Goal: Task Accomplishment & Management: Manage account settings

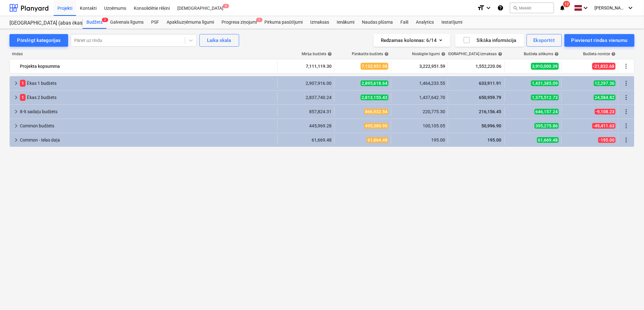
click at [565, 10] on icon "notifications" at bounding box center [562, 8] width 6 height 8
click at [33, 11] on div at bounding box center [28, 8] width 39 height 16
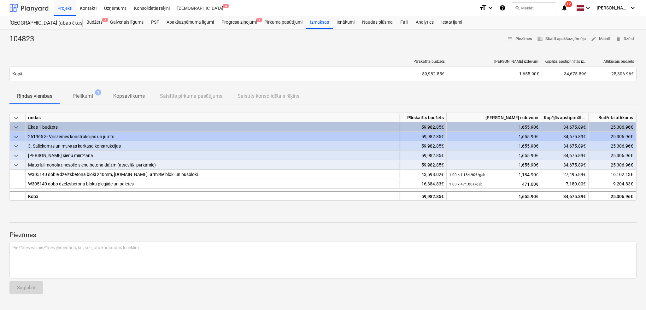
click at [35, 11] on div at bounding box center [28, 8] width 39 height 16
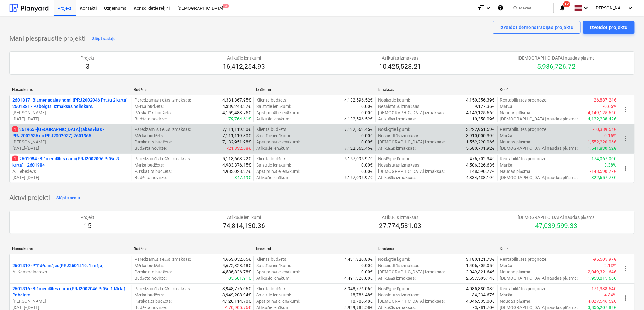
click at [66, 132] on p "1 261965 - Nīcgales iela (abas ēkas - PRJ2002936 un PRJ2002937) 2601965" at bounding box center [70, 132] width 117 height 13
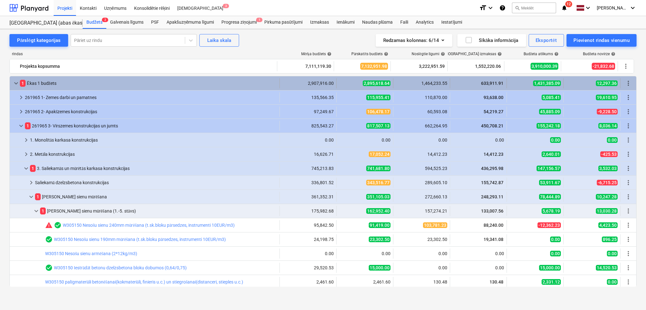
click at [15, 86] on span "keyboard_arrow_down" at bounding box center [16, 83] width 8 height 8
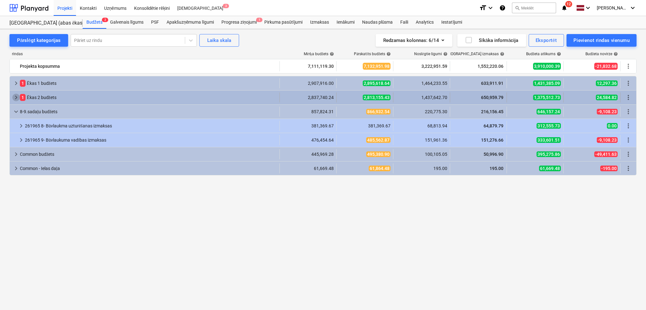
click at [14, 97] on span "keyboard_arrow_right" at bounding box center [16, 98] width 8 height 8
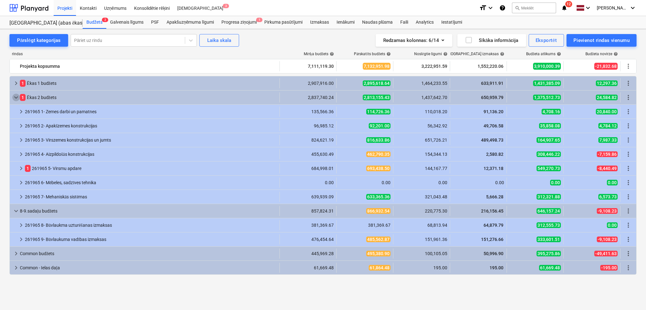
click at [14, 97] on span "keyboard_arrow_down" at bounding box center [16, 98] width 8 height 8
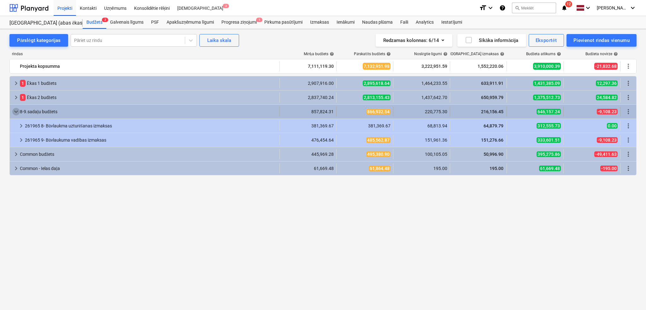
click at [15, 112] on span "keyboard_arrow_down" at bounding box center [16, 112] width 8 height 8
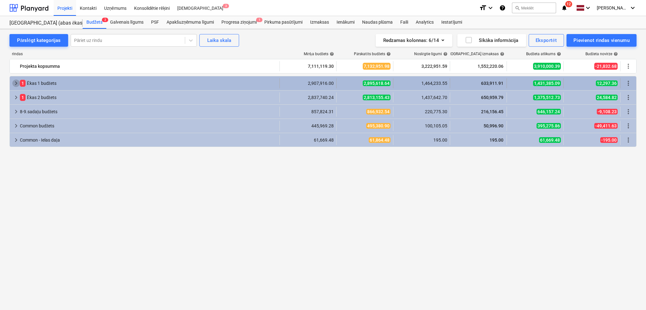
click at [15, 84] on span "keyboard_arrow_right" at bounding box center [16, 83] width 8 height 8
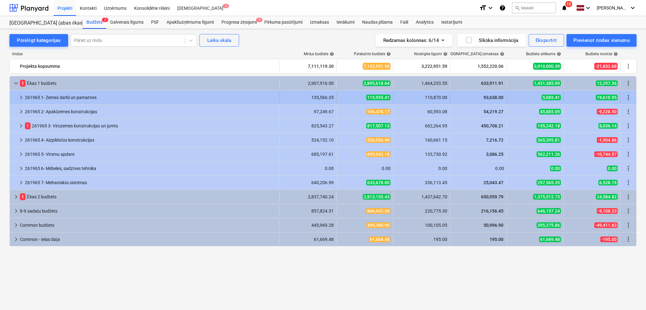
click at [17, 103] on div "keyboard_arrow_right 261965 1- Zemes darbi un pamatnes 135,566.35 115,955.41 11…" at bounding box center [323, 98] width 626 height 14
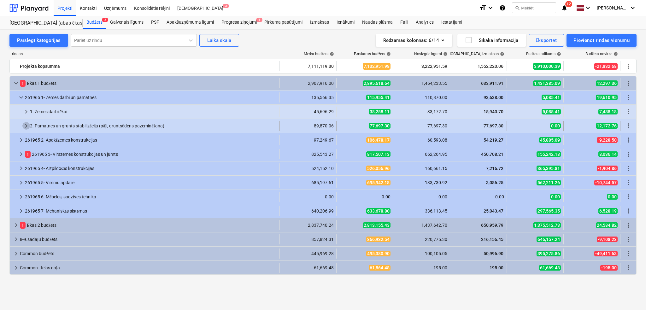
click at [26, 124] on span "keyboard_arrow_right" at bounding box center [26, 126] width 8 height 8
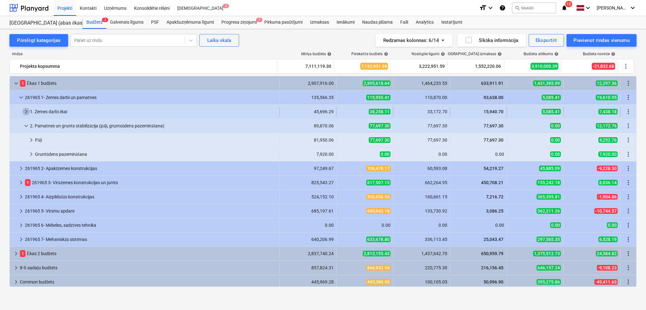
click at [28, 109] on span "keyboard_arrow_right" at bounding box center [26, 112] width 8 height 8
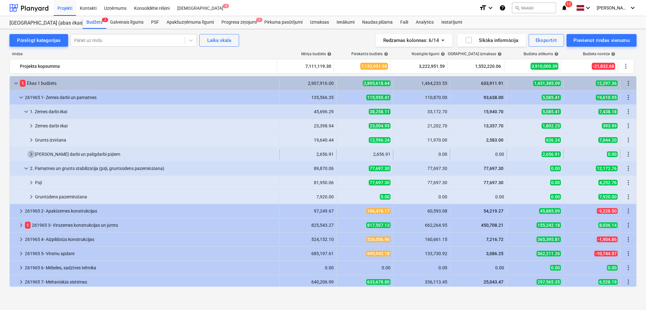
click at [30, 152] on span "keyboard_arrow_right" at bounding box center [31, 154] width 8 height 8
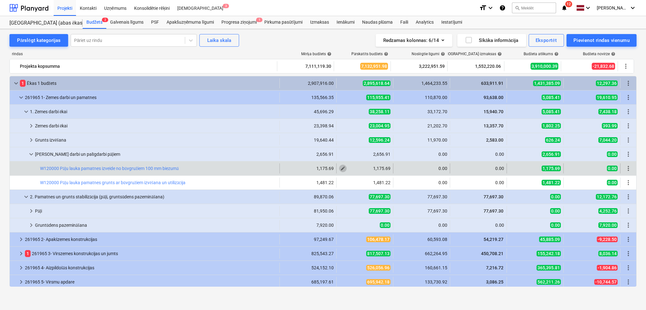
click at [344, 168] on button "edit" at bounding box center [343, 169] width 8 height 8
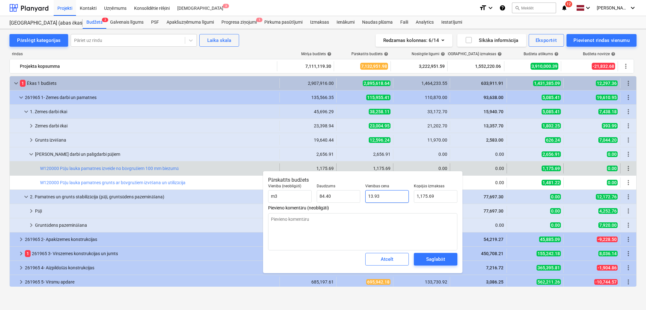
click at [390, 194] on input "13.93" at bounding box center [387, 196] width 44 height 13
type textarea "x"
type input "0"
type input "0.00"
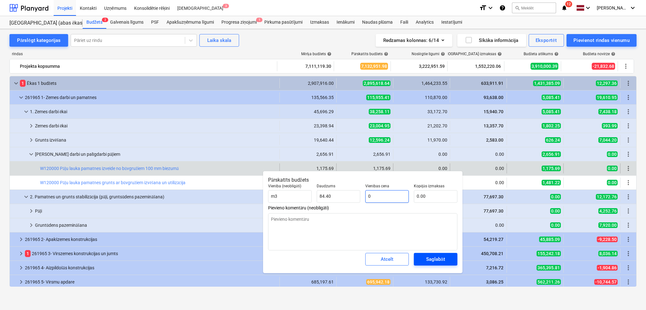
type input "0"
type textarea "x"
type input "0.00"
click at [431, 259] on div "Saglabāt" at bounding box center [435, 259] width 19 height 8
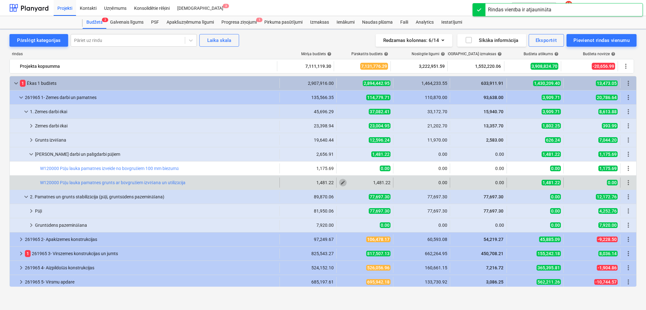
click at [342, 180] on span "edit" at bounding box center [342, 182] width 5 height 5
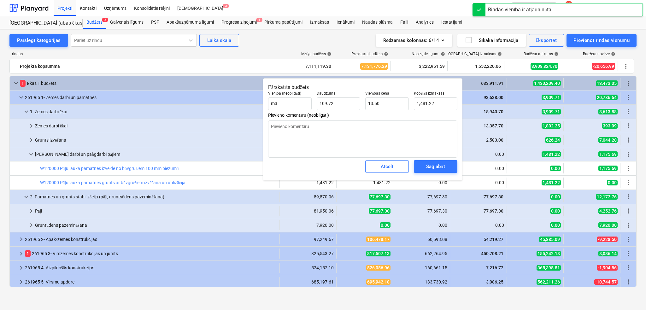
type textarea "x"
type input "1481.22"
click at [423, 102] on input "1481.22" at bounding box center [436, 103] width 44 height 13
type textarea "x"
type input "13.5"
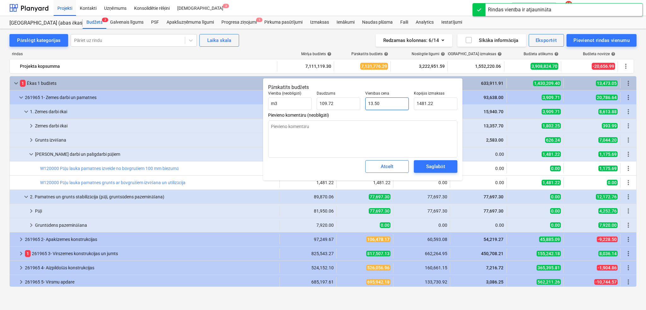
type input "1,481.22"
click at [388, 100] on input "13.5" at bounding box center [387, 103] width 44 height 13
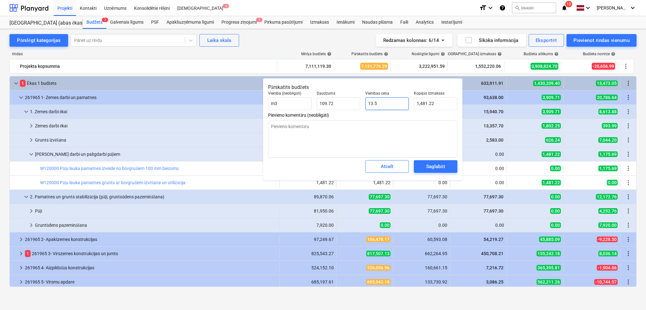
click at [388, 100] on input "13.5" at bounding box center [387, 103] width 44 height 13
type textarea "x"
type input "0"
type input "0.00"
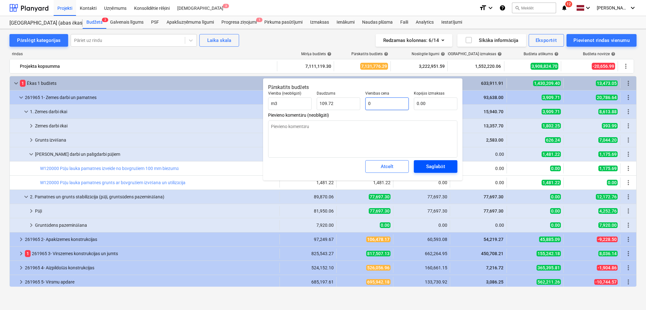
type input "0"
type textarea "x"
type input "0.00"
click at [429, 166] on div "Saglabāt" at bounding box center [435, 166] width 19 height 8
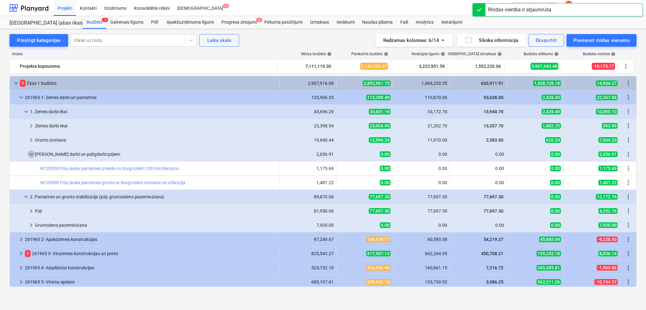
click at [28, 153] on span "keyboard_arrow_down" at bounding box center [31, 154] width 8 height 8
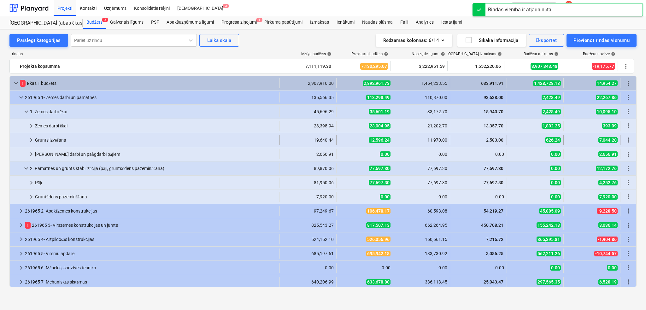
click at [27, 138] on span "keyboard_arrow_right" at bounding box center [31, 140] width 8 height 8
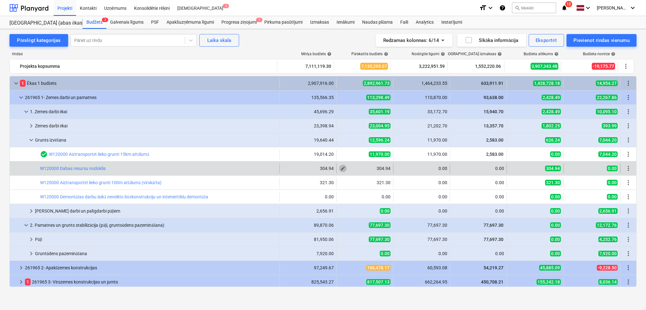
click at [342, 169] on span "edit" at bounding box center [342, 168] width 5 height 5
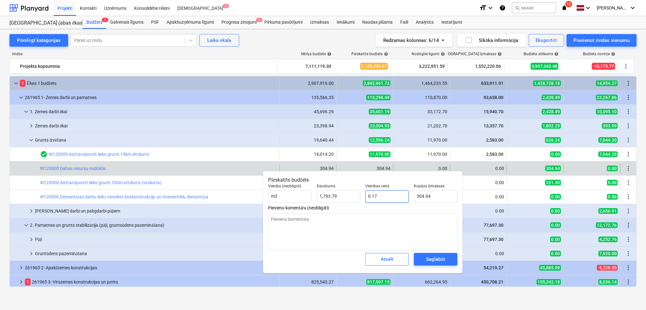
click at [389, 197] on input "0.17" at bounding box center [387, 196] width 44 height 13
type textarea "x"
type input "0"
type input "0.00"
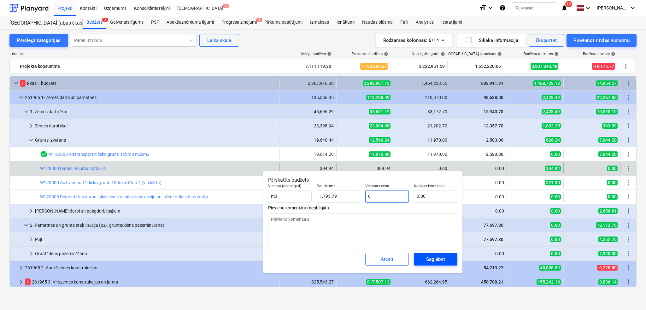
type input "0"
type textarea "x"
type input "0.00"
click at [421, 256] on span "Saglabāt" at bounding box center [435, 259] width 28 height 8
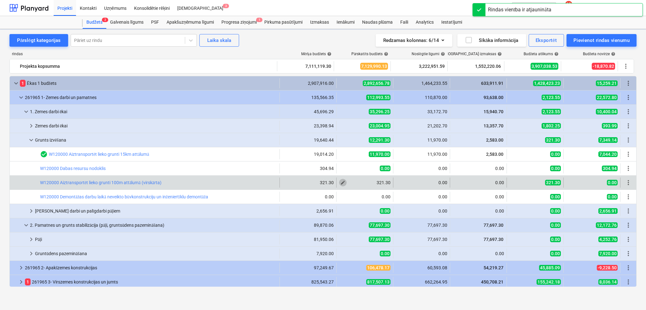
click at [342, 183] on span "edit" at bounding box center [342, 182] width 5 height 5
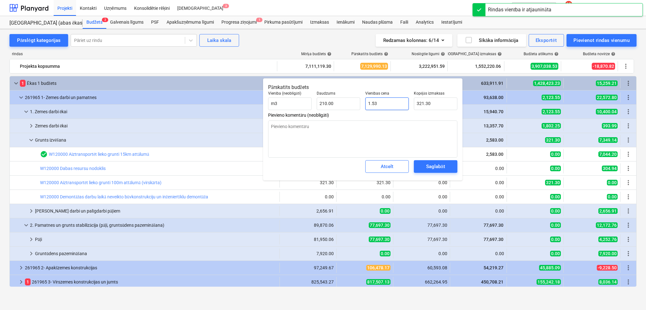
click at [381, 99] on input "1.53" at bounding box center [387, 103] width 44 height 13
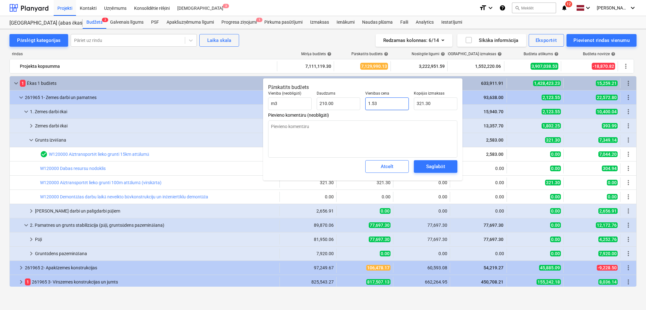
type textarea "x"
type input "0"
type input "0.00"
type input "0"
type textarea "x"
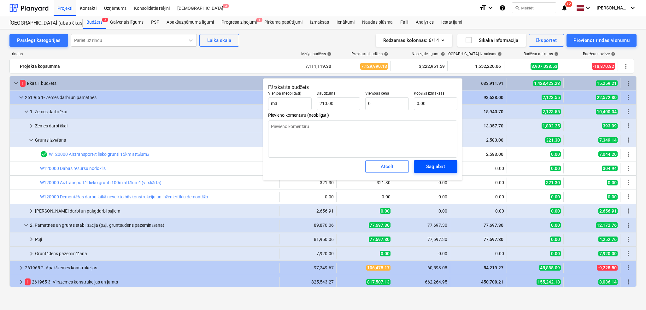
type input "0.00"
click at [425, 165] on span "Saglabāt" at bounding box center [435, 166] width 28 height 8
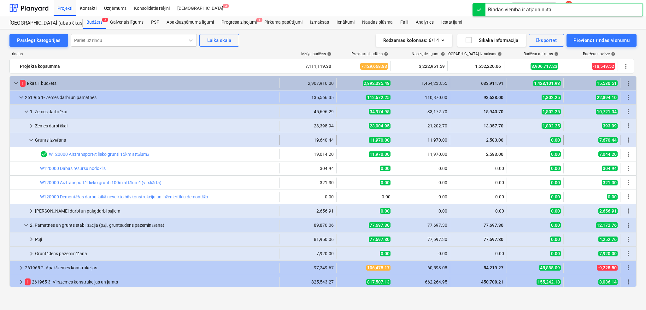
click at [29, 139] on span "keyboard_arrow_down" at bounding box center [31, 140] width 8 height 8
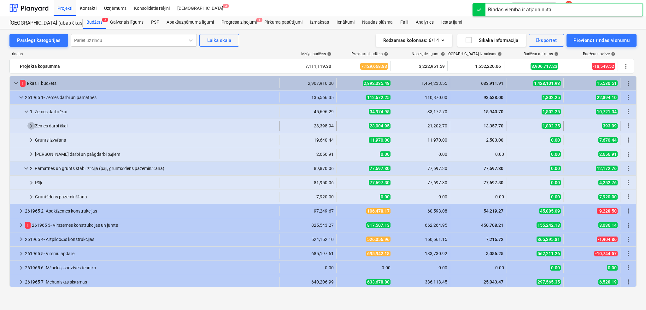
click at [28, 128] on span "keyboard_arrow_right" at bounding box center [31, 126] width 8 height 8
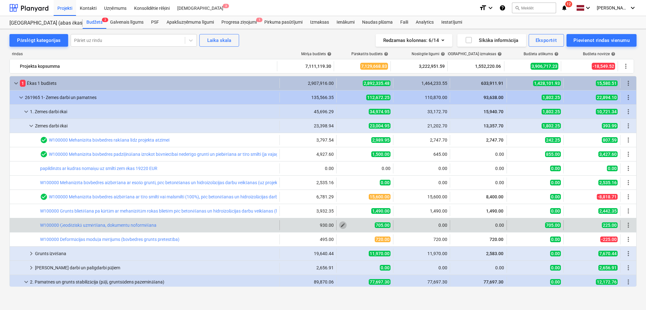
click at [340, 226] on span "edit" at bounding box center [342, 225] width 5 height 5
type textarea "x"
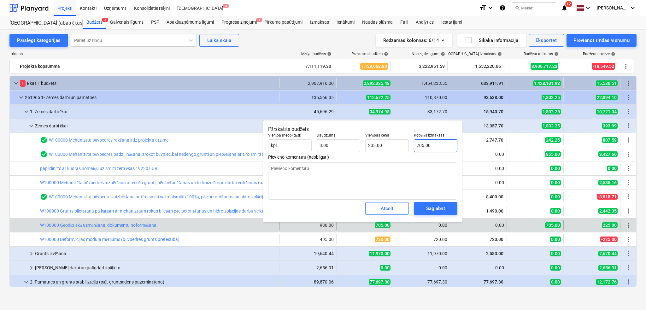
type input "705"
click at [431, 141] on input "705" at bounding box center [436, 145] width 44 height 13
type textarea "x"
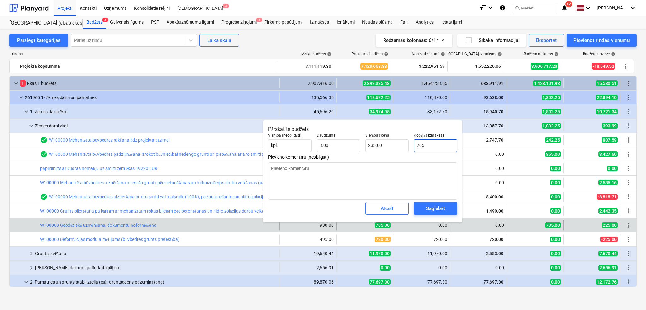
type input "0"
type input "0.00"
type input "0"
type textarea "x"
type input "0.00"
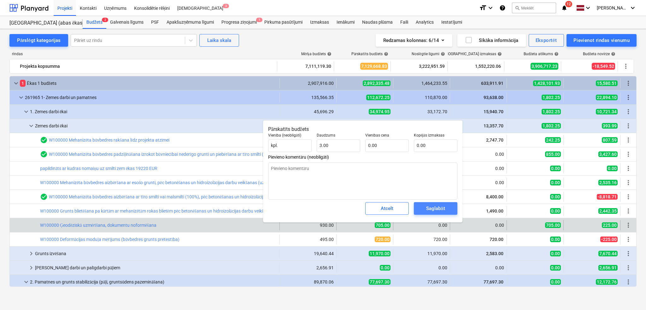
click at [431, 209] on div "Saglabāt" at bounding box center [435, 208] width 19 height 8
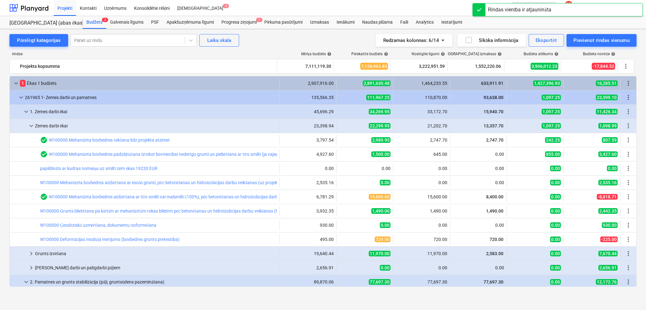
click at [340, 213] on span "edit" at bounding box center [342, 211] width 5 height 5
type textarea "x"
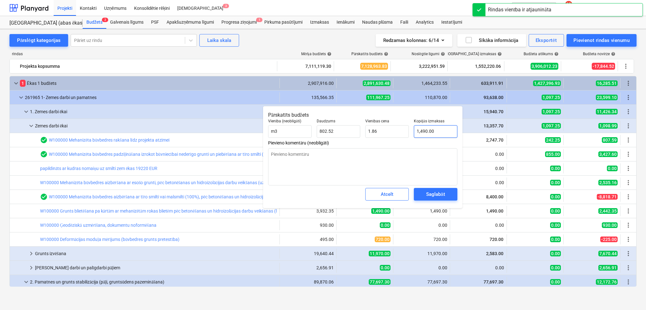
type input "1490"
click at [426, 130] on input "1490" at bounding box center [436, 131] width 44 height 13
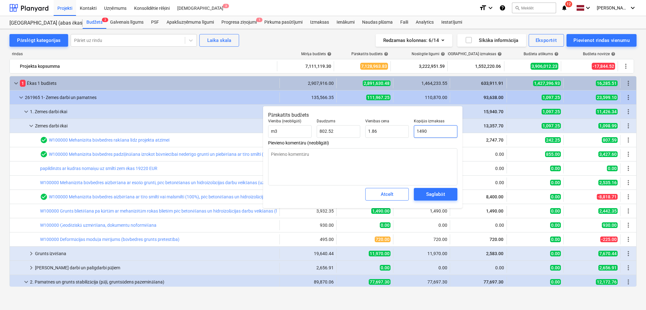
type textarea "x"
type input "0"
type input "0.00"
type input "0"
type textarea "x"
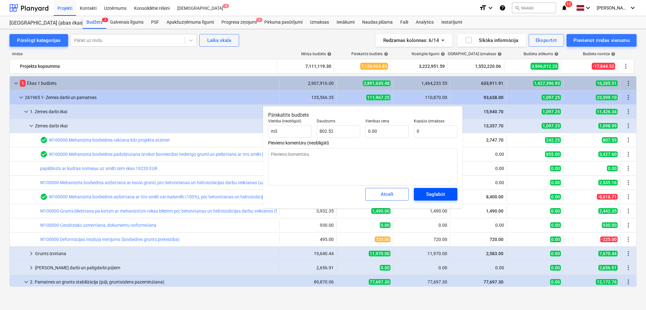
type input "0.00"
click at [427, 195] on div "Saglabāt" at bounding box center [435, 194] width 19 height 8
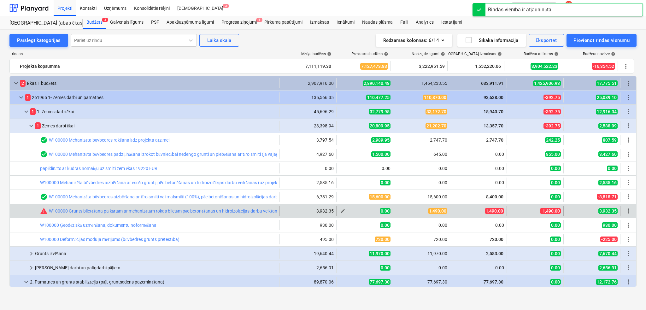
click at [343, 211] on span "edit" at bounding box center [342, 211] width 5 height 5
type textarea "x"
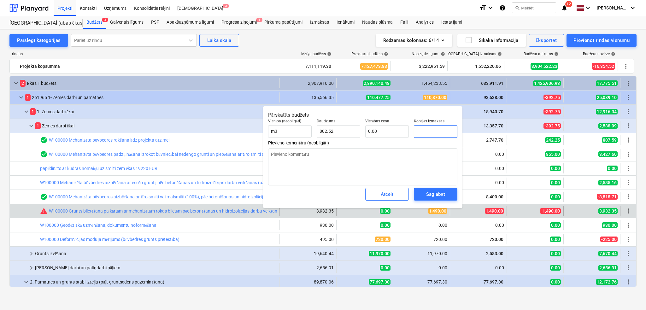
click at [420, 130] on input "text" at bounding box center [436, 131] width 44 height 13
type textarea "x"
type input "1"
type textarea "x"
type input "14"
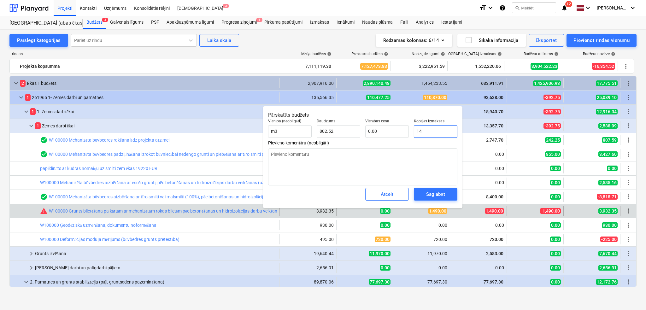
type input "0.02"
type textarea "x"
type input "149"
type input "0.19"
type textarea "x"
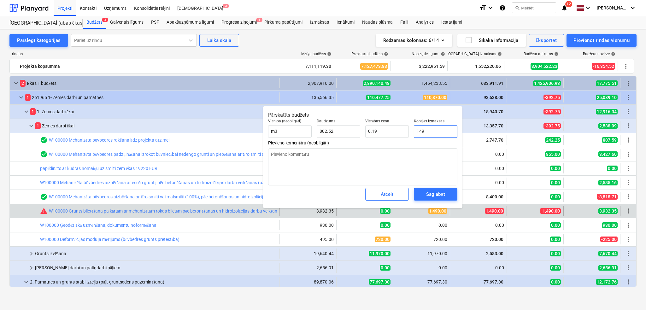
type input "1490"
type input "1.86"
type input "1490"
type textarea "x"
type input "1,490.00"
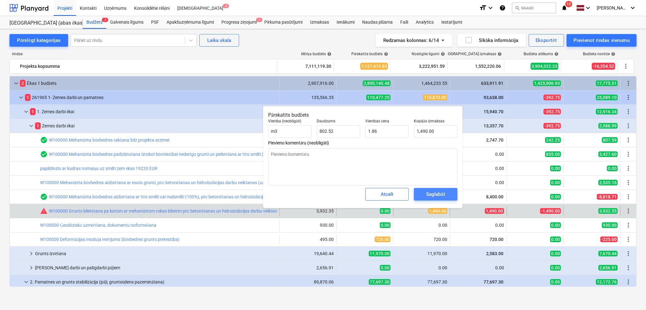
click at [433, 193] on div "Saglabāt" at bounding box center [435, 194] width 19 height 8
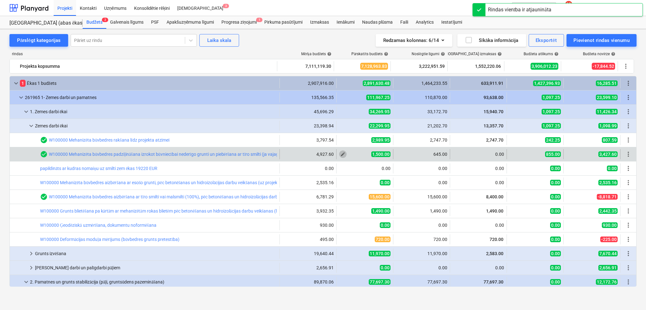
click at [342, 153] on span "edit" at bounding box center [342, 154] width 5 height 5
type textarea "x"
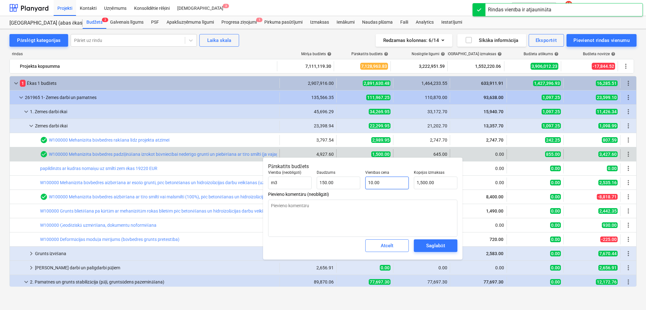
type input "10"
click at [394, 182] on input "10" at bounding box center [387, 183] width 44 height 13
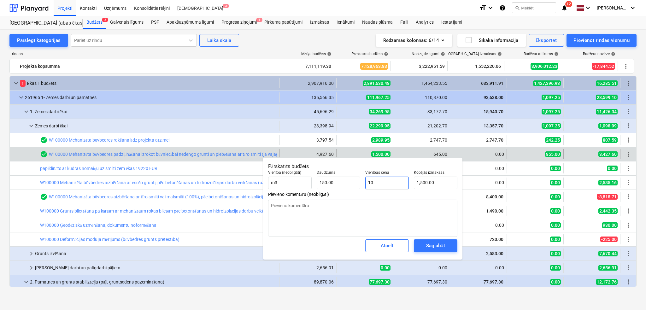
click at [394, 182] on input "10" at bounding box center [387, 183] width 44 height 13
type textarea "x"
type input "0"
type input "0.00"
type input "0"
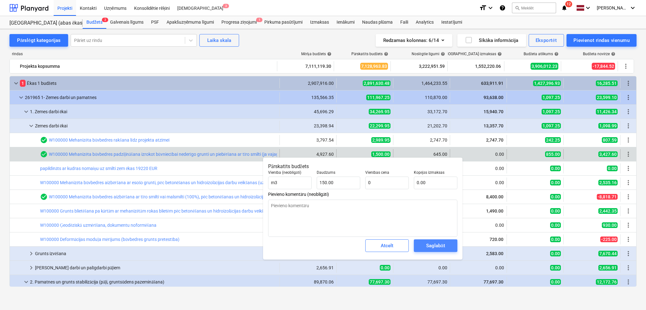
type textarea "x"
type input "0.00"
click at [432, 242] on div "Saglabāt" at bounding box center [435, 246] width 19 height 8
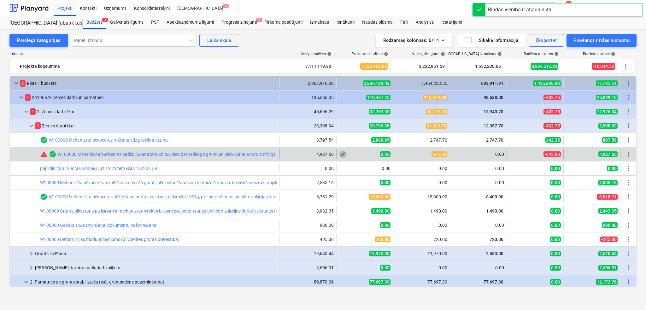
click at [342, 153] on span "edit" at bounding box center [342, 154] width 5 height 5
type textarea "x"
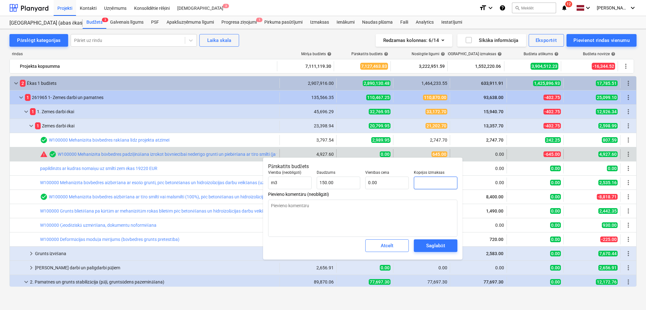
click at [422, 182] on input "text" at bounding box center [436, 183] width 44 height 13
type textarea "x"
type input "6"
type input "0.04"
type textarea "x"
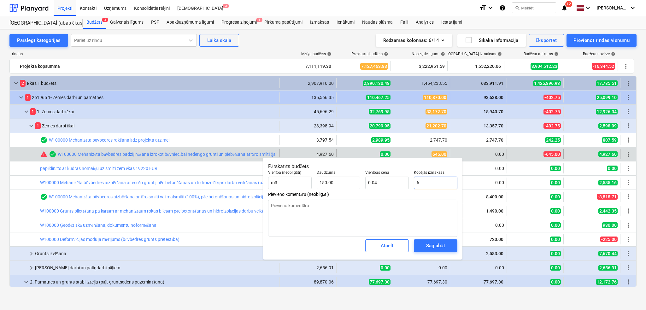
type input "64"
type input "0.43"
type textarea "x"
type input "645"
type input "4.30"
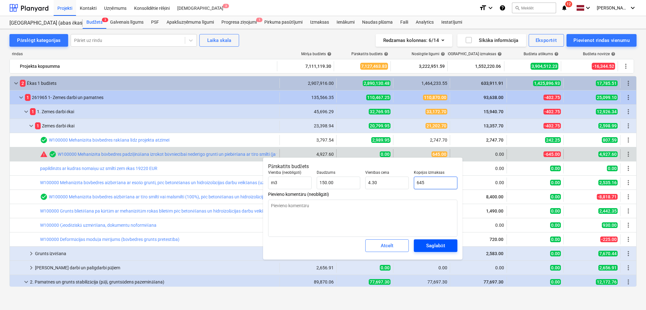
type input "645"
type textarea "x"
type input "645.00"
click at [438, 244] on div "Saglabāt" at bounding box center [435, 246] width 19 height 8
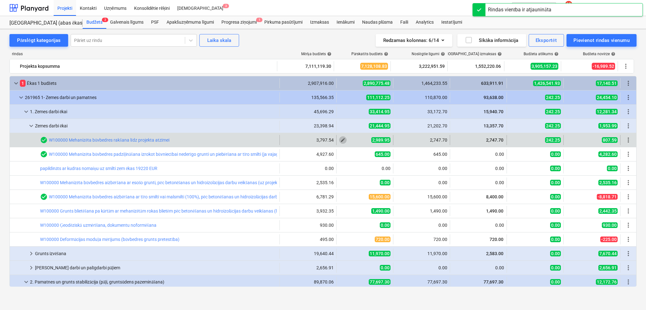
click at [340, 139] on span "edit" at bounding box center [342, 140] width 5 height 5
type textarea "x"
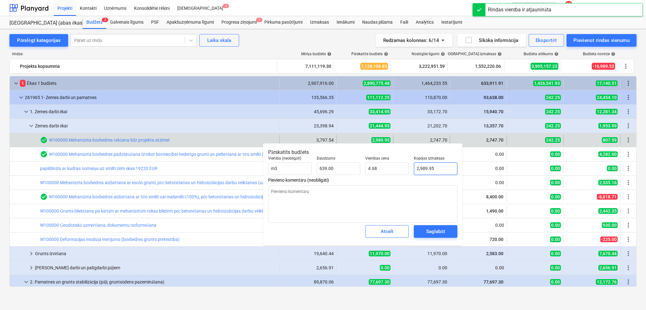
type input "2989.95"
click at [424, 168] on input "2989.95" at bounding box center [436, 168] width 44 height 13
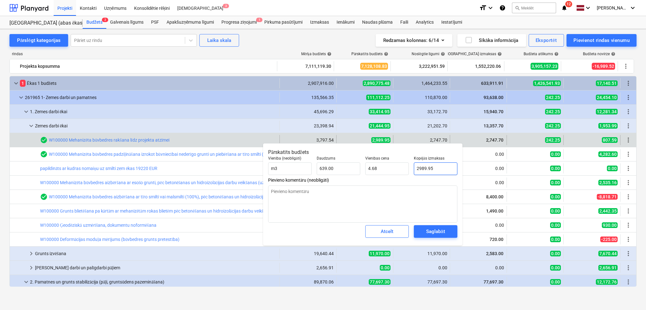
click at [424, 168] on input "2989.95" at bounding box center [436, 168] width 44 height 13
type textarea "x"
type input "2"
type input "0.00"
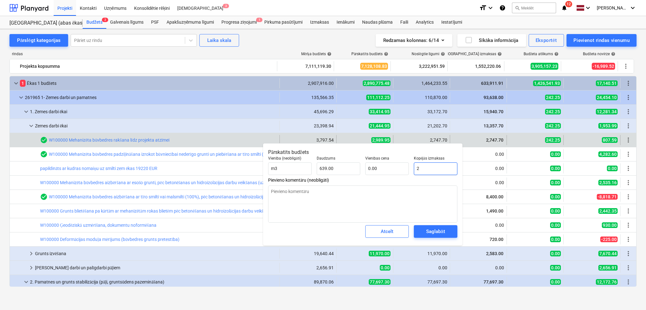
type textarea "x"
type input "27"
type input "0.04"
type textarea "x"
type input "274"
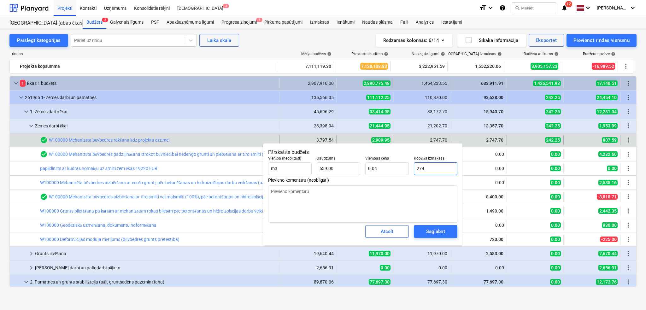
type input "0.43"
type textarea "x"
type input "2747"
type input "4.30"
type textarea "x"
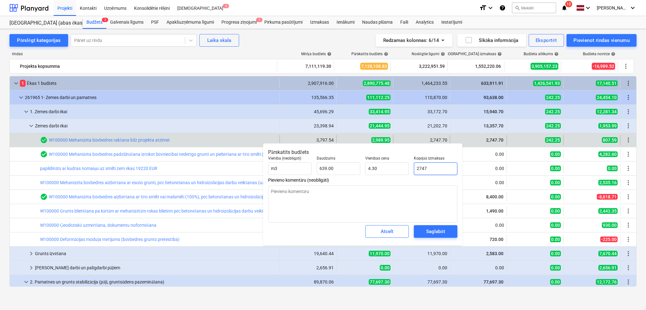
type input "2747."
type textarea "x"
type input "2747.7"
type textarea "x"
type input "2747.70"
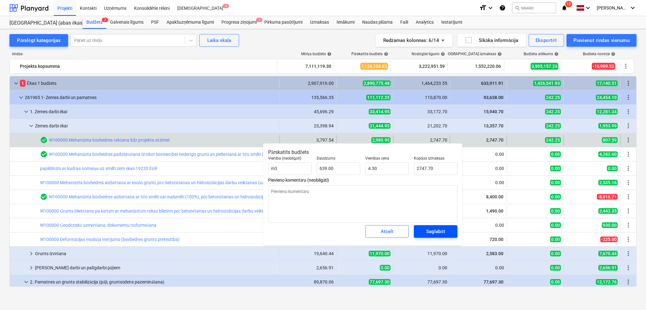
type textarea "x"
type input "2,747.70"
click at [432, 230] on div "Saglabāt" at bounding box center [435, 231] width 19 height 8
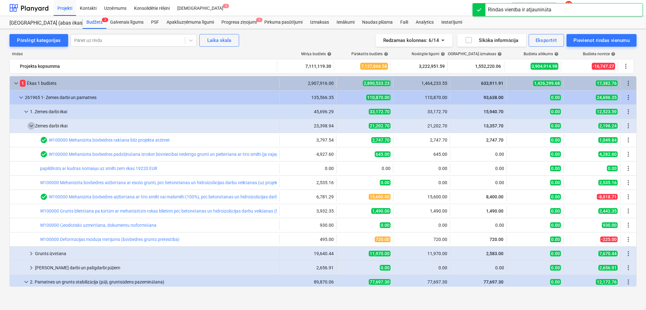
click at [31, 125] on span "keyboard_arrow_down" at bounding box center [31, 126] width 8 height 8
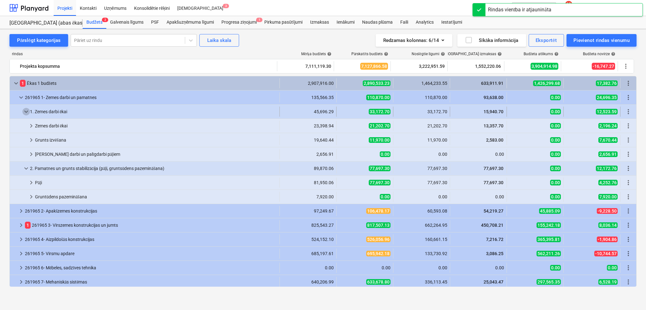
click at [25, 111] on span "keyboard_arrow_down" at bounding box center [26, 112] width 8 height 8
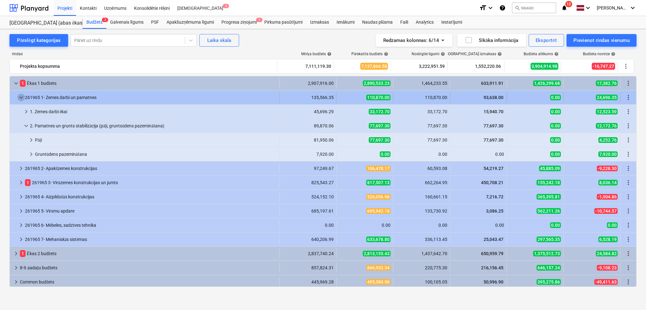
click at [22, 97] on span "keyboard_arrow_down" at bounding box center [21, 98] width 8 height 8
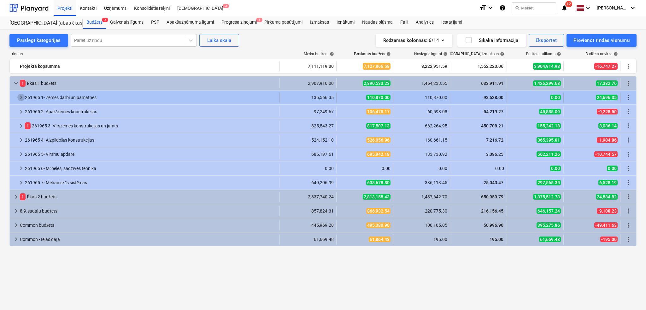
click at [21, 98] on span "keyboard_arrow_right" at bounding box center [21, 98] width 8 height 8
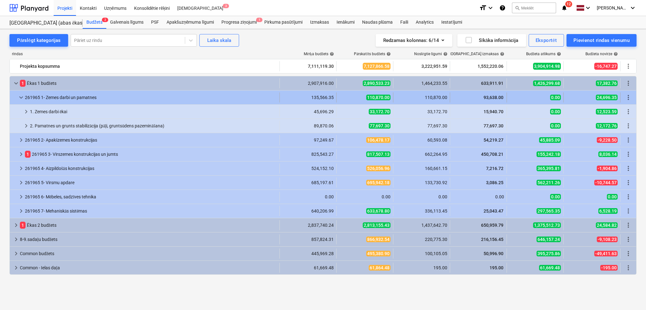
click at [17, 97] on span "keyboard_arrow_down" at bounding box center [21, 98] width 8 height 8
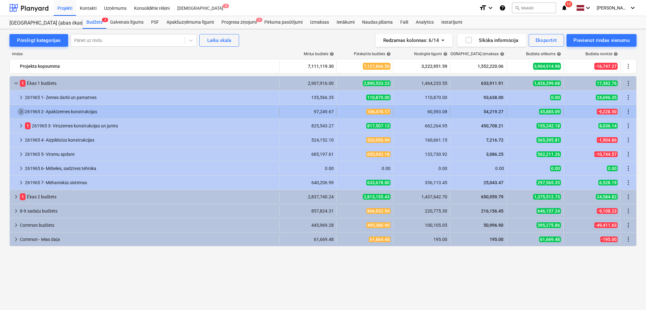
click at [19, 112] on span "keyboard_arrow_right" at bounding box center [21, 112] width 8 height 8
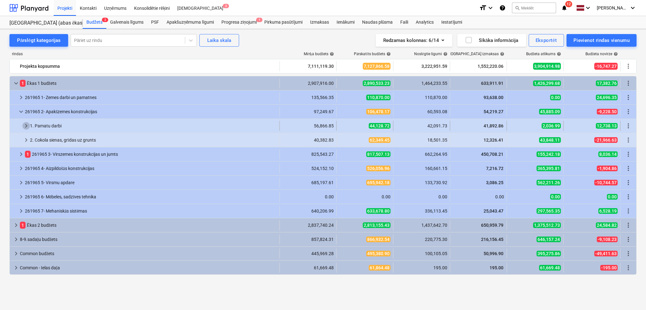
click at [26, 126] on span "keyboard_arrow_right" at bounding box center [26, 126] width 8 height 8
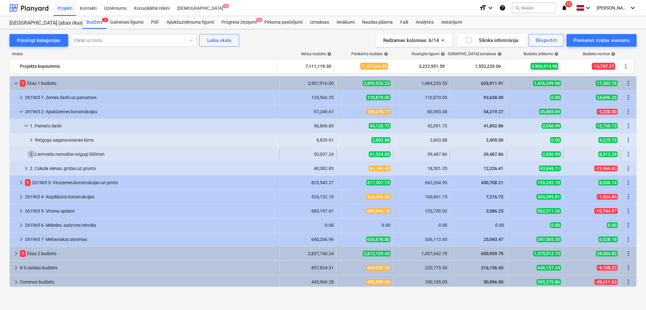
click at [33, 153] on span "keyboard_arrow_right" at bounding box center [31, 154] width 8 height 8
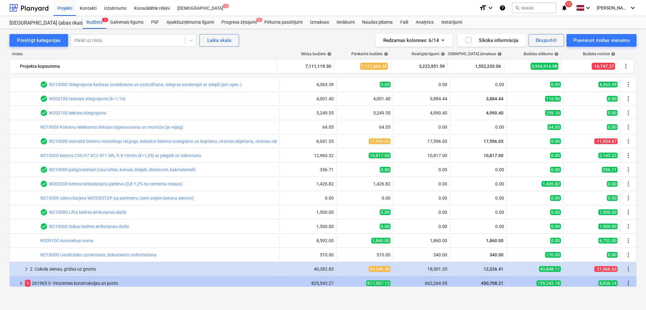
scroll to position [97, 0]
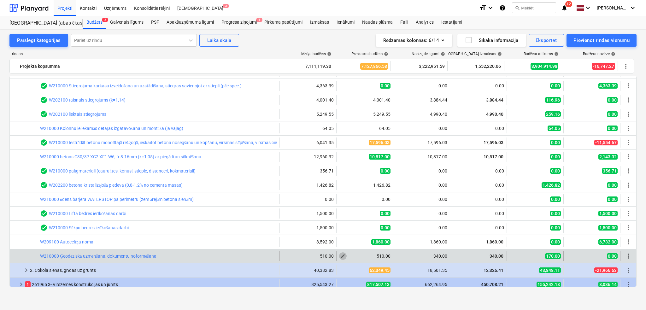
click at [342, 256] on span "edit" at bounding box center [342, 256] width 5 height 5
type textarea "x"
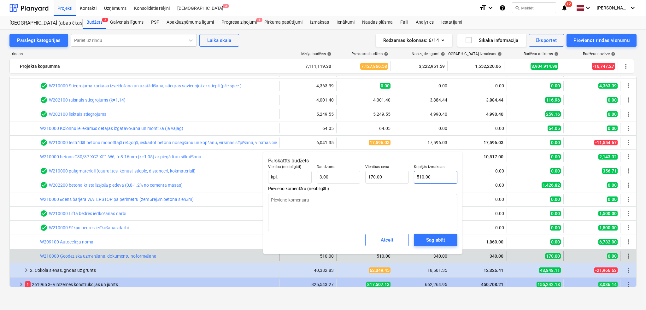
type input "510"
click at [421, 178] on input "510" at bounding box center [436, 177] width 44 height 13
type textarea "x"
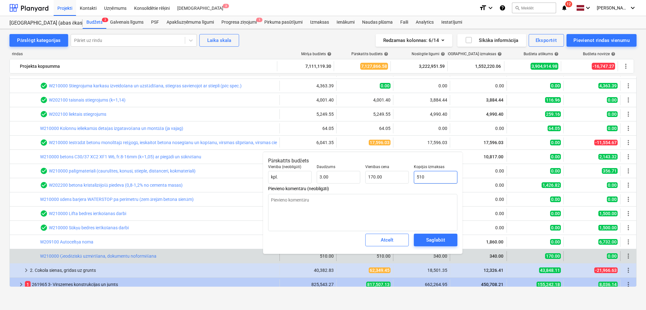
type input "0"
type input "0.00"
type input "0"
type textarea "x"
type input "0.00"
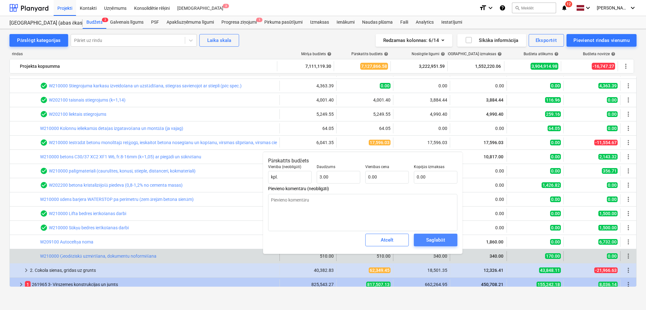
click at [427, 238] on div "Saglabāt" at bounding box center [435, 240] width 19 height 8
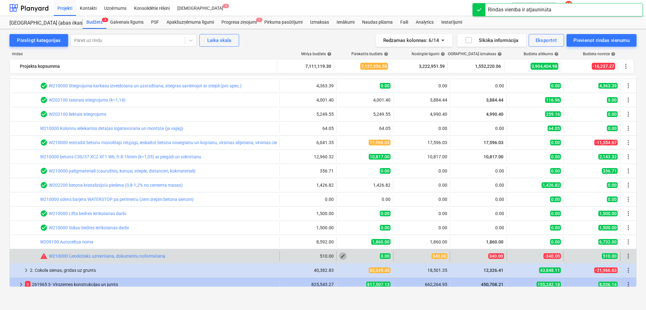
click at [342, 256] on span "edit" at bounding box center [342, 256] width 5 height 5
type textarea "x"
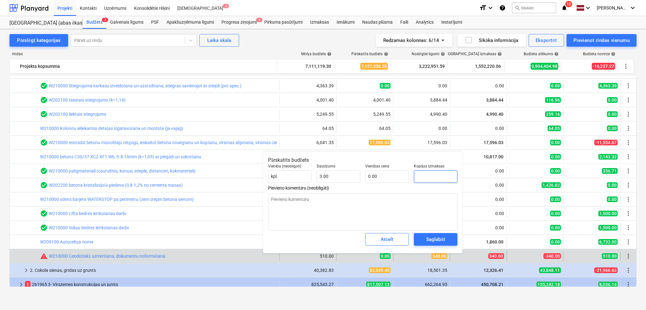
click at [415, 174] on input "text" at bounding box center [436, 176] width 44 height 13
type textarea "x"
type input "3"
type input "1.00"
type textarea "x"
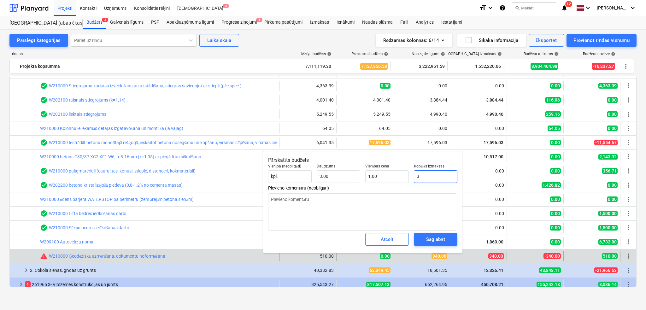
type input "34"
type input "11.33"
type textarea "x"
type input "340"
type input "113.33"
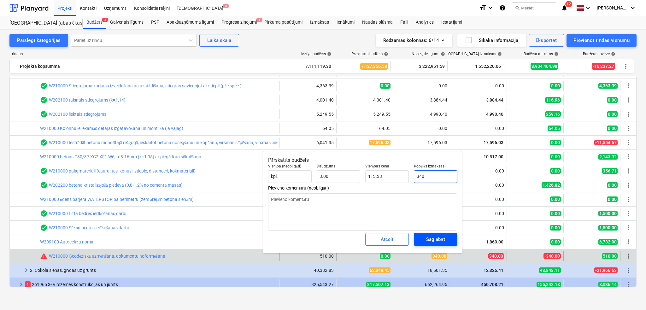
type input "340"
type textarea "x"
type input "340.00"
click at [441, 242] on div "Saglabāt" at bounding box center [435, 239] width 19 height 8
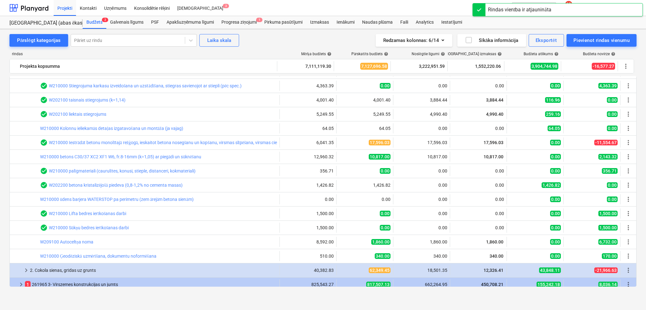
click at [341, 239] on span "edit" at bounding box center [342, 241] width 5 height 5
type textarea "x"
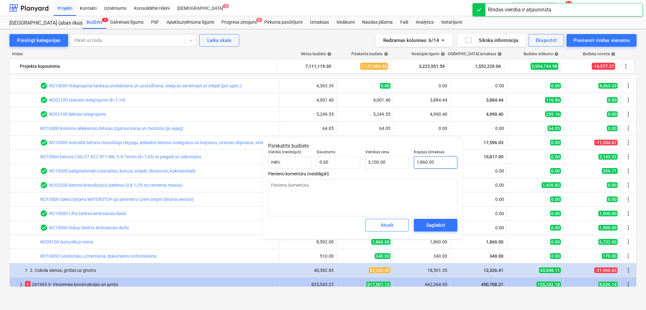
type input "1860"
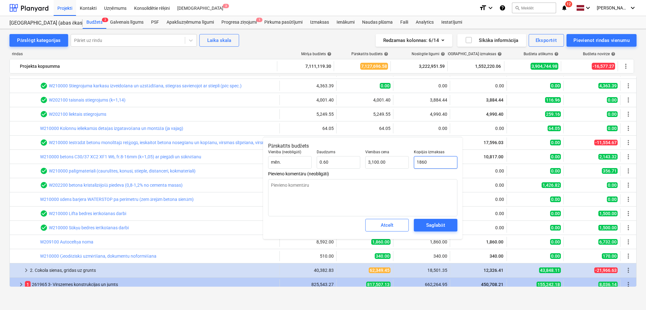
click at [424, 164] on input "1860" at bounding box center [436, 162] width 44 height 13
type textarea "x"
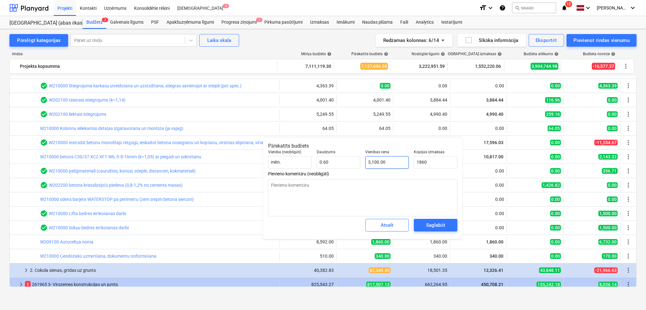
type input "3100"
type input "1,860.00"
click at [396, 162] on input "3100" at bounding box center [387, 162] width 44 height 13
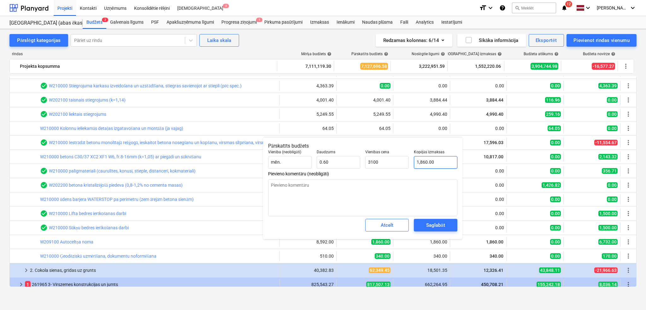
type textarea "x"
type input "3,100.00"
type input "1860"
click at [432, 164] on input "1860" at bounding box center [436, 162] width 44 height 13
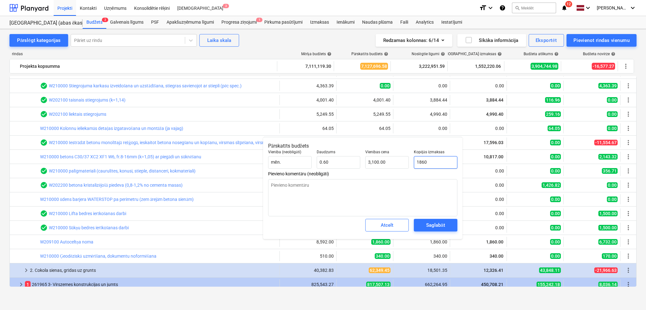
type textarea "x"
type input "1"
type input "1.67"
type textarea "x"
type input "18"
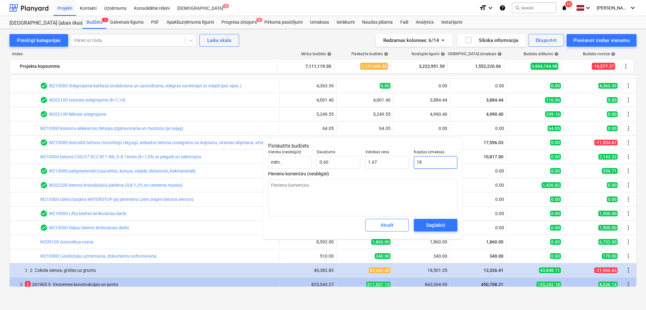
type input "30.00"
type textarea "x"
type input "186"
type input "310.00"
type textarea "x"
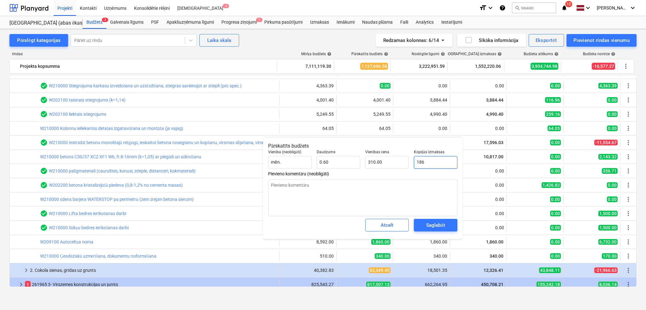
type input "1860"
type input "3,100.00"
type textarea "x"
type input "1,860.00"
click at [427, 225] on div "Saglabāt" at bounding box center [435, 225] width 19 height 8
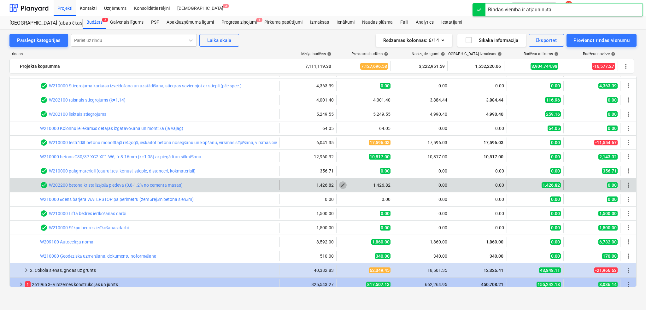
click at [340, 186] on span "edit" at bounding box center [342, 185] width 5 height 5
type textarea "x"
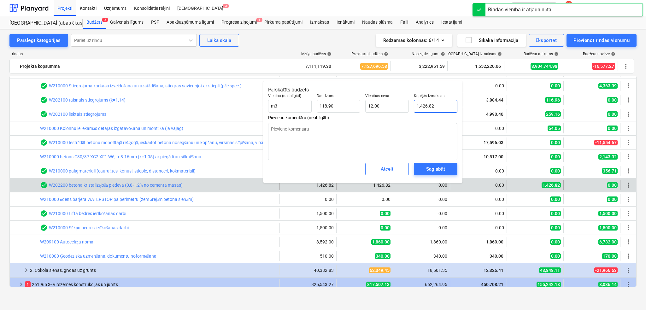
type input "1426.824"
click at [421, 104] on input "1426.824" at bounding box center [436, 106] width 44 height 13
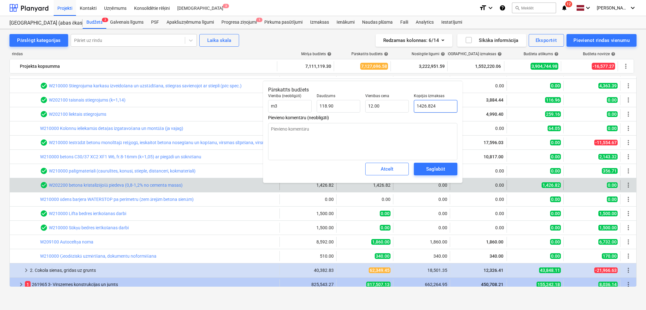
click at [421, 104] on input "1426.824" at bounding box center [436, 106] width 44 height 13
click at [423, 108] on input "1426.824" at bounding box center [436, 106] width 44 height 13
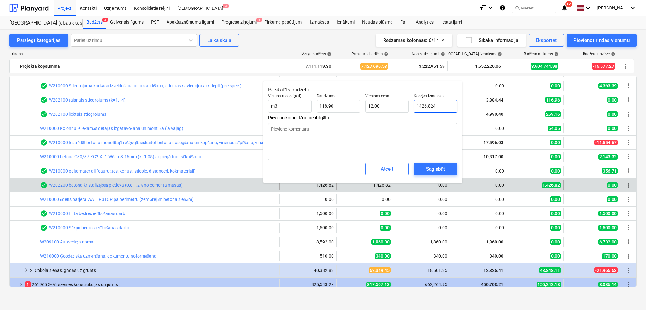
type textarea "x"
type input "0"
type input "0.00"
type input "0"
type textarea "x"
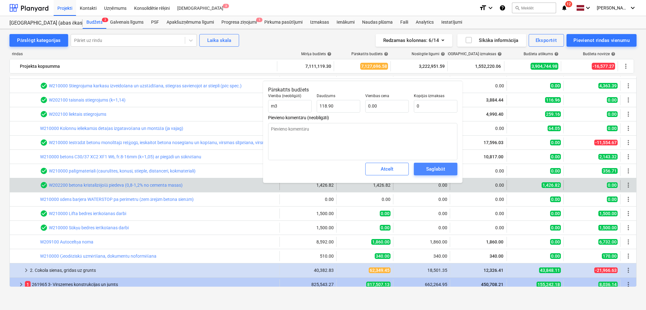
type input "0.00"
click at [423, 167] on span "Saglabāt" at bounding box center [435, 169] width 28 height 8
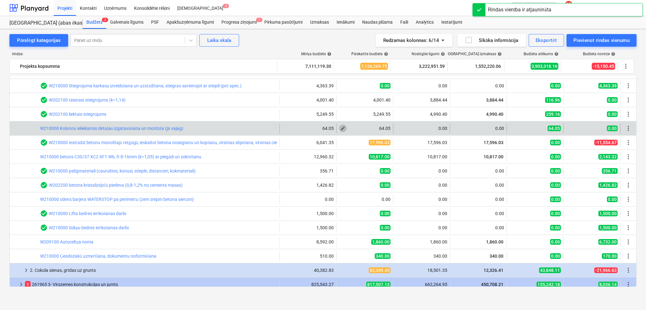
click at [342, 126] on span "edit" at bounding box center [342, 128] width 5 height 5
type textarea "x"
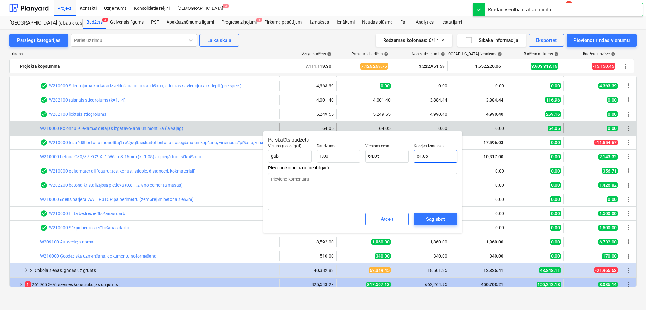
type input "64.045"
click at [421, 157] on input "64.045" at bounding box center [436, 156] width 44 height 13
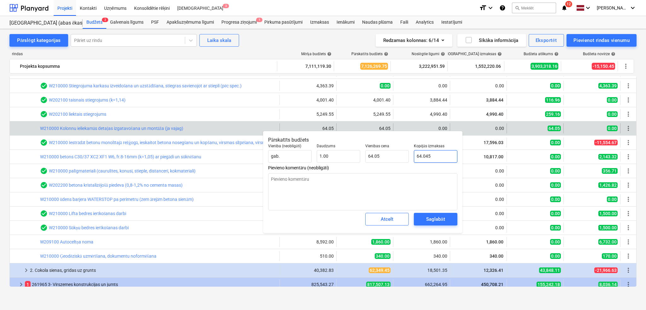
type textarea "x"
type input "0"
type input "0.00"
type input "0"
type textarea "x"
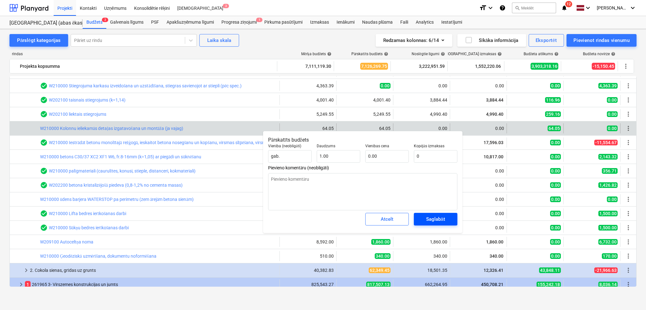
type input "0.00"
click at [430, 219] on div "Saglabāt" at bounding box center [435, 219] width 19 height 8
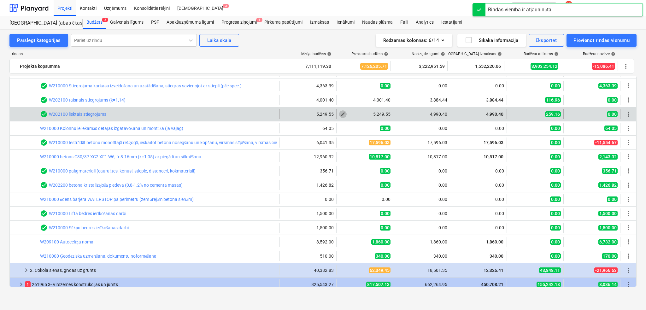
click at [342, 115] on span "edit" at bounding box center [342, 114] width 5 height 5
type textarea "x"
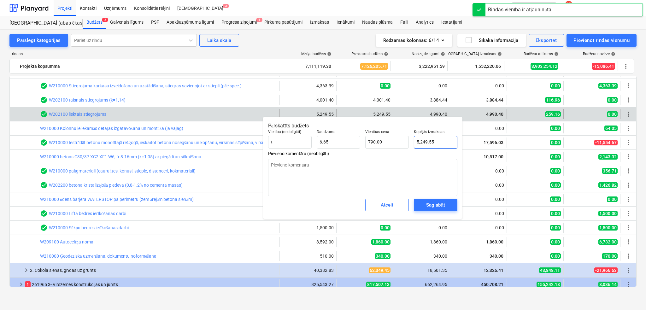
type input "5249.55"
click at [421, 144] on input "5249.55" at bounding box center [436, 142] width 44 height 13
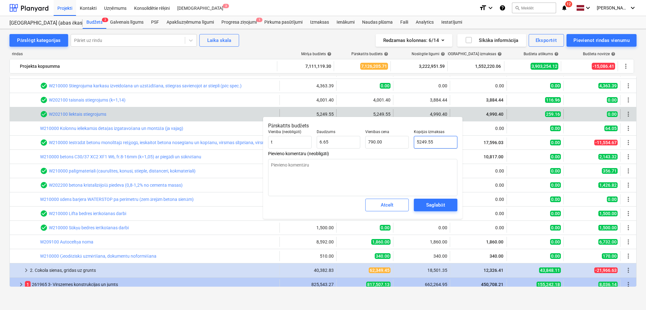
click at [421, 144] on input "5249.55" at bounding box center [436, 142] width 44 height 13
type textarea "x"
type input "0"
type input "0.00"
type input "0"
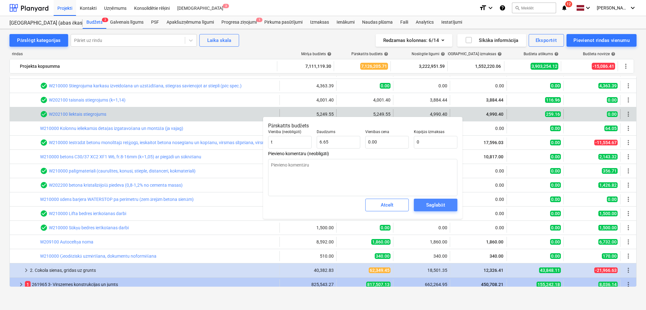
type textarea "x"
type input "0.00"
click at [434, 203] on div "Saglabāt" at bounding box center [435, 205] width 19 height 8
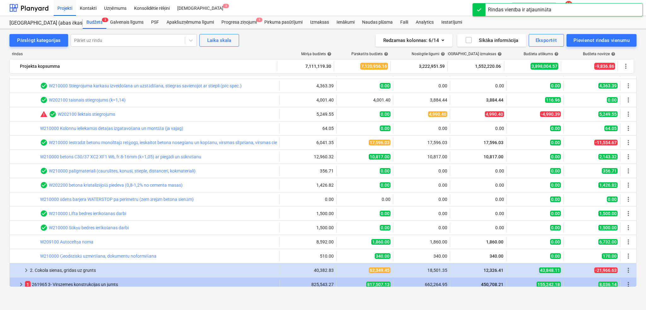
click at [342, 115] on span "edit" at bounding box center [342, 114] width 5 height 5
type textarea "x"
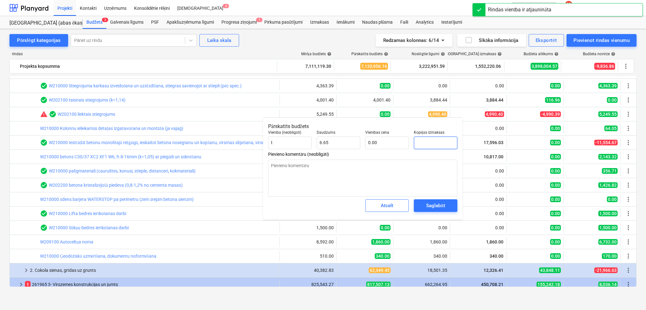
click at [425, 143] on input "text" at bounding box center [436, 143] width 44 height 13
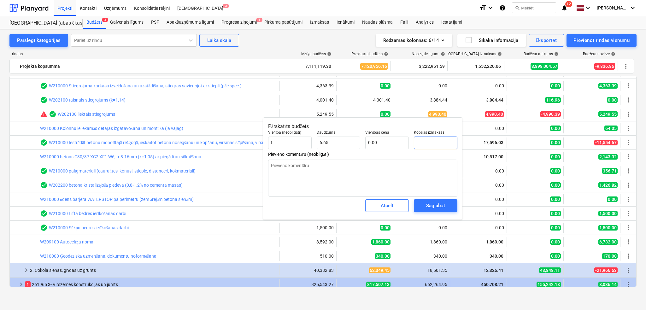
type textarea "x"
type input "4"
type input "0.60"
type textarea "x"
type input "49"
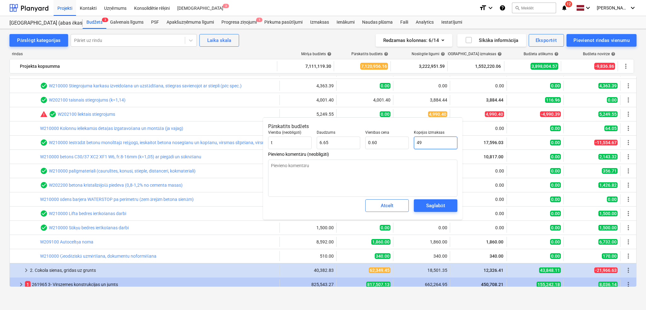
type input "7.37"
type textarea "x"
type input "499"
type input "75.09"
type textarea "x"
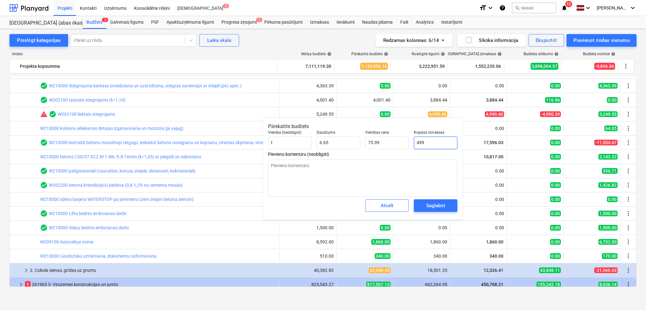
type input "4990"
type input "750.94"
type textarea "x"
type input "4990."
type textarea "x"
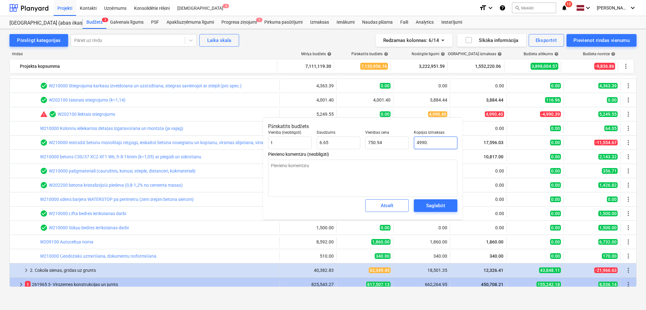
type input "4990.4"
type input "751.00"
type textarea "x"
type input "4990.40"
type textarea "x"
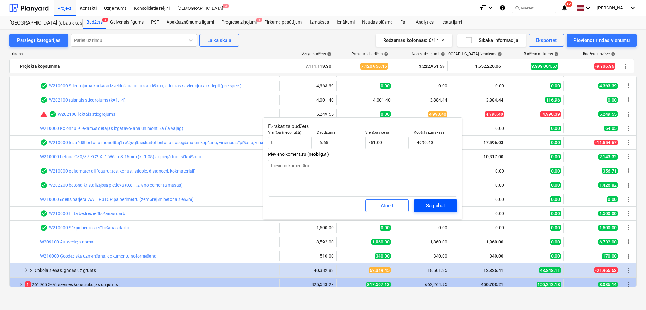
type input "4,990.40"
click at [427, 207] on div "Saglabāt" at bounding box center [435, 206] width 19 height 8
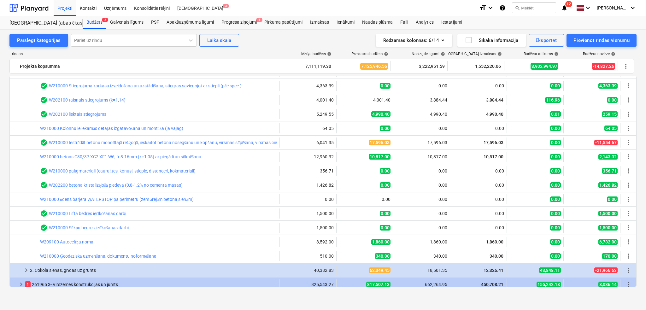
type textarea "x"
type input "6.65"
type input "751.00"
type input "4,990.40"
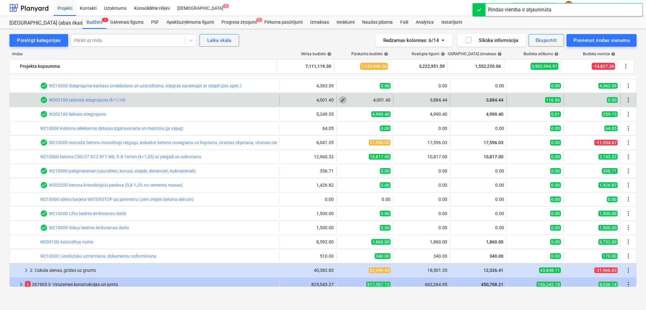
click at [340, 97] on span "edit" at bounding box center [342, 99] width 5 height 5
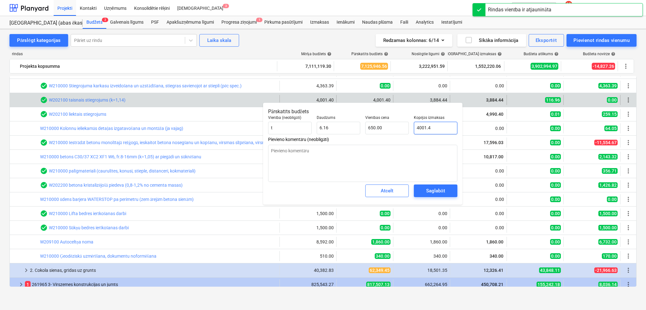
click at [420, 127] on input "4001.4" at bounding box center [436, 128] width 44 height 13
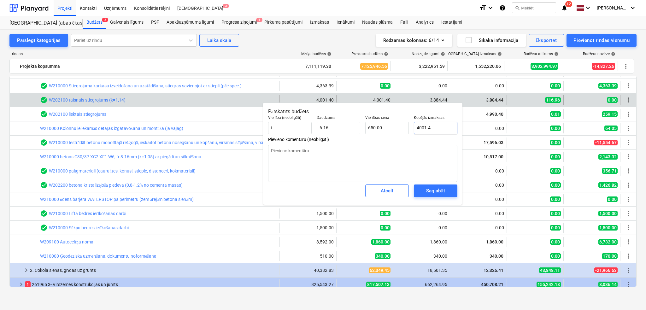
click at [420, 127] on input "4001.4" at bounding box center [436, 128] width 44 height 13
click at [431, 191] on div "Saglabāt" at bounding box center [435, 191] width 19 height 8
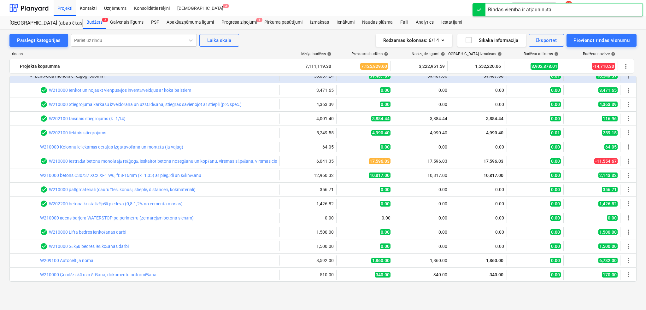
scroll to position [49, 0]
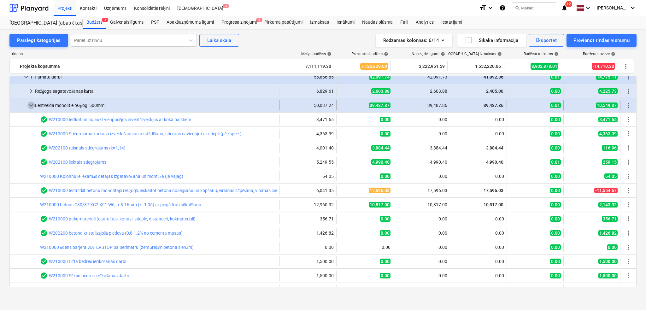
click at [30, 104] on span "keyboard_arrow_down" at bounding box center [31, 106] width 8 height 8
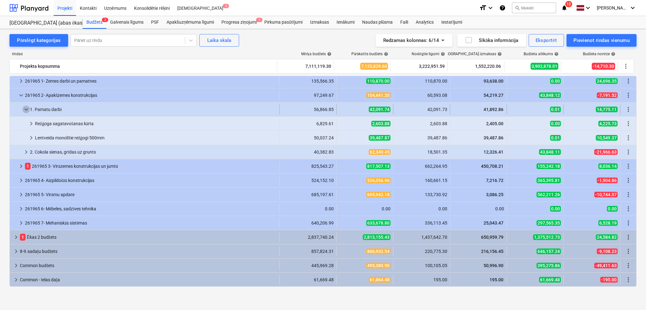
click at [27, 109] on span "keyboard_arrow_down" at bounding box center [26, 110] width 8 height 8
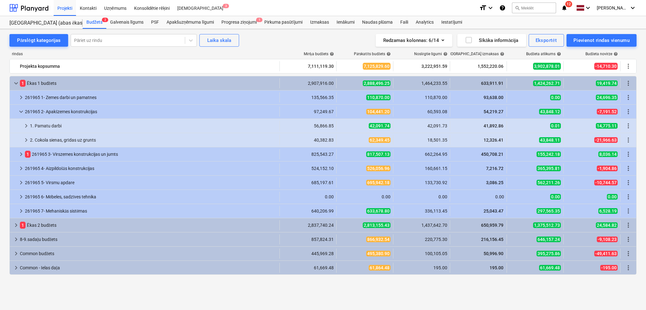
scroll to position [0, 0]
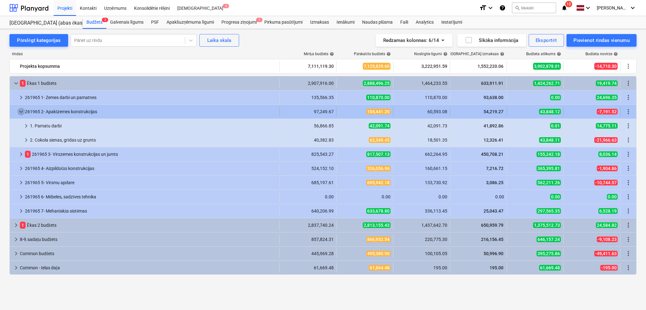
click at [19, 110] on span "keyboard_arrow_down" at bounding box center [21, 112] width 8 height 8
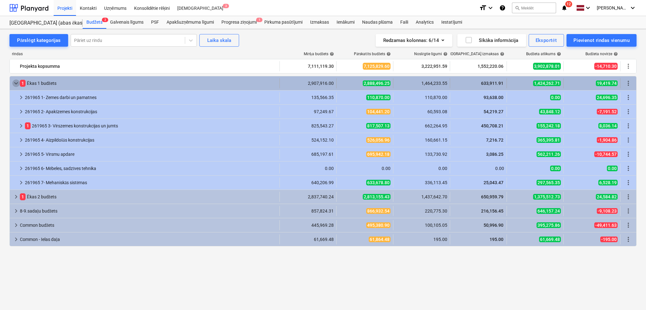
click at [16, 82] on span "keyboard_arrow_down" at bounding box center [16, 83] width 8 height 8
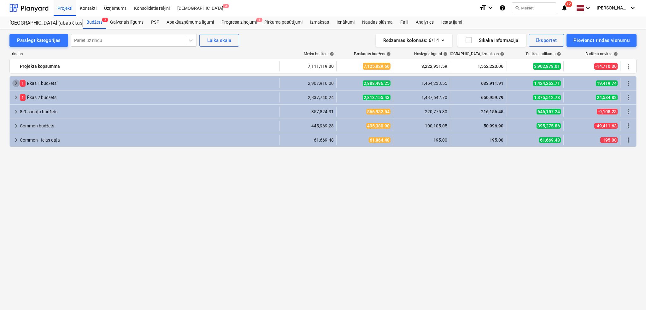
click at [16, 82] on span "keyboard_arrow_right" at bounding box center [16, 83] width 8 height 8
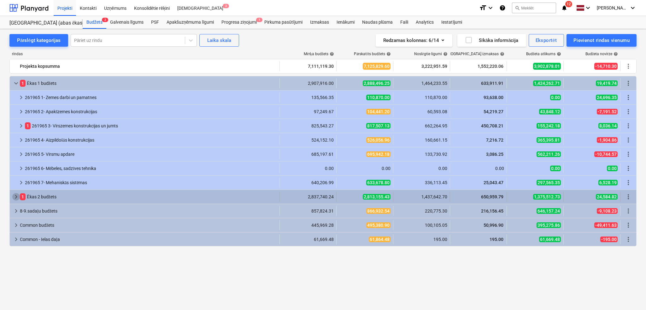
click at [14, 197] on span "keyboard_arrow_right" at bounding box center [16, 197] width 8 height 8
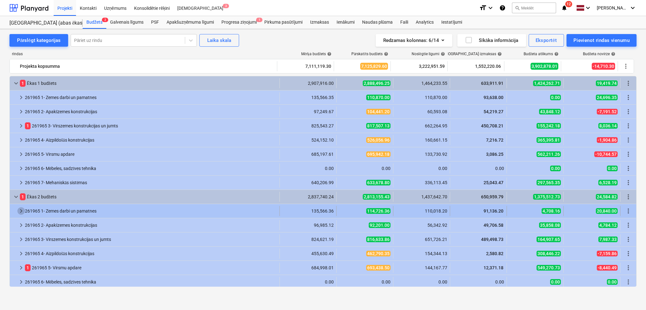
click at [17, 212] on span "keyboard_arrow_right" at bounding box center [21, 211] width 8 height 8
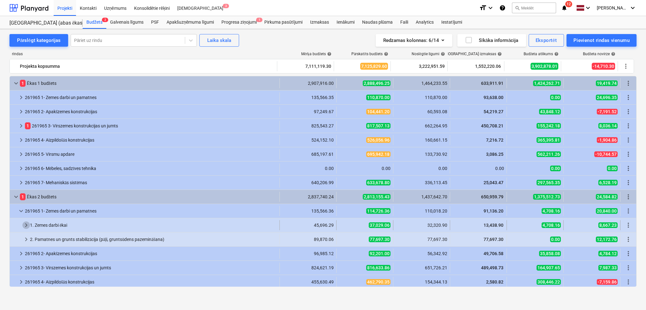
click at [29, 228] on span "keyboard_arrow_right" at bounding box center [26, 225] width 8 height 8
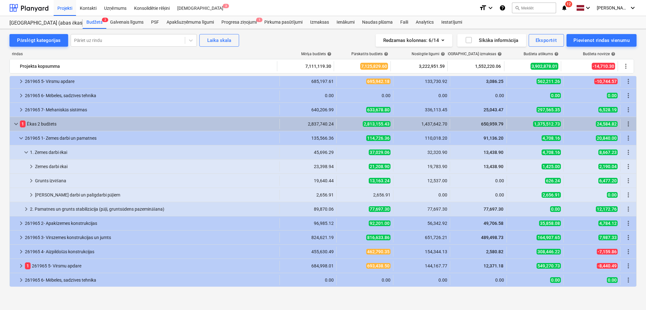
scroll to position [79, 0]
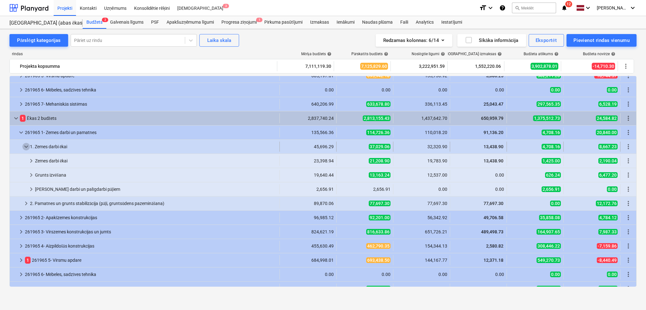
click at [28, 143] on span "keyboard_arrow_down" at bounding box center [26, 147] width 8 height 8
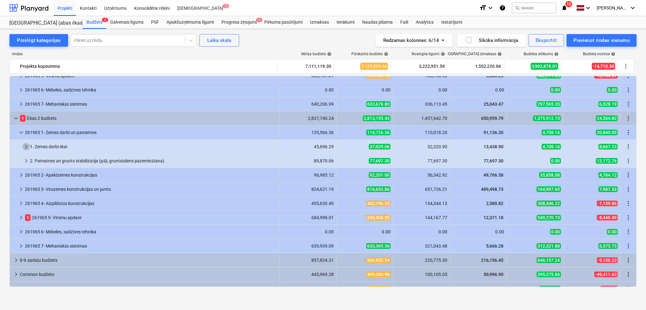
click at [28, 143] on span "keyboard_arrow_right" at bounding box center [26, 147] width 8 height 8
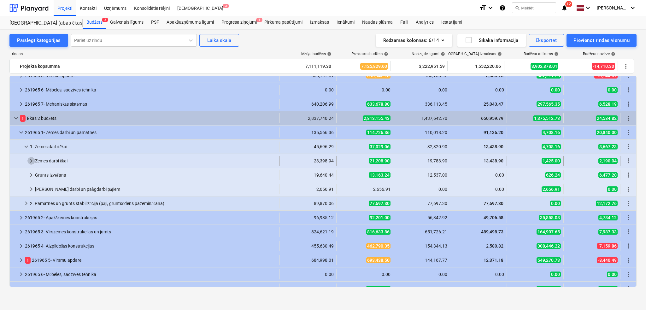
click at [30, 160] on span "keyboard_arrow_right" at bounding box center [31, 161] width 8 height 8
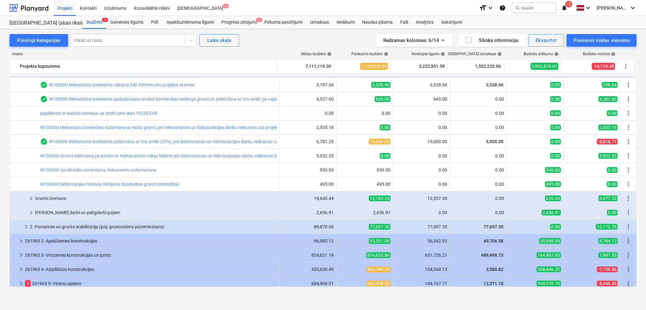
scroll to position [159, 0]
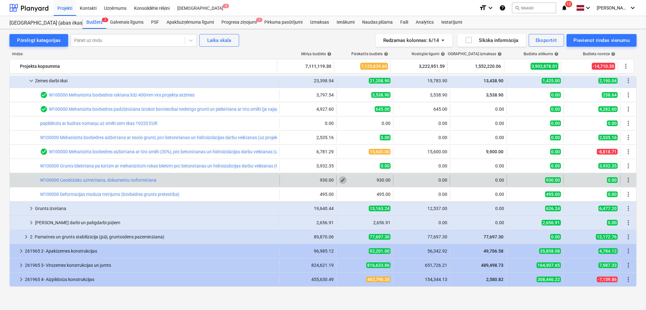
click at [341, 182] on span "edit" at bounding box center [342, 180] width 5 height 5
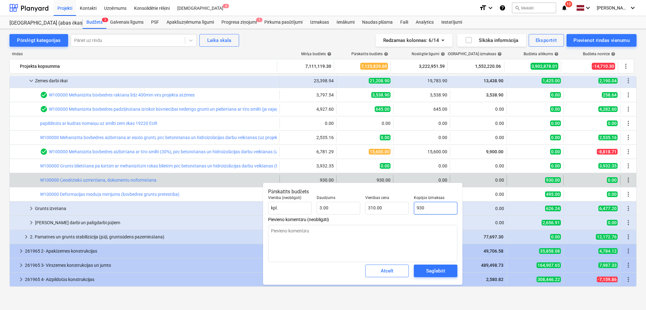
click at [428, 210] on input "930" at bounding box center [436, 208] width 44 height 13
click at [427, 270] on div "Saglabāt" at bounding box center [435, 271] width 19 height 8
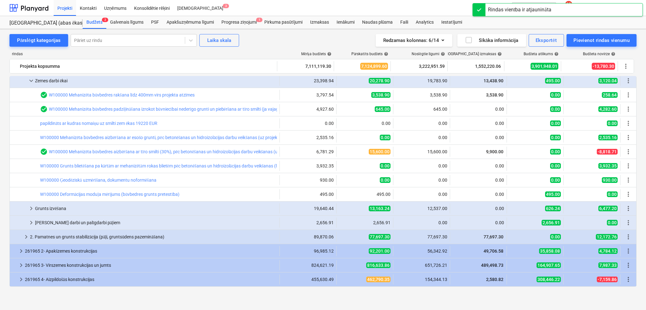
click at [341, 196] on span "edit" at bounding box center [342, 194] width 5 height 5
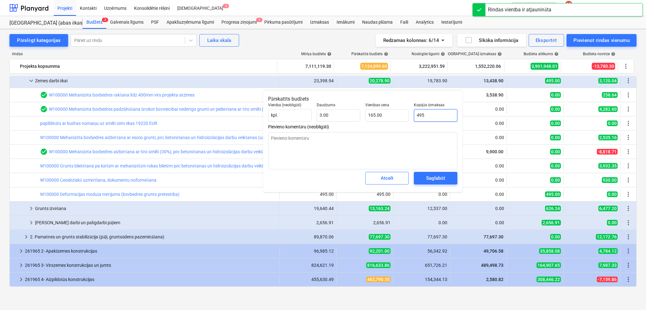
click at [426, 111] on input "495" at bounding box center [436, 115] width 44 height 13
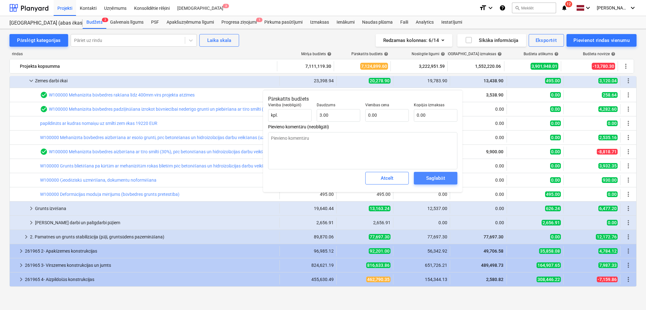
click at [429, 174] on div "Saglabāt" at bounding box center [435, 178] width 19 height 8
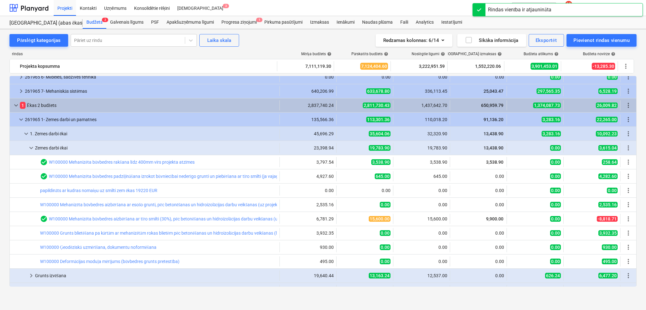
scroll to position [79, 0]
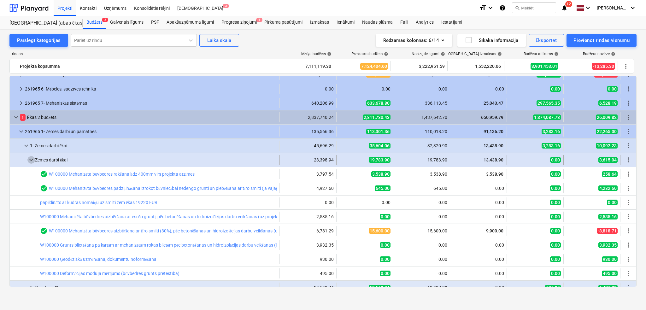
click at [30, 159] on span "keyboard_arrow_down" at bounding box center [31, 160] width 8 height 8
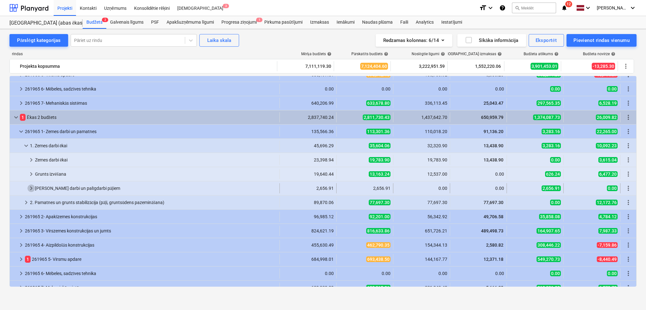
click at [29, 190] on span "keyboard_arrow_right" at bounding box center [31, 189] width 8 height 8
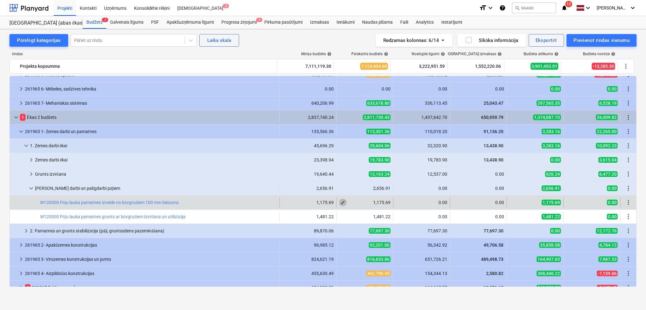
click at [341, 203] on span "edit" at bounding box center [342, 202] width 5 height 5
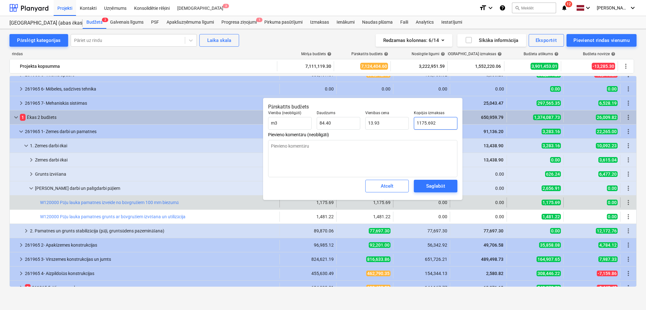
click at [421, 124] on input "1175.692" at bounding box center [436, 123] width 44 height 13
click at [426, 185] on div "Saglabāt" at bounding box center [435, 186] width 19 height 8
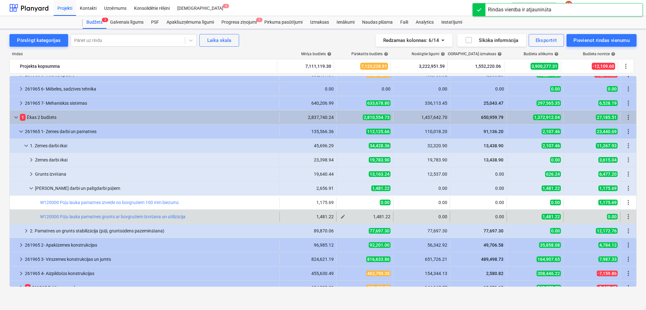
click at [342, 217] on span "edit" at bounding box center [342, 216] width 5 height 5
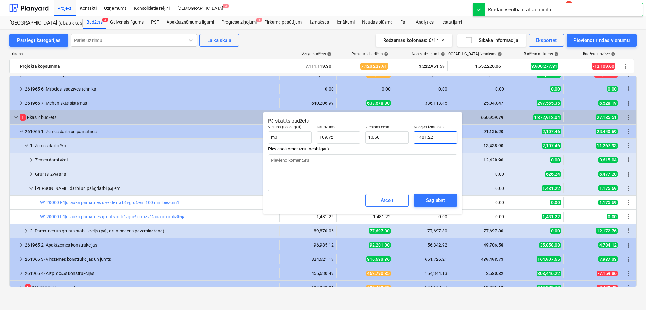
click at [429, 138] on input "1481.22" at bounding box center [436, 137] width 44 height 13
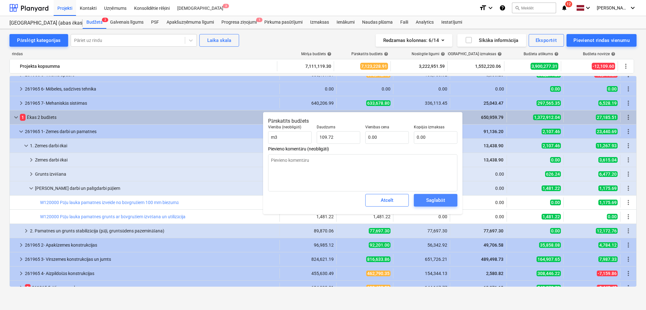
click at [435, 198] on div "Saglabāt" at bounding box center [435, 200] width 19 height 8
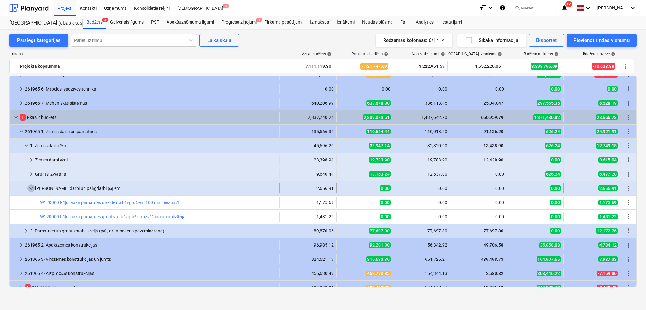
click at [29, 187] on span "keyboard_arrow_down" at bounding box center [31, 189] width 8 height 8
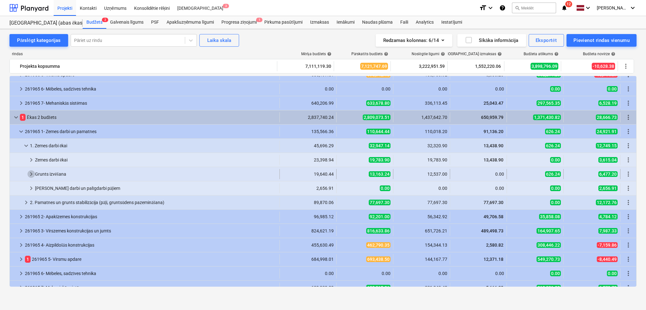
click at [29, 172] on span "keyboard_arrow_right" at bounding box center [31, 174] width 8 height 8
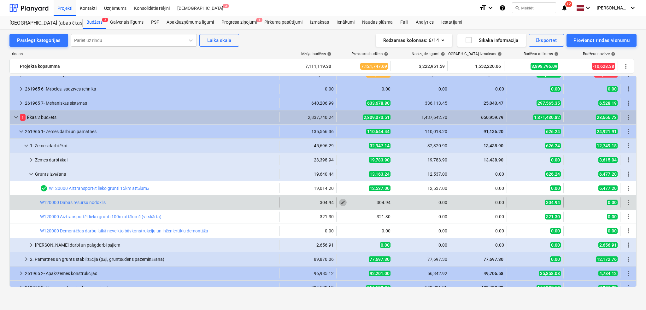
click at [343, 203] on span "edit" at bounding box center [342, 202] width 5 height 5
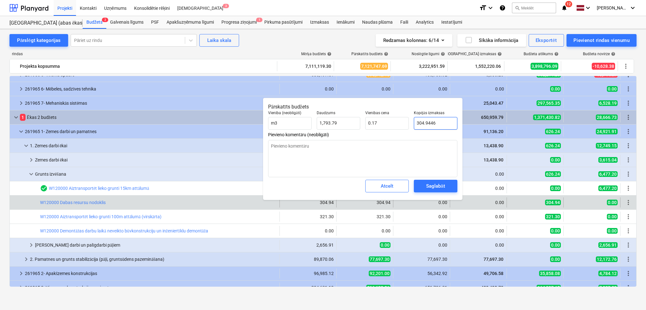
click at [435, 122] on input "304.9446" at bounding box center [436, 123] width 44 height 13
click at [427, 185] on div "Saglabāt" at bounding box center [435, 186] width 19 height 8
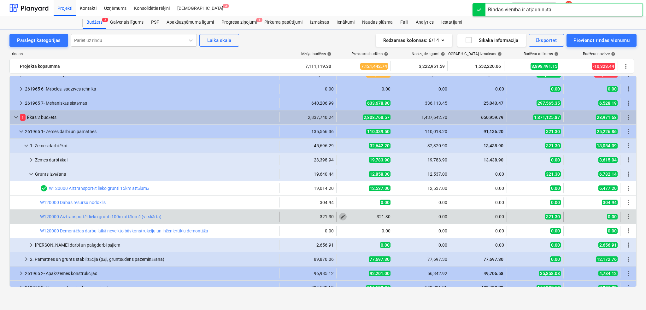
click at [341, 216] on span "edit" at bounding box center [342, 216] width 5 height 5
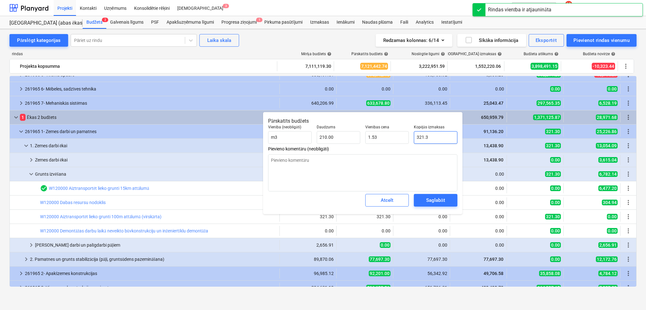
click at [425, 139] on input "321.3" at bounding box center [436, 137] width 44 height 13
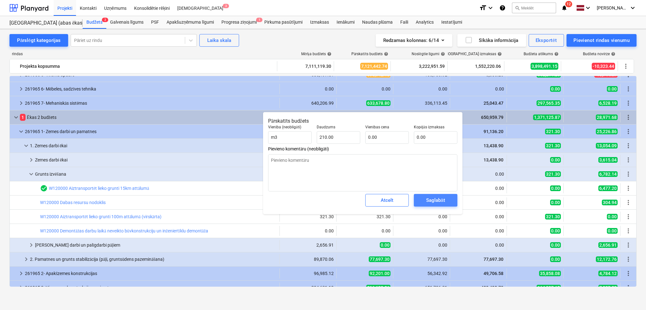
click at [425, 199] on span "Saglabāt" at bounding box center [435, 200] width 28 height 8
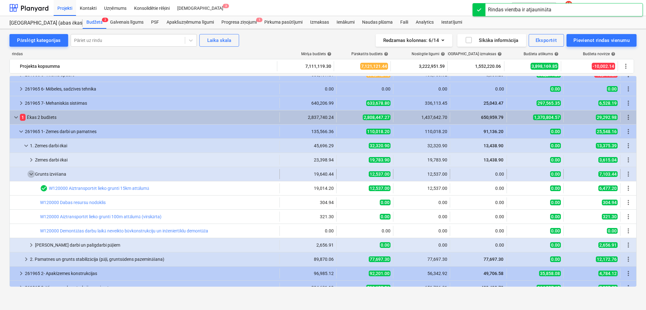
click at [31, 174] on span "keyboard_arrow_down" at bounding box center [31, 174] width 8 height 8
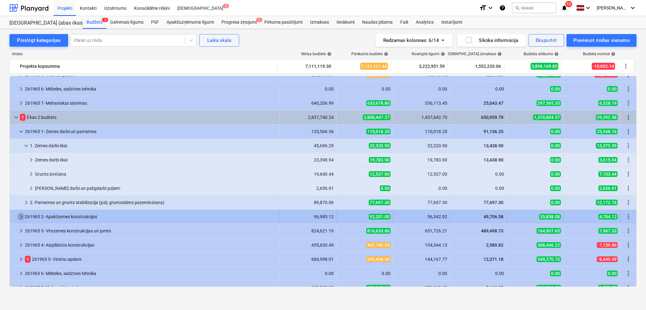
click at [21, 219] on span "keyboard_arrow_right" at bounding box center [21, 217] width 8 height 8
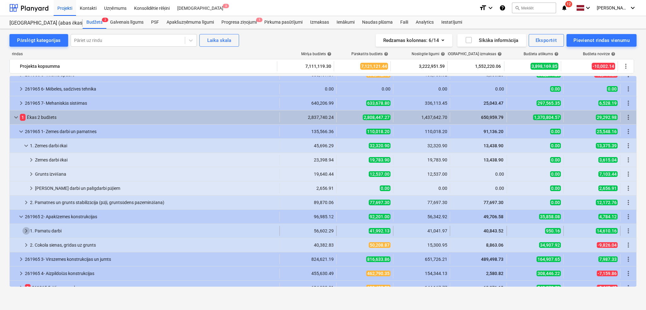
click at [23, 230] on span "keyboard_arrow_right" at bounding box center [26, 231] width 8 height 8
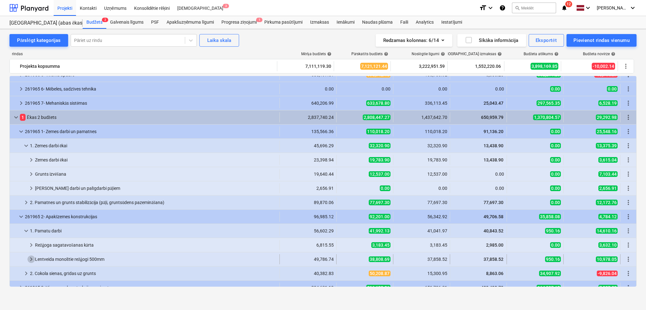
click at [29, 260] on span "keyboard_arrow_right" at bounding box center [31, 260] width 8 height 8
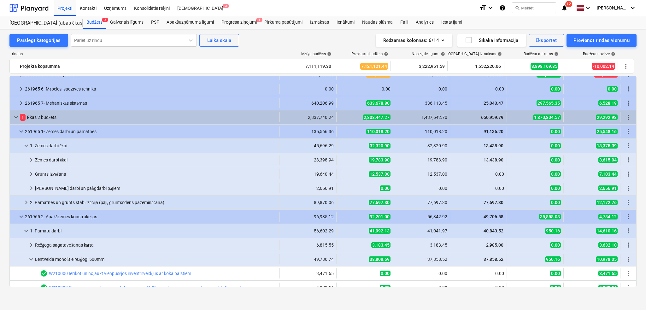
scroll to position [212, 0]
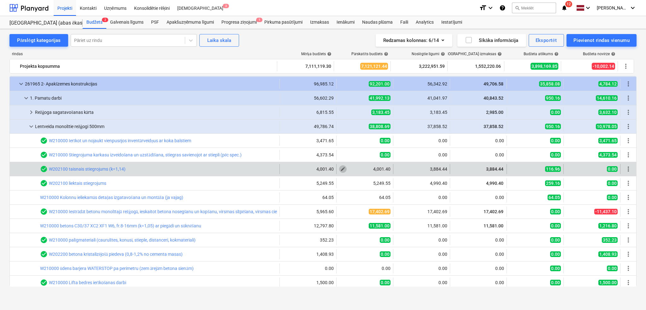
click at [340, 169] on span "edit" at bounding box center [342, 169] width 5 height 5
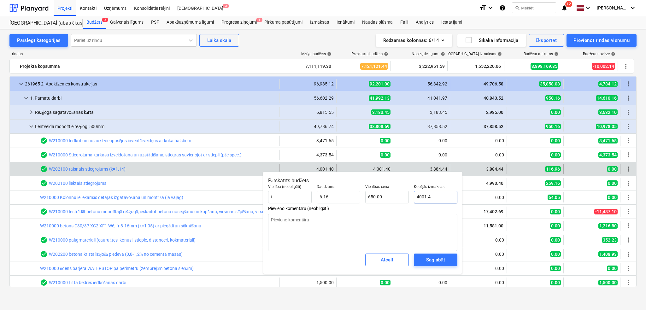
click at [420, 197] on input "4001.4" at bounding box center [436, 197] width 44 height 13
click at [436, 262] on div "Saglabāt" at bounding box center [435, 260] width 19 height 8
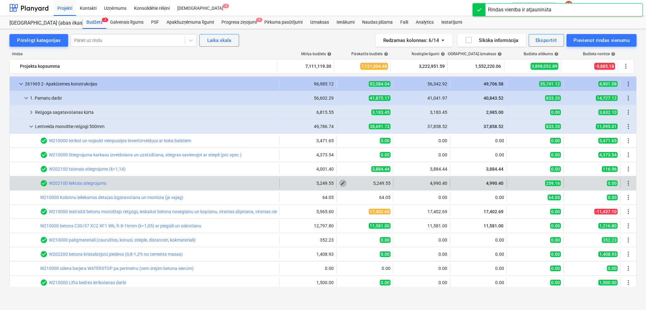
click at [342, 183] on span "edit" at bounding box center [342, 183] width 5 height 5
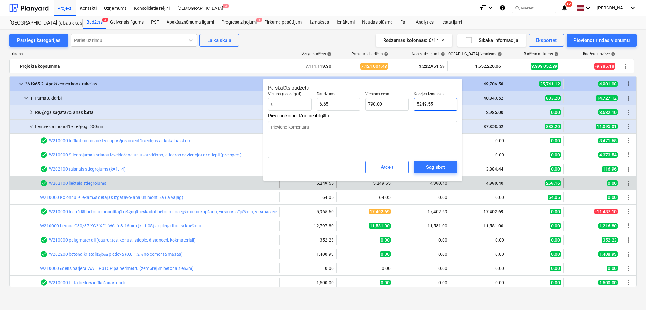
click at [430, 105] on input "5249.55" at bounding box center [436, 104] width 44 height 13
click at [435, 165] on div "Saglabāt" at bounding box center [435, 167] width 19 height 8
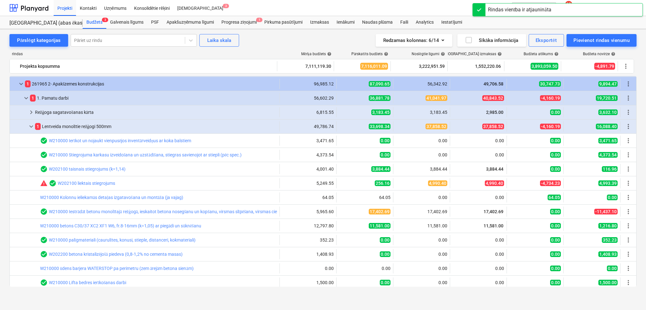
click at [341, 182] on span "edit" at bounding box center [342, 183] width 5 height 5
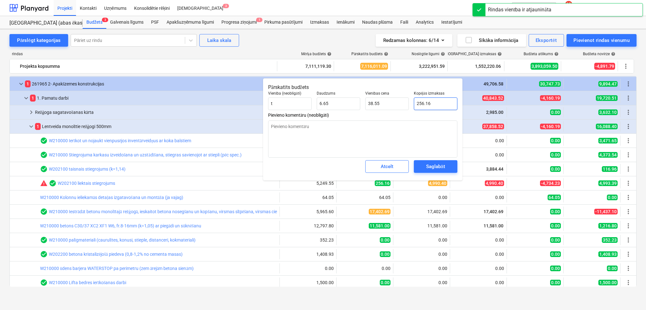
click at [428, 104] on input "256.16" at bounding box center [436, 103] width 44 height 13
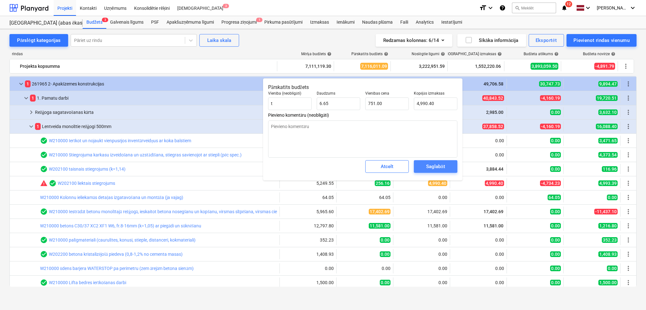
click at [436, 163] on div "Saglabāt" at bounding box center [435, 166] width 19 height 8
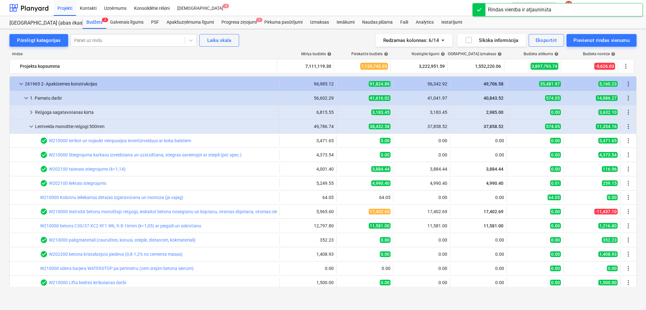
click at [340, 198] on span "edit" at bounding box center [342, 197] width 5 height 5
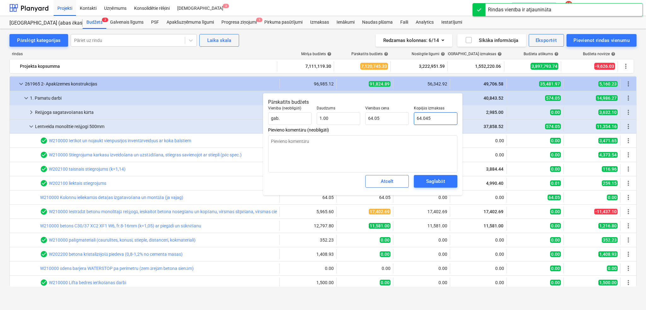
click at [422, 117] on input "64.045" at bounding box center [436, 118] width 44 height 13
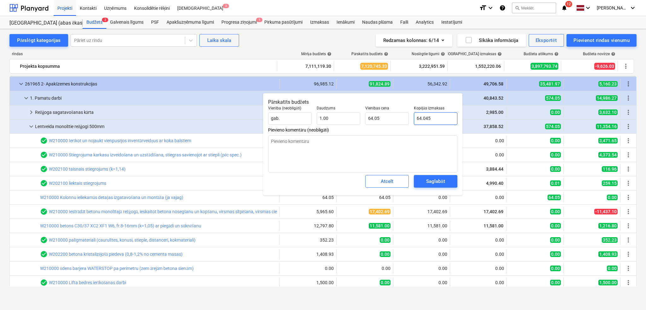
click at [422, 117] on input "64.045" at bounding box center [436, 118] width 44 height 13
click at [435, 182] on div "Saglabāt" at bounding box center [435, 181] width 19 height 8
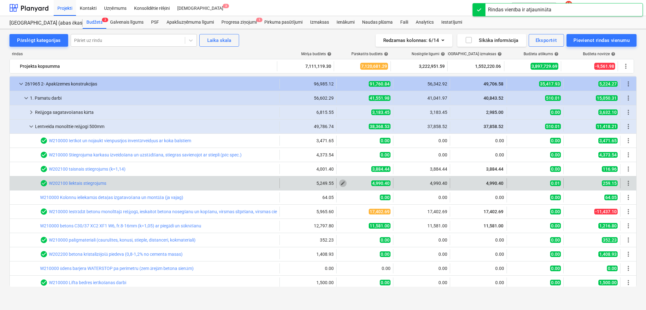
click at [342, 181] on span "edit" at bounding box center [342, 183] width 5 height 5
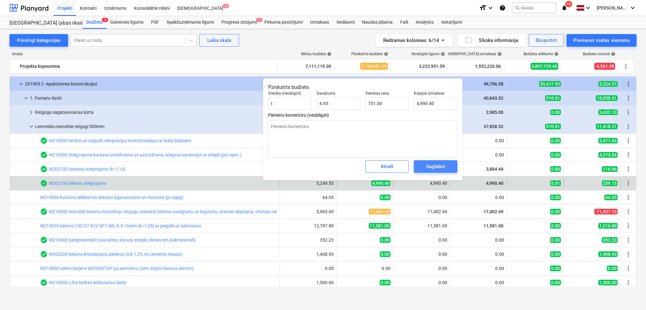
click at [431, 164] on div "Saglabāt" at bounding box center [435, 166] width 19 height 8
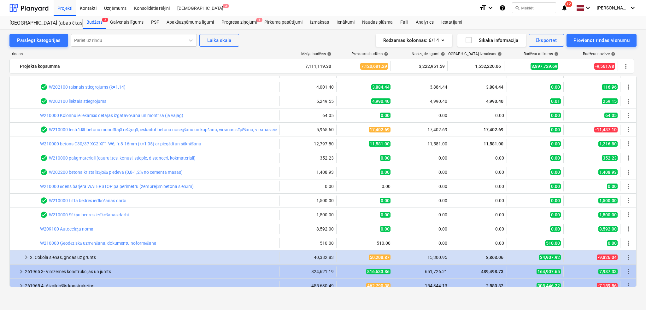
scroll to position [299, 0]
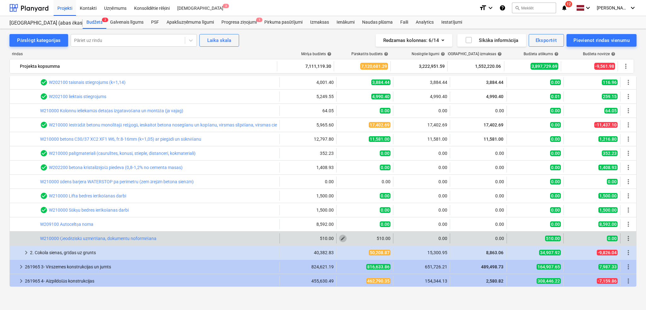
click at [344, 239] on button "edit" at bounding box center [343, 239] width 8 height 8
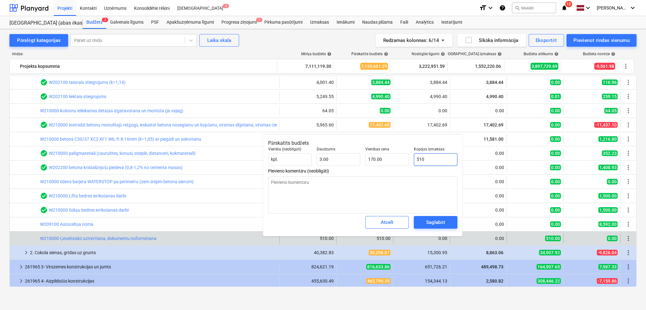
click at [426, 161] on input "510" at bounding box center [436, 159] width 44 height 13
click at [431, 218] on div "Saglabāt" at bounding box center [435, 222] width 19 height 8
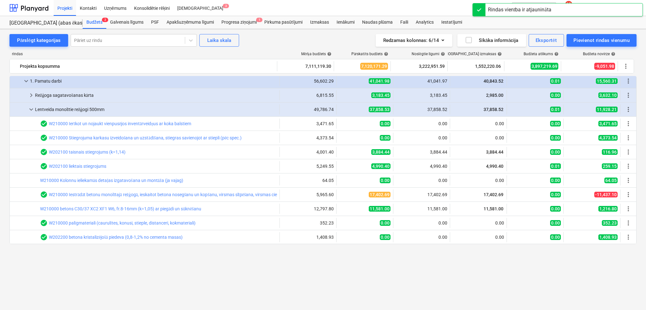
scroll to position [162, 0]
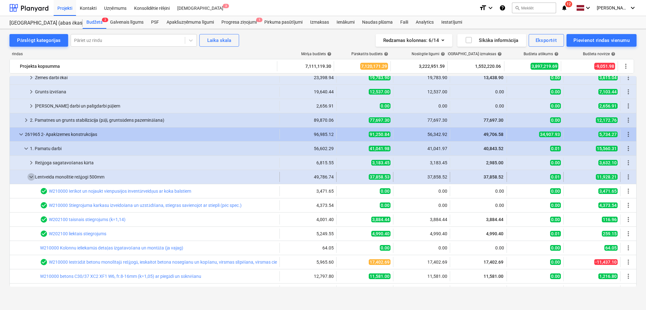
click at [31, 177] on span "keyboard_arrow_down" at bounding box center [31, 177] width 8 height 8
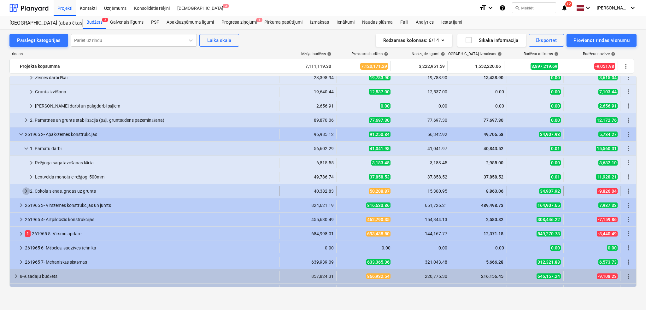
click at [25, 191] on span "keyboard_arrow_right" at bounding box center [26, 191] width 8 height 8
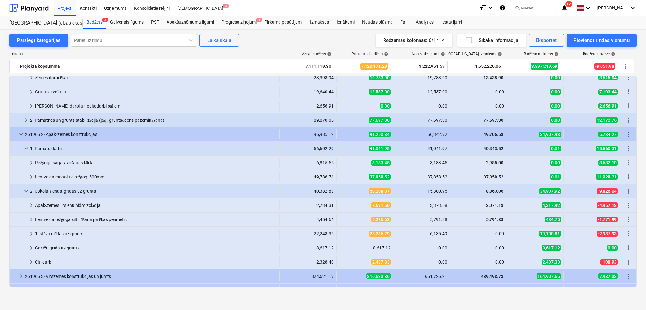
drag, startPoint x: 637, startPoint y: 205, endPoint x: 636, endPoint y: 195, distance: 10.1
click at [636, 195] on div "Pārslēgt kategorijas Pāriet uz rindu Laika skala Redzamas kolonnas : 6/14 Sīkāk…" at bounding box center [323, 164] width 646 height 270
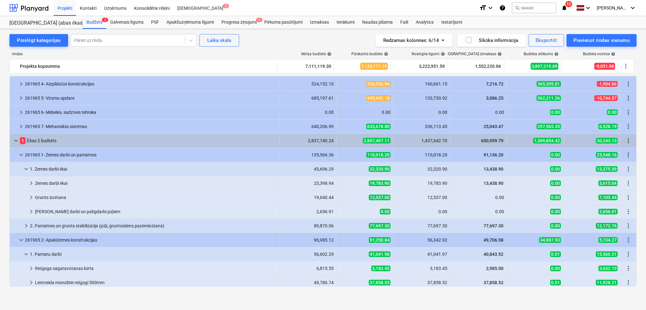
scroll to position [0, 0]
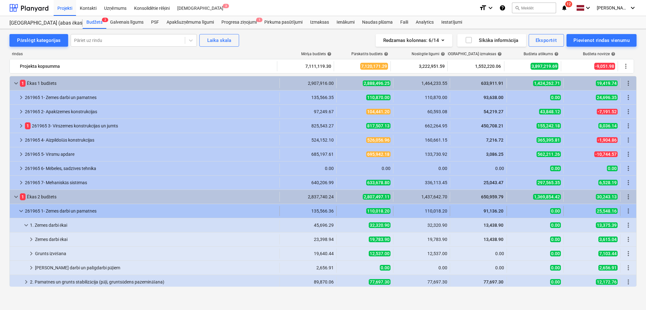
click at [22, 212] on span "keyboard_arrow_down" at bounding box center [21, 211] width 8 height 8
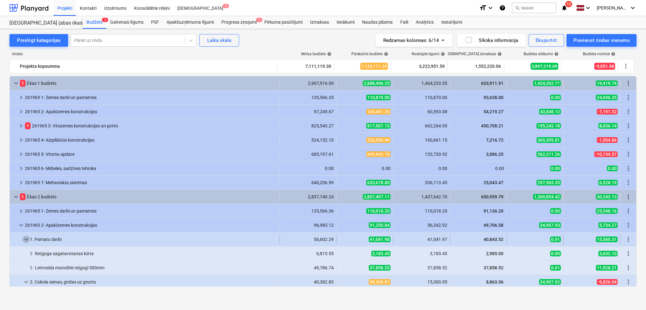
click at [27, 238] on span "keyboard_arrow_down" at bounding box center [26, 240] width 8 height 8
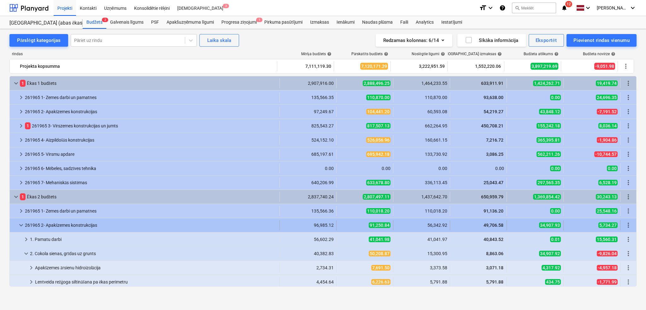
click at [21, 224] on span "keyboard_arrow_down" at bounding box center [21, 225] width 8 height 8
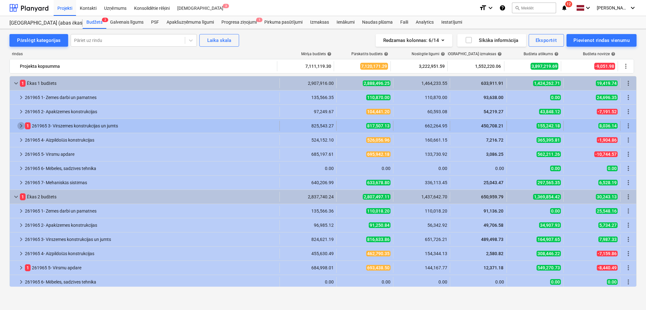
click at [21, 124] on span "keyboard_arrow_right" at bounding box center [21, 126] width 8 height 8
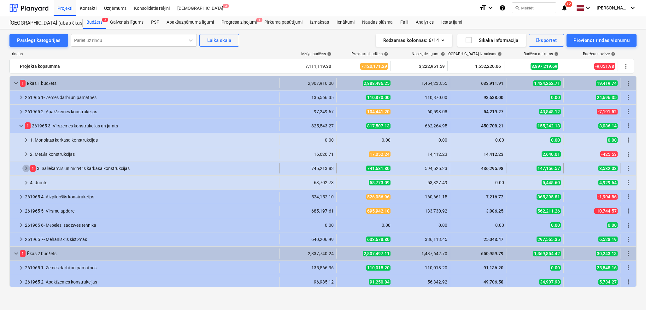
click at [29, 167] on span "keyboard_arrow_right" at bounding box center [26, 169] width 8 height 8
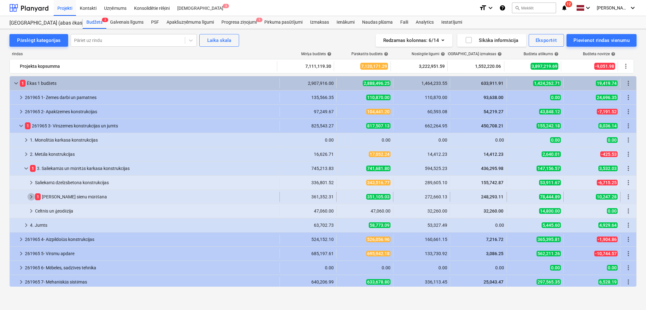
click at [32, 197] on span "keyboard_arrow_right" at bounding box center [31, 197] width 8 height 8
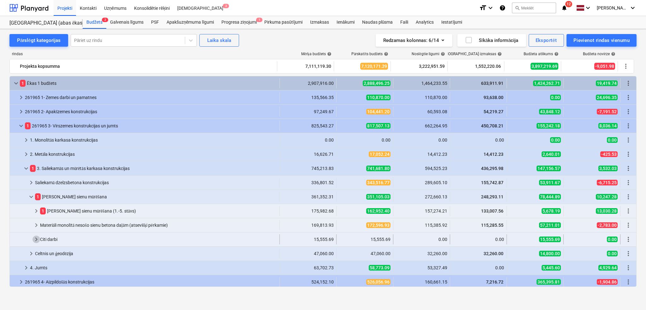
click at [35, 240] on span "keyboard_arrow_right" at bounding box center [36, 240] width 8 height 8
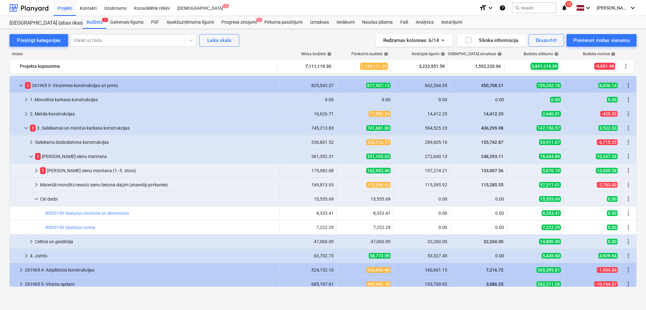
scroll to position [47, 0]
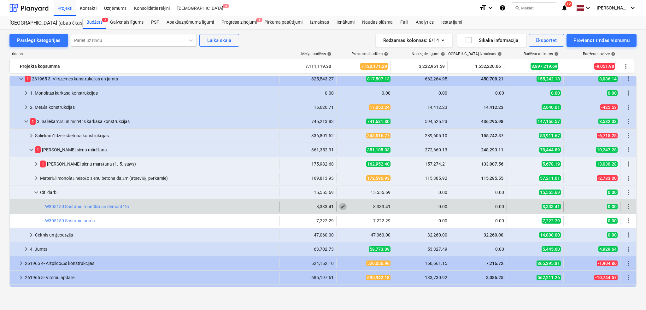
click at [341, 206] on span "edit" at bounding box center [342, 206] width 5 height 5
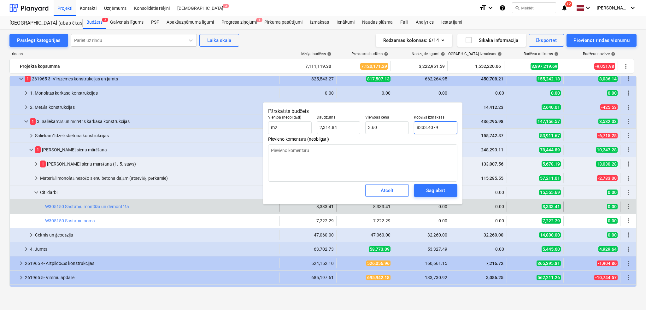
click at [421, 124] on input "8333.4079" at bounding box center [436, 127] width 44 height 13
click at [431, 188] on div "Saglabāt" at bounding box center [435, 190] width 19 height 8
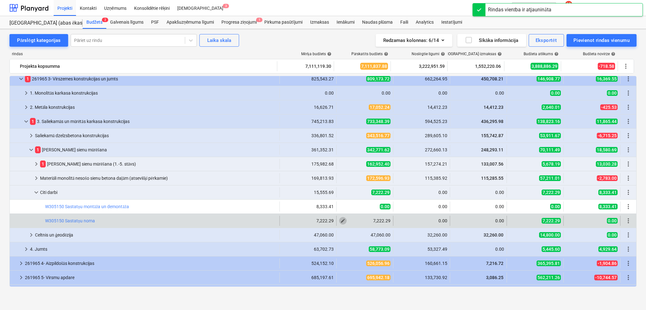
click at [344, 220] on button "edit" at bounding box center [343, 221] width 8 height 8
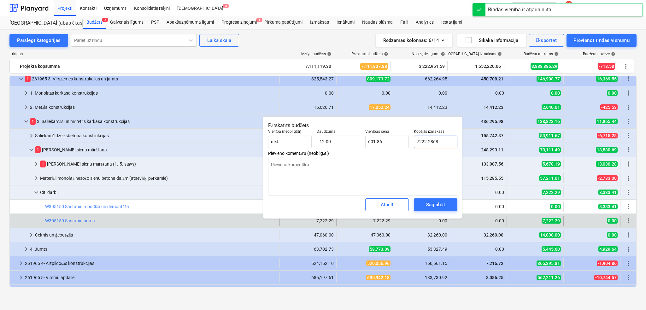
click at [423, 141] on input "7222.2868" at bounding box center [436, 142] width 44 height 13
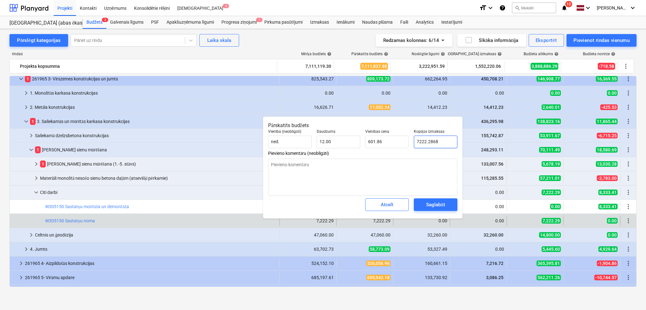
click at [423, 141] on input "7222.2868" at bounding box center [436, 142] width 44 height 13
click at [434, 199] on button "Saglabāt" at bounding box center [436, 204] width 44 height 13
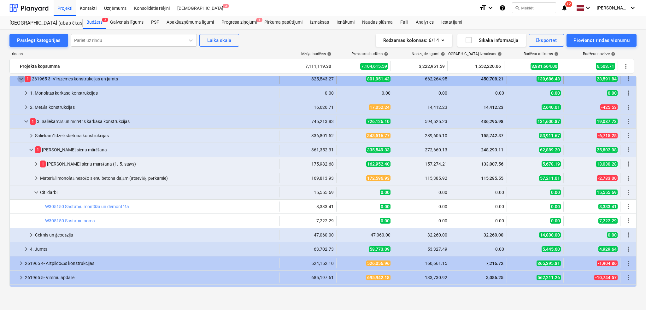
click at [21, 78] on span "keyboard_arrow_down" at bounding box center [21, 79] width 8 height 8
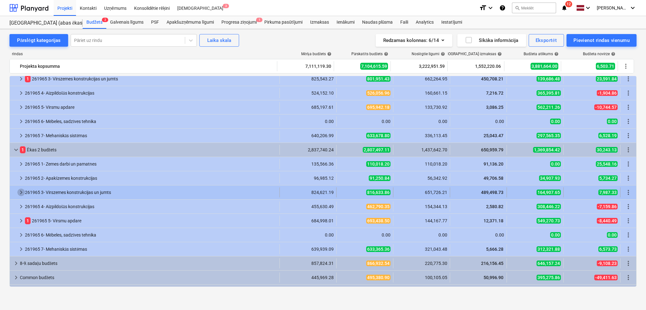
click at [21, 194] on span "keyboard_arrow_right" at bounding box center [21, 193] width 8 height 8
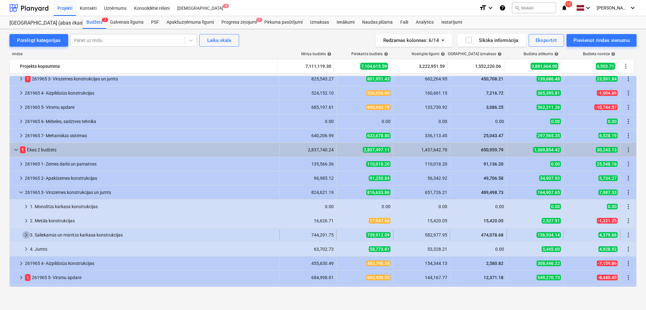
click at [26, 232] on span "keyboard_arrow_right" at bounding box center [26, 235] width 8 height 8
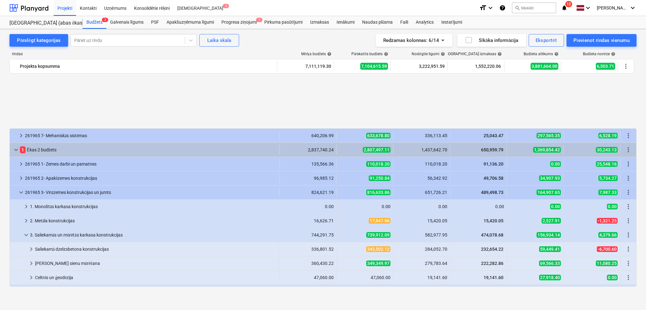
scroll to position [109, 0]
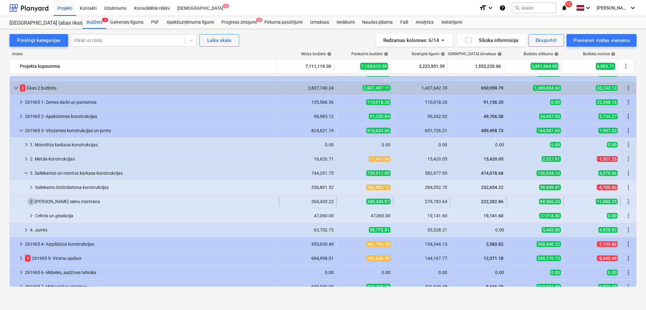
click at [27, 201] on span "keyboard_arrow_right" at bounding box center [31, 202] width 8 height 8
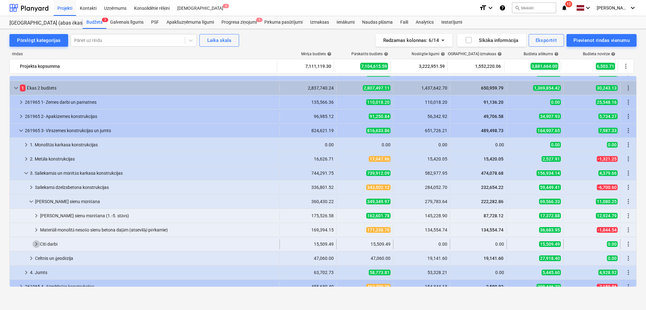
click at [36, 244] on span "keyboard_arrow_right" at bounding box center [36, 244] width 8 height 8
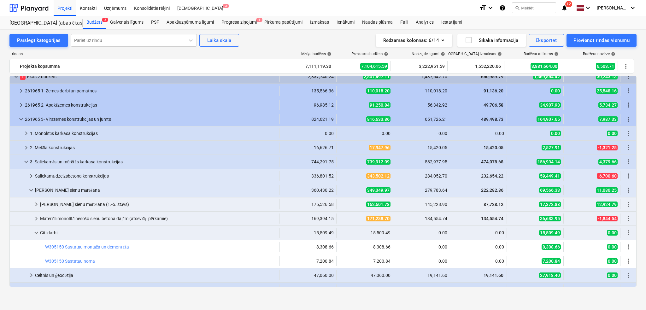
scroll to position [140, 0]
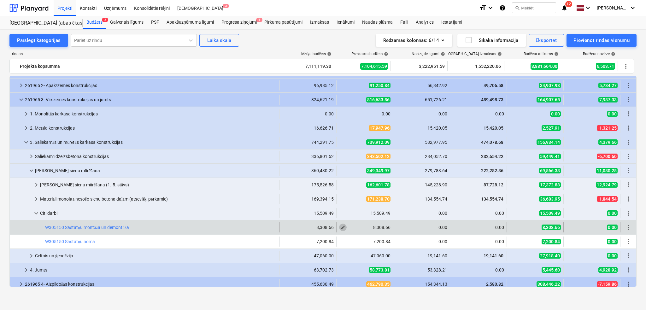
click at [340, 226] on span "edit" at bounding box center [342, 227] width 5 height 5
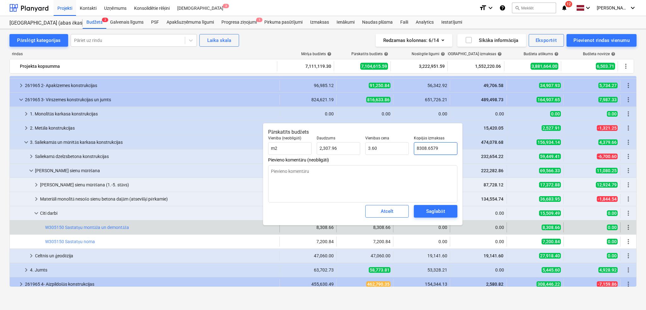
click at [426, 144] on input "8308.6579" at bounding box center [436, 148] width 44 height 13
click at [430, 209] on div "Saglabāt" at bounding box center [435, 211] width 19 height 8
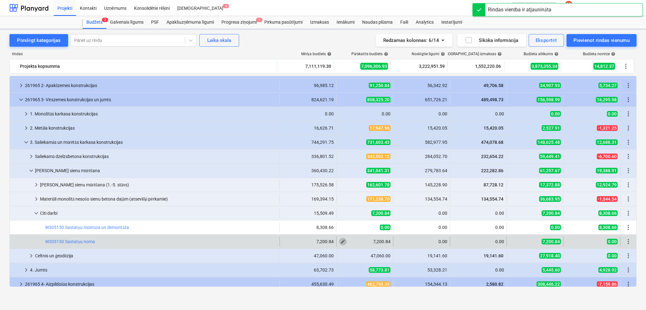
click at [342, 242] on span "edit" at bounding box center [342, 241] width 5 height 5
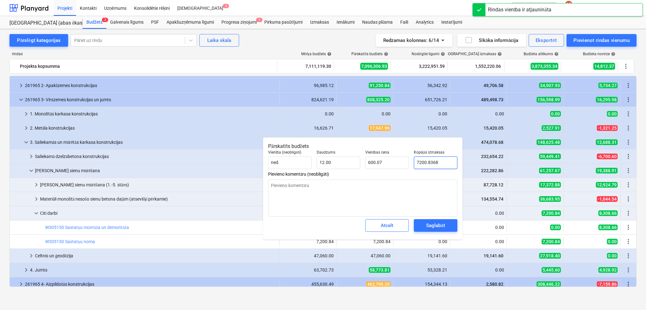
click at [424, 162] on input "7200.8368" at bounding box center [436, 162] width 44 height 13
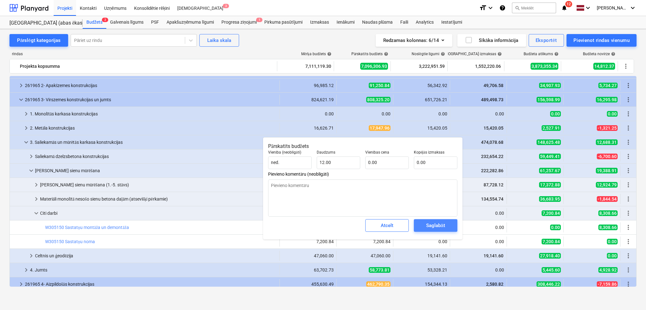
click at [432, 224] on div "Saglabāt" at bounding box center [435, 225] width 19 height 8
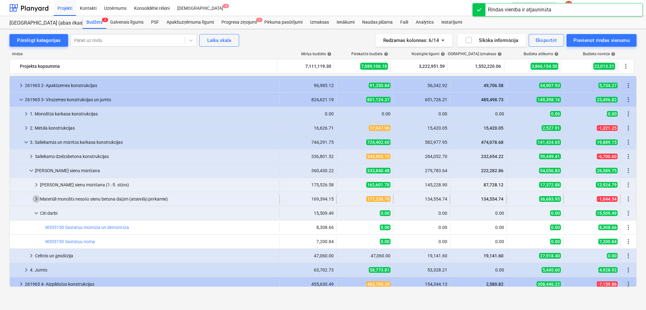
click at [39, 198] on span "keyboard_arrow_right" at bounding box center [36, 199] width 8 height 8
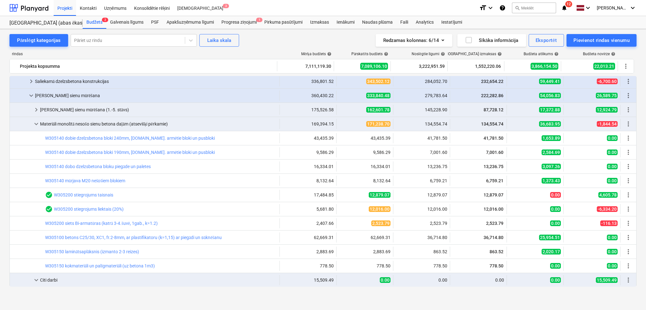
scroll to position [215, 0]
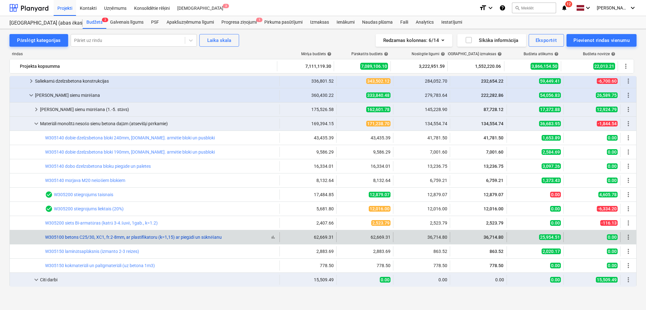
click at [147, 238] on link "W305100 betons C25/30, XC1, fr.2-8mm, ar plastifikatoru (k=1,15) ar piegādi un …" at bounding box center [133, 237] width 177 height 5
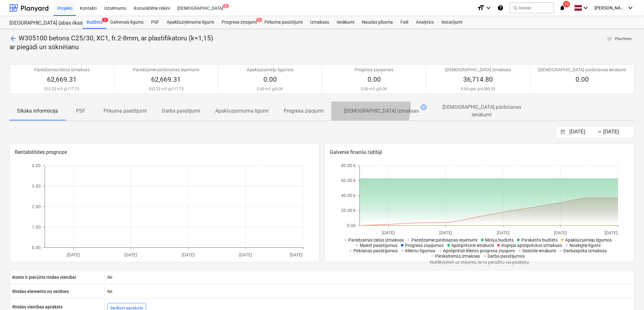
click at [362, 107] on p "[DEMOGRAPHIC_DATA] izmaksas" at bounding box center [381, 111] width 75 height 8
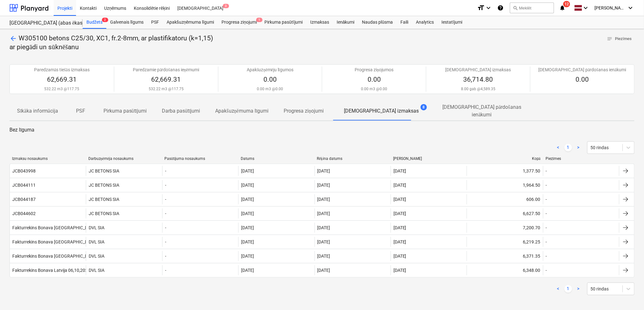
click at [14, 38] on span "arrow_back" at bounding box center [13, 39] width 8 height 8
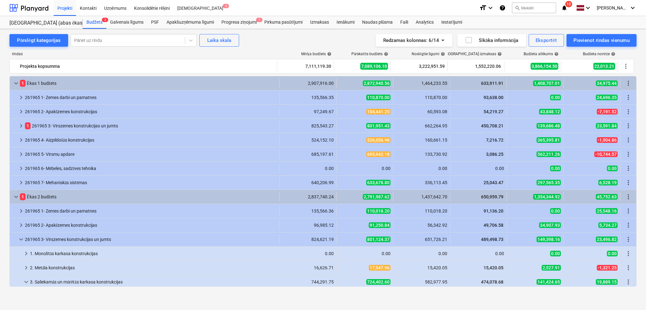
scroll to position [215, 0]
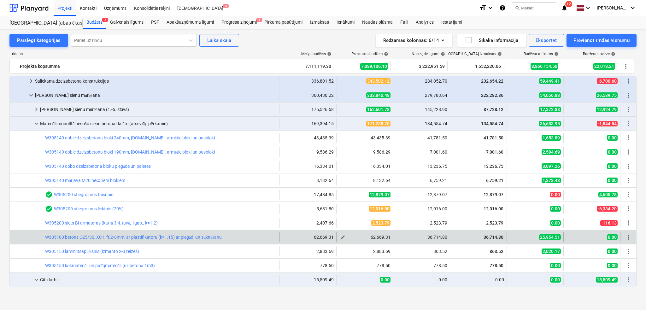
click at [340, 238] on span "edit" at bounding box center [342, 237] width 5 height 5
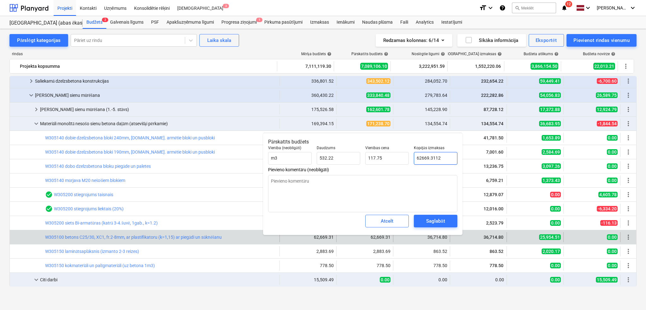
click at [418, 158] on input "62669.3112" at bounding box center [436, 158] width 44 height 13
click at [422, 157] on input "52669.3112" at bounding box center [436, 158] width 44 height 13
click at [438, 220] on div "Saglabāt" at bounding box center [435, 221] width 19 height 8
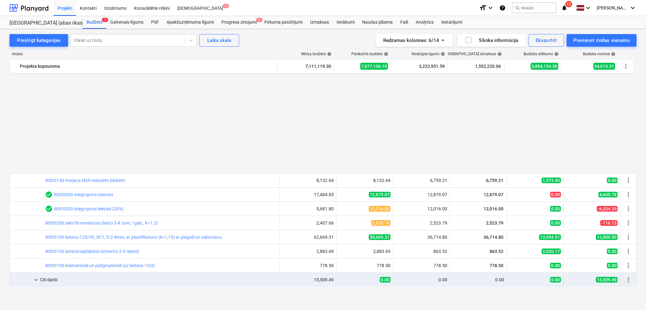
scroll to position [327, 0]
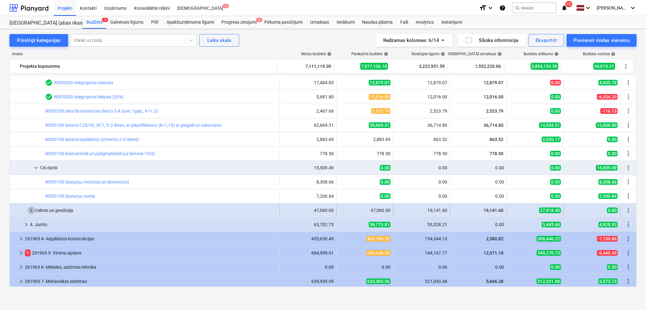
click at [29, 207] on span "keyboard_arrow_right" at bounding box center [31, 211] width 8 height 8
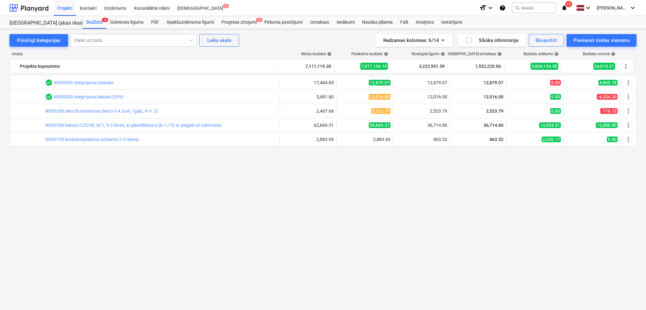
scroll to position [159, 0]
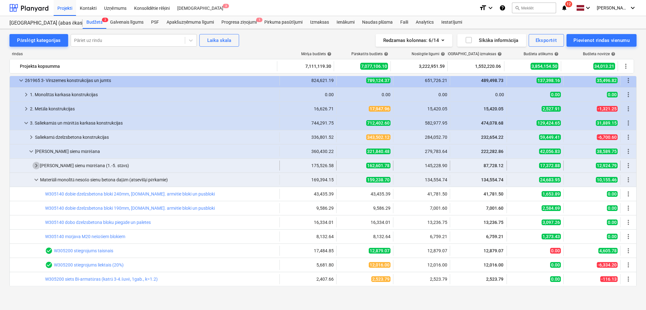
click at [38, 164] on span "keyboard_arrow_right" at bounding box center [36, 166] width 8 height 8
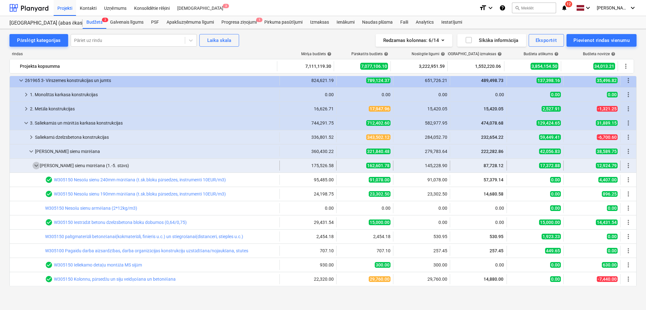
click at [39, 167] on span "keyboard_arrow_down" at bounding box center [36, 166] width 8 height 8
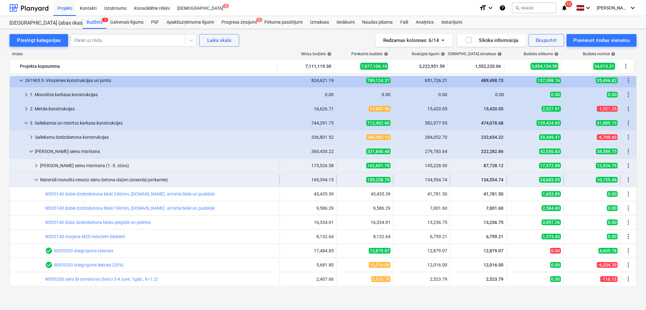
click at [37, 179] on span "keyboard_arrow_down" at bounding box center [36, 180] width 8 height 8
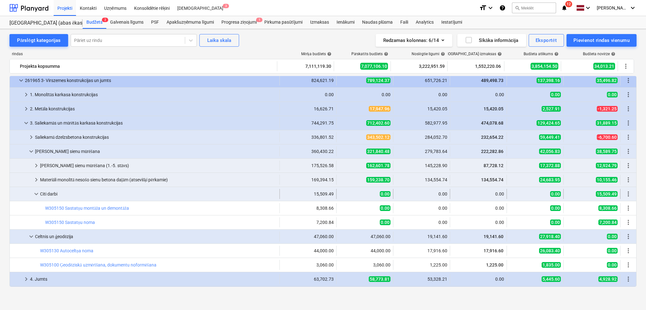
click at [38, 194] on span "keyboard_arrow_down" at bounding box center [36, 194] width 8 height 8
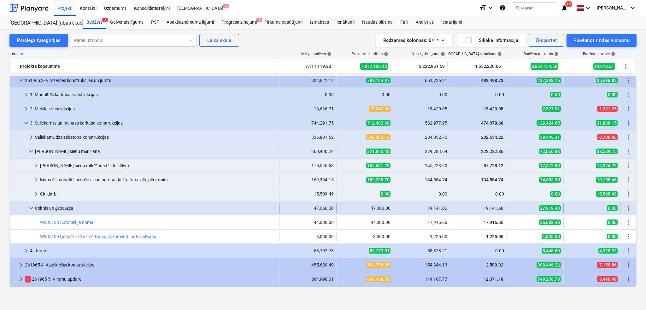
click at [28, 207] on span "keyboard_arrow_down" at bounding box center [31, 208] width 8 height 8
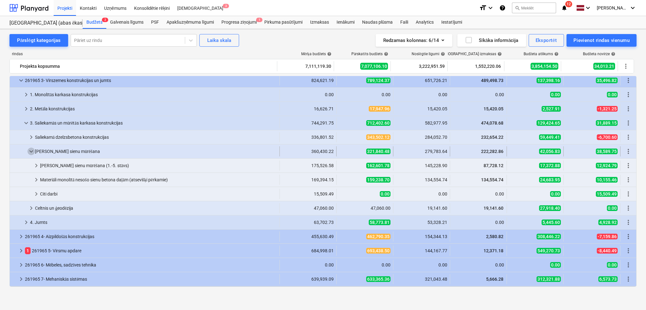
click at [31, 152] on span "keyboard_arrow_down" at bounding box center [31, 152] width 8 height 8
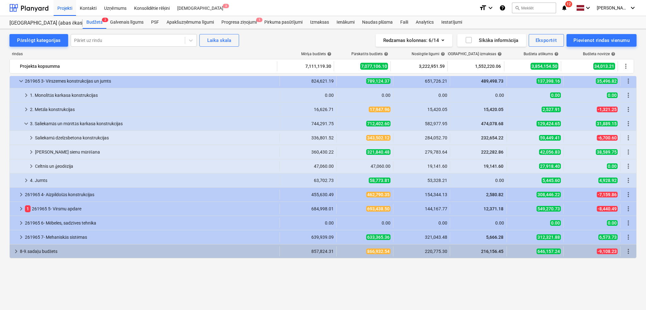
scroll to position [103, 0]
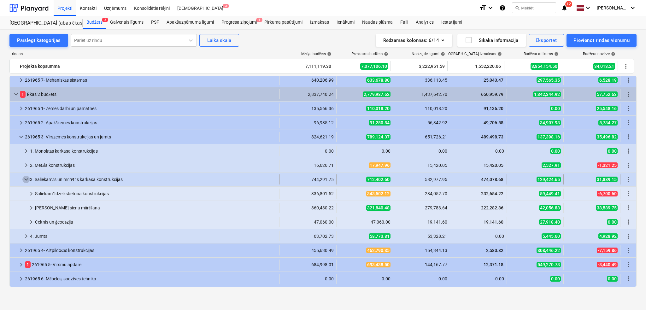
click at [26, 177] on span "keyboard_arrow_down" at bounding box center [26, 180] width 8 height 8
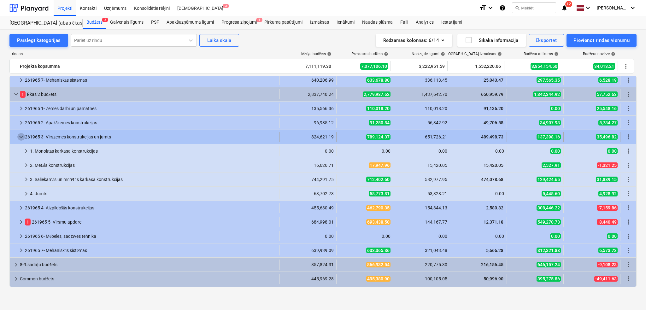
click at [20, 134] on span "keyboard_arrow_down" at bounding box center [21, 137] width 8 height 8
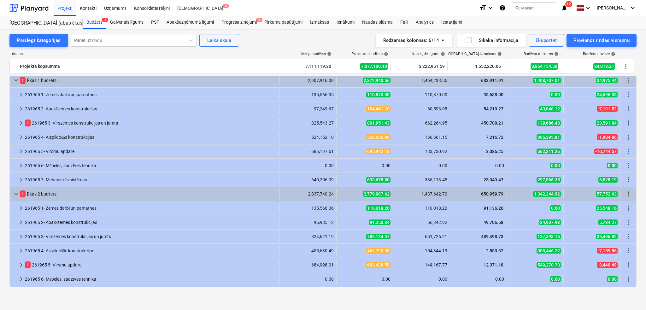
scroll to position [0, 0]
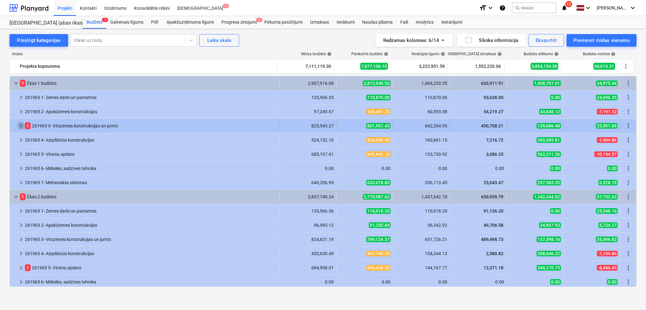
click at [21, 124] on span "keyboard_arrow_right" at bounding box center [21, 126] width 8 height 8
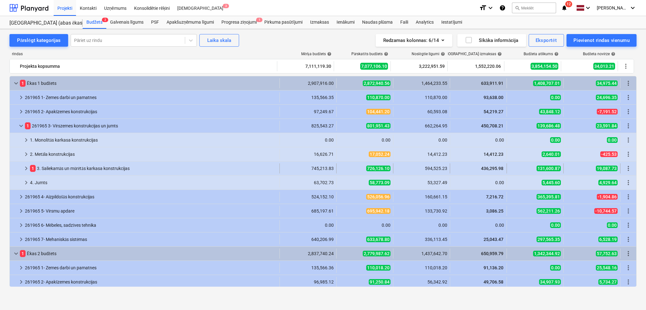
click at [27, 169] on span "keyboard_arrow_right" at bounding box center [26, 169] width 8 height 8
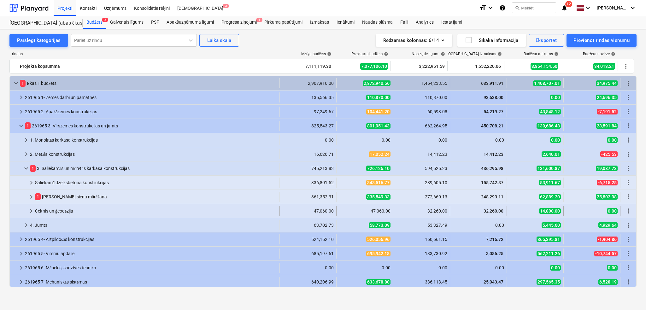
click at [32, 211] on span "keyboard_arrow_right" at bounding box center [31, 211] width 8 height 8
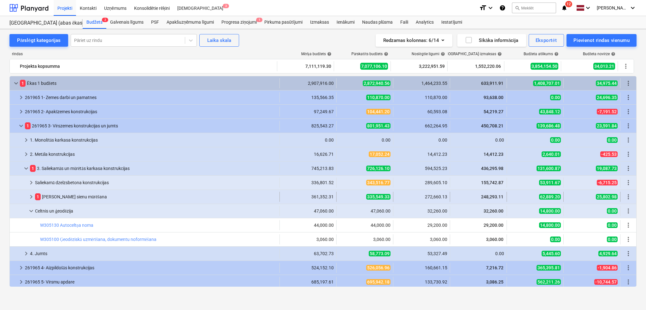
click at [31, 195] on span "keyboard_arrow_right" at bounding box center [31, 197] width 8 height 8
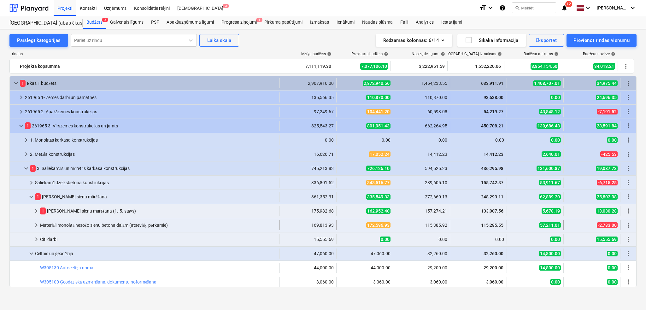
click at [38, 225] on span "keyboard_arrow_right" at bounding box center [36, 225] width 8 height 8
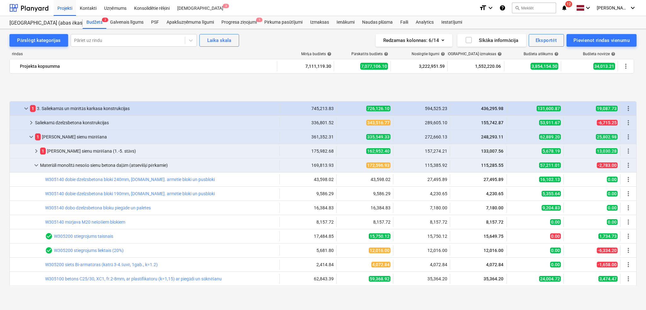
scroll to position [112, 0]
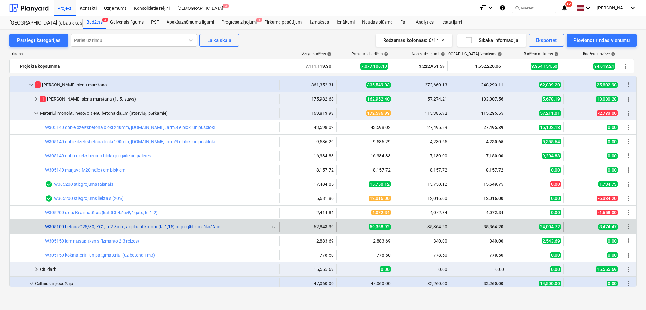
click at [112, 226] on link "W305100 betons C25/30, XC1, fr.2-8mm, ar plastifikatoru (k=1,15) ar piegādi un …" at bounding box center [133, 226] width 177 height 5
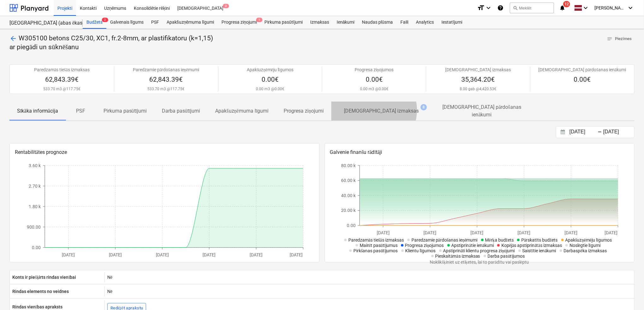
click at [375, 110] on p "[DEMOGRAPHIC_DATA] izmaksas" at bounding box center [381, 111] width 75 height 8
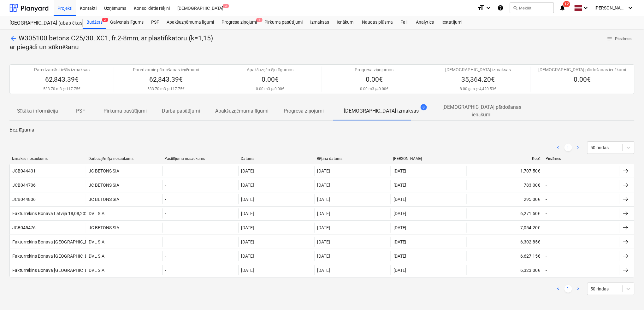
click at [15, 39] on span "arrow_back" at bounding box center [13, 39] width 8 height 8
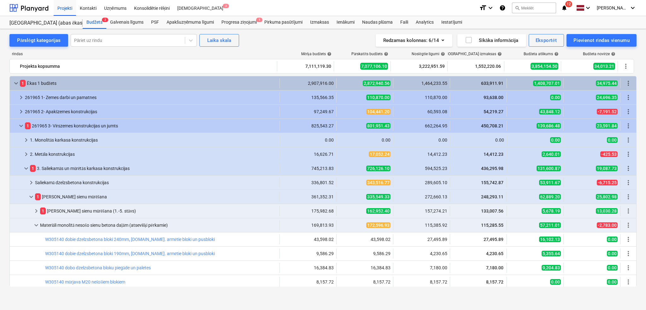
scroll to position [112, 0]
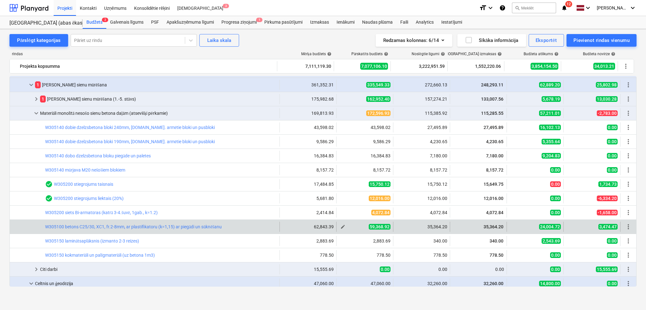
click at [343, 228] on span "edit" at bounding box center [342, 226] width 5 height 5
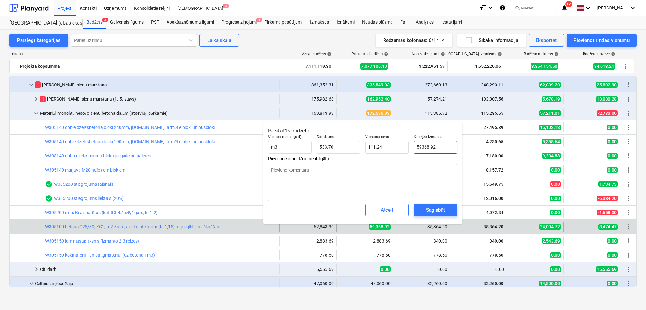
drag, startPoint x: 418, startPoint y: 148, endPoint x: 413, endPoint y: 148, distance: 5.0
click at [413, 148] on div "Kopējās izmaksas 59368.92" at bounding box center [435, 144] width 49 height 24
click at [434, 208] on div "Saglabāt" at bounding box center [435, 210] width 19 height 8
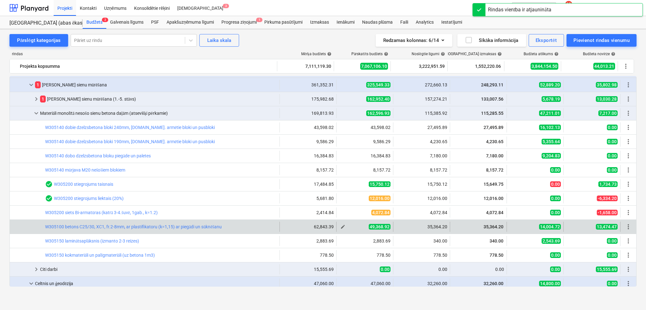
click at [344, 227] on button "edit" at bounding box center [343, 227] width 8 height 8
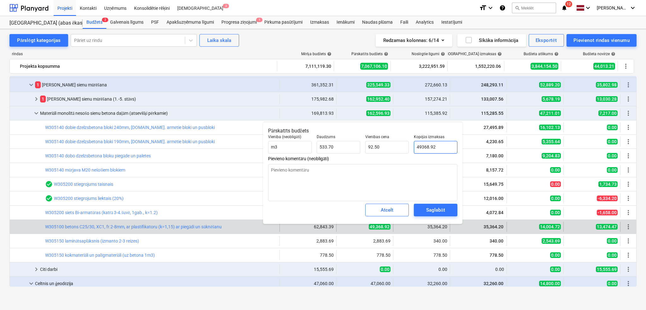
click at [421, 146] on input "49368.92" at bounding box center [436, 147] width 44 height 13
click at [431, 207] on div "Saglabāt" at bounding box center [435, 210] width 19 height 8
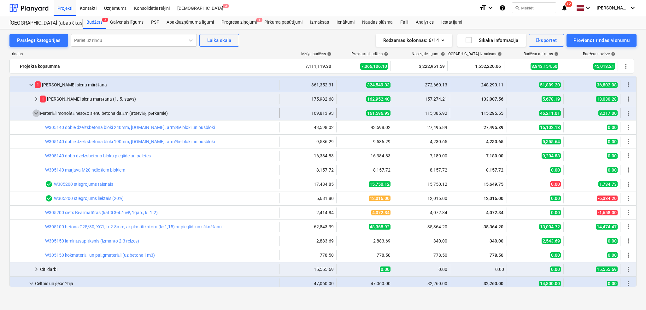
click at [38, 112] on span "keyboard_arrow_down" at bounding box center [36, 113] width 8 height 8
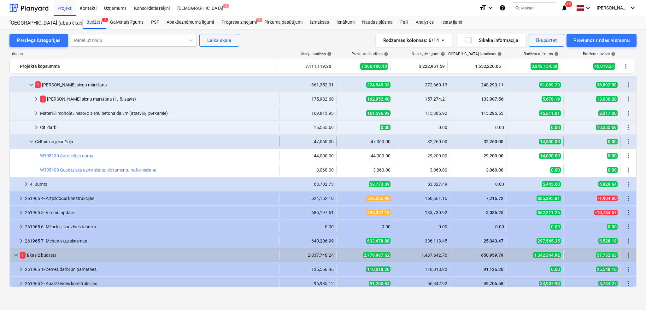
click at [34, 142] on span "keyboard_arrow_down" at bounding box center [31, 142] width 8 height 8
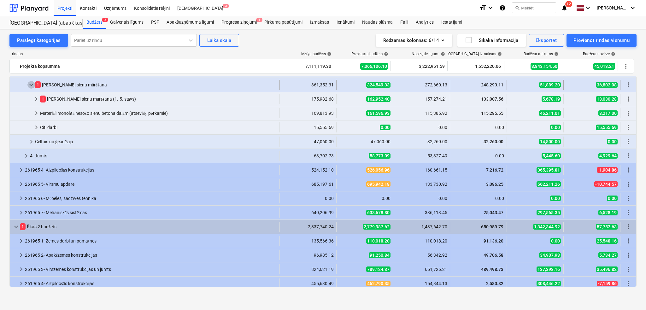
click at [28, 85] on span "keyboard_arrow_down" at bounding box center [31, 85] width 8 height 8
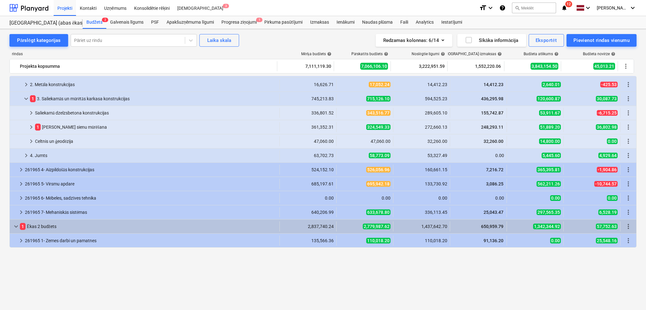
scroll to position [0, 0]
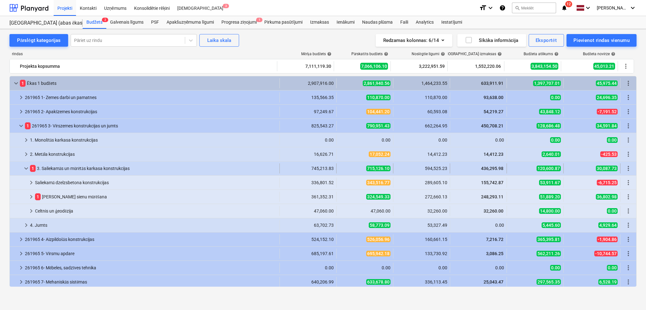
click at [22, 167] on span "keyboard_arrow_down" at bounding box center [26, 169] width 8 height 8
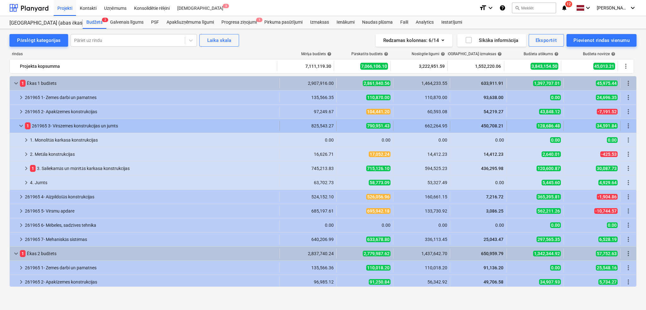
click at [16, 122] on div at bounding box center [14, 126] width 5 height 10
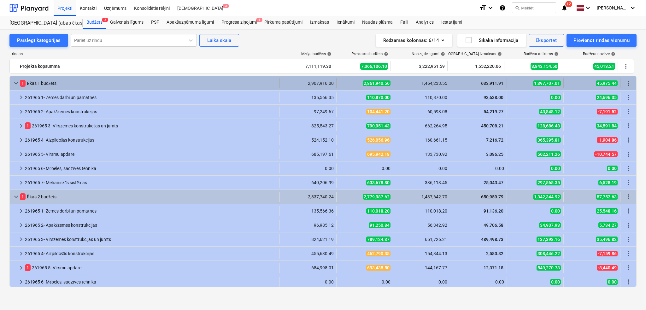
click at [19, 84] on span "keyboard_arrow_down" at bounding box center [16, 83] width 8 height 8
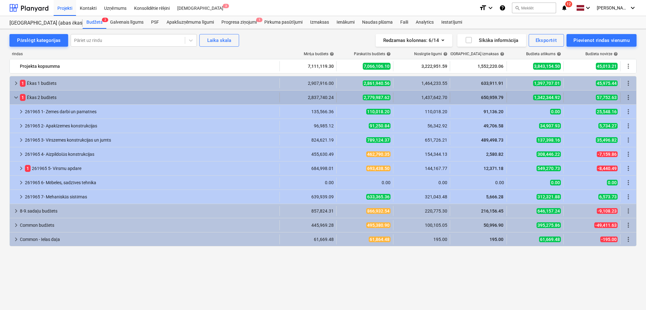
click at [16, 97] on span "keyboard_arrow_down" at bounding box center [16, 98] width 8 height 8
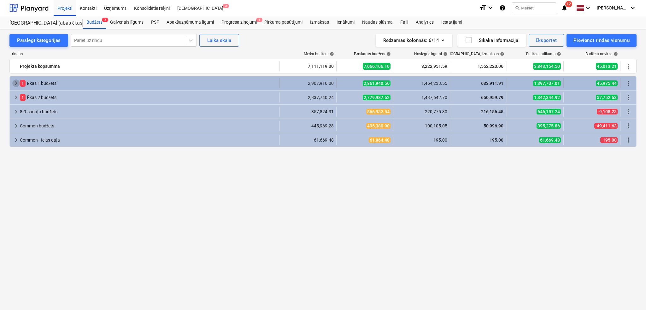
click at [13, 85] on span "keyboard_arrow_right" at bounding box center [16, 83] width 8 height 8
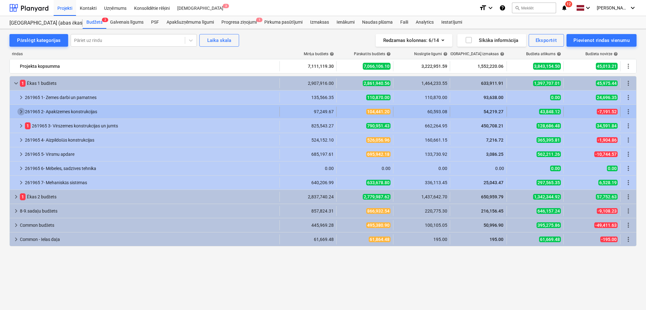
click at [20, 114] on span "keyboard_arrow_right" at bounding box center [21, 112] width 8 height 8
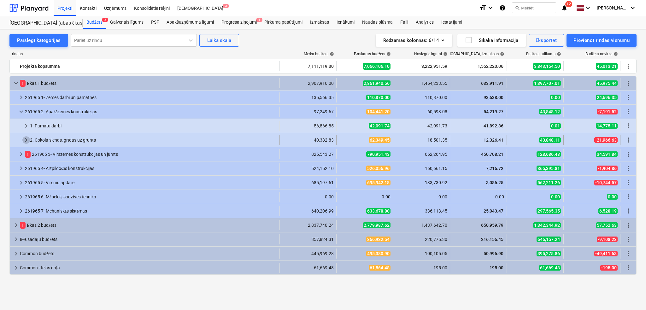
click at [24, 141] on span "keyboard_arrow_right" at bounding box center [26, 140] width 8 height 8
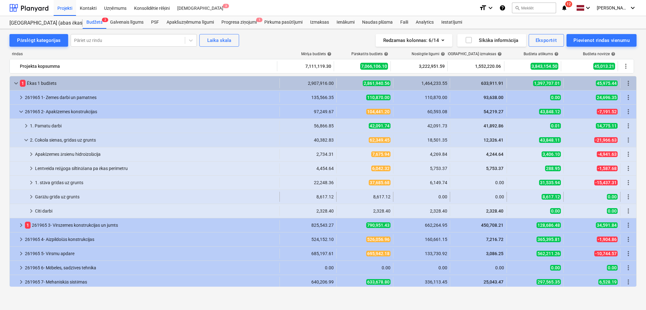
click at [33, 196] on span "keyboard_arrow_right" at bounding box center [31, 197] width 8 height 8
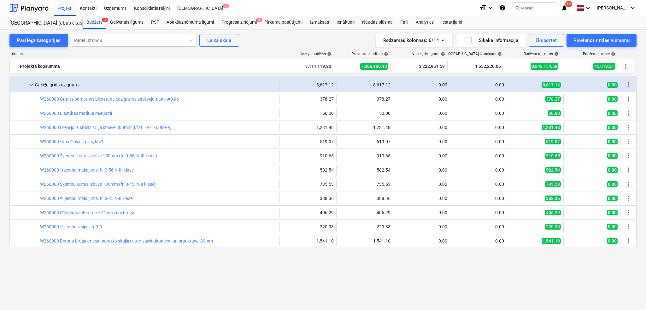
scroll to position [56, 0]
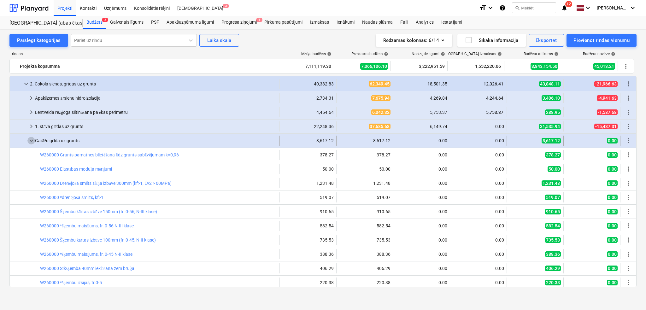
click at [32, 141] on span "keyboard_arrow_down" at bounding box center [31, 141] width 8 height 8
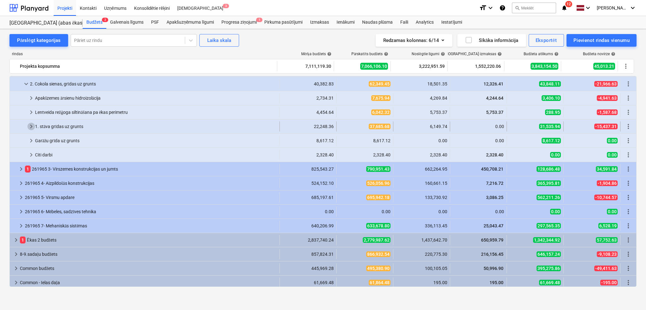
click at [28, 124] on span "keyboard_arrow_right" at bounding box center [31, 127] width 8 height 8
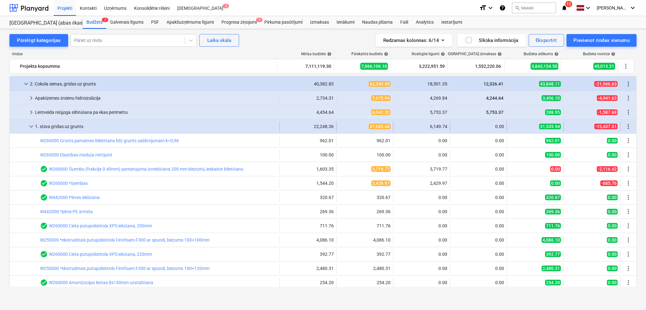
click at [33, 127] on span "keyboard_arrow_down" at bounding box center [31, 127] width 8 height 8
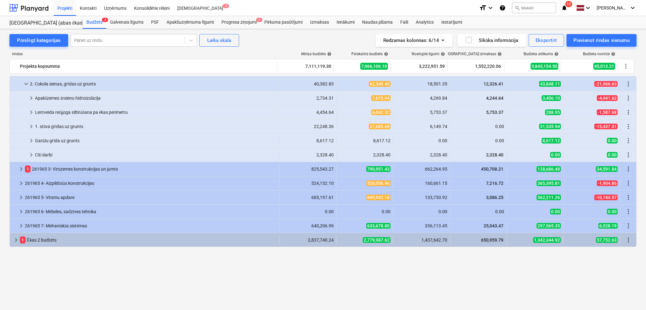
scroll to position [0, 0]
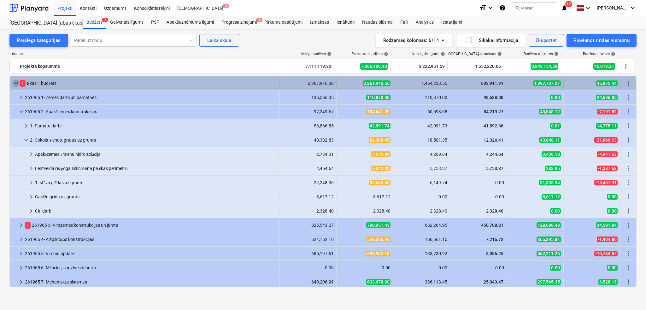
click at [17, 84] on span "keyboard_arrow_down" at bounding box center [16, 83] width 8 height 8
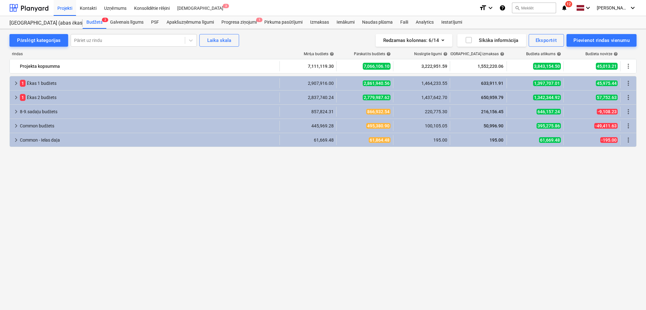
click at [17, 84] on span "keyboard_arrow_right" at bounding box center [16, 83] width 8 height 8
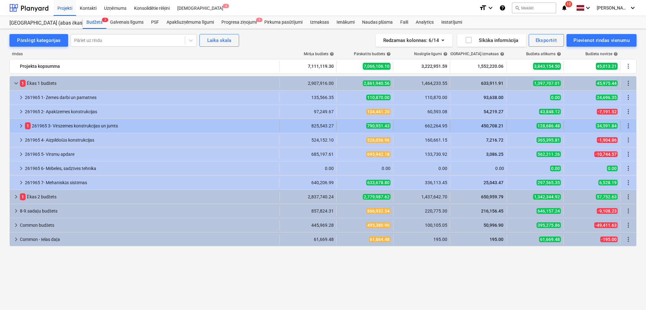
click at [19, 127] on span "keyboard_arrow_right" at bounding box center [21, 126] width 8 height 8
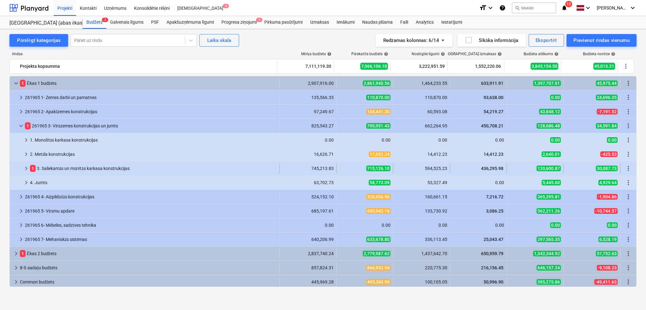
click at [22, 166] on span "keyboard_arrow_right" at bounding box center [26, 169] width 8 height 8
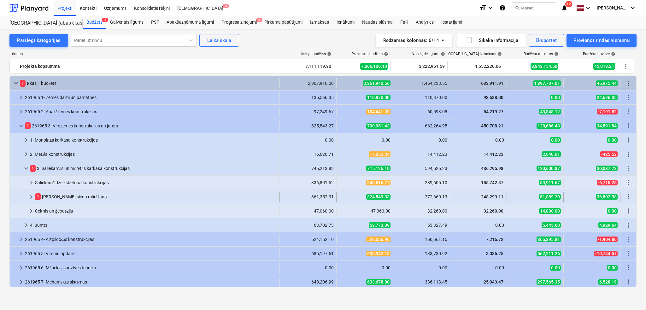
click at [31, 195] on span "keyboard_arrow_right" at bounding box center [31, 197] width 8 height 8
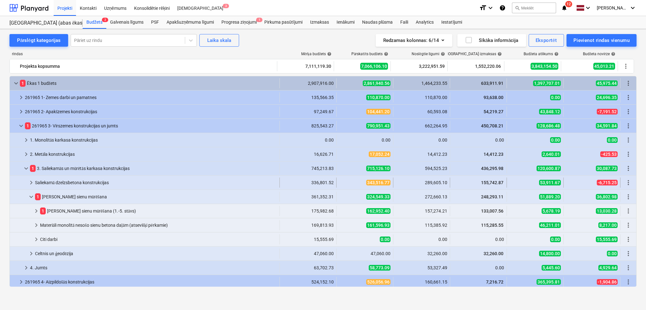
click at [33, 186] on span "keyboard_arrow_right" at bounding box center [31, 183] width 8 height 8
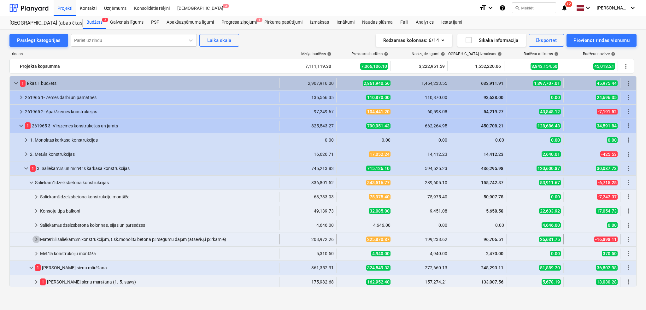
click at [37, 239] on span "keyboard_arrow_right" at bounding box center [36, 240] width 8 height 8
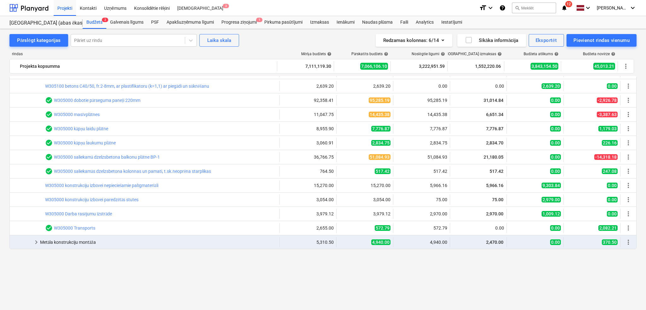
scroll to position [168, 0]
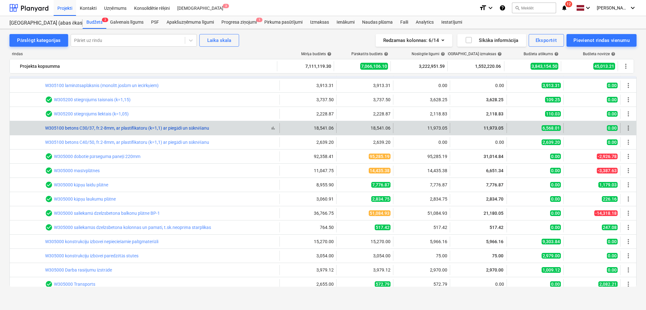
click at [173, 127] on link "W305100 betons C30/37, fr.2-8mm, ar plastifikatoru (k=1,1) ar piegādi un sūknēš…" at bounding box center [127, 128] width 164 height 5
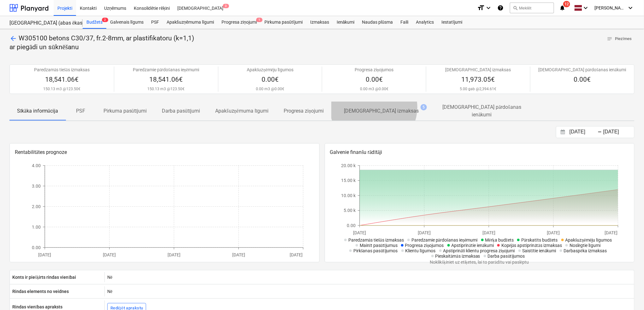
click at [375, 108] on p "[DEMOGRAPHIC_DATA] izmaksas" at bounding box center [381, 111] width 75 height 8
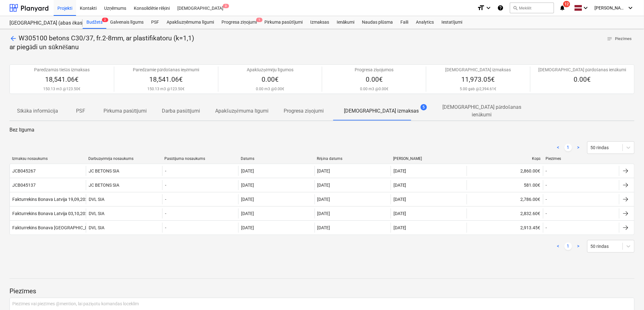
click at [12, 38] on span "arrow_back" at bounding box center [13, 39] width 8 height 8
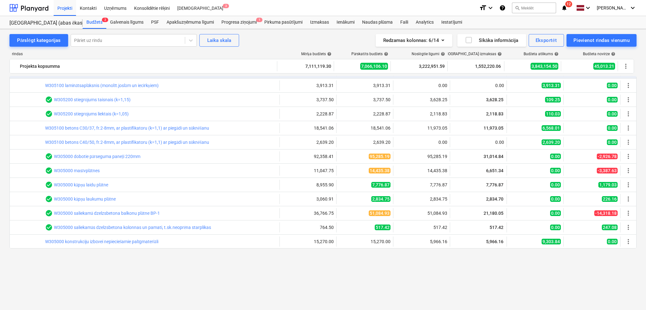
scroll to position [112, 0]
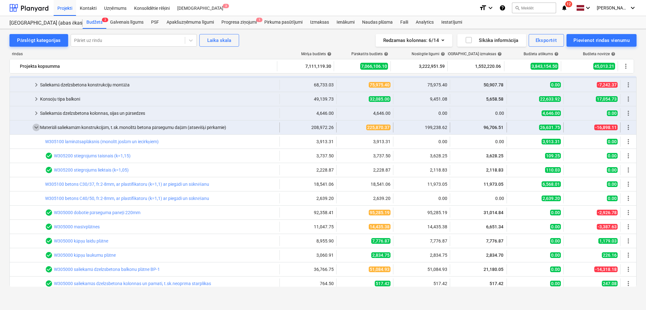
click at [38, 126] on span "keyboard_arrow_down" at bounding box center [36, 128] width 8 height 8
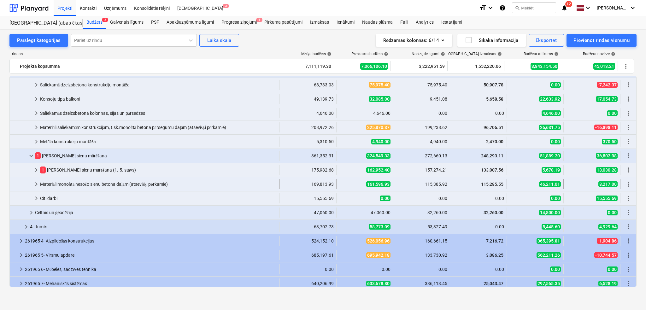
click at [38, 180] on span "keyboard_arrow_right" at bounding box center [36, 184] width 8 height 8
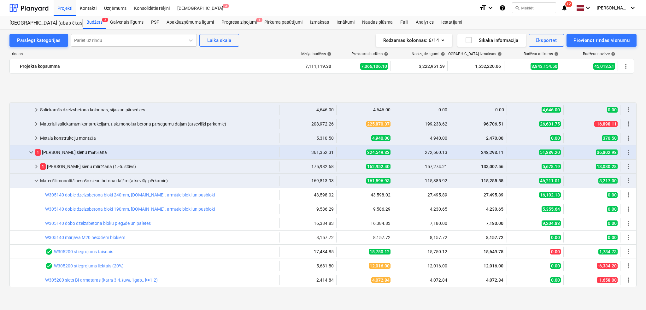
scroll to position [168, 0]
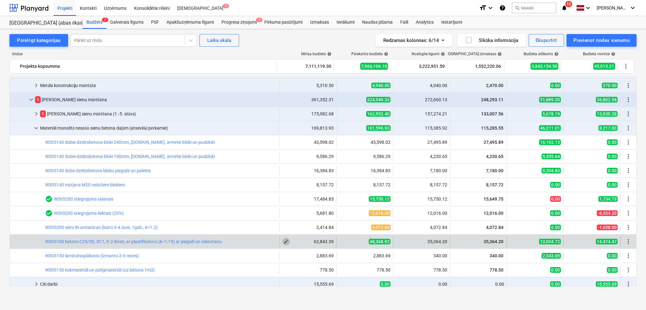
click at [284, 241] on span "edit" at bounding box center [286, 241] width 5 height 5
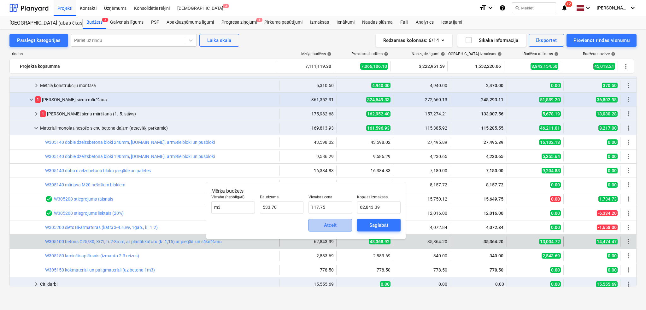
click at [334, 227] on div "Atcelt" at bounding box center [330, 225] width 13 height 8
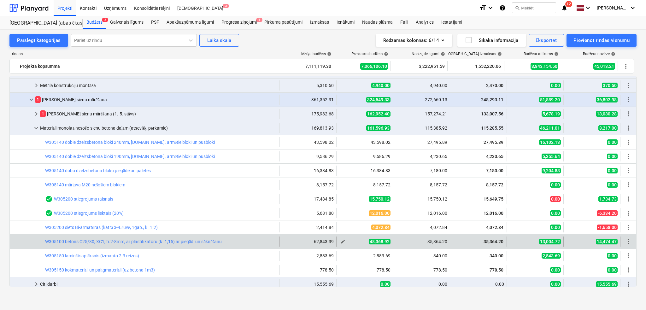
click at [339, 243] on button "edit" at bounding box center [343, 242] width 8 height 8
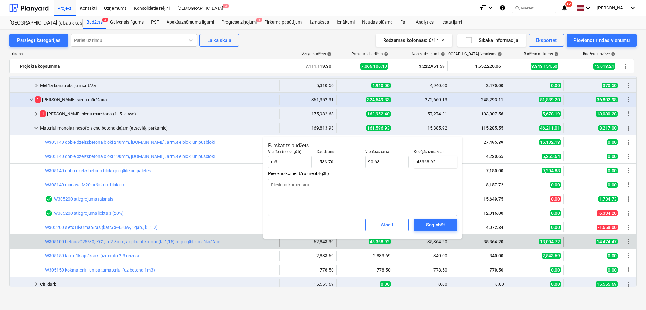
drag, startPoint x: 420, startPoint y: 161, endPoint x: 416, endPoint y: 162, distance: 4.8
click at [416, 162] on input "48368.92" at bounding box center [436, 162] width 44 height 13
click at [429, 222] on div "Saglabāt" at bounding box center [435, 225] width 19 height 8
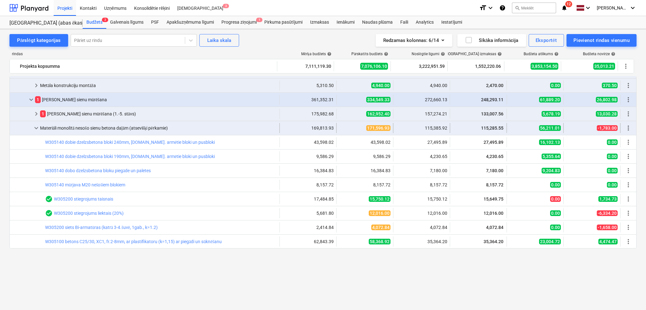
scroll to position [112, 0]
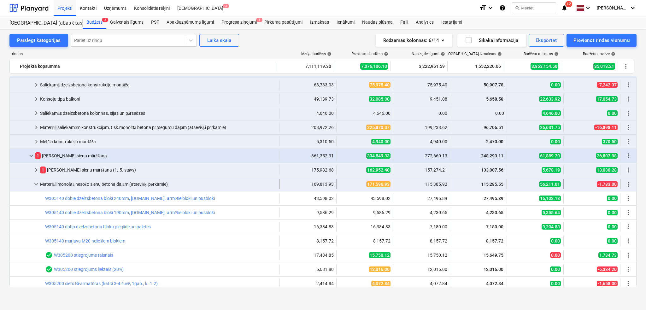
click at [34, 181] on span "keyboard_arrow_down" at bounding box center [36, 184] width 8 height 8
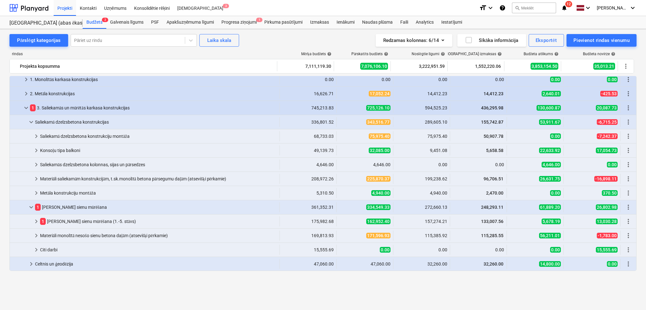
scroll to position [4, 0]
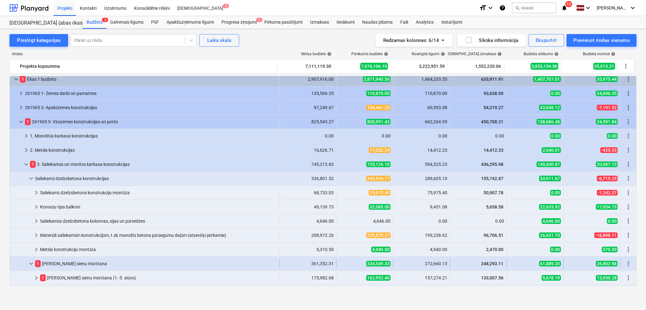
click at [30, 263] on span "keyboard_arrow_down" at bounding box center [31, 264] width 8 height 8
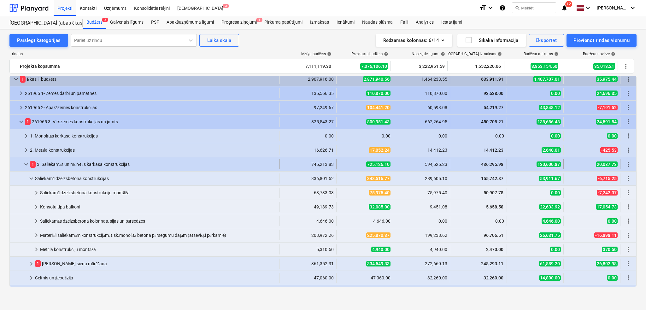
click at [21, 166] on div at bounding box center [17, 164] width 10 height 10
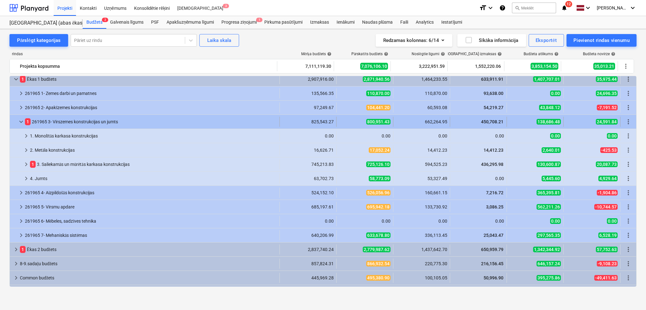
click at [23, 122] on span "keyboard_arrow_down" at bounding box center [21, 122] width 8 height 8
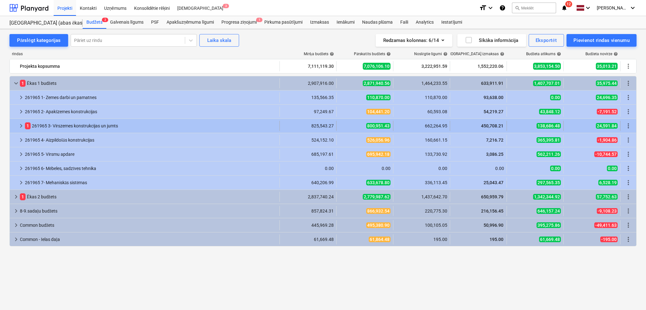
click at [18, 124] on span "keyboard_arrow_right" at bounding box center [21, 126] width 8 height 8
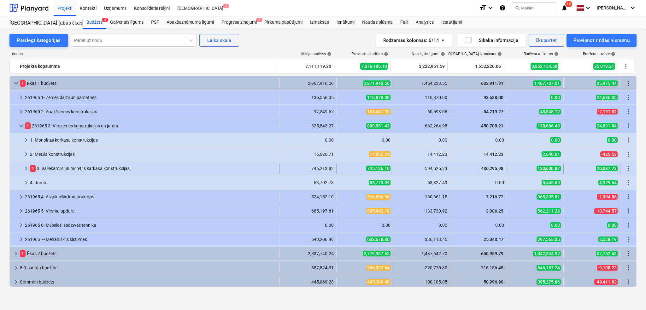
click at [24, 169] on span "keyboard_arrow_right" at bounding box center [26, 169] width 8 height 8
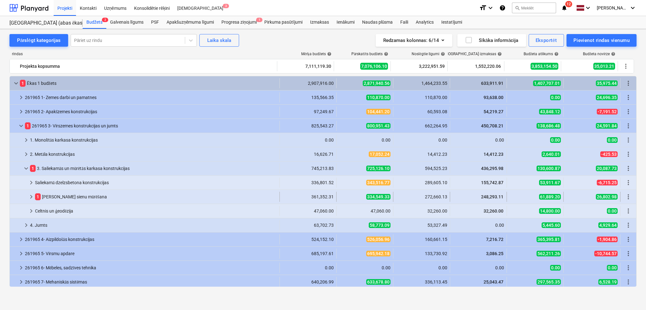
click at [31, 197] on span "keyboard_arrow_right" at bounding box center [31, 197] width 8 height 8
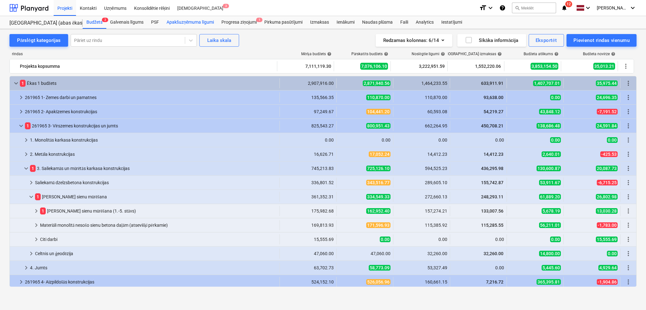
click at [208, 21] on div "Apakšuzņēmuma līgumi" at bounding box center [190, 22] width 55 height 13
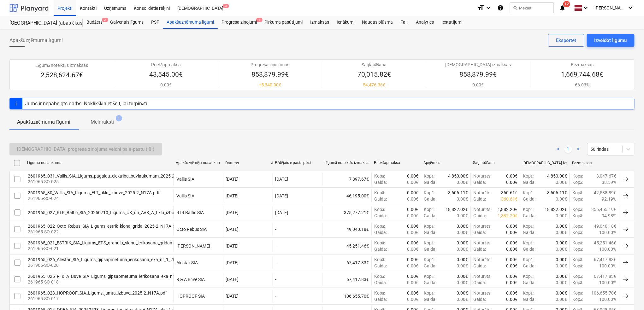
click at [32, 6] on div at bounding box center [28, 8] width 39 height 16
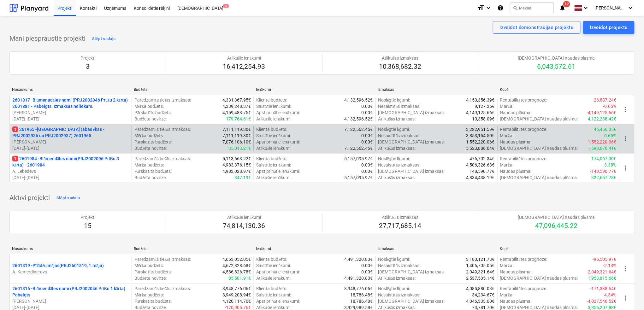
click at [77, 132] on p "1 261965 - Nīcgales iela (abas ēkas - PRJ2002936 un PRJ2002937) 2601965" at bounding box center [70, 132] width 117 height 13
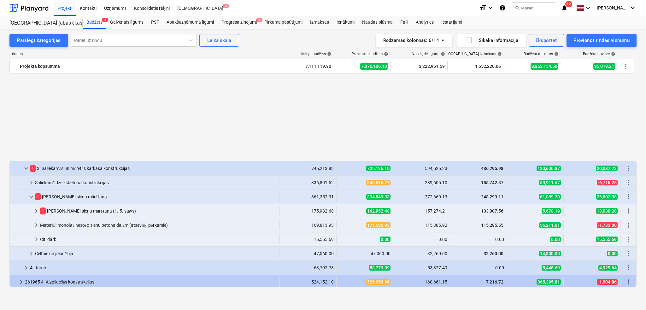
scroll to position [102, 0]
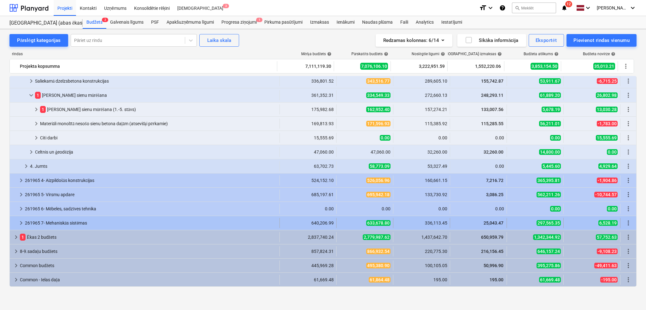
click at [13, 225] on div at bounding box center [14, 223] width 5 height 10
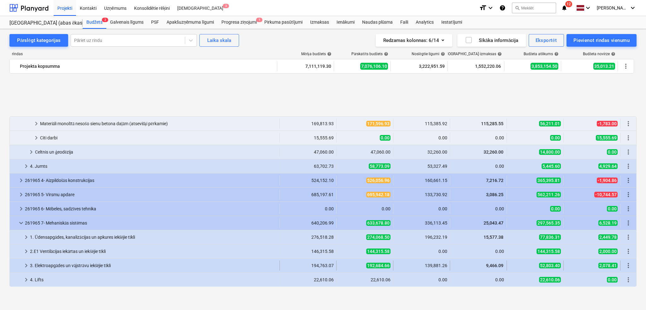
scroll to position [158, 0]
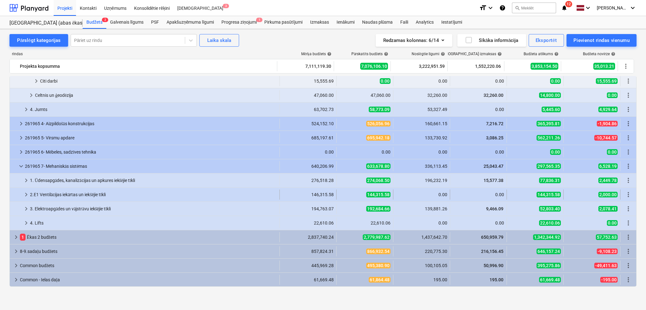
click at [23, 192] on span "keyboard_arrow_right" at bounding box center [26, 195] width 8 height 8
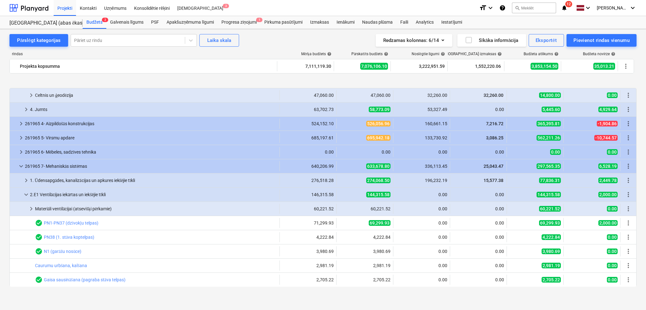
scroll to position [215, 0]
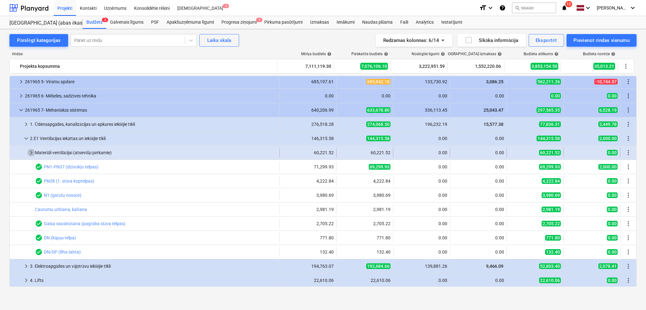
click at [32, 152] on span "keyboard_arrow_right" at bounding box center [31, 153] width 8 height 8
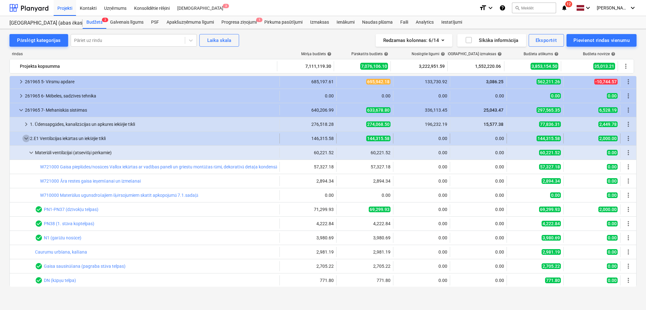
click at [26, 142] on span "keyboard_arrow_down" at bounding box center [26, 139] width 8 height 8
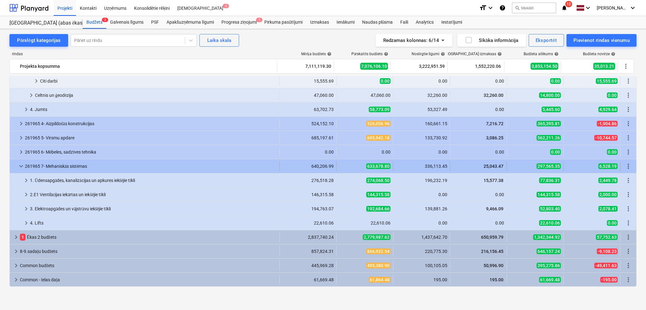
click at [24, 167] on span "keyboard_arrow_down" at bounding box center [21, 166] width 8 height 8
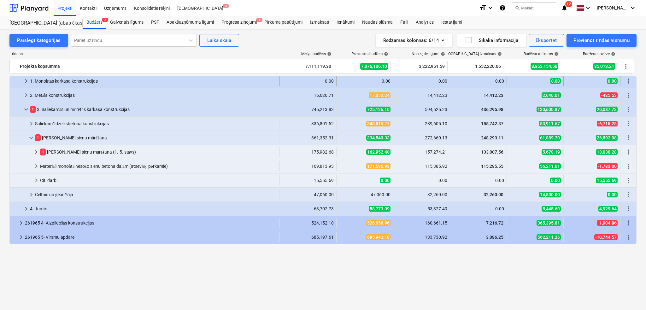
scroll to position [0, 0]
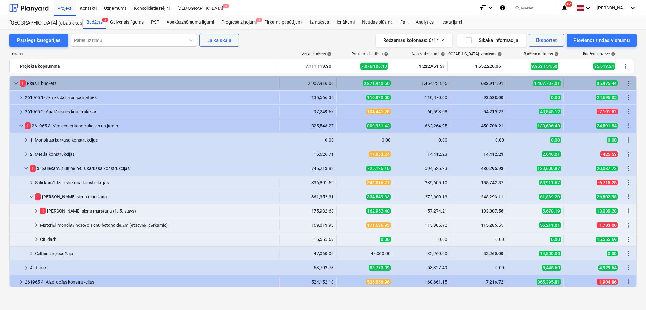
click at [16, 81] on span "keyboard_arrow_down" at bounding box center [16, 83] width 8 height 8
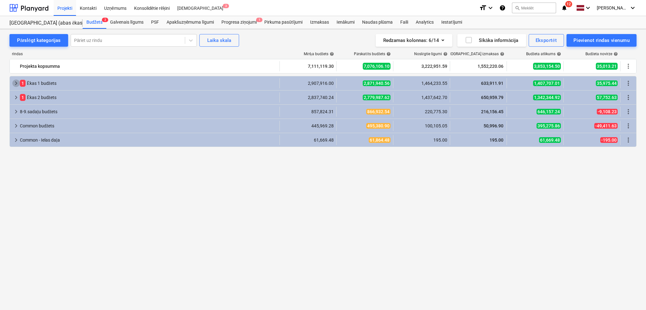
click at [16, 81] on span "keyboard_arrow_right" at bounding box center [16, 83] width 8 height 8
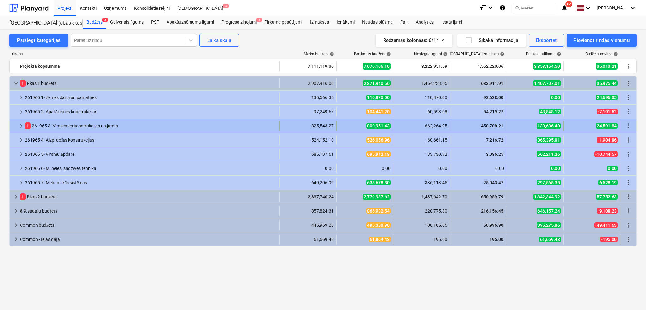
click at [22, 126] on span "keyboard_arrow_right" at bounding box center [21, 126] width 8 height 8
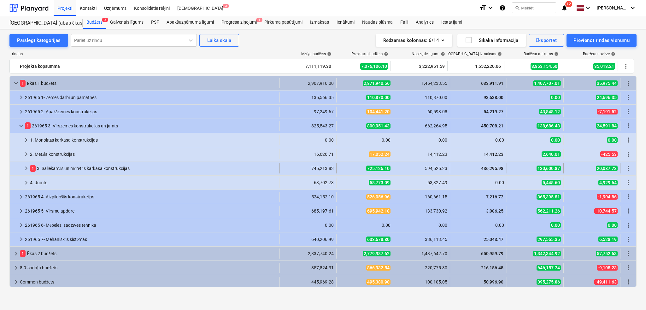
click at [24, 167] on span "keyboard_arrow_right" at bounding box center [26, 169] width 8 height 8
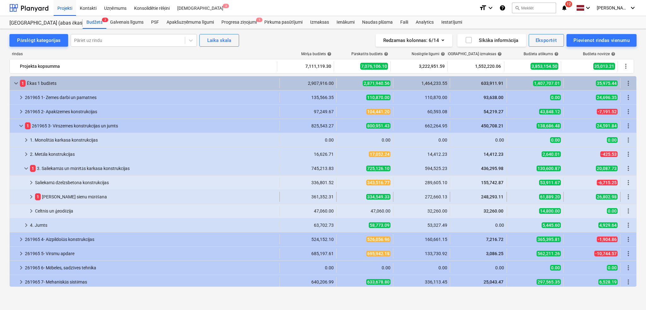
click at [33, 201] on div "keyboard_arrow_right" at bounding box center [31, 197] width 8 height 10
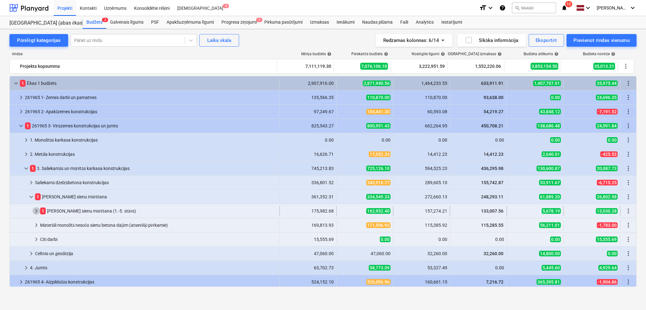
click at [36, 211] on span "keyboard_arrow_right" at bounding box center [36, 211] width 8 height 8
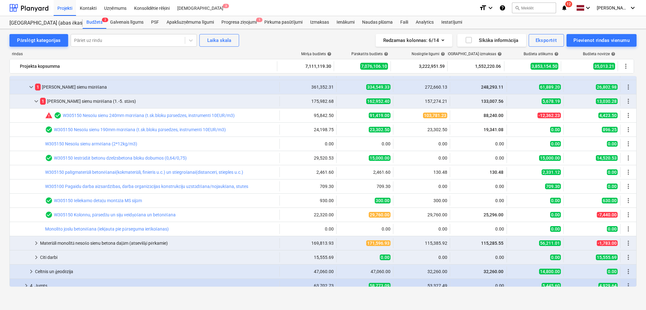
scroll to position [112, 0]
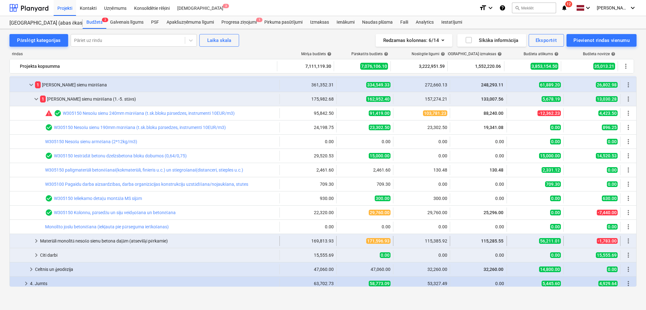
click at [38, 240] on span "keyboard_arrow_right" at bounding box center [36, 241] width 8 height 8
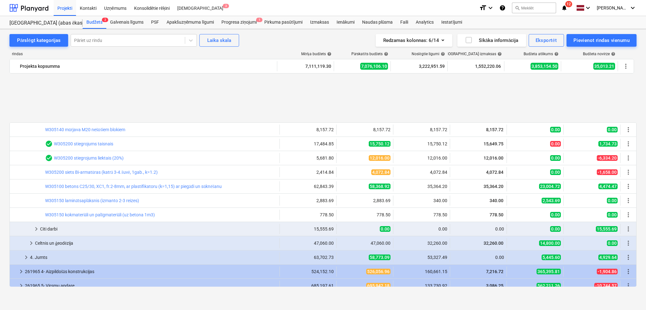
scroll to position [371, 0]
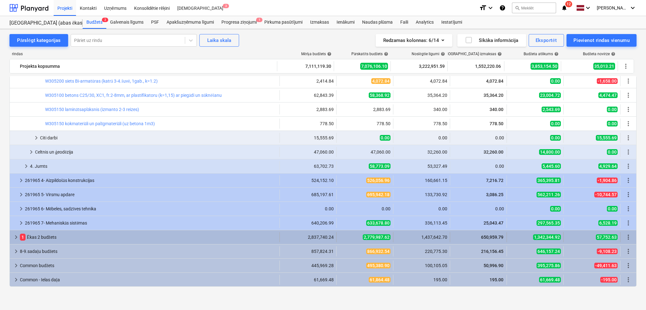
click at [17, 235] on span "keyboard_arrow_right" at bounding box center [16, 237] width 8 height 8
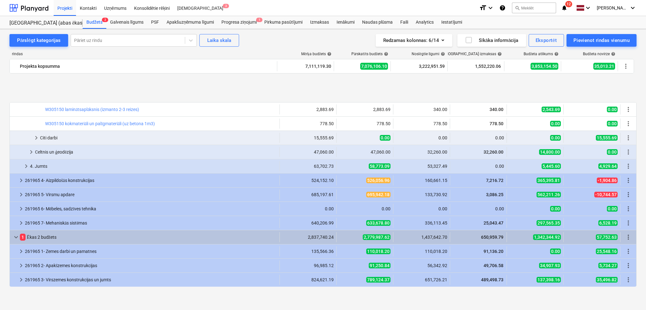
scroll to position [471, 0]
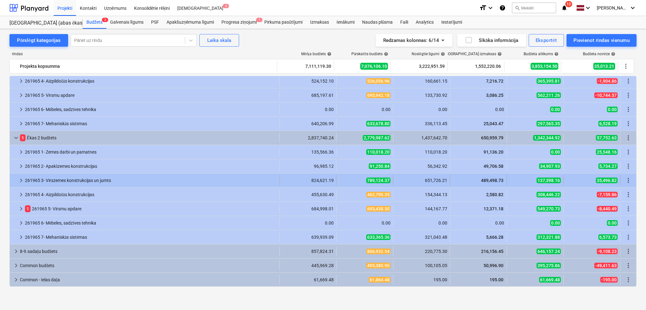
click at [19, 182] on span "keyboard_arrow_right" at bounding box center [21, 181] width 8 height 8
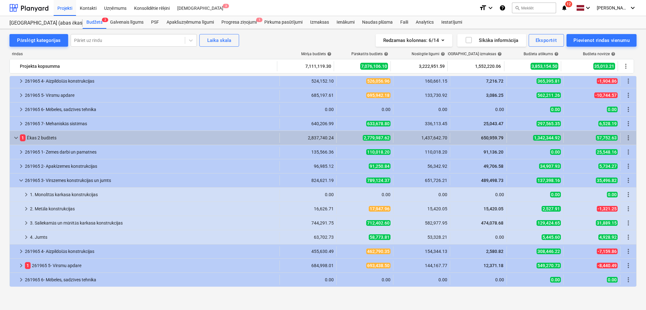
scroll to position [527, 0]
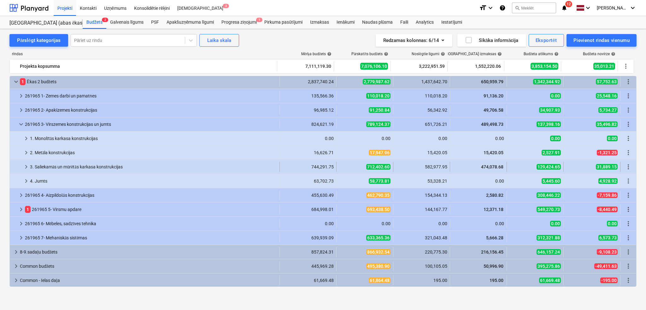
click at [26, 166] on span "keyboard_arrow_right" at bounding box center [26, 167] width 8 height 8
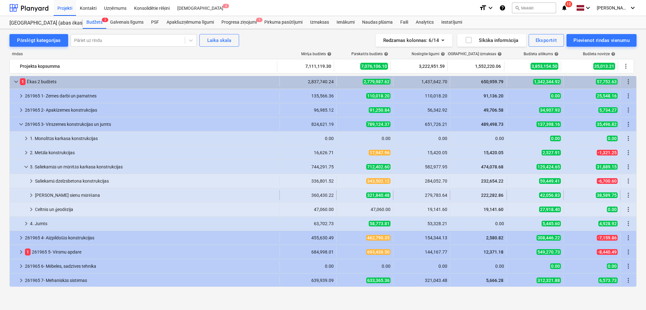
click at [31, 197] on span "keyboard_arrow_right" at bounding box center [31, 195] width 8 height 8
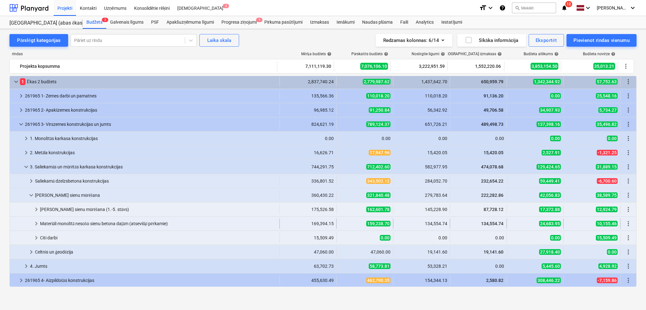
click at [36, 223] on span "keyboard_arrow_right" at bounding box center [36, 224] width 8 height 8
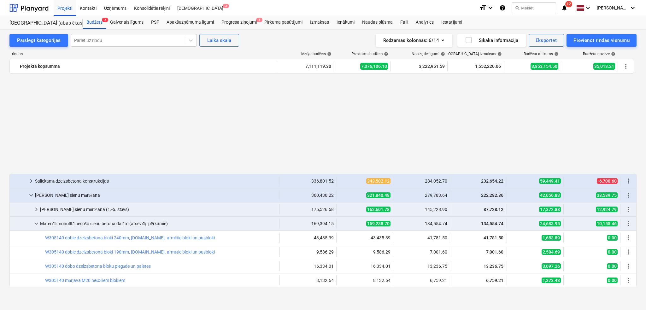
scroll to position [639, 0]
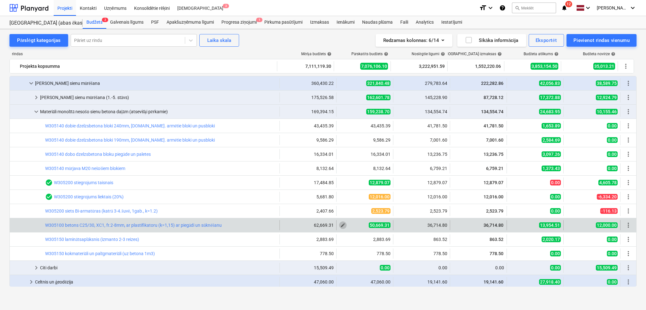
click at [341, 225] on span "edit" at bounding box center [342, 225] width 5 height 5
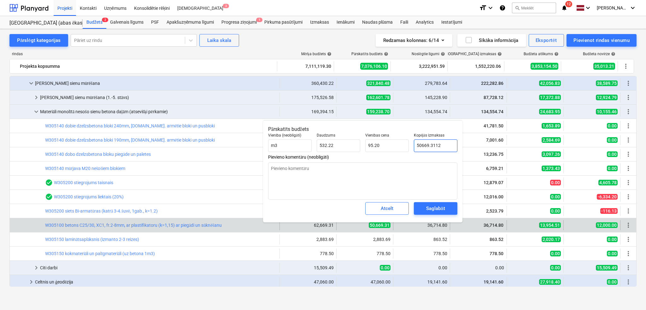
drag, startPoint x: 421, startPoint y: 147, endPoint x: 416, endPoint y: 146, distance: 5.0
click at [416, 146] on input "50669.3112" at bounding box center [436, 145] width 44 height 13
click at [420, 146] on input "50669.3112" at bounding box center [436, 145] width 44 height 13
click at [435, 204] on div "Saglabāt" at bounding box center [435, 208] width 19 height 8
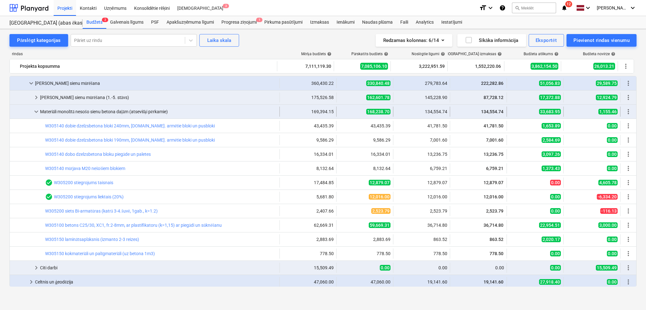
click at [35, 111] on span "keyboard_arrow_down" at bounding box center [36, 112] width 8 height 8
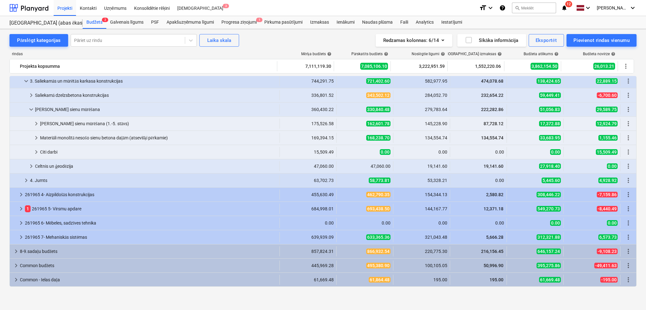
scroll to position [613, 0]
click at [33, 109] on span "keyboard_arrow_down" at bounding box center [31, 110] width 8 height 8
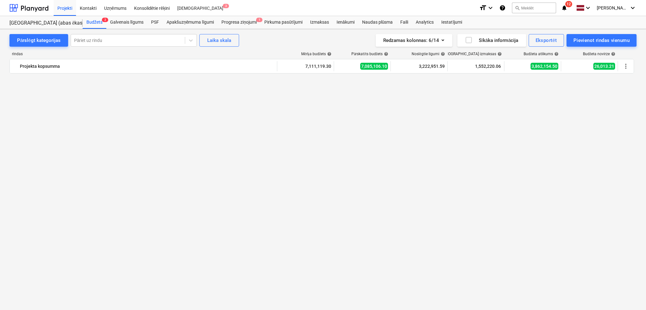
scroll to position [0, 0]
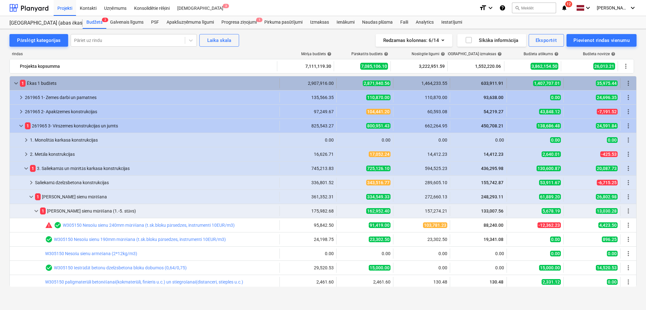
click at [17, 82] on span "keyboard_arrow_down" at bounding box center [16, 83] width 8 height 8
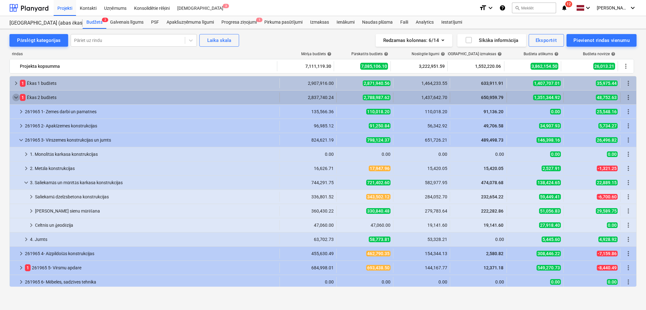
click at [12, 99] on span "keyboard_arrow_down" at bounding box center [16, 98] width 8 height 8
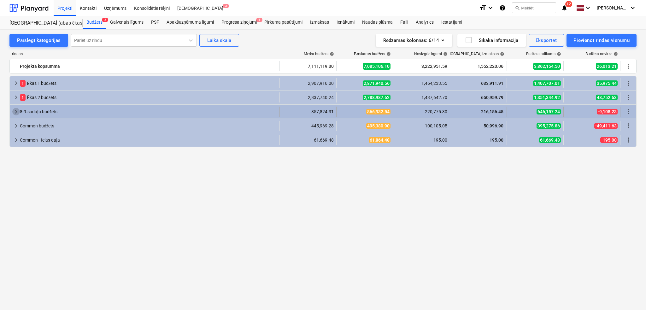
click at [16, 112] on span "keyboard_arrow_right" at bounding box center [16, 112] width 8 height 8
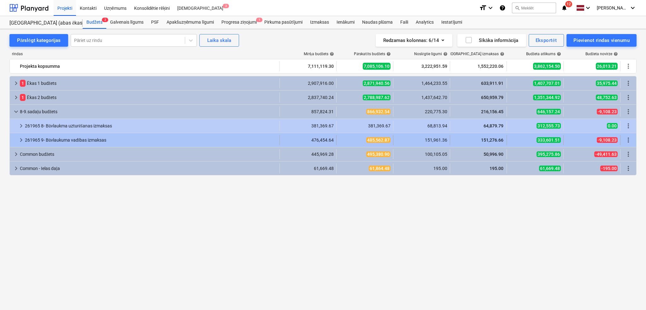
click at [15, 139] on div at bounding box center [14, 140] width 5 height 10
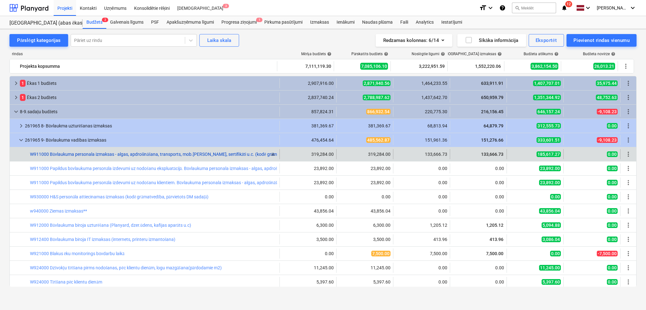
click at [174, 154] on link "W911000 Būvlaukuma personala izmaksas - algas, apdrošināšana, transports, mob.s…" at bounding box center [163, 154] width 266 height 5
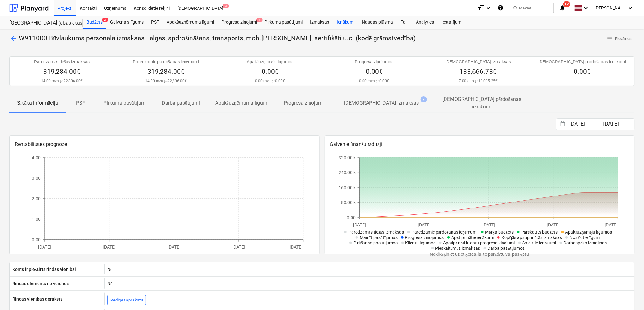
click at [344, 21] on div "Ienākumi" at bounding box center [346, 22] width 26 height 13
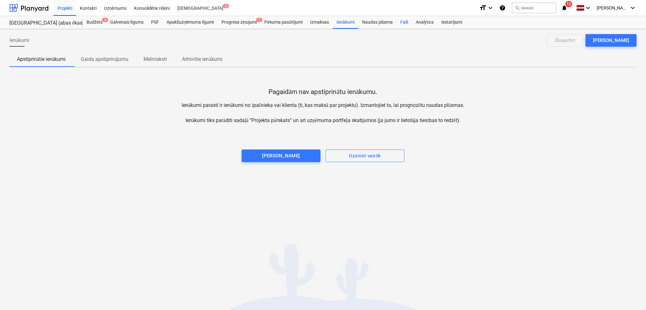
click at [403, 23] on div "Faili" at bounding box center [404, 22] width 15 height 13
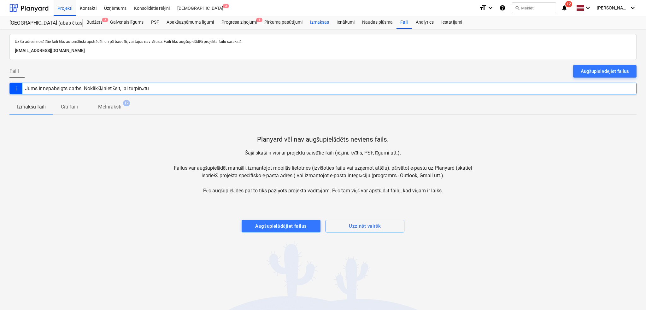
click at [322, 22] on div "Izmaksas" at bounding box center [319, 22] width 26 height 13
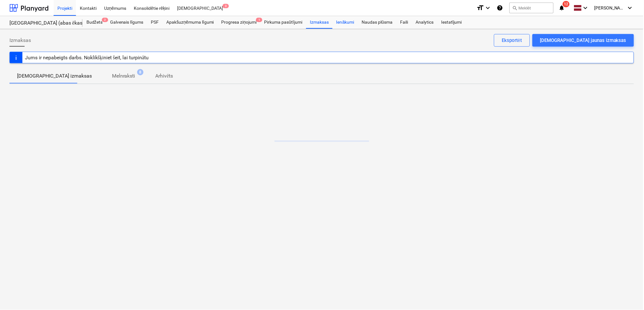
click at [341, 22] on div "Ienākumi" at bounding box center [346, 22] width 26 height 13
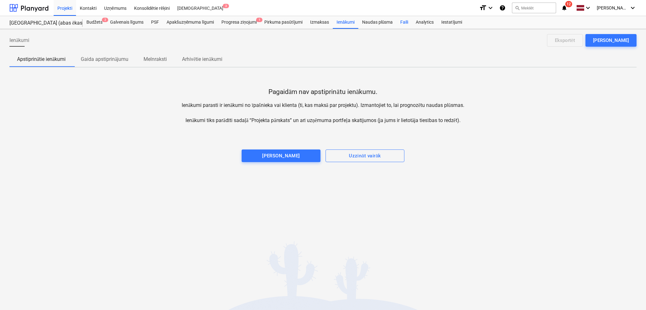
drag, startPoint x: 402, startPoint y: 21, endPoint x: 409, endPoint y: 24, distance: 7.9
click at [402, 21] on div "Faili" at bounding box center [404, 22] width 15 height 13
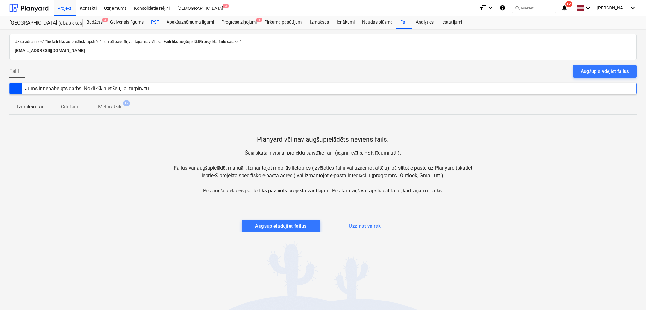
click at [154, 21] on div "PSF" at bounding box center [154, 22] width 15 height 13
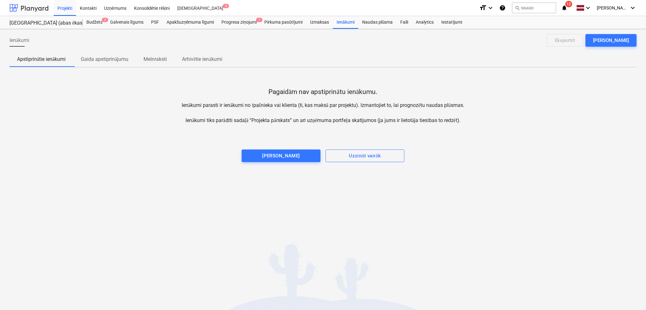
click at [28, 8] on div at bounding box center [28, 8] width 39 height 16
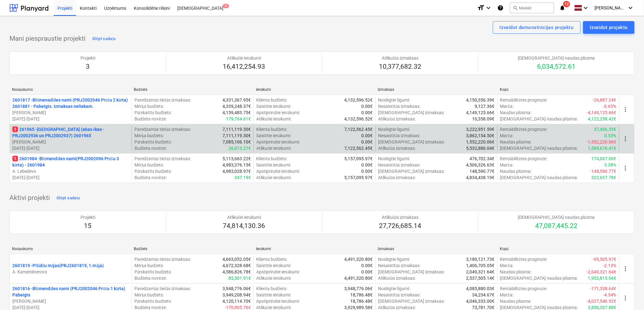
click at [63, 138] on p "1 261965 - Nīcgales iela (abas ēkas - PRJ2002936 un PRJ2002937) 2601965" at bounding box center [70, 132] width 117 height 13
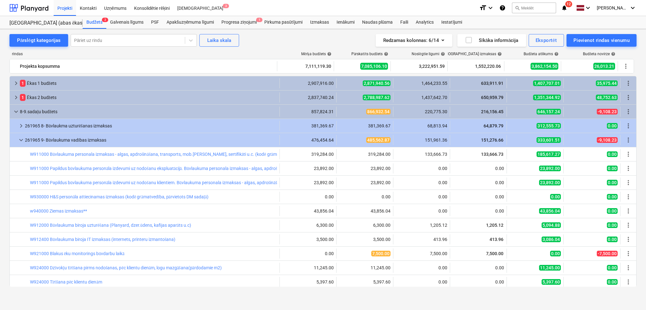
click at [19, 109] on span "keyboard_arrow_down" at bounding box center [16, 112] width 8 height 8
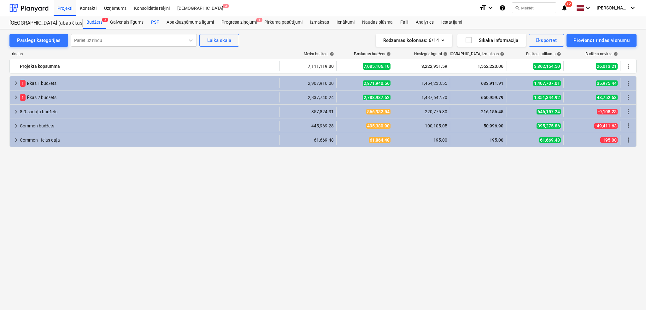
click at [157, 25] on div "PSF" at bounding box center [154, 22] width 15 height 13
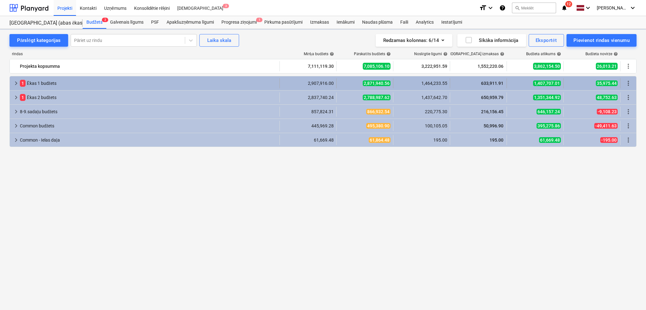
click at [18, 80] on span "keyboard_arrow_right" at bounding box center [16, 83] width 8 height 8
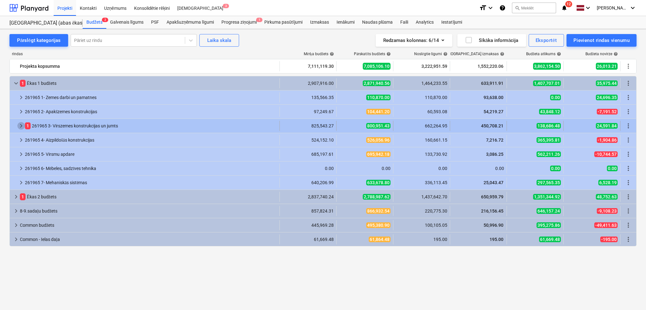
click at [18, 126] on span "keyboard_arrow_right" at bounding box center [21, 126] width 8 height 8
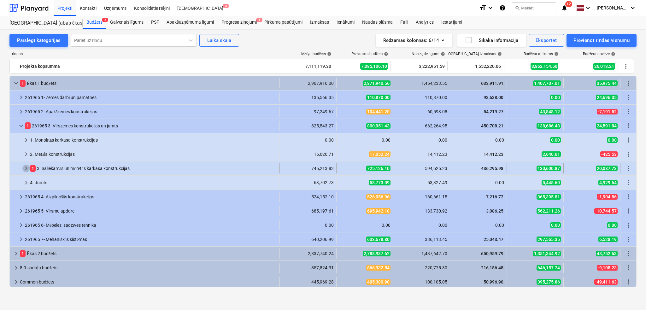
click at [26, 171] on span "keyboard_arrow_right" at bounding box center [26, 169] width 8 height 8
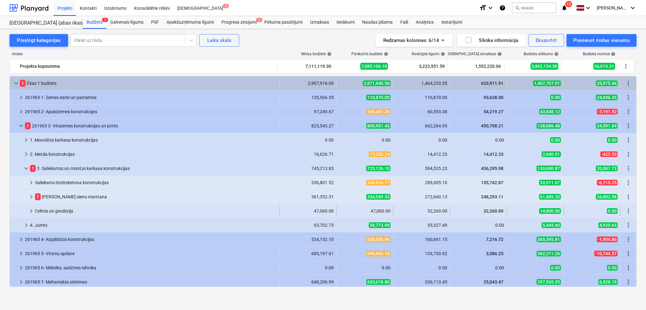
click at [31, 212] on span "keyboard_arrow_right" at bounding box center [31, 211] width 8 height 8
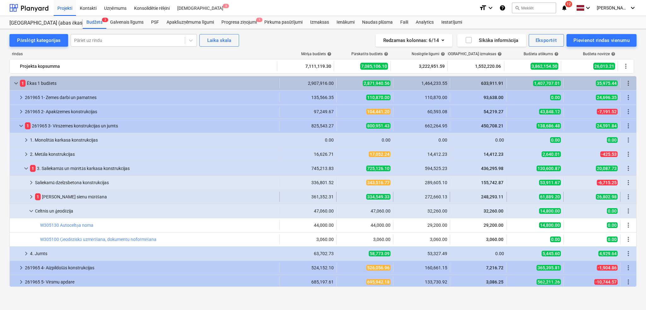
click at [32, 197] on span "keyboard_arrow_right" at bounding box center [31, 197] width 8 height 8
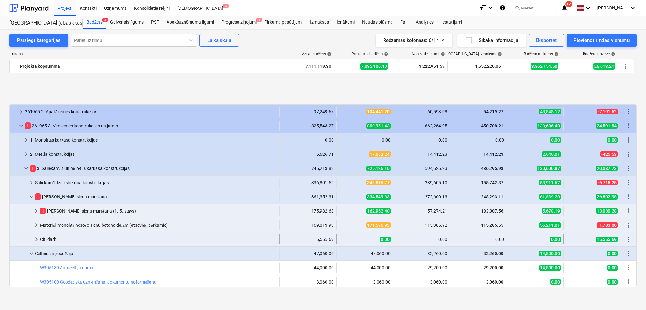
scroll to position [56, 0]
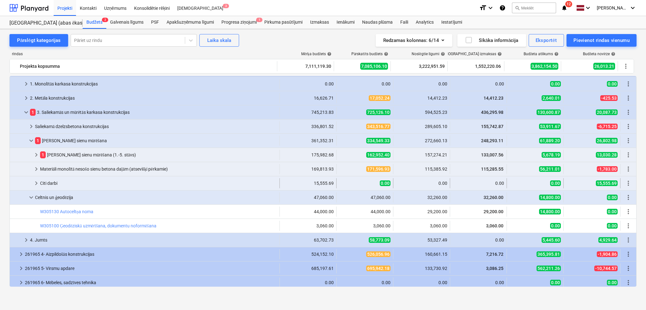
click at [33, 182] on span "keyboard_arrow_right" at bounding box center [36, 183] width 8 height 8
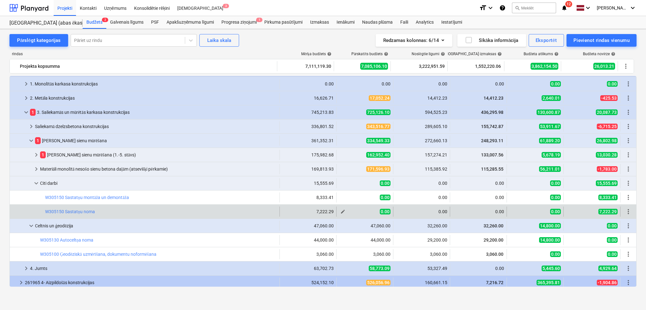
click at [342, 214] on span "edit" at bounding box center [342, 211] width 5 height 5
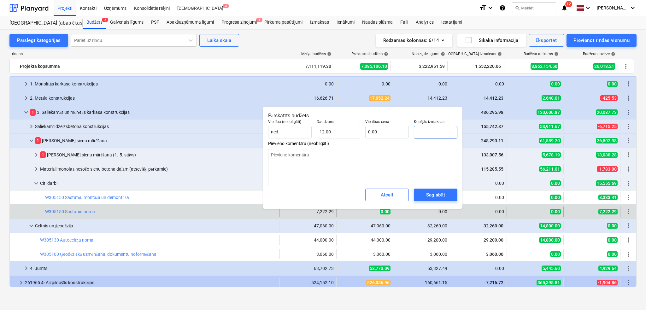
click at [420, 134] on input "text" at bounding box center [436, 132] width 44 height 13
click at [431, 194] on div "Saglabāt" at bounding box center [435, 195] width 19 height 8
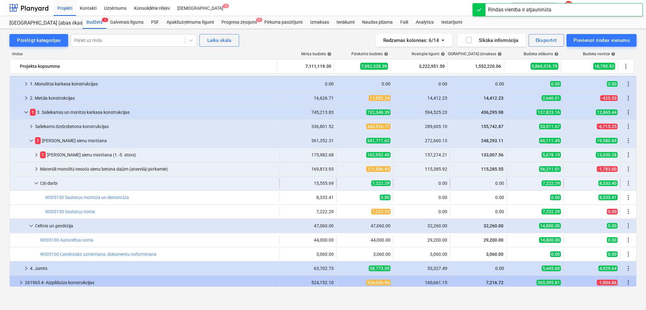
click at [36, 183] on span "keyboard_arrow_down" at bounding box center [36, 183] width 8 height 8
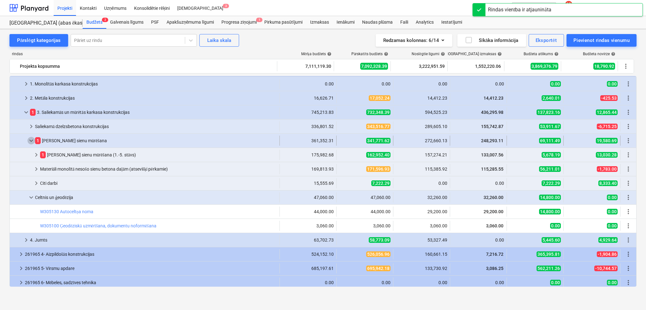
click at [32, 139] on span "keyboard_arrow_down" at bounding box center [31, 141] width 8 height 8
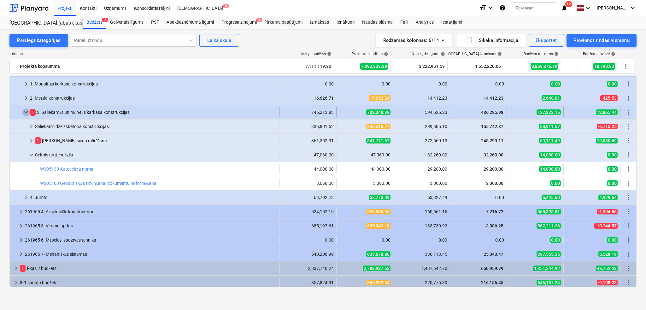
click at [27, 109] on span "keyboard_arrow_down" at bounding box center [26, 113] width 8 height 8
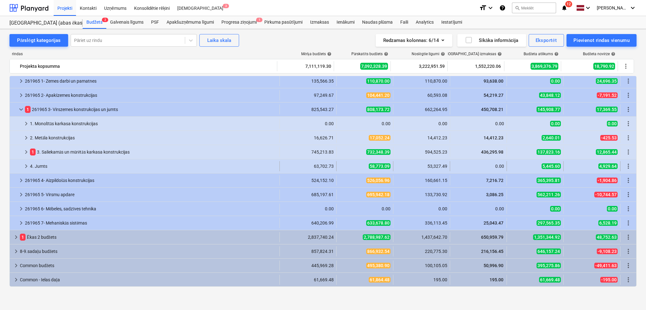
click at [26, 167] on span "keyboard_arrow_right" at bounding box center [26, 166] width 8 height 8
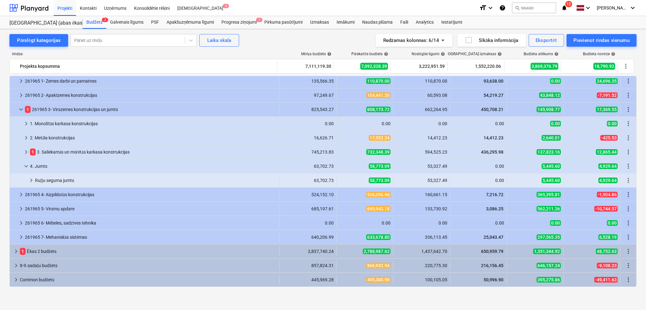
click at [26, 167] on span "keyboard_arrow_down" at bounding box center [26, 166] width 8 height 8
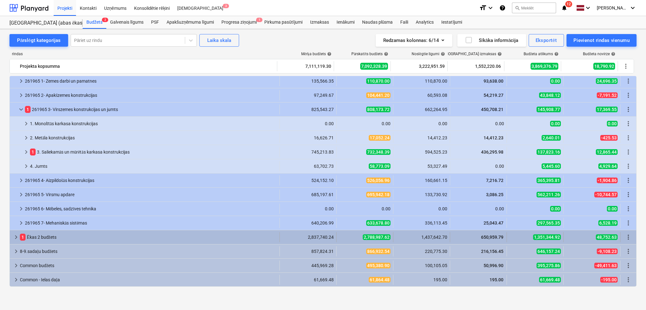
click at [14, 233] on span "keyboard_arrow_right" at bounding box center [16, 237] width 8 height 8
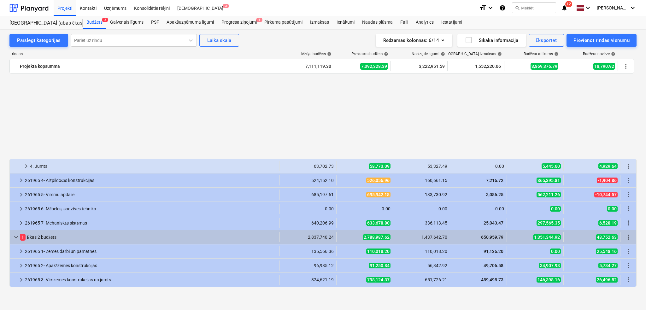
scroll to position [115, 0]
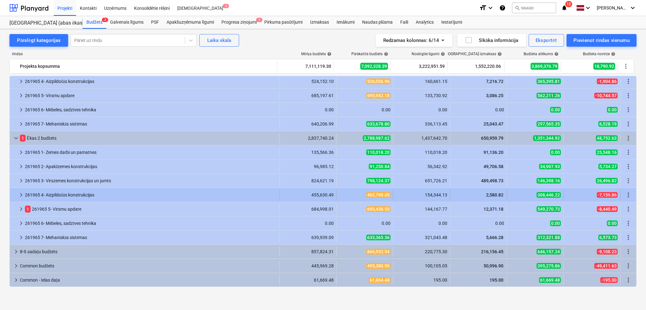
click at [18, 197] on span "keyboard_arrow_right" at bounding box center [21, 195] width 8 height 8
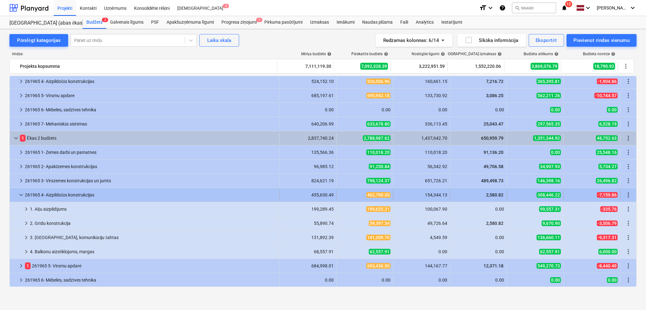
click at [24, 197] on span "keyboard_arrow_down" at bounding box center [21, 195] width 8 height 8
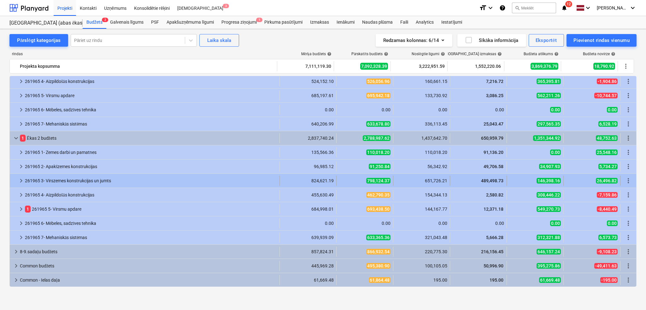
click at [17, 183] on div "keyboard_arrow_right 261965 3- Virszemes konstrukcijas un jumts" at bounding box center [145, 181] width 270 height 10
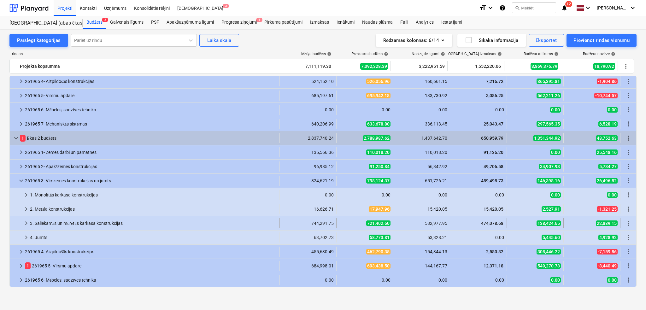
click at [27, 221] on span "keyboard_arrow_right" at bounding box center [26, 224] width 8 height 8
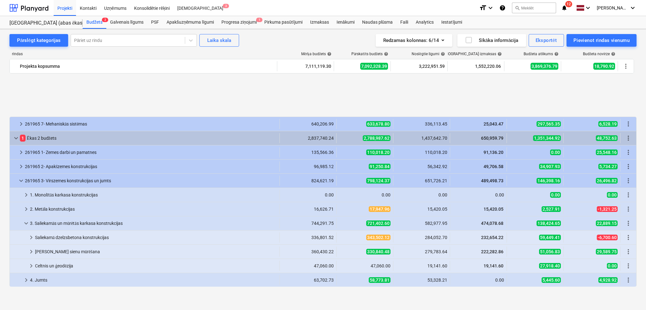
scroll to position [172, 0]
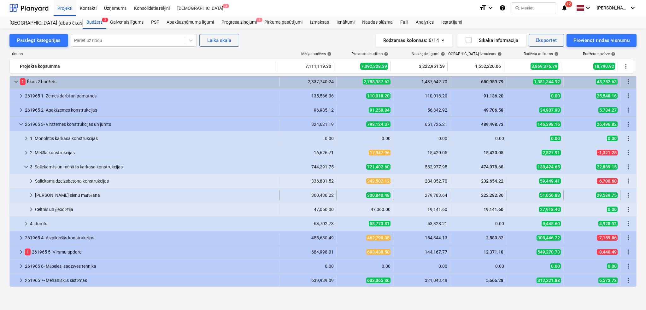
click at [29, 196] on span "keyboard_arrow_right" at bounding box center [31, 195] width 8 height 8
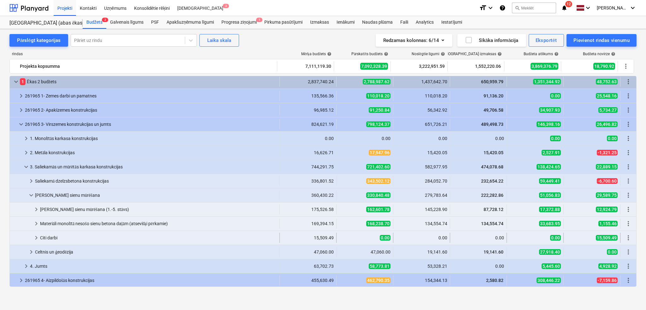
click at [36, 239] on span "keyboard_arrow_right" at bounding box center [36, 238] width 8 height 8
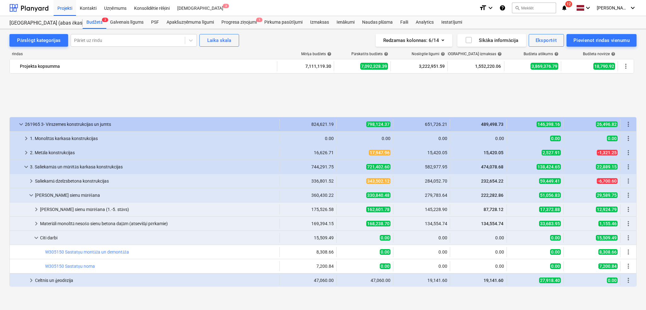
scroll to position [228, 0]
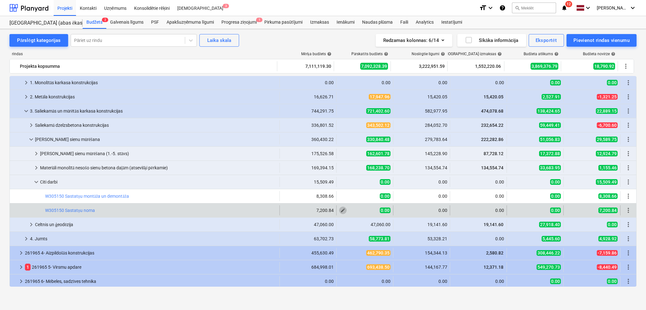
click at [341, 208] on span "edit" at bounding box center [342, 210] width 5 height 5
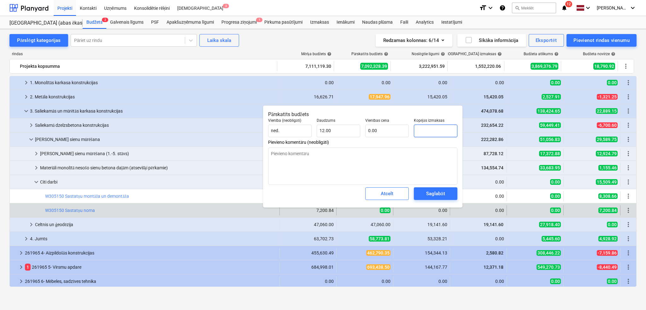
click at [423, 132] on input "text" at bounding box center [436, 131] width 44 height 13
click at [430, 192] on div "Saglabāt" at bounding box center [435, 194] width 19 height 8
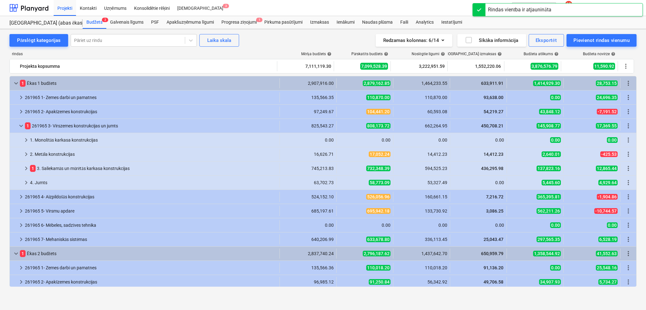
scroll to position [0, 0]
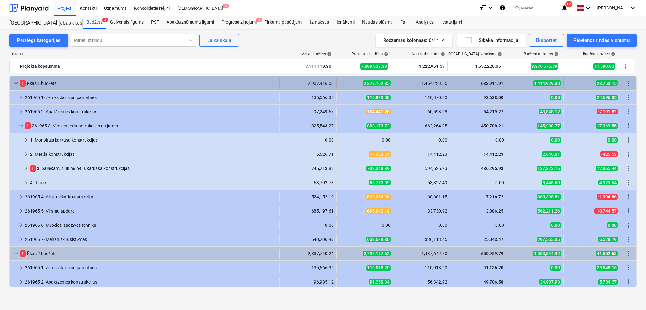
click at [16, 85] on span "keyboard_arrow_down" at bounding box center [16, 83] width 8 height 8
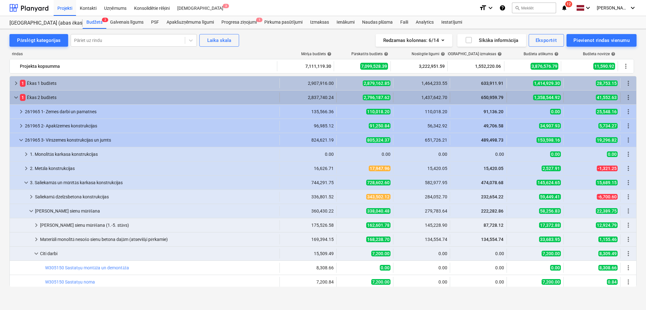
click at [11, 98] on div "keyboard_arrow_down 1 Ēkas 2 budžets" at bounding box center [145, 97] width 270 height 10
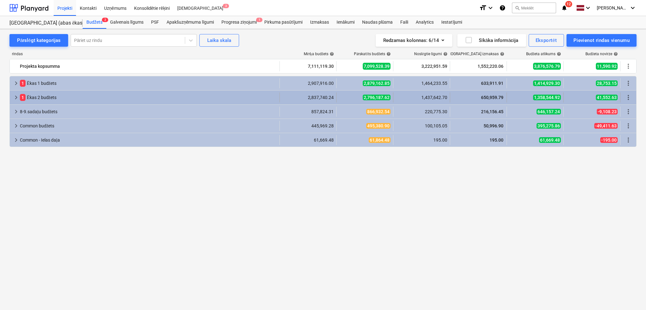
click at [11, 97] on div "keyboard_arrow_right 1 Ēkas 2 budžets" at bounding box center [145, 97] width 270 height 10
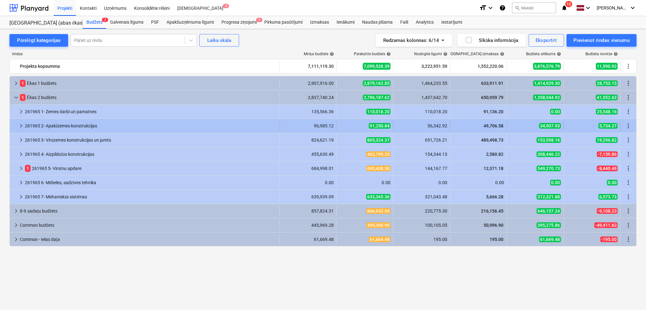
click at [16, 124] on div at bounding box center [14, 126] width 5 height 10
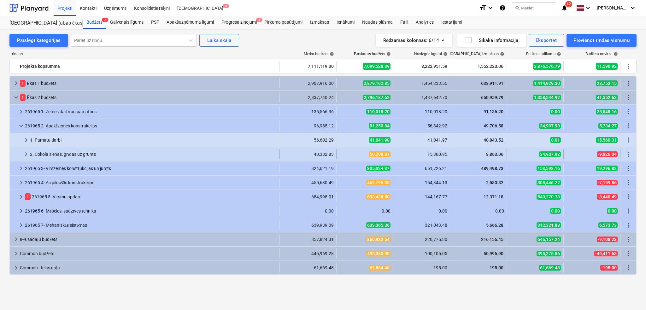
click at [20, 156] on div at bounding box center [17, 154] width 10 height 10
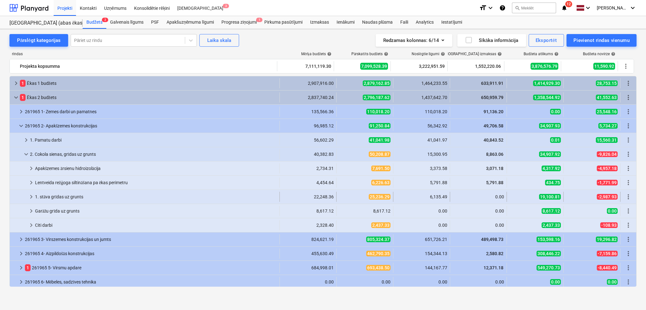
click at [30, 197] on span "keyboard_arrow_right" at bounding box center [31, 197] width 8 height 8
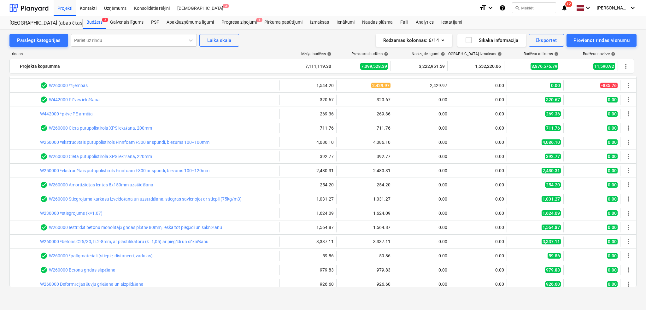
scroll to position [280, 0]
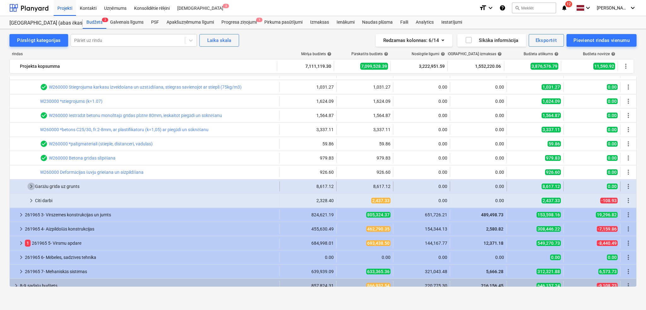
click at [32, 186] on span "keyboard_arrow_right" at bounding box center [31, 187] width 8 height 8
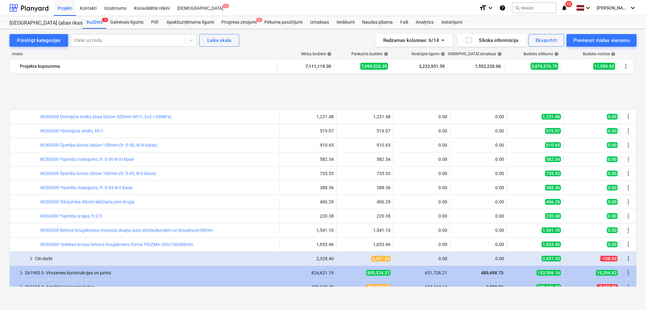
scroll to position [448, 0]
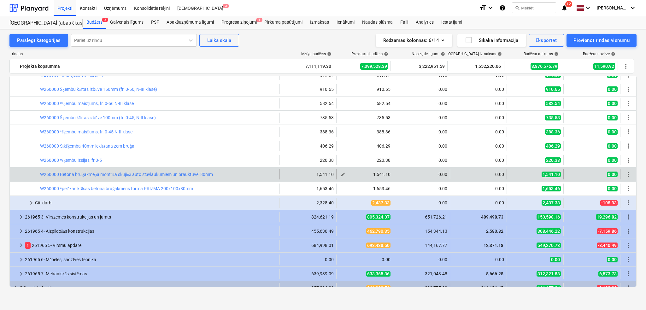
click at [341, 175] on span "edit" at bounding box center [342, 174] width 5 height 5
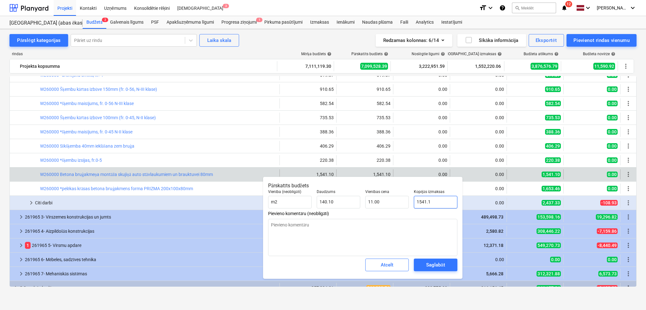
click at [416, 202] on input "1541.1" at bounding box center [436, 202] width 44 height 13
click at [416, 203] on input "1541.1" at bounding box center [436, 202] width 44 height 13
click at [418, 203] on input "1541.1" at bounding box center [436, 202] width 44 height 13
click at [432, 264] on div "Saglabāt" at bounding box center [435, 265] width 19 height 8
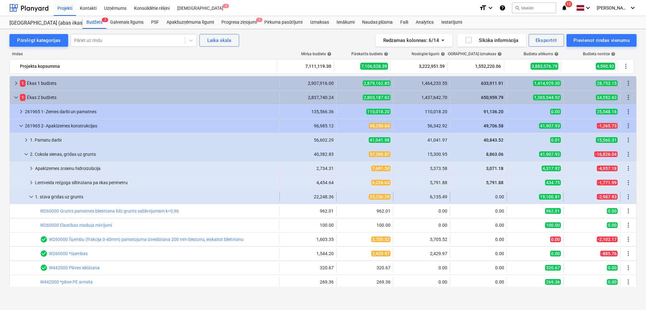
scroll to position [56, 0]
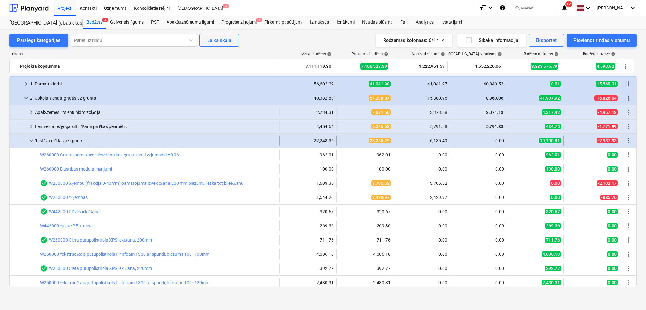
click at [32, 140] on span "keyboard_arrow_down" at bounding box center [31, 141] width 8 height 8
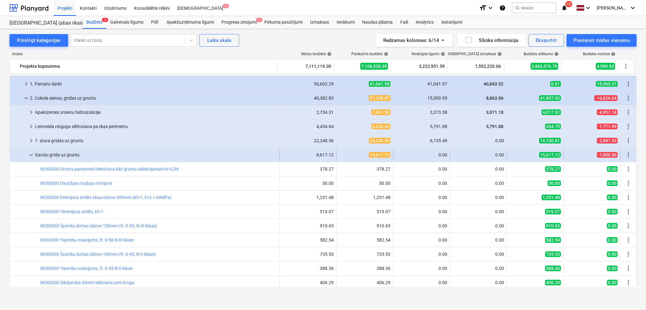
click at [29, 160] on div "keyboard_arrow_down Garāžu grīda uz grunts 8,617.12 15,617.12 0.00 0.00 15,617.…" at bounding box center [323, 155] width 626 height 14
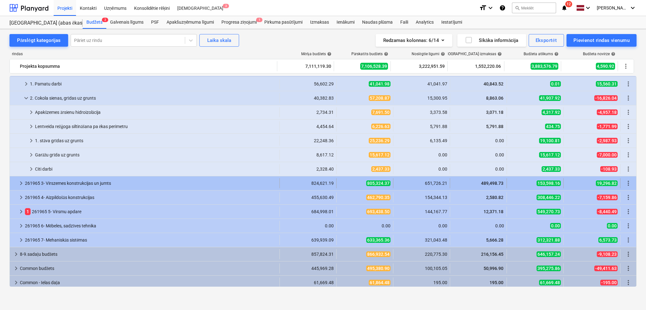
click at [22, 187] on span "keyboard_arrow_right" at bounding box center [21, 183] width 8 height 8
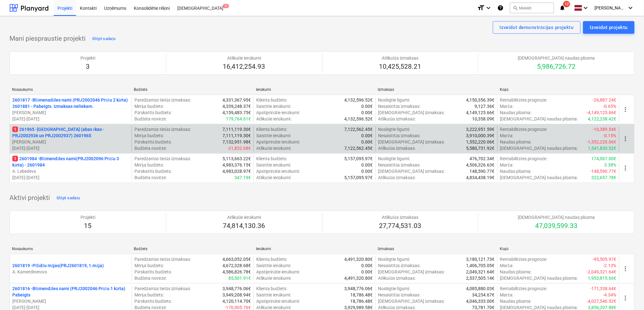
click at [53, 137] on p "1 261965 - Nīcgales iela (abas ēkas - PRJ2002936 un PRJ2002937) 2601965" at bounding box center [70, 132] width 117 height 13
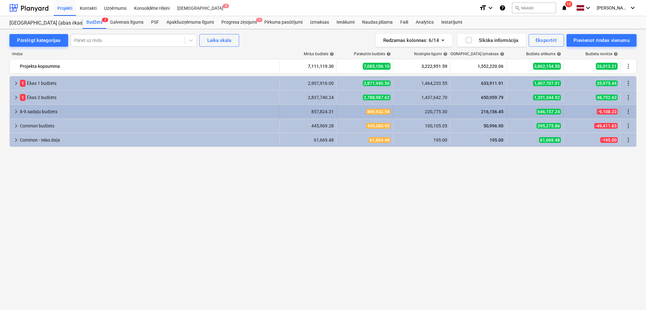
click at [14, 114] on span "keyboard_arrow_right" at bounding box center [16, 112] width 8 height 8
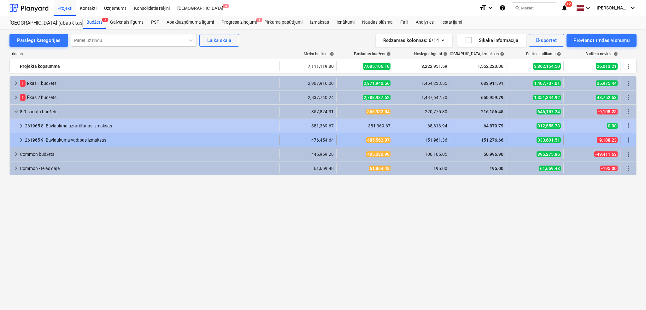
click at [16, 142] on div at bounding box center [14, 140] width 5 height 10
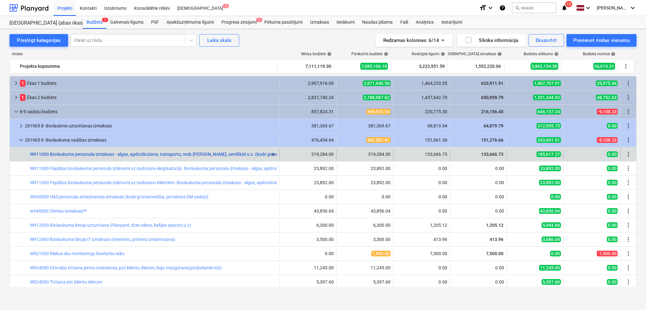
click at [201, 155] on link "W911000 Būvlaukuma personala izmaksas - algas, apdrošināšana, transports, mob.s…" at bounding box center [163, 154] width 266 height 5
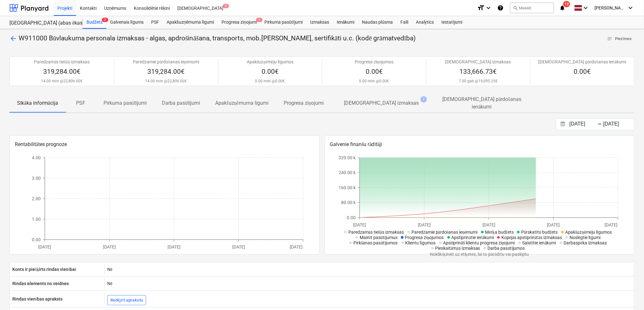
click at [374, 100] on p "[DEMOGRAPHIC_DATA] izmaksas" at bounding box center [381, 103] width 75 height 8
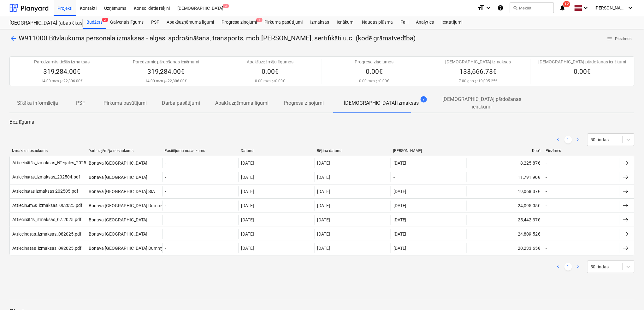
click at [318, 149] on div at bounding box center [314, 151] width 11 height 5
click at [330, 149] on div "Rēķina datums" at bounding box center [352, 151] width 71 height 5
click at [472, 279] on div "arrow_back W911000 Būvlaukuma personala izmaksas - algas, apdrošināšana, transp…" at bounding box center [322, 205] width 644 height 352
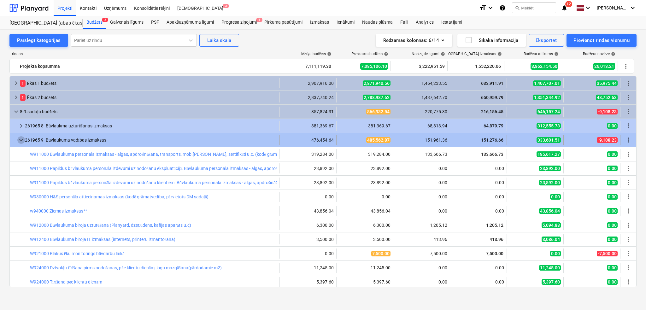
click at [21, 141] on span "keyboard_arrow_down" at bounding box center [21, 140] width 8 height 8
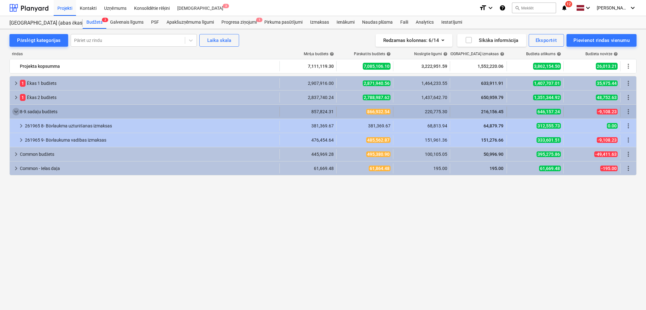
click at [15, 111] on span "keyboard_arrow_down" at bounding box center [16, 112] width 8 height 8
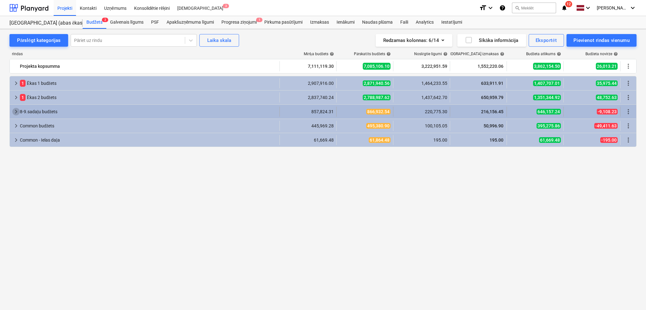
click at [15, 111] on span "keyboard_arrow_right" at bounding box center [16, 112] width 8 height 8
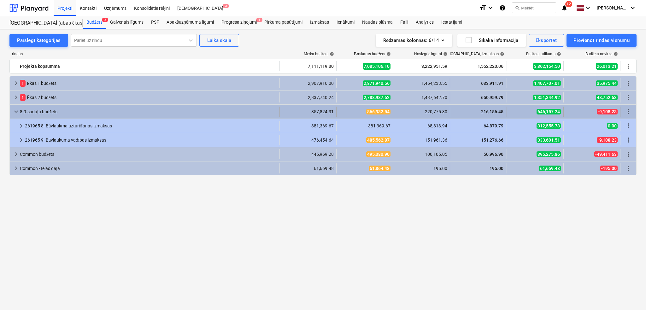
click at [15, 113] on span "keyboard_arrow_down" at bounding box center [16, 112] width 8 height 8
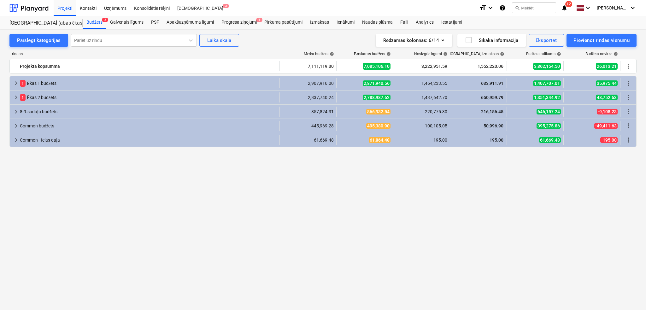
click at [8, 111] on div "Pārslēgt kategorijas Pāriet uz rindu Laika skala Redzamas kolonnas : 6/14 Sīkāk…" at bounding box center [323, 164] width 646 height 270
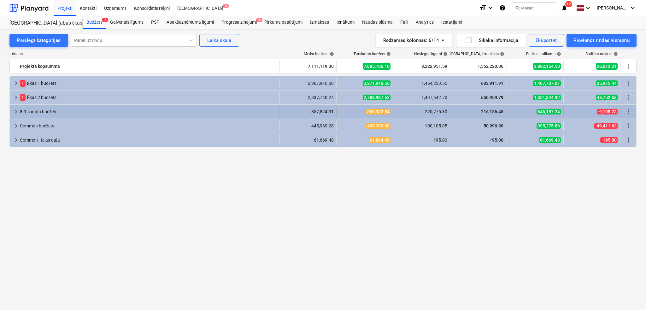
click at [11, 111] on div "keyboard_arrow_right 8-9.sadaļu budžets" at bounding box center [145, 112] width 270 height 10
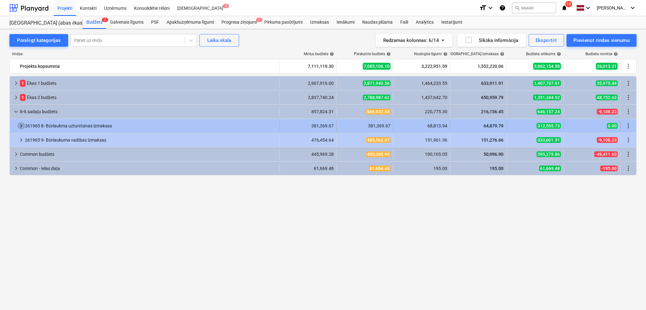
click at [22, 124] on span "keyboard_arrow_right" at bounding box center [21, 126] width 8 height 8
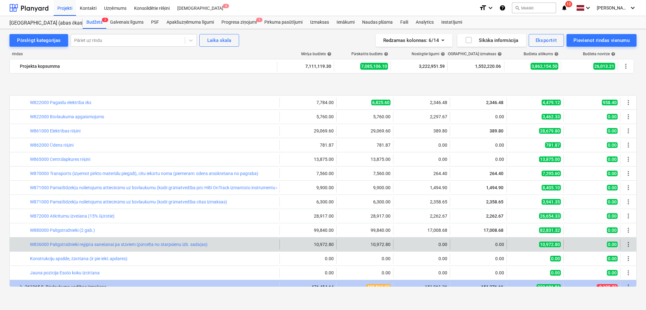
scroll to position [329, 0]
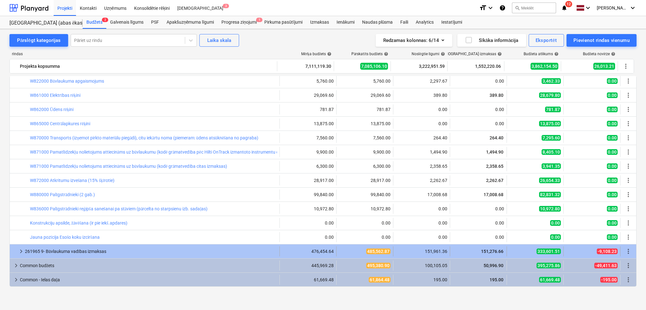
click at [22, 252] on span "keyboard_arrow_right" at bounding box center [21, 252] width 8 height 8
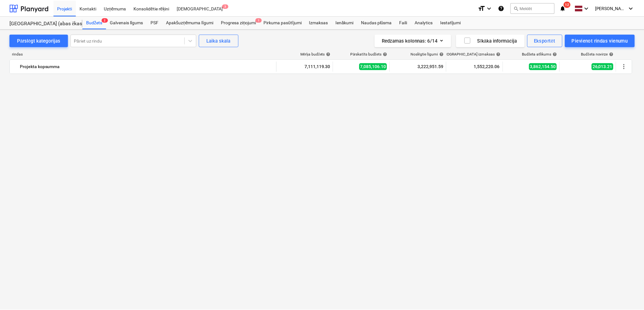
scroll to position [0, 0]
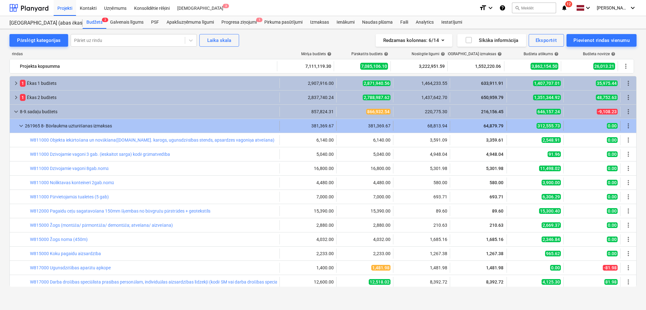
click at [21, 124] on span "keyboard_arrow_down" at bounding box center [21, 126] width 8 height 8
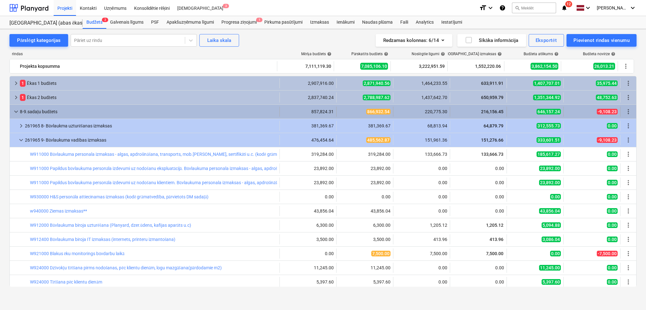
click at [17, 110] on span "keyboard_arrow_down" at bounding box center [16, 112] width 8 height 8
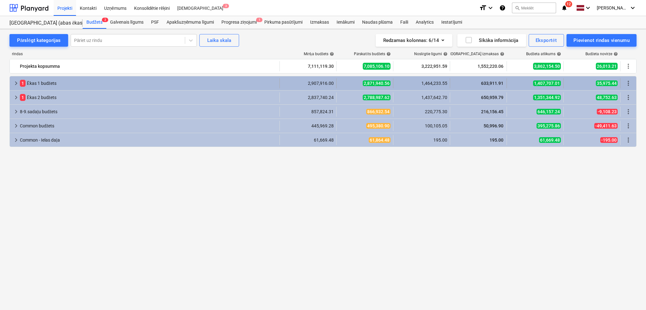
click at [11, 82] on div "keyboard_arrow_right 1 Ēkas 1 budžets" at bounding box center [145, 83] width 270 height 10
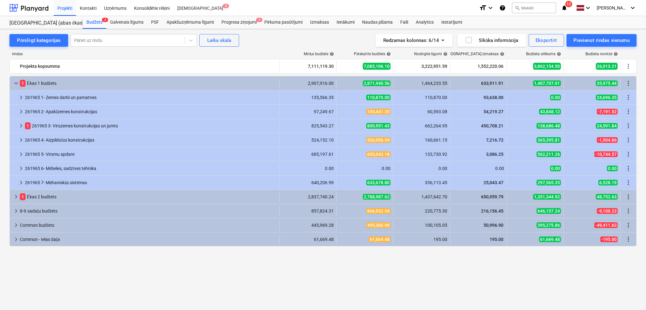
click at [564, 10] on icon "notifications" at bounding box center [564, 8] width 6 height 8
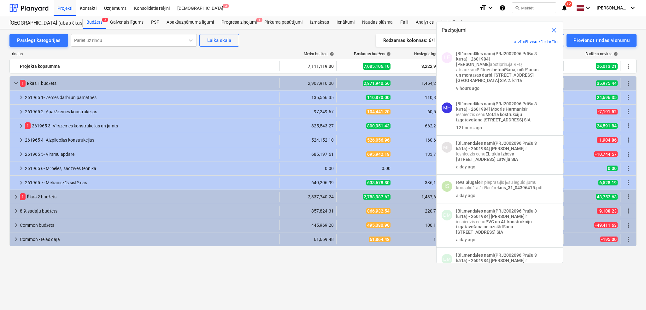
click at [279, 44] on div "Pārslēgt kategorijas Pāriet uz rindu Laika skala Redzamas kolonnas : 6/14 Sīkāk…" at bounding box center [322, 40] width 627 height 13
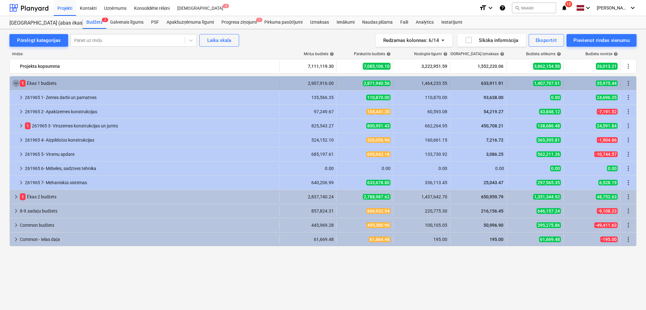
click at [16, 81] on span "keyboard_arrow_down" at bounding box center [16, 83] width 8 height 8
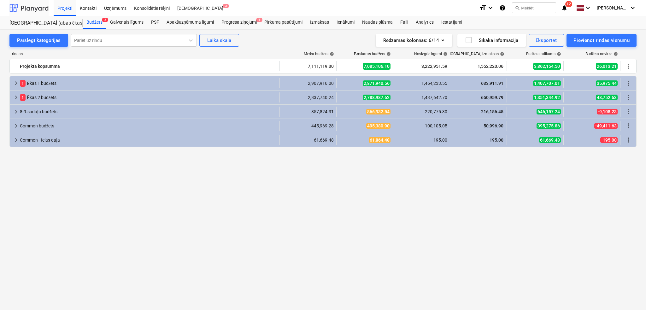
click at [39, 9] on div at bounding box center [28, 8] width 39 height 16
click at [156, 22] on div "PSF" at bounding box center [154, 22] width 15 height 13
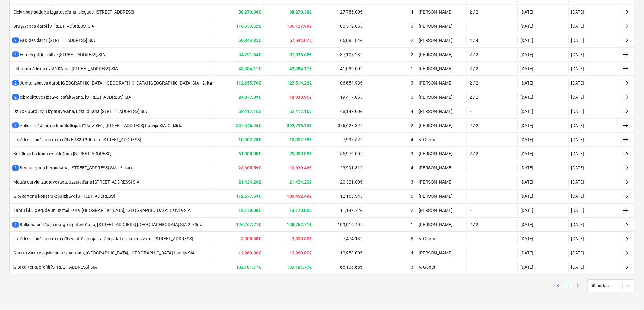
scroll to position [216, 0]
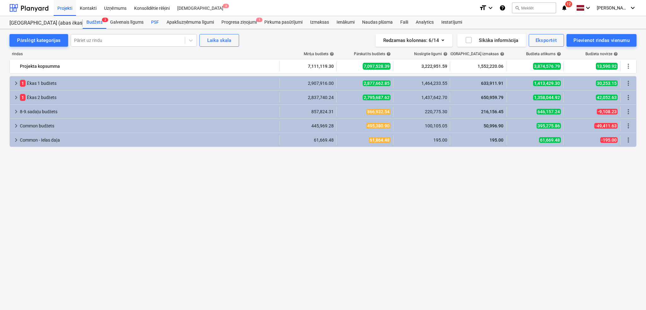
click at [153, 20] on div "PSF" at bounding box center [154, 22] width 15 height 13
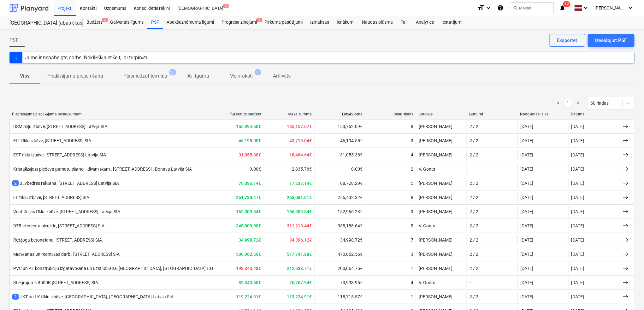
click at [31, 6] on div at bounding box center [28, 8] width 39 height 16
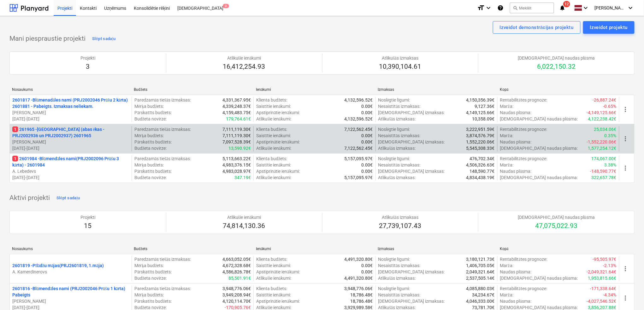
click at [94, 136] on p "1 261965 - Nīcgales iela (abas ēkas - PRJ2002936 un PRJ2002937) 2601965" at bounding box center [70, 132] width 117 height 13
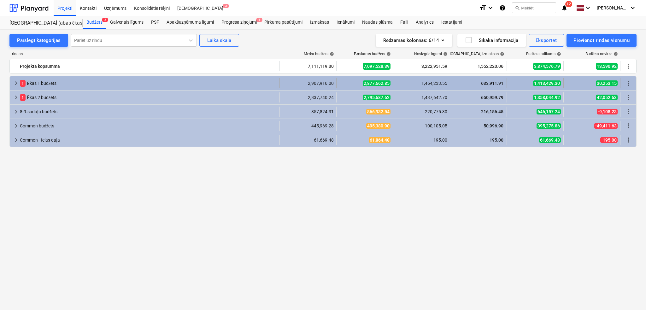
click at [16, 81] on span "keyboard_arrow_right" at bounding box center [16, 83] width 8 height 8
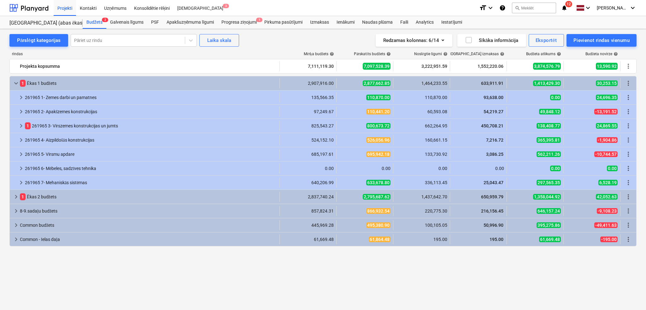
click at [0, 78] on div "Pārslēgt kategorijas Pāriet uz rindu Laika skala Redzamas kolonnas : 6/14 Sīkāk…" at bounding box center [323, 164] width 646 height 270
click at [0, 75] on div "Pārslēgt kategorijas Pāriet uz rindu Laika skala Redzamas kolonnas : 6/14 Sīkāk…" at bounding box center [323, 164] width 646 height 270
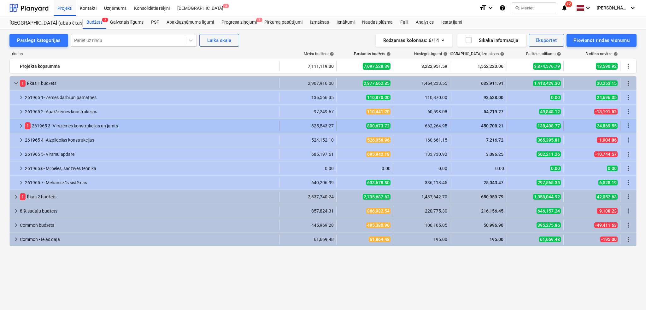
click at [23, 126] on span "keyboard_arrow_right" at bounding box center [21, 126] width 8 height 8
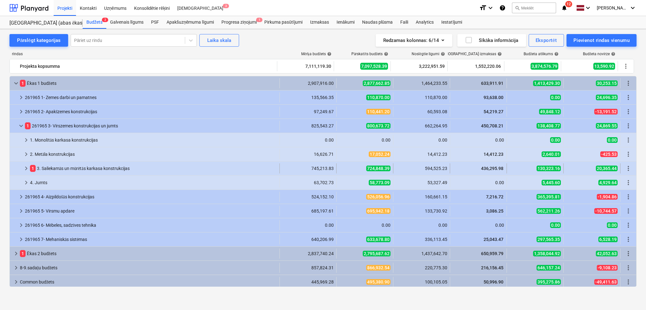
click at [30, 166] on span "1" at bounding box center [33, 168] width 6 height 7
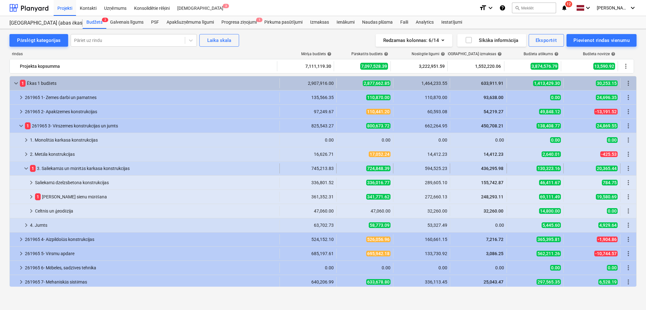
click at [24, 166] on span "keyboard_arrow_down" at bounding box center [26, 169] width 8 height 8
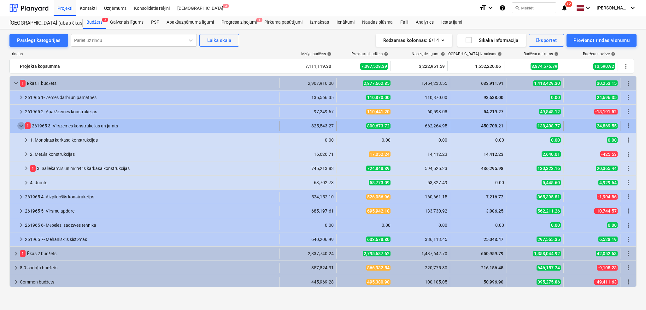
click at [21, 127] on span "keyboard_arrow_down" at bounding box center [21, 126] width 8 height 8
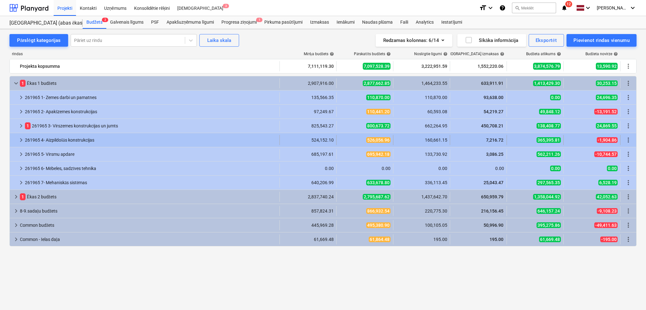
click at [18, 140] on span "keyboard_arrow_right" at bounding box center [21, 140] width 8 height 8
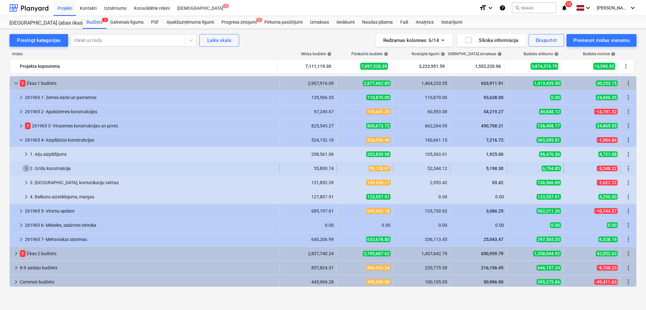
click at [26, 171] on span "keyboard_arrow_right" at bounding box center [26, 169] width 8 height 8
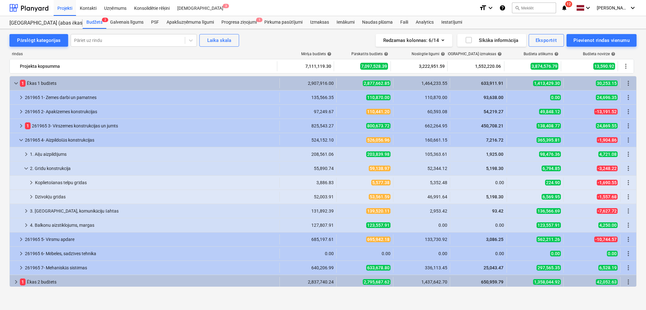
click at [26, 171] on span "keyboard_arrow_down" at bounding box center [26, 169] width 8 height 8
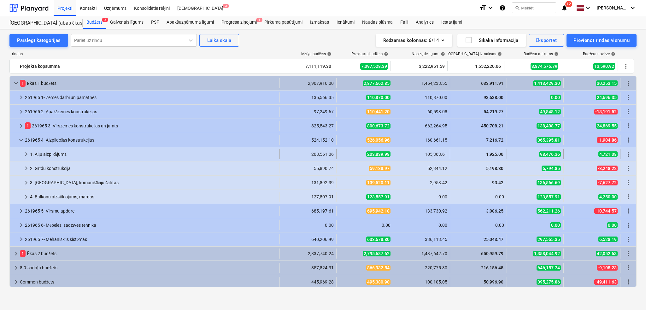
click at [23, 155] on span "keyboard_arrow_right" at bounding box center [26, 154] width 8 height 8
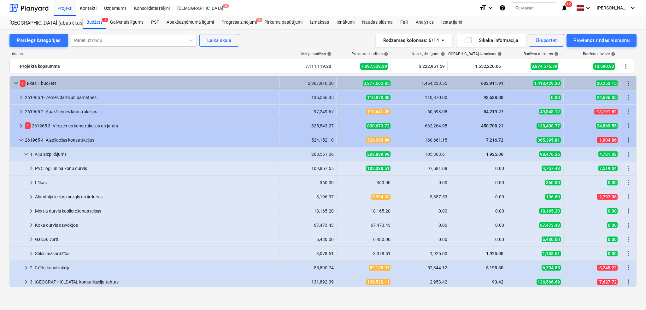
scroll to position [56, 0]
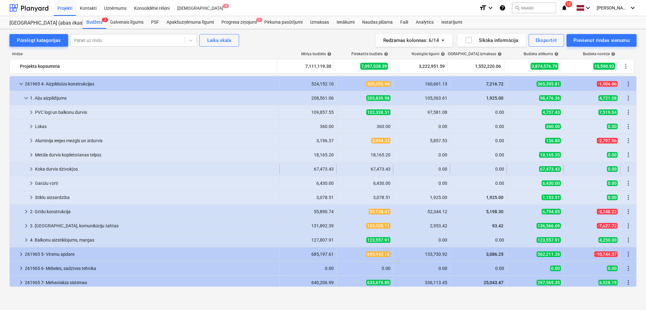
click at [33, 169] on span "keyboard_arrow_right" at bounding box center [31, 169] width 8 height 8
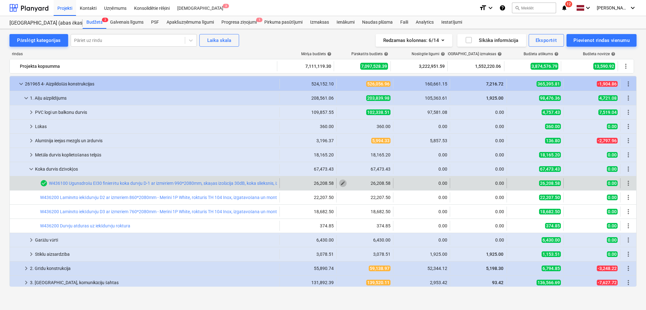
click at [341, 182] on span "edit" at bounding box center [342, 183] width 5 height 5
type textarea "x"
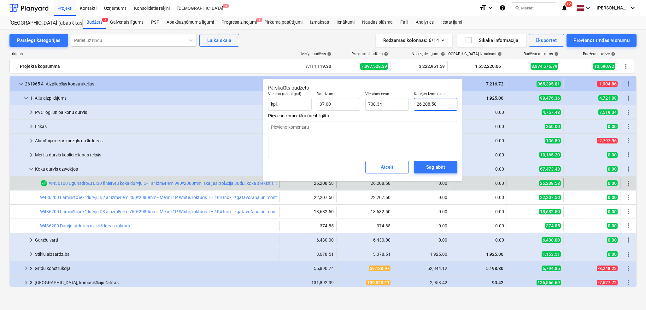
type input "26208.58"
drag, startPoint x: 420, startPoint y: 103, endPoint x: 416, endPoint y: 105, distance: 4.2
click at [416, 105] on input "26208.58" at bounding box center [436, 104] width 44 height 13
click at [418, 104] on input "26208.58" at bounding box center [436, 104] width 44 height 13
click at [421, 104] on input "26208.58" at bounding box center [436, 104] width 44 height 13
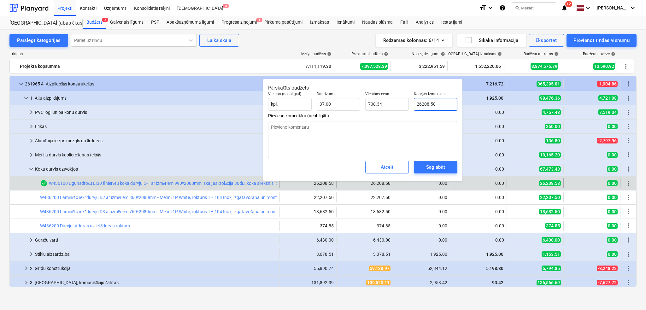
drag, startPoint x: 421, startPoint y: 104, endPoint x: 416, endPoint y: 106, distance: 4.7
click at [416, 106] on input "26208.58" at bounding box center [436, 104] width 44 height 13
type textarea "x"
type input "3208.58"
type input "86.72"
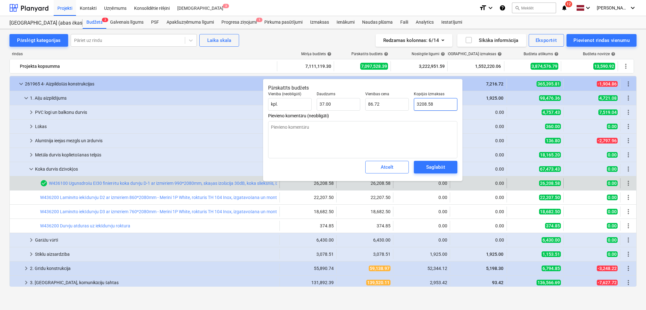
type textarea "x"
type input "30208.58"
type input "816.45"
type input "30208.58"
type textarea "x"
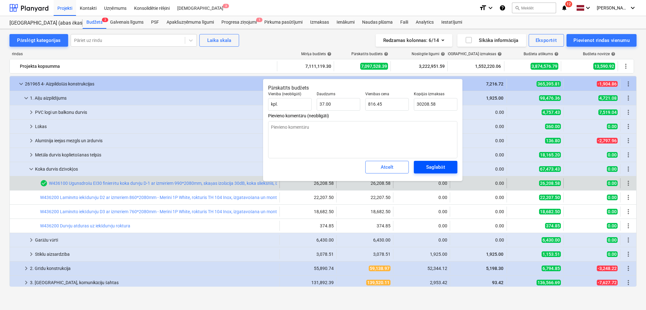
type input "30,208.58"
click at [436, 164] on div "Saglabāt" at bounding box center [435, 167] width 19 height 8
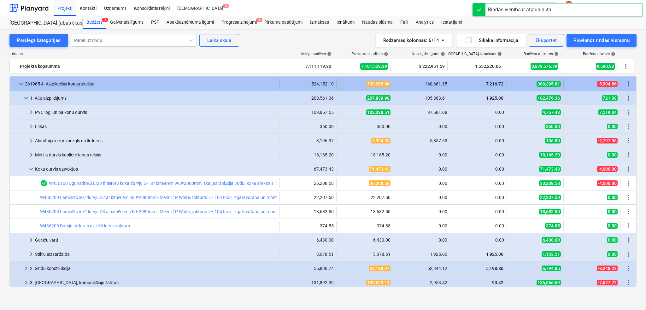
click at [21, 82] on span "keyboard_arrow_down" at bounding box center [21, 84] width 8 height 8
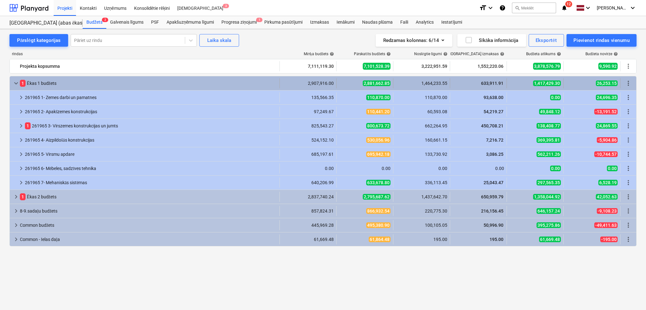
click at [16, 83] on span "keyboard_arrow_down" at bounding box center [16, 83] width 8 height 8
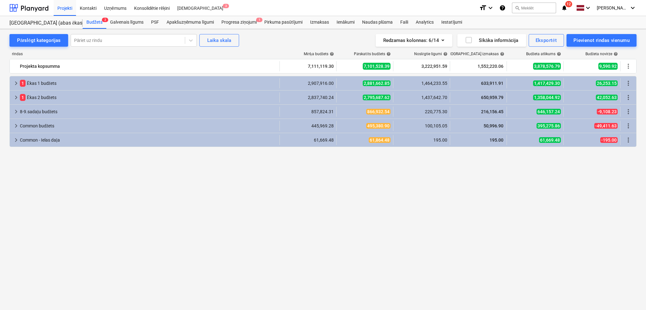
click at [16, 83] on span "keyboard_arrow_right" at bounding box center [16, 83] width 8 height 8
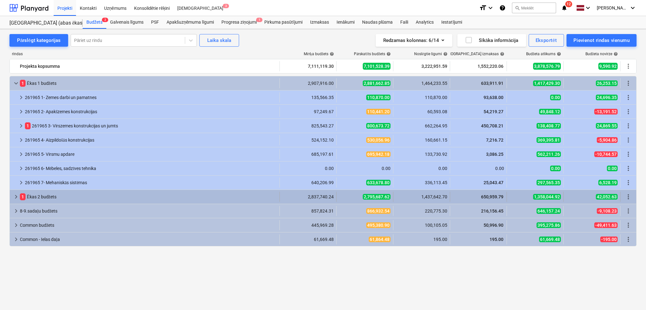
click at [17, 199] on span "keyboard_arrow_right" at bounding box center [16, 197] width 8 height 8
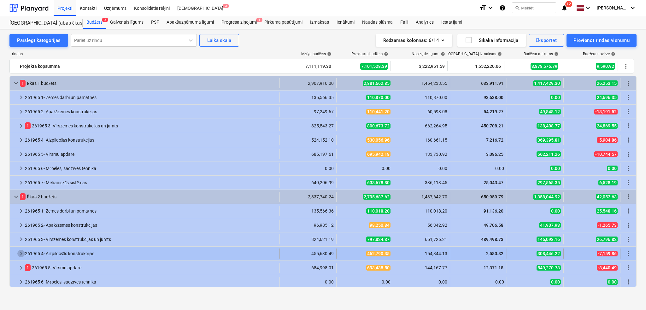
click at [21, 253] on span "keyboard_arrow_right" at bounding box center [21, 254] width 8 height 8
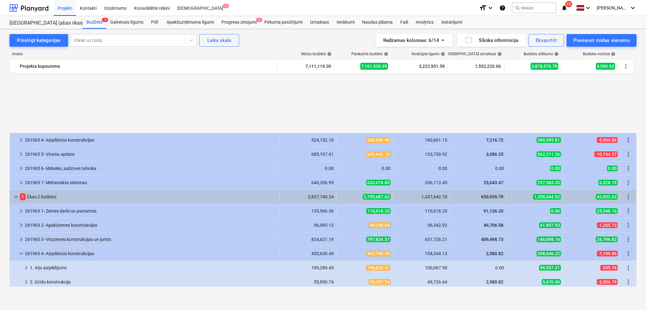
scroll to position [112, 0]
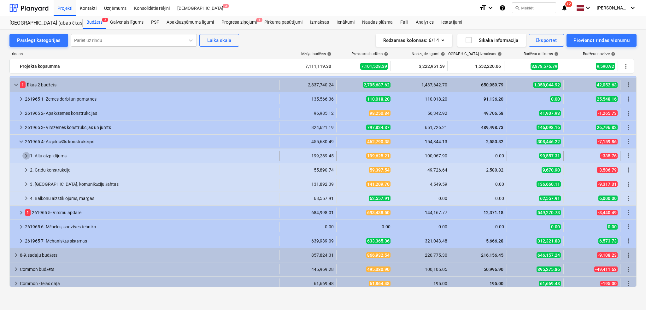
click at [26, 153] on span "keyboard_arrow_right" at bounding box center [26, 156] width 8 height 8
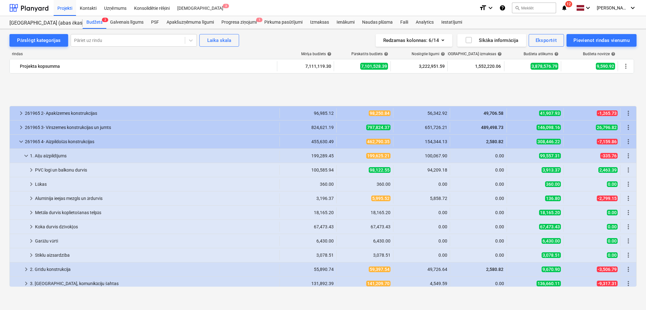
scroll to position [168, 0]
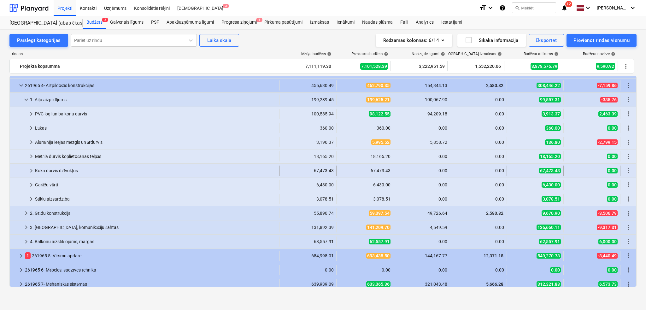
click at [27, 171] on span "keyboard_arrow_right" at bounding box center [31, 171] width 8 height 8
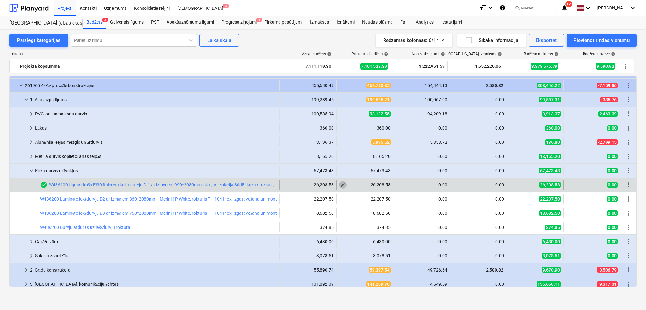
click at [340, 184] on span "edit" at bounding box center [342, 184] width 5 height 5
type textarea "x"
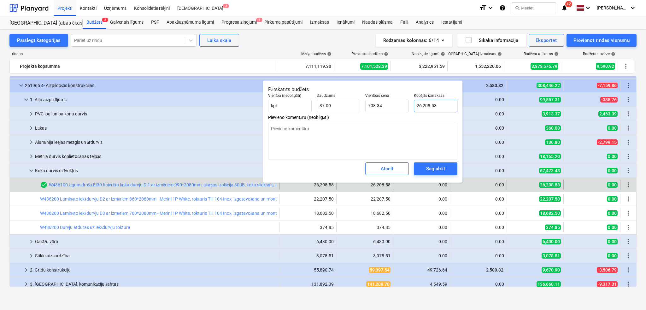
type input "26208.58"
drag, startPoint x: 420, startPoint y: 106, endPoint x: 415, endPoint y: 105, distance: 5.8
click at [415, 105] on input "26208.58" at bounding box center [436, 106] width 44 height 13
type textarea "x"
type input "4208.58"
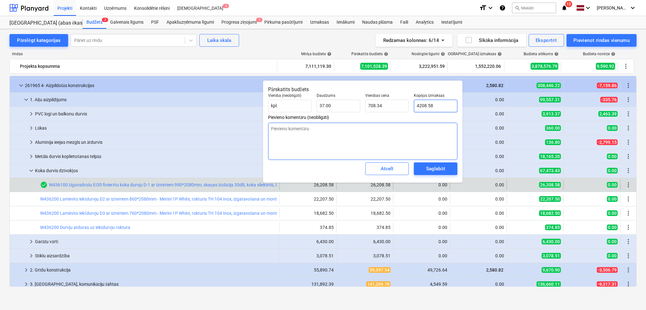
type input "113.75"
type textarea "x"
type input "208.58"
type input "5.64"
type textarea "x"
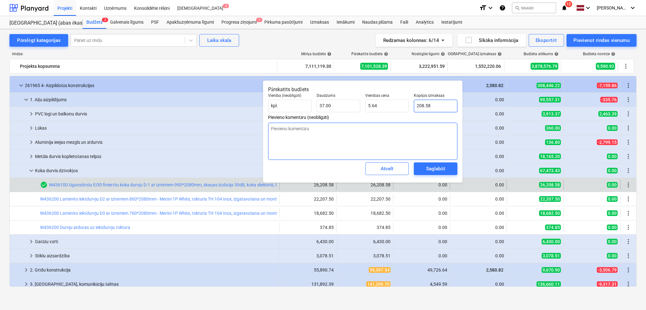
type input "3208.58"
type input "86.72"
type textarea "x"
type input "30208.58"
type input "816.45"
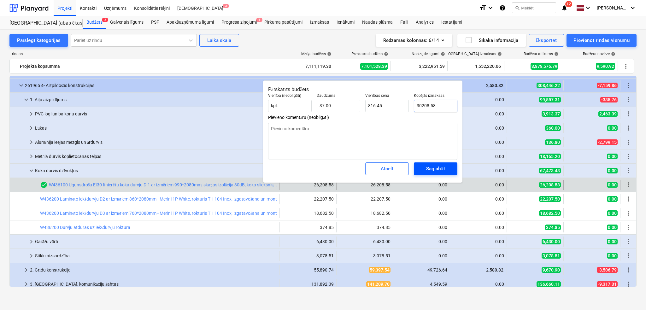
type input "30208.58"
type textarea "x"
type input "30,208.58"
click at [429, 168] on div "Saglabāt" at bounding box center [435, 169] width 19 height 8
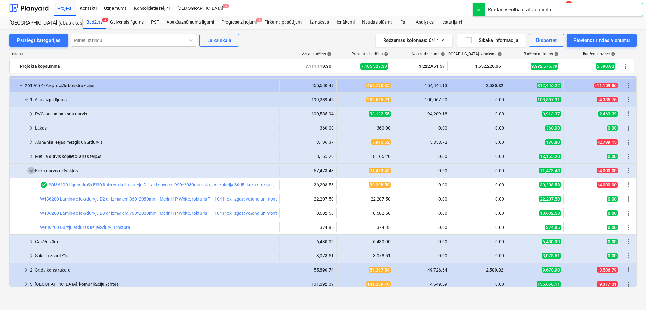
click at [29, 172] on span "keyboard_arrow_down" at bounding box center [31, 171] width 8 height 8
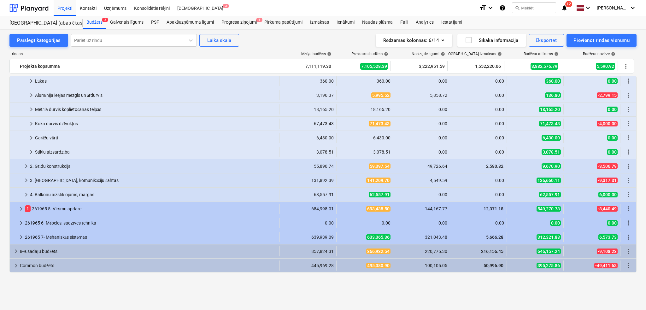
scroll to position [47, 0]
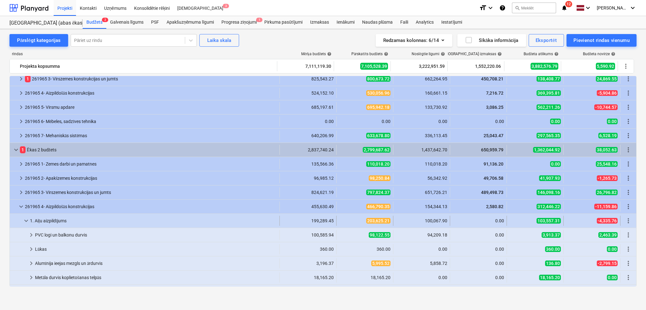
click at [25, 220] on span "keyboard_arrow_down" at bounding box center [26, 221] width 8 height 8
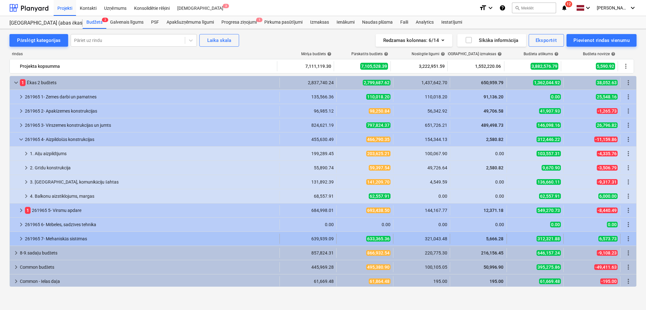
scroll to position [115, 0]
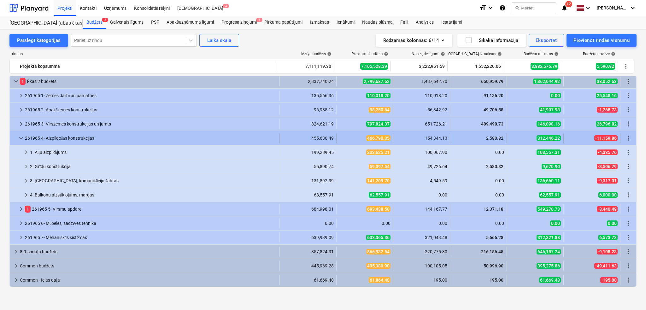
click at [16, 136] on div at bounding box center [14, 138] width 5 height 10
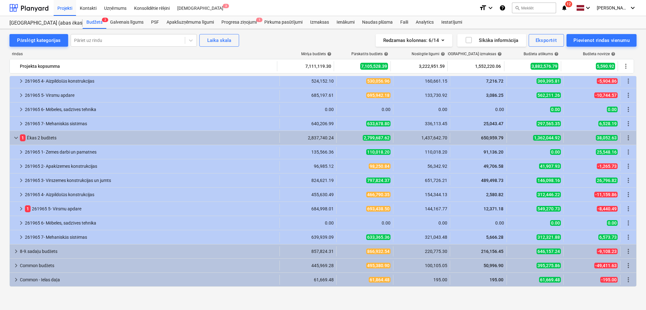
scroll to position [59, 0]
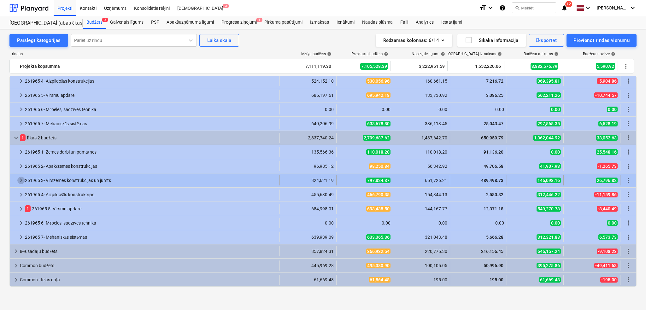
click at [18, 179] on span "keyboard_arrow_right" at bounding box center [21, 181] width 8 height 8
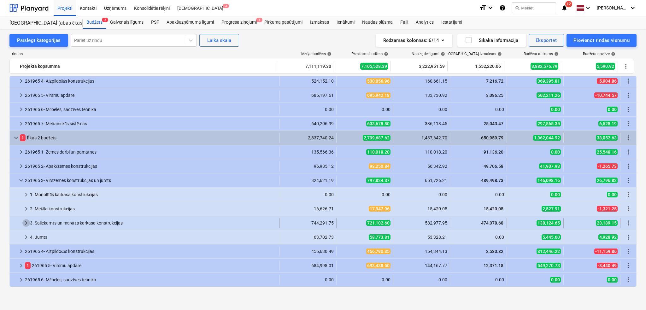
click at [23, 221] on span "keyboard_arrow_right" at bounding box center [26, 223] width 8 height 8
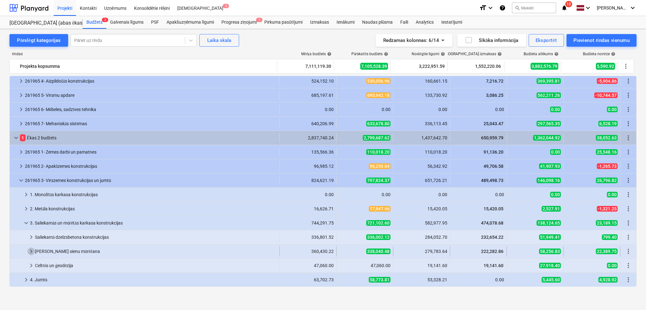
click at [30, 248] on span "keyboard_arrow_right" at bounding box center [31, 252] width 8 height 8
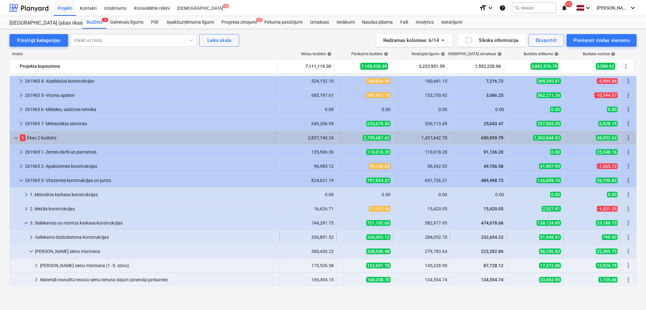
click at [29, 236] on span "keyboard_arrow_right" at bounding box center [31, 237] width 8 height 8
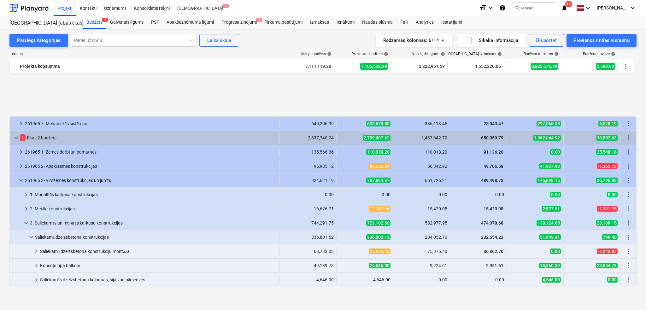
scroll to position [115, 0]
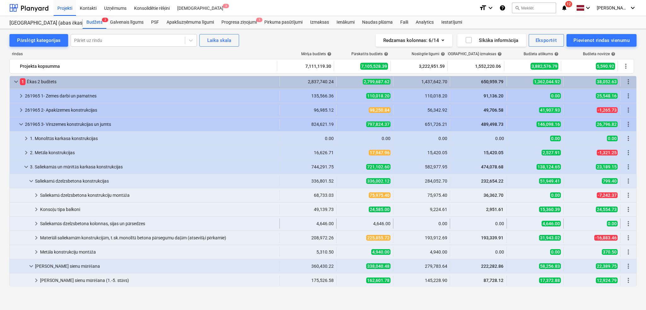
click at [32, 225] on span "keyboard_arrow_right" at bounding box center [36, 224] width 8 height 8
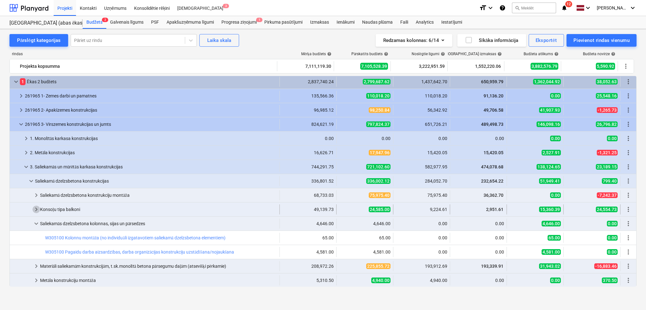
click at [37, 206] on span "keyboard_arrow_right" at bounding box center [36, 210] width 8 height 8
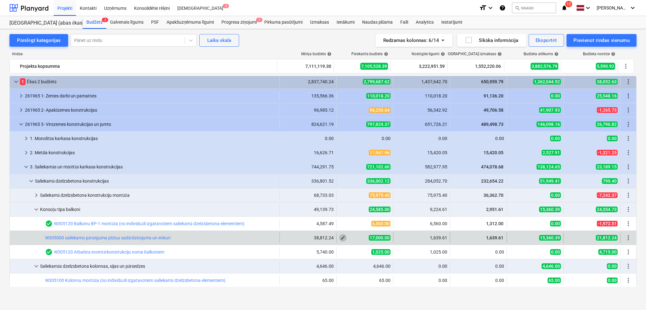
click at [343, 238] on span "edit" at bounding box center [342, 237] width 5 height 5
type textarea "x"
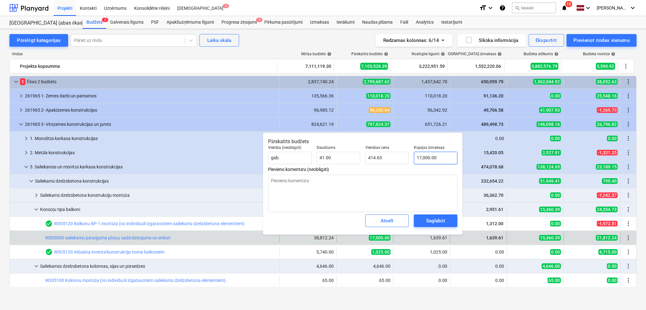
type input "17000"
drag, startPoint x: 421, startPoint y: 156, endPoint x: 415, endPoint y: 157, distance: 6.0
click at [415, 157] on input "17000" at bounding box center [436, 158] width 44 height 13
type textarea "x"
type input "1000"
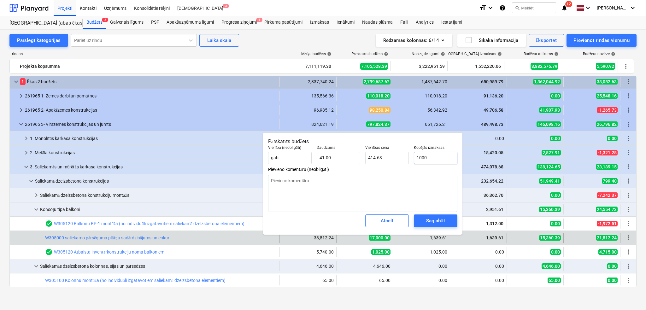
type input "24.39"
type textarea "x"
type input "13000"
type input "317.07"
type textarea "x"
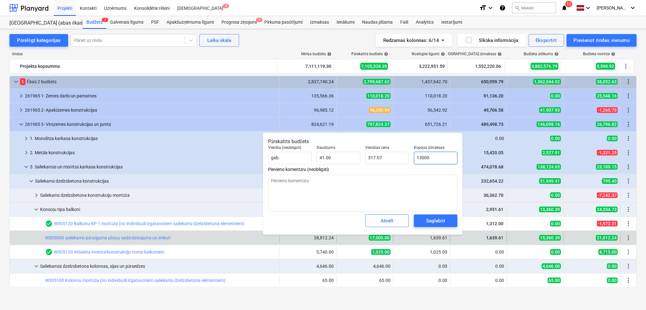
type input "130000"
type input "3,170.73"
type textarea "x"
type input "1300000"
type input "31,707.32"
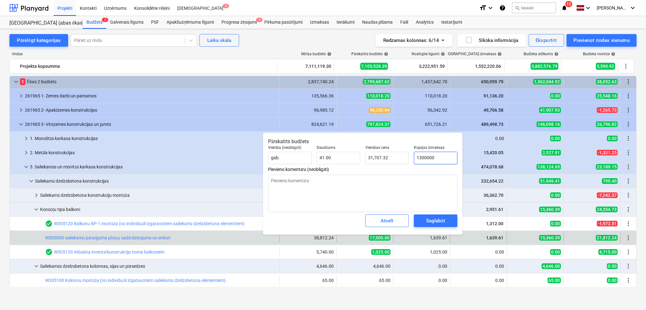
type textarea "x"
type input "130000"
type input "3,170.73"
type input "130000"
type textarea "x"
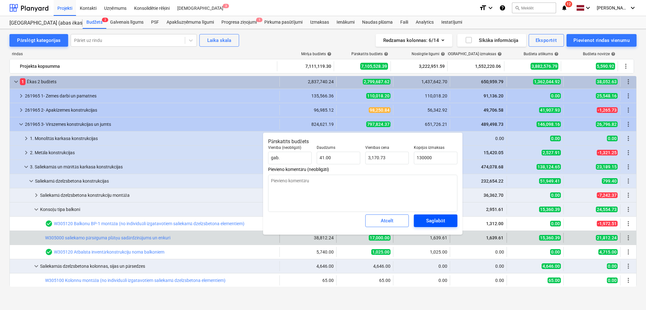
type input "130,000.00"
click at [443, 224] on div "Saglabāt" at bounding box center [435, 221] width 19 height 8
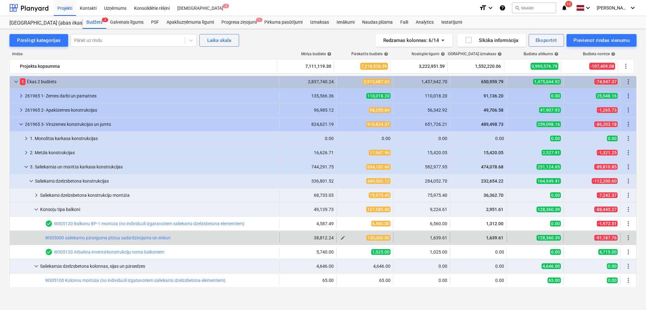
click at [342, 239] on span "edit" at bounding box center [342, 237] width 5 height 5
type textarea "x"
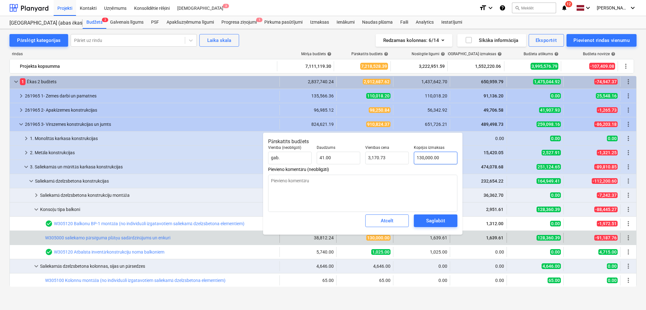
type input "130000"
drag, startPoint x: 438, startPoint y: 157, endPoint x: 448, endPoint y: 158, distance: 10.8
click at [438, 157] on input "130000" at bounding box center [436, 158] width 44 height 13
type textarea "x"
type input "13000"
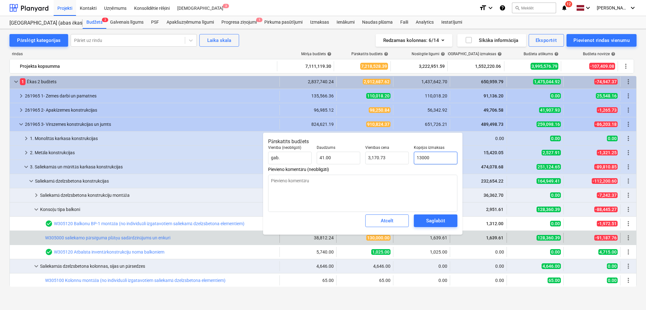
type input "317.07"
type input "13000"
type textarea "x"
type input "13,000.00"
click at [433, 221] on div "Saglabāt" at bounding box center [435, 221] width 19 height 8
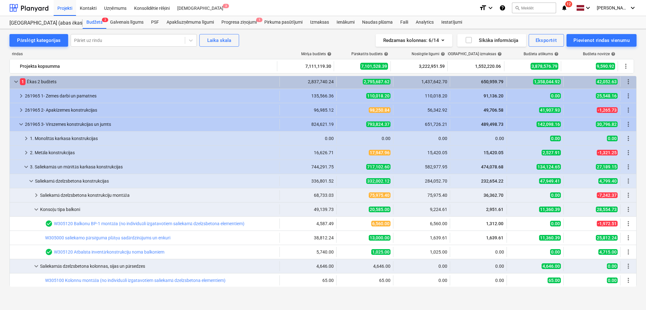
type textarea "x"
type input "41.00"
type input "317.07"
type input "13,000.00"
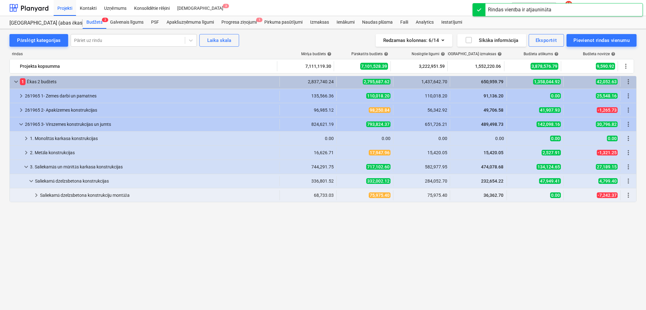
scroll to position [3, 0]
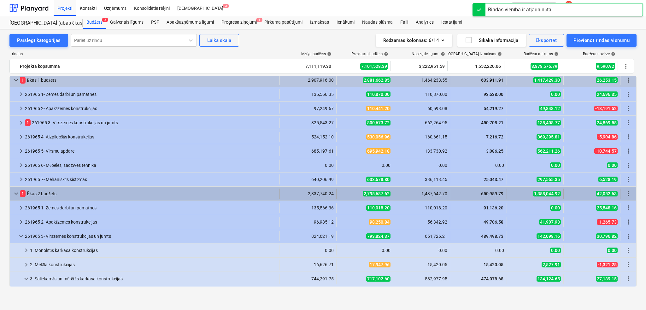
click at [12, 194] on span "keyboard_arrow_down" at bounding box center [16, 194] width 8 height 8
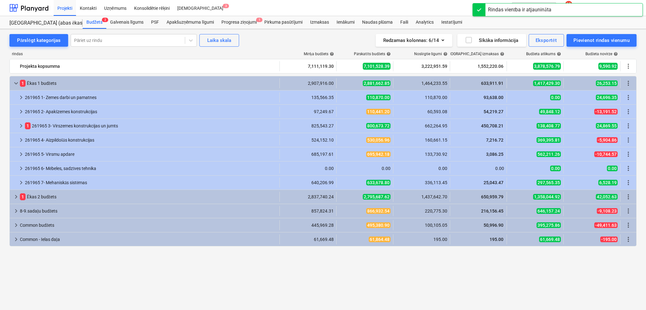
scroll to position [0, 0]
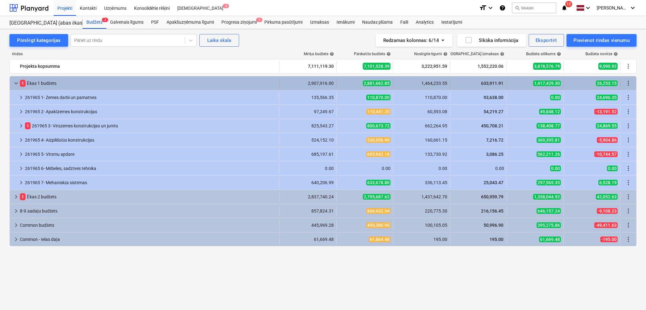
click at [13, 84] on span "keyboard_arrow_down" at bounding box center [16, 83] width 8 height 8
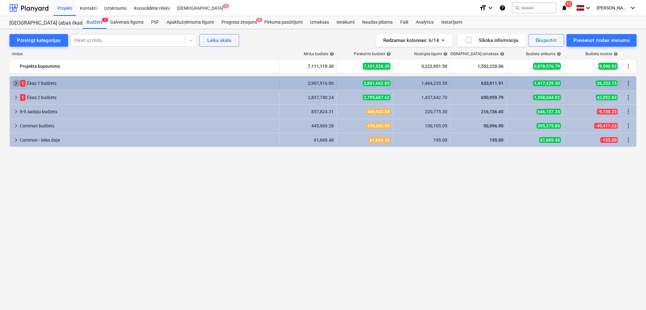
click at [13, 83] on span "keyboard_arrow_right" at bounding box center [16, 83] width 8 height 8
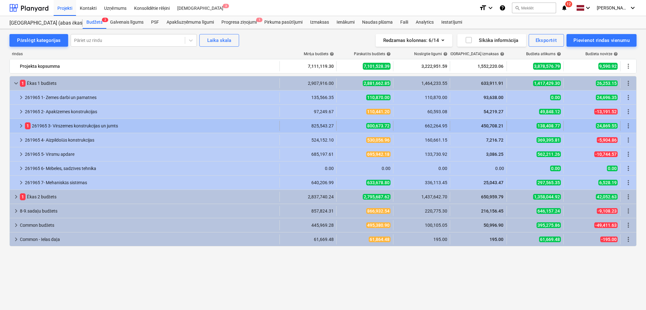
click at [21, 127] on span "keyboard_arrow_right" at bounding box center [21, 126] width 8 height 8
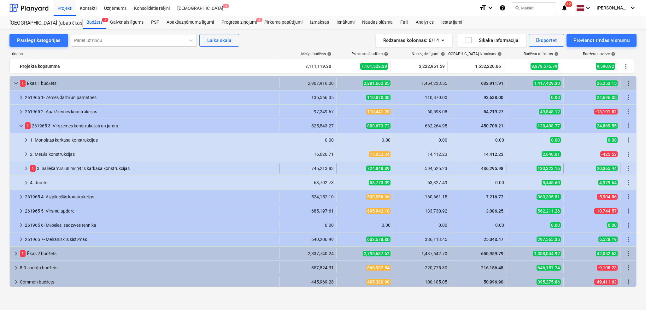
click at [22, 167] on span "keyboard_arrow_right" at bounding box center [26, 169] width 8 height 8
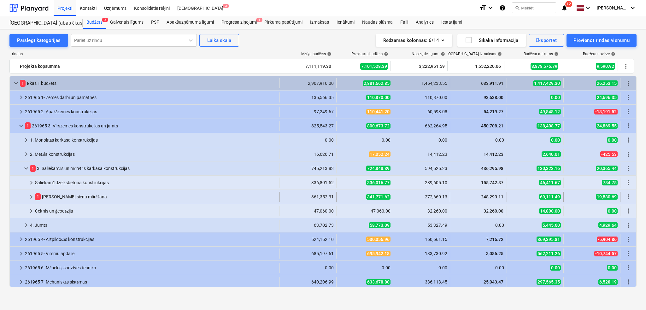
click at [32, 194] on span "keyboard_arrow_right" at bounding box center [31, 197] width 8 height 8
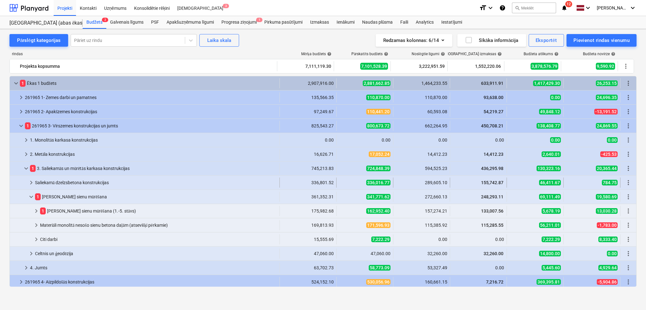
click at [26, 182] on div at bounding box center [19, 183] width 15 height 10
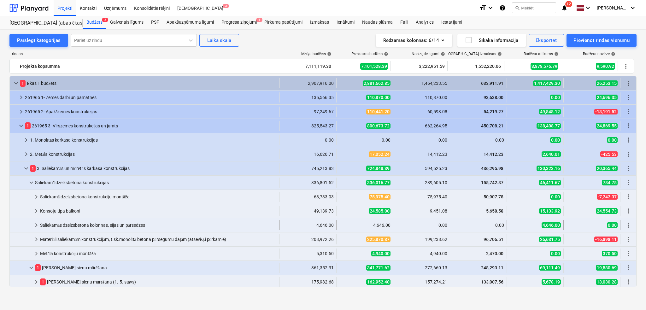
click at [35, 226] on span "keyboard_arrow_right" at bounding box center [36, 225] width 8 height 8
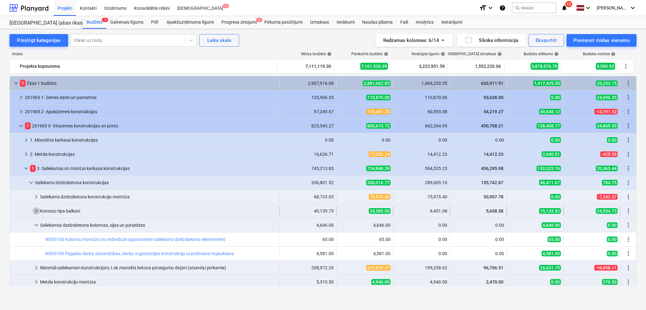
click at [37, 211] on span "keyboard_arrow_right" at bounding box center [36, 211] width 8 height 8
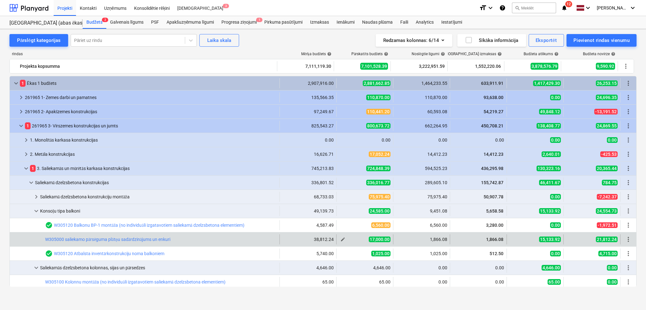
click at [340, 240] on span "edit" at bounding box center [342, 239] width 5 height 5
type textarea "x"
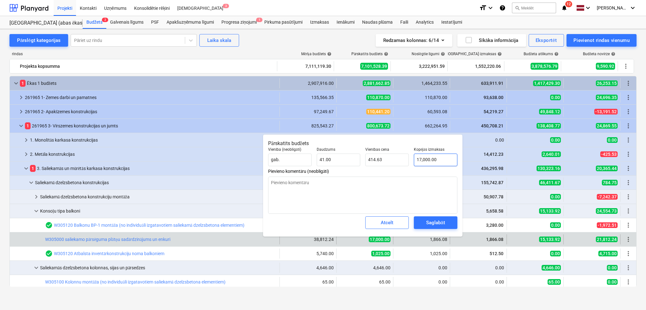
type input "17000"
click at [421, 158] on input "17000" at bounding box center [436, 160] width 44 height 13
type textarea "x"
type input "1000"
type input "24.39"
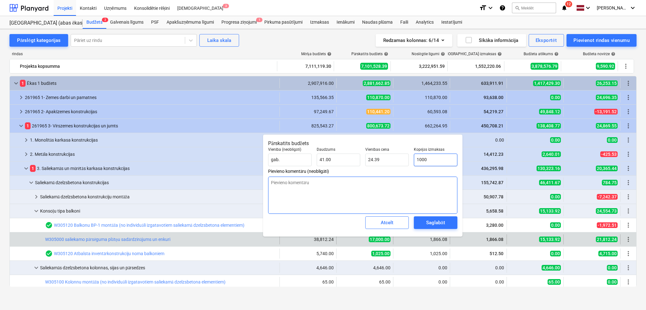
type textarea "x"
type input "000"
type input "0.00"
type textarea "x"
type input "1000"
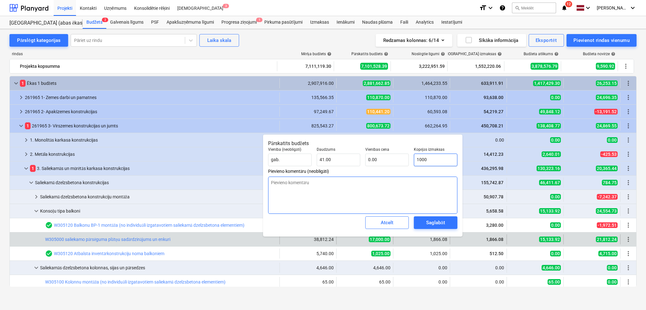
type input "24.39"
type textarea "x"
type input "13000"
type input "317.07"
type textarea "x"
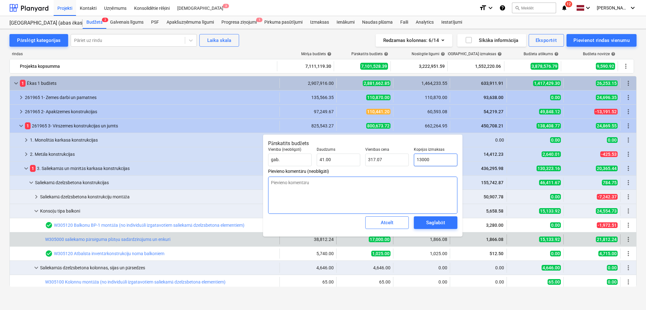
type input "130000"
type input "3,170.73"
type textarea "x"
type input "1300000"
type input "31,707.32"
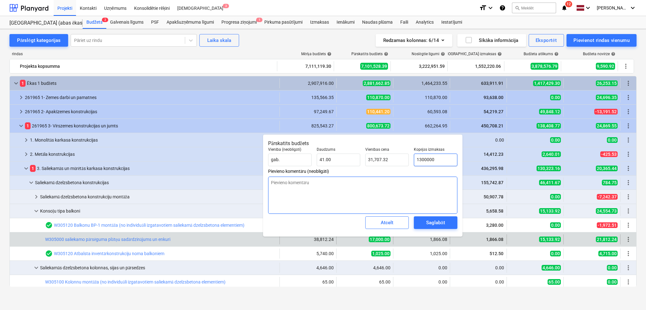
type textarea "x"
type input "130000"
type input "3,170.73"
type input "130000"
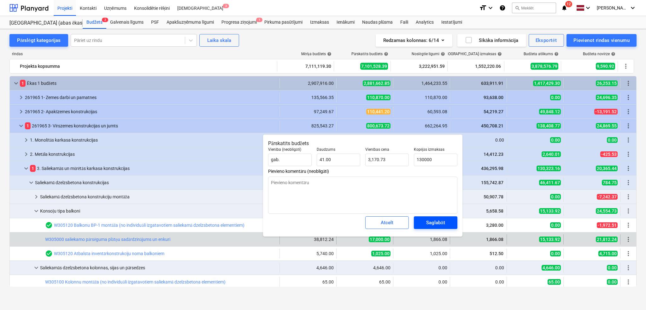
type textarea "x"
type input "130,000.00"
click at [426, 219] on div "Saglabāt" at bounding box center [435, 223] width 19 height 8
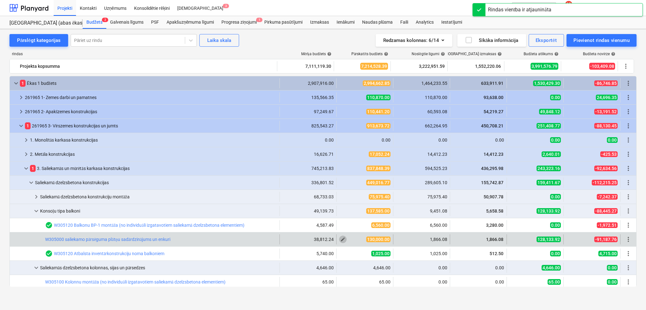
click at [340, 240] on span "edit" at bounding box center [342, 239] width 5 height 5
type textarea "x"
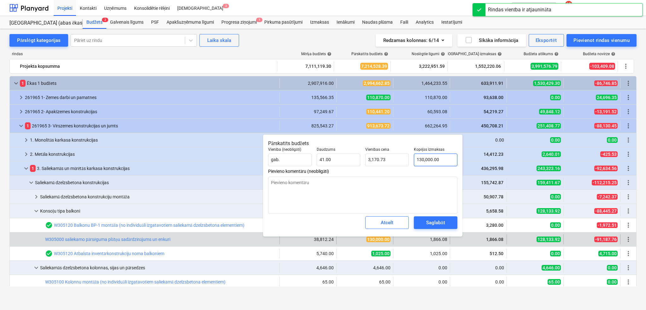
type input "130000"
click at [438, 162] on input "130000" at bounding box center [436, 160] width 44 height 13
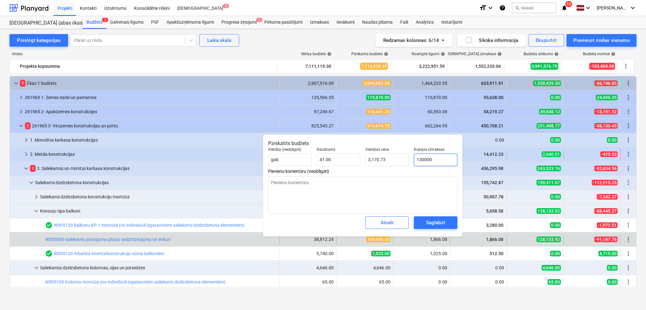
type textarea "x"
type input "317.07"
type input "13000"
type textarea "x"
type input "13,000.00"
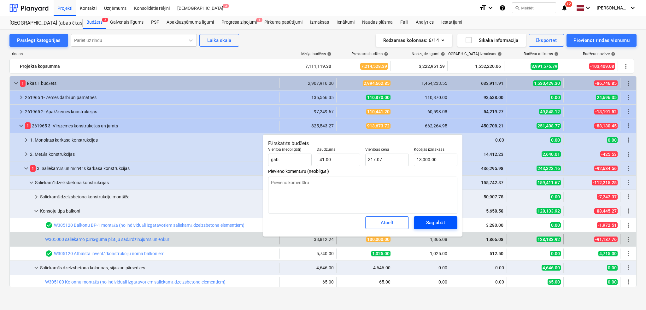
click at [430, 223] on div "Saglabāt" at bounding box center [435, 223] width 19 height 8
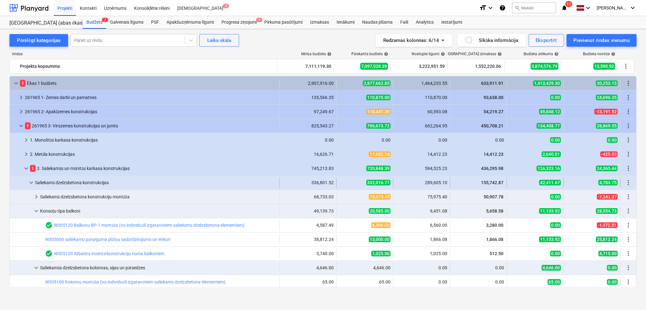
click at [29, 184] on span "keyboard_arrow_down" at bounding box center [31, 183] width 8 height 8
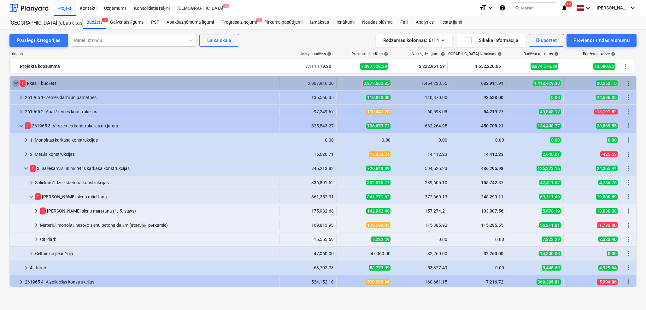
click at [18, 82] on span "keyboard_arrow_down" at bounding box center [16, 83] width 8 height 8
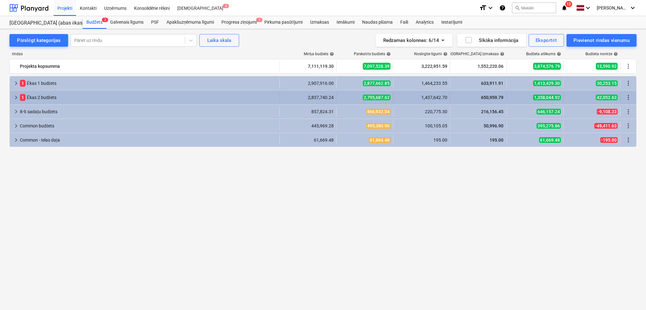
click at [15, 97] on span "keyboard_arrow_right" at bounding box center [16, 98] width 8 height 8
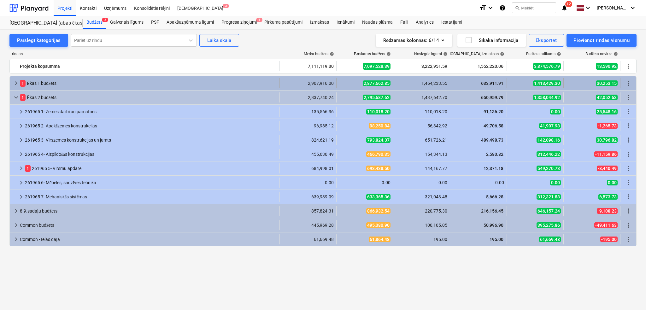
click at [18, 83] on span "keyboard_arrow_right" at bounding box center [16, 83] width 8 height 8
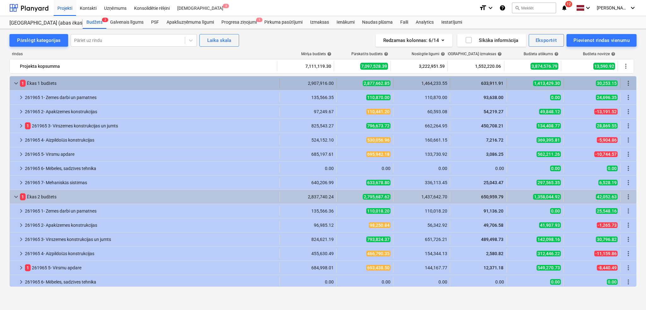
click at [16, 77] on div "keyboard_arrow_down 1 Ēkas 1 budžets 2,907,916.00 2,877,662.85 1,464,233.55 633…" at bounding box center [323, 83] width 626 height 14
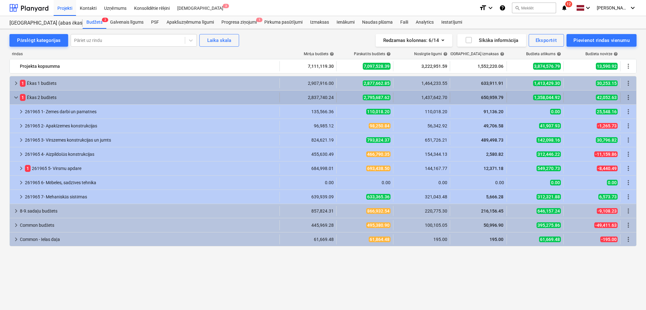
click at [14, 92] on div "keyboard_arrow_down 1 Ēkas 2 budžets 2,837,740.24 2,795,687.62 1,437,642.70 650…" at bounding box center [323, 98] width 626 height 14
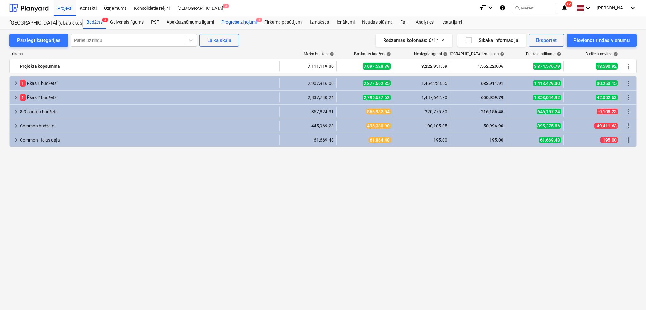
click at [239, 25] on div "Progresa ziņojumi 1" at bounding box center [239, 22] width 43 height 13
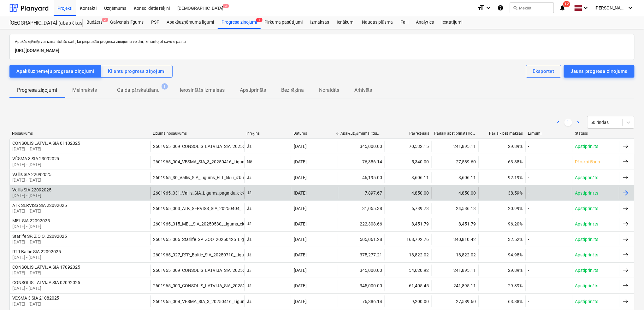
click at [402, 196] on div "4,850.00" at bounding box center [408, 192] width 47 height 11
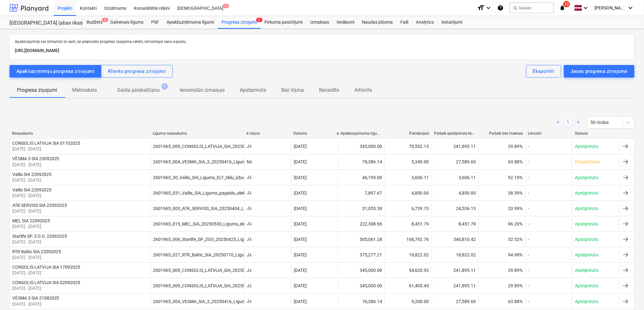
click at [27, 10] on div at bounding box center [28, 8] width 39 height 16
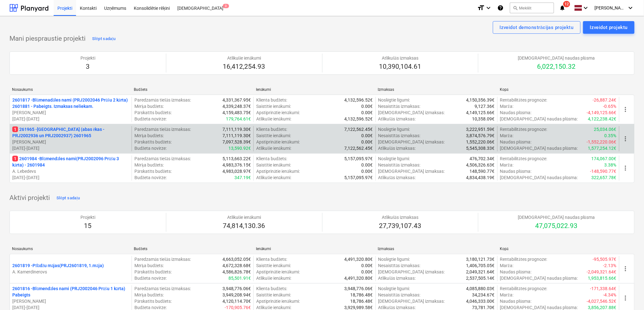
click at [76, 142] on p "[PERSON_NAME]" at bounding box center [70, 142] width 117 height 6
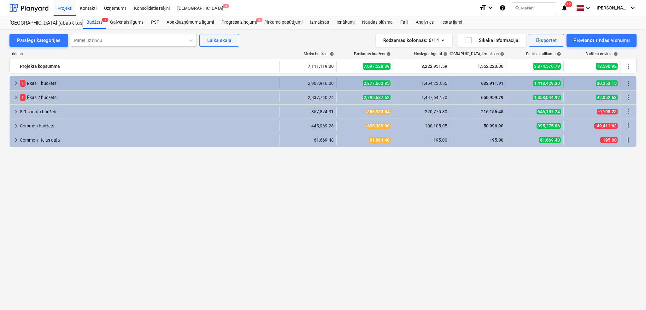
click at [11, 81] on div "keyboard_arrow_right 1 Ēkas 1 budžets" at bounding box center [145, 83] width 270 height 10
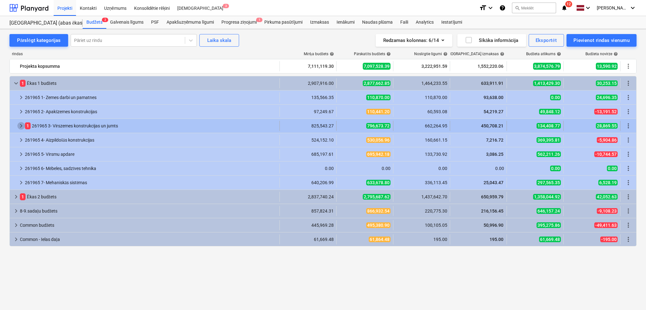
click at [23, 127] on span "keyboard_arrow_right" at bounding box center [21, 126] width 8 height 8
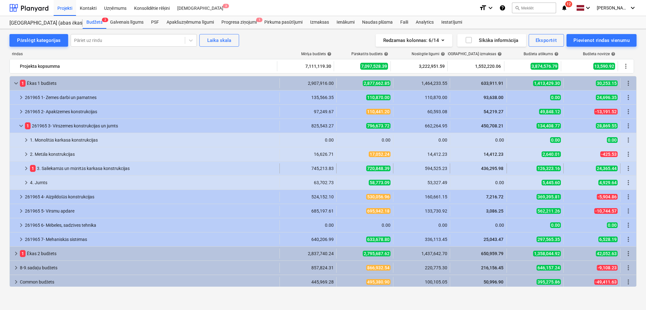
click at [22, 166] on div at bounding box center [17, 168] width 10 height 10
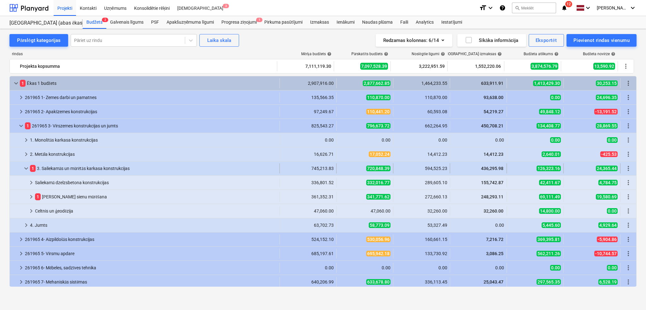
click at [27, 169] on span "keyboard_arrow_down" at bounding box center [26, 169] width 8 height 8
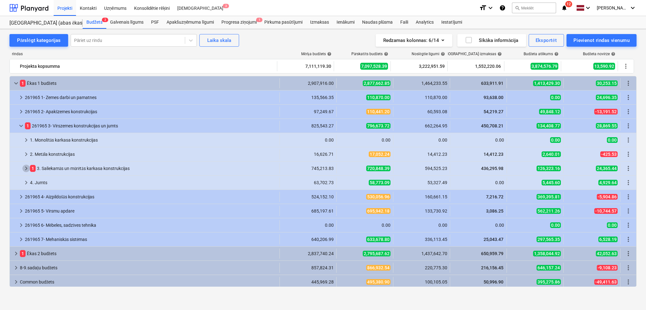
click at [27, 169] on span "keyboard_arrow_right" at bounding box center [26, 169] width 8 height 8
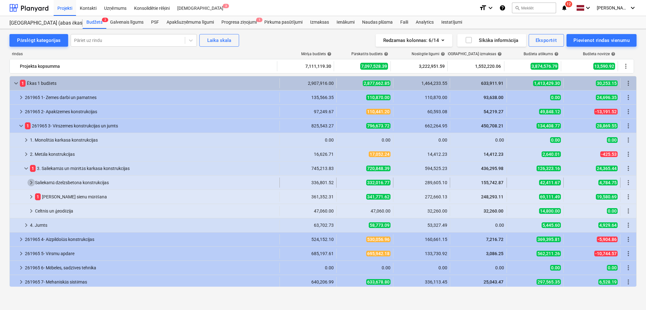
click at [32, 181] on span "keyboard_arrow_right" at bounding box center [31, 183] width 8 height 8
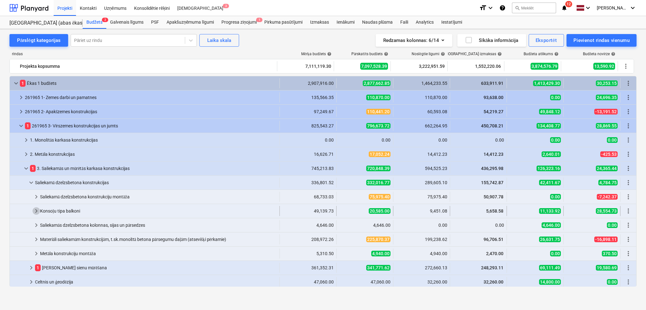
click at [37, 214] on span "keyboard_arrow_right" at bounding box center [36, 211] width 8 height 8
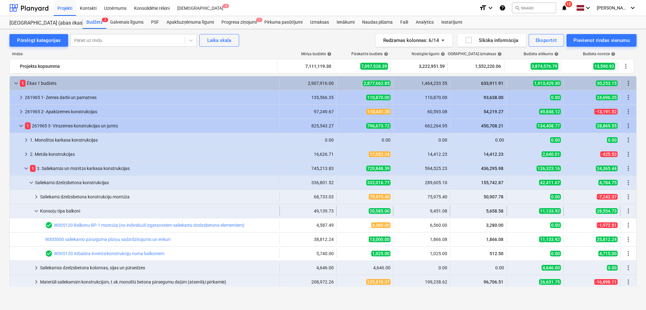
click at [36, 211] on span "keyboard_arrow_down" at bounding box center [36, 211] width 8 height 8
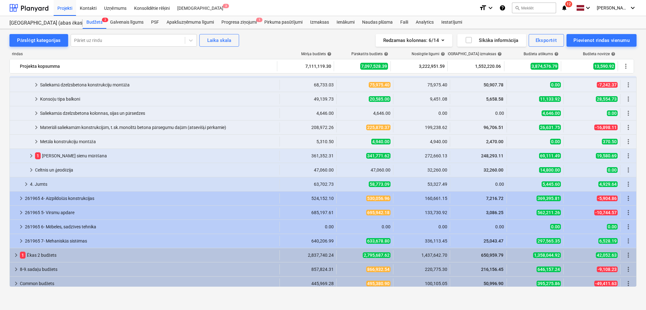
scroll to position [56, 0]
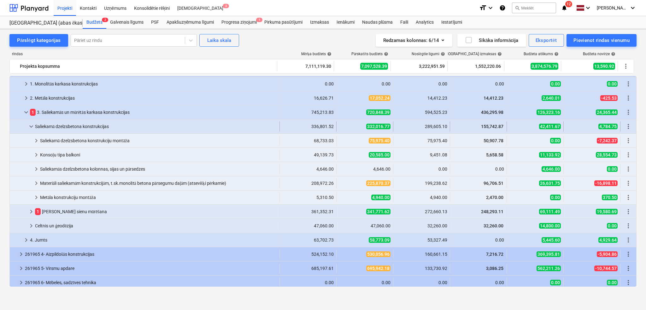
click at [27, 121] on div "keyboard_arrow_down" at bounding box center [31, 126] width 8 height 10
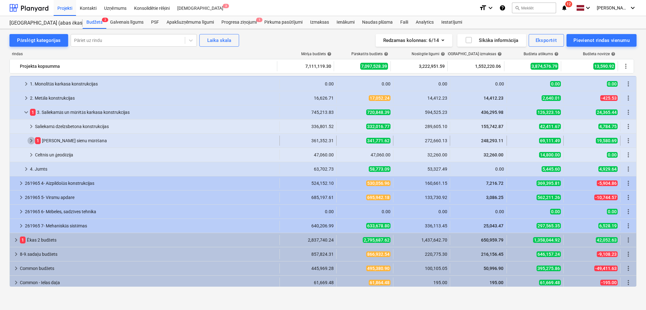
click at [31, 141] on span "keyboard_arrow_right" at bounding box center [31, 141] width 8 height 8
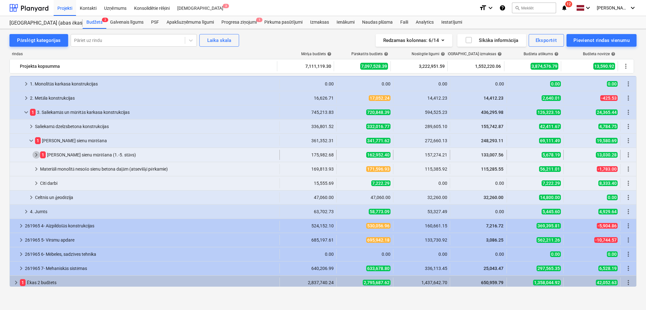
click at [38, 157] on span "keyboard_arrow_right" at bounding box center [36, 155] width 8 height 8
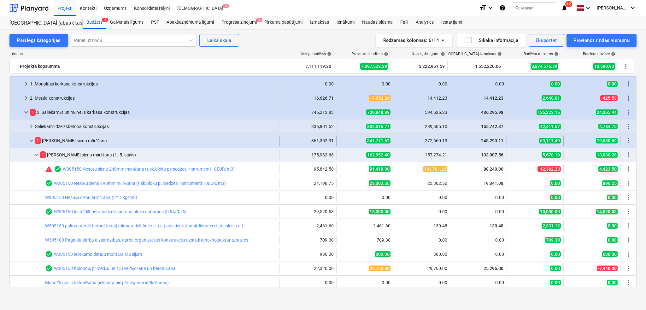
click at [34, 142] on span "keyboard_arrow_down" at bounding box center [31, 141] width 8 height 8
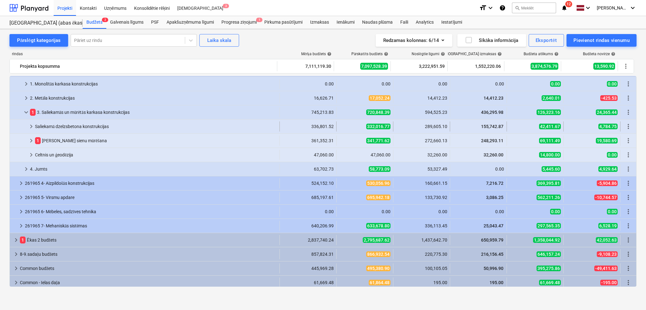
click at [29, 122] on div "keyboard_arrow_right" at bounding box center [31, 126] width 8 height 10
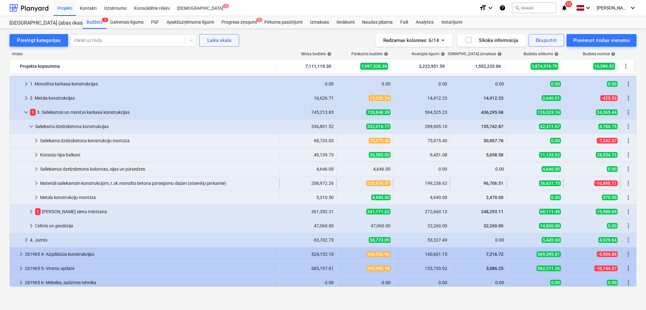
click at [34, 179] on span "keyboard_arrow_right" at bounding box center [36, 183] width 8 height 8
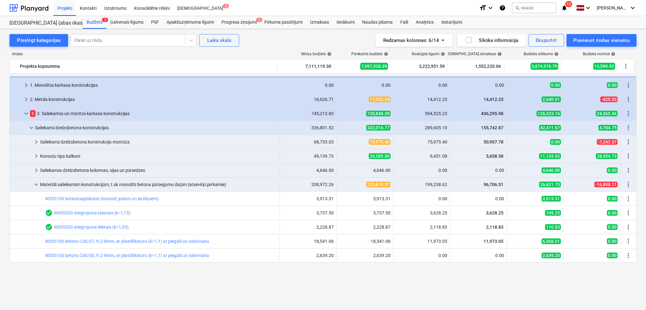
scroll to position [0, 0]
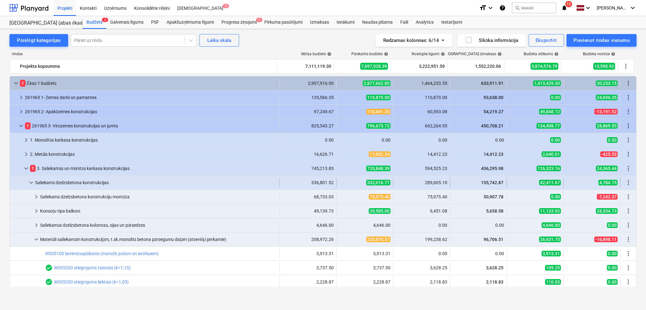
click at [28, 180] on span "keyboard_arrow_down" at bounding box center [31, 183] width 8 height 8
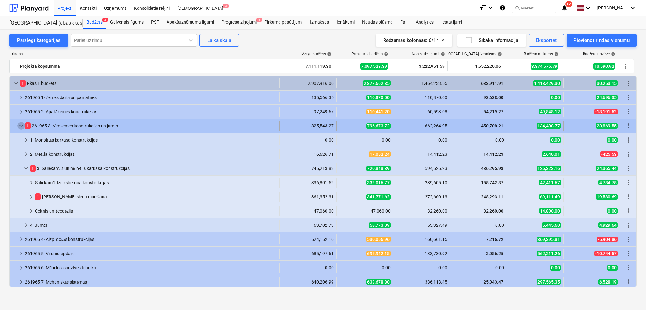
click at [19, 125] on span "keyboard_arrow_down" at bounding box center [21, 126] width 8 height 8
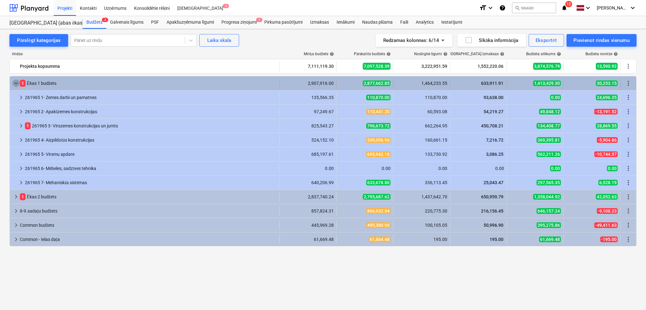
click at [17, 83] on span "keyboard_arrow_down" at bounding box center [16, 83] width 8 height 8
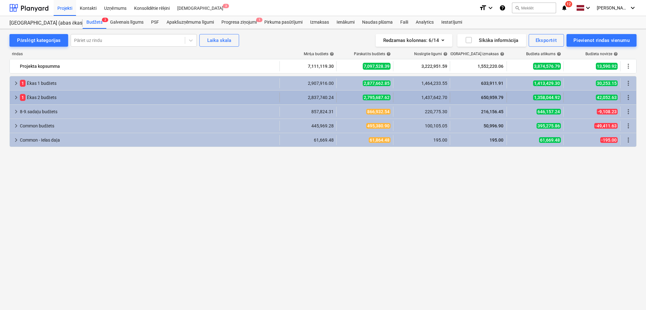
click at [13, 94] on span "keyboard_arrow_right" at bounding box center [16, 98] width 8 height 8
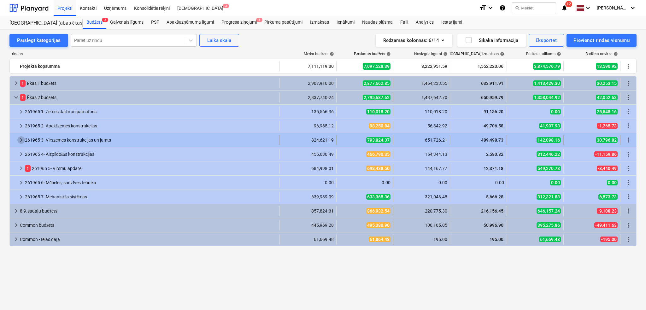
click at [17, 143] on span "keyboard_arrow_right" at bounding box center [21, 140] width 8 height 8
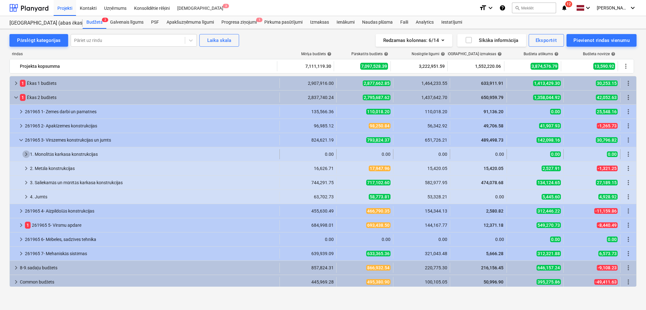
click at [23, 155] on span "keyboard_arrow_right" at bounding box center [26, 154] width 8 height 8
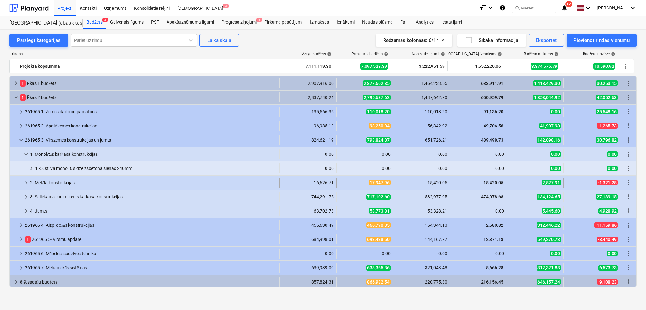
click at [22, 185] on div at bounding box center [17, 183] width 10 height 10
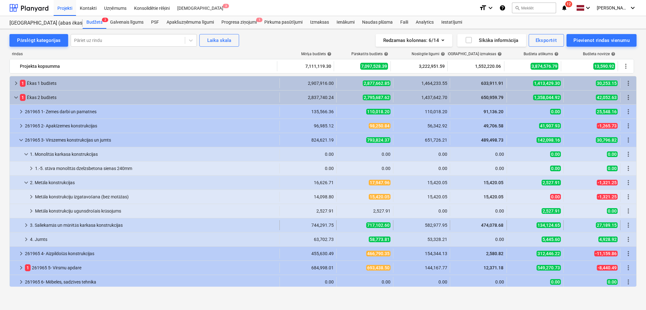
click at [25, 223] on span "keyboard_arrow_right" at bounding box center [26, 225] width 8 height 8
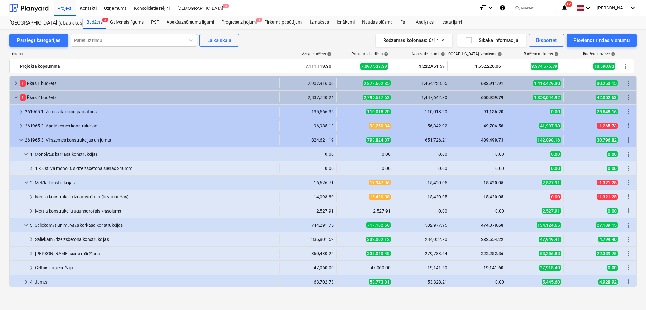
scroll to position [56, 0]
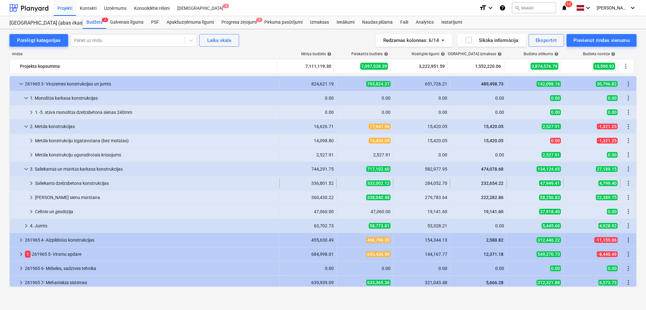
click at [31, 183] on span "keyboard_arrow_right" at bounding box center [31, 183] width 8 height 8
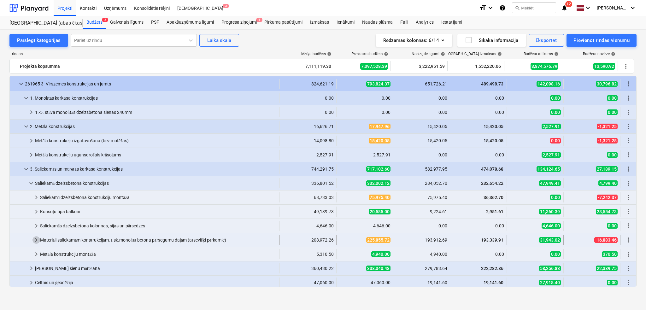
click at [36, 242] on span "keyboard_arrow_right" at bounding box center [36, 240] width 8 height 8
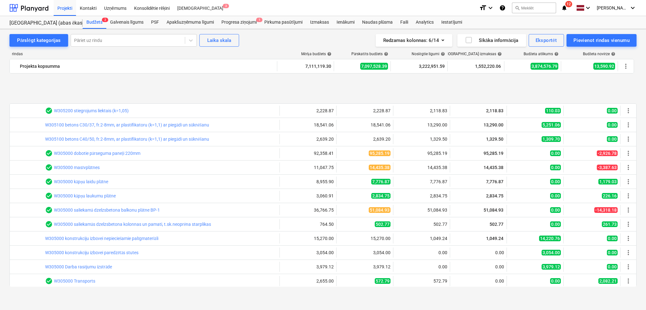
scroll to position [280, 0]
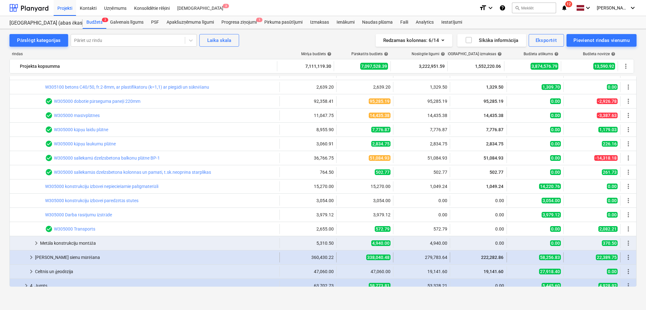
click at [33, 259] on span "keyboard_arrow_right" at bounding box center [31, 258] width 8 height 8
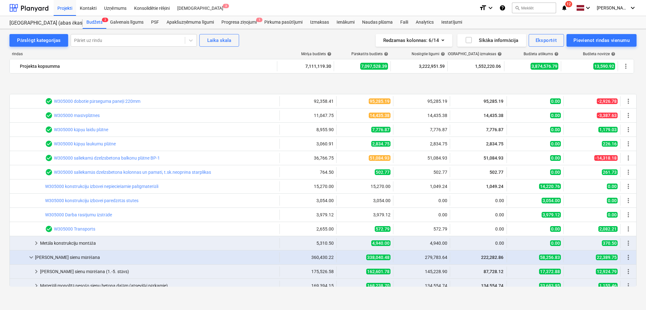
scroll to position [336, 0]
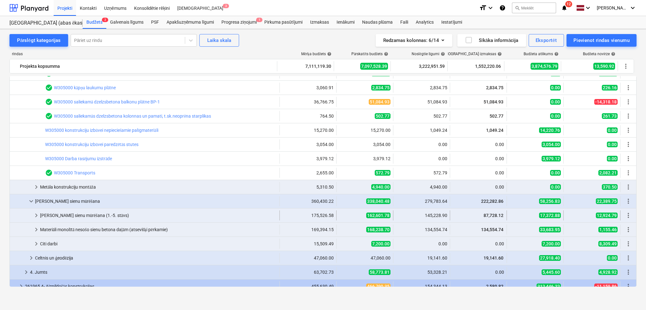
click at [36, 215] on span "keyboard_arrow_right" at bounding box center [36, 216] width 8 height 8
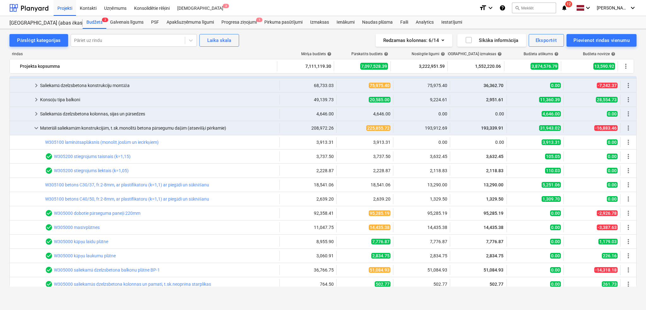
scroll to position [56, 0]
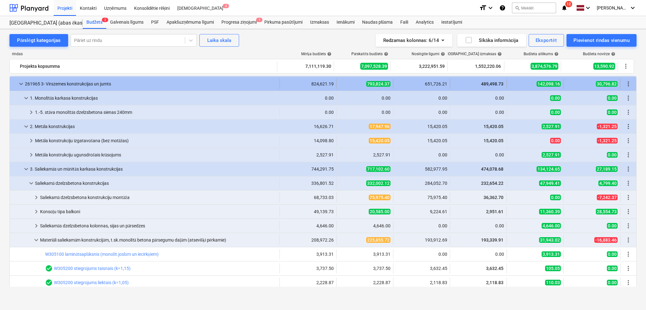
click at [15, 82] on div at bounding box center [14, 84] width 5 height 10
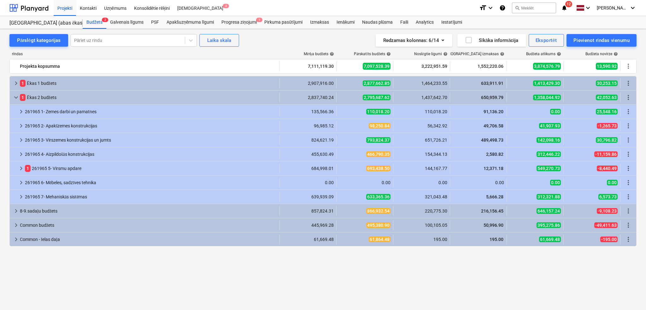
scroll to position [0, 0]
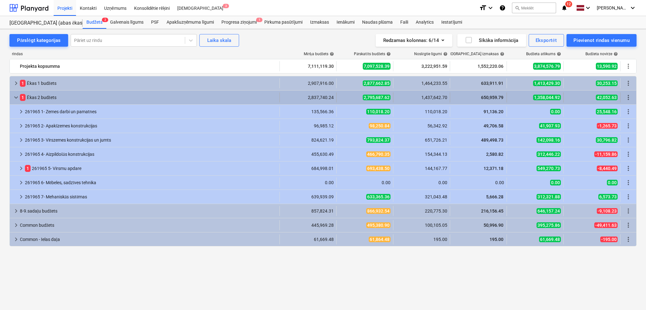
click at [16, 96] on span "keyboard_arrow_down" at bounding box center [16, 98] width 8 height 8
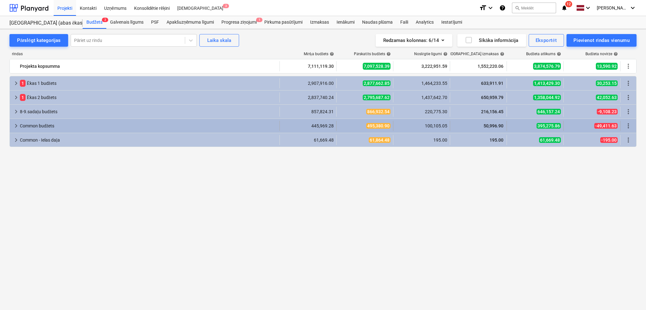
click at [253, 124] on div "Common budžets" at bounding box center [148, 126] width 257 height 10
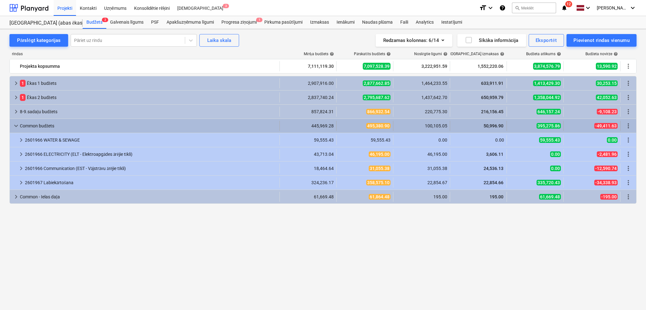
click at [15, 128] on span "keyboard_arrow_down" at bounding box center [16, 126] width 8 height 8
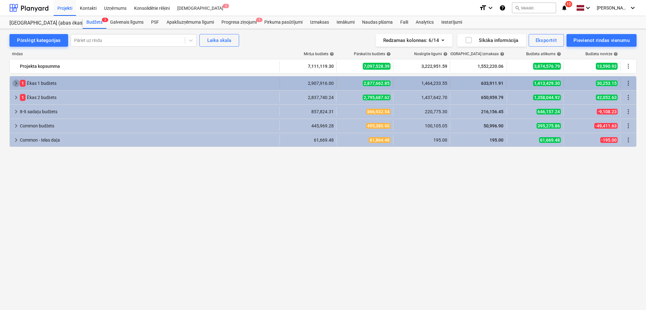
click at [16, 85] on span "keyboard_arrow_right" at bounding box center [16, 83] width 8 height 8
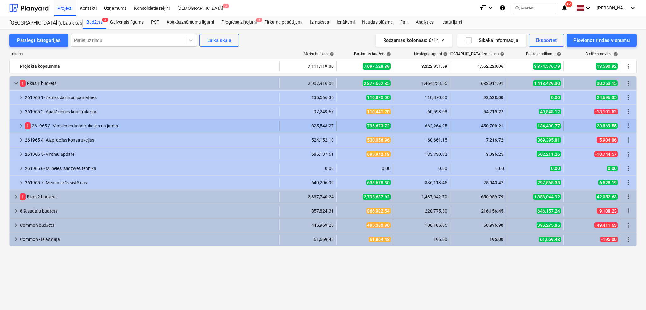
click at [19, 125] on span "keyboard_arrow_right" at bounding box center [21, 126] width 8 height 8
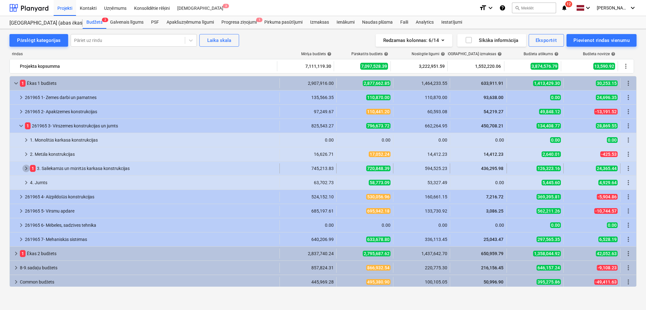
click at [26, 169] on span "keyboard_arrow_right" at bounding box center [26, 169] width 8 height 8
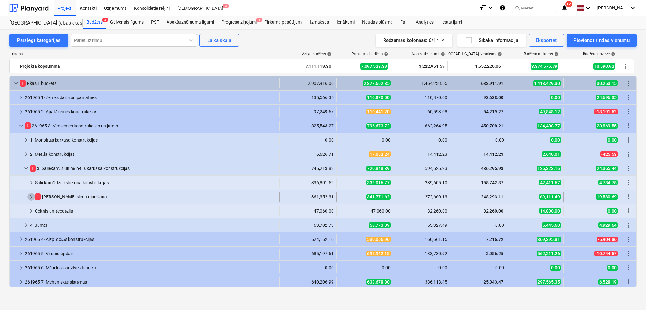
click at [34, 196] on span "keyboard_arrow_right" at bounding box center [31, 197] width 8 height 8
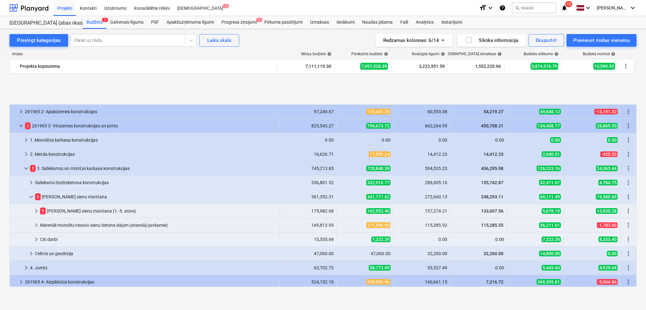
scroll to position [56, 0]
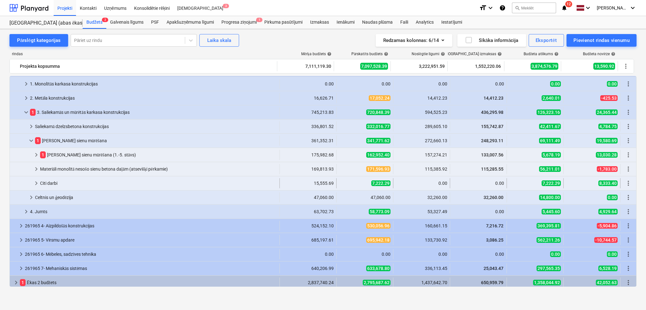
click at [38, 183] on span "keyboard_arrow_right" at bounding box center [36, 183] width 8 height 8
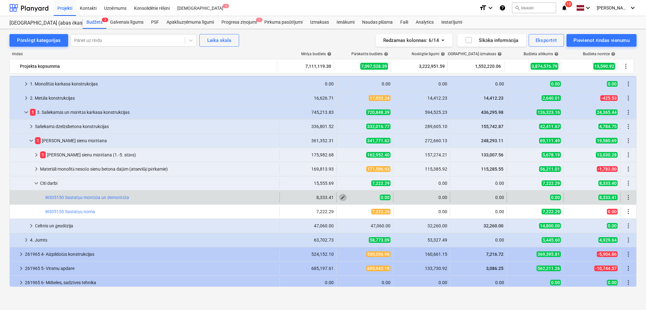
click at [342, 198] on span "edit" at bounding box center [342, 197] width 5 height 5
type textarea "x"
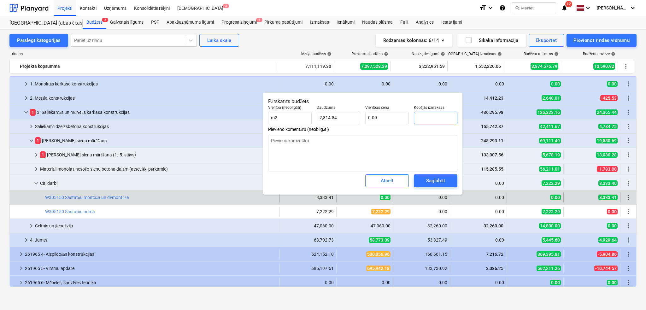
drag, startPoint x: 428, startPoint y: 119, endPoint x: 416, endPoint y: 119, distance: 12.0
click at [416, 119] on input "text" at bounding box center [436, 118] width 44 height 13
type textarea "x"
type input "8"
type textarea "x"
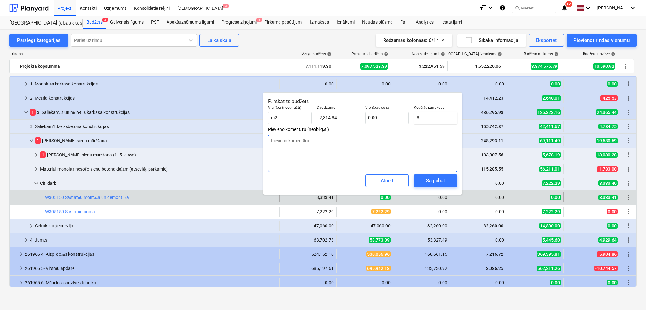
type input "83"
type input "0.04"
type textarea "x"
type input "833"
type input "0.36"
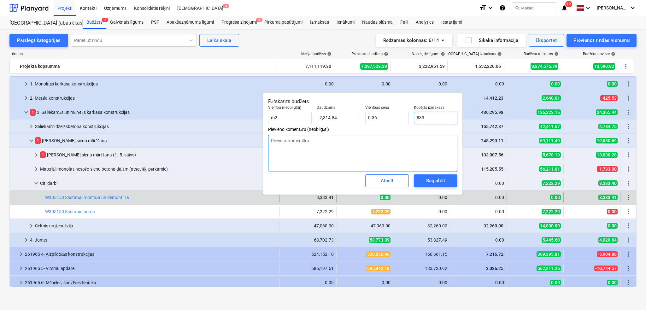
type textarea "x"
type input "8333"
type input "3.60"
type textarea "x"
type input "8333."
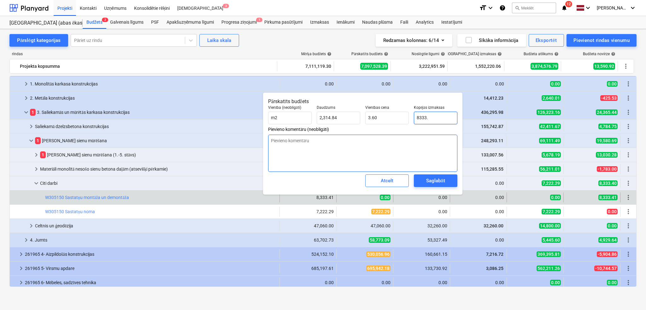
type textarea "x"
type input "8333.4"
type textarea "x"
type input "8333.41"
type textarea "x"
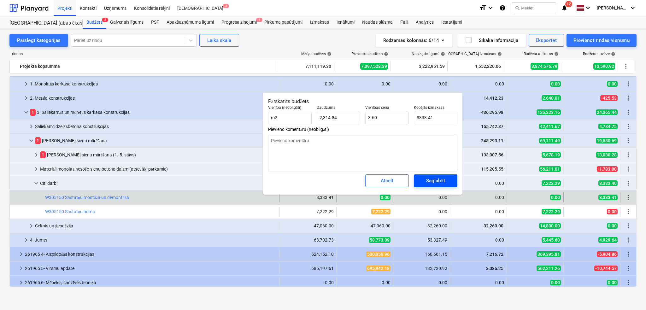
type input "8,333.41"
click at [441, 179] on div "Saglabāt" at bounding box center [435, 181] width 19 height 8
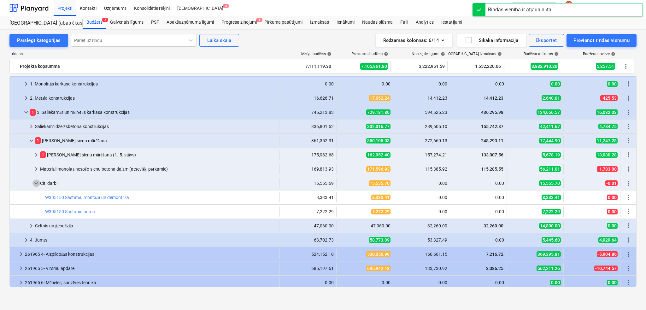
click at [36, 181] on span "keyboard_arrow_down" at bounding box center [36, 183] width 8 height 8
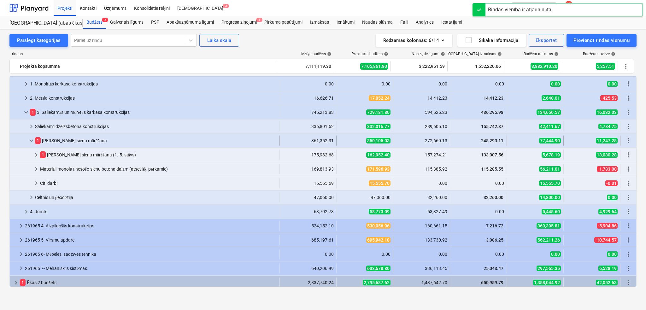
click at [32, 142] on span "keyboard_arrow_down" at bounding box center [31, 141] width 8 height 8
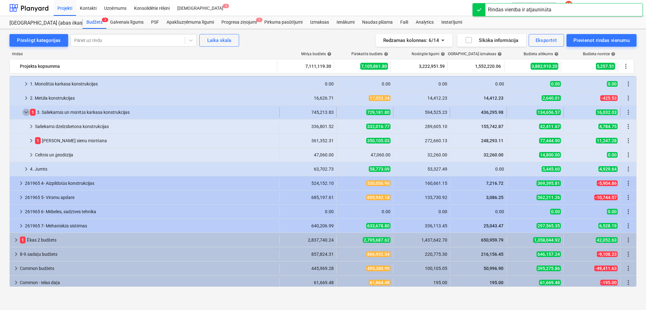
click at [27, 112] on span "keyboard_arrow_down" at bounding box center [26, 113] width 8 height 8
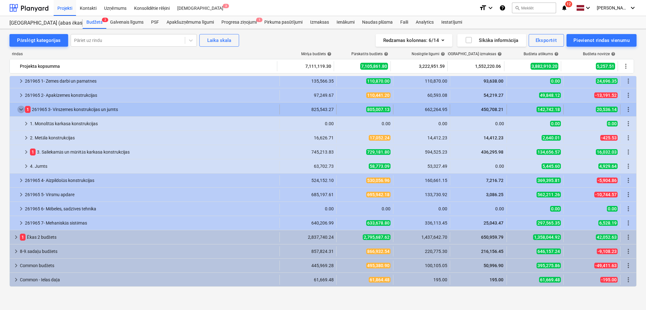
click at [24, 108] on span "keyboard_arrow_down" at bounding box center [21, 110] width 8 height 8
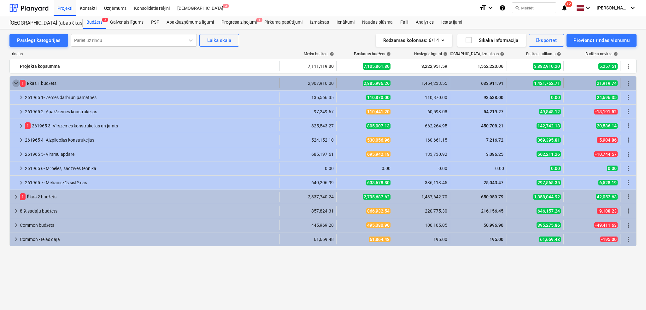
click at [17, 80] on span "keyboard_arrow_down" at bounding box center [16, 83] width 8 height 8
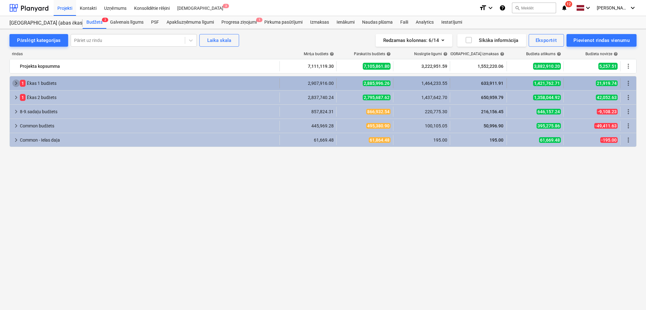
click at [16, 81] on span "keyboard_arrow_right" at bounding box center [16, 83] width 8 height 8
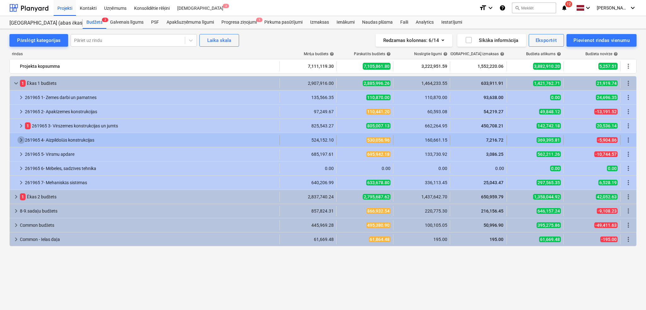
click at [19, 139] on span "keyboard_arrow_right" at bounding box center [21, 140] width 8 height 8
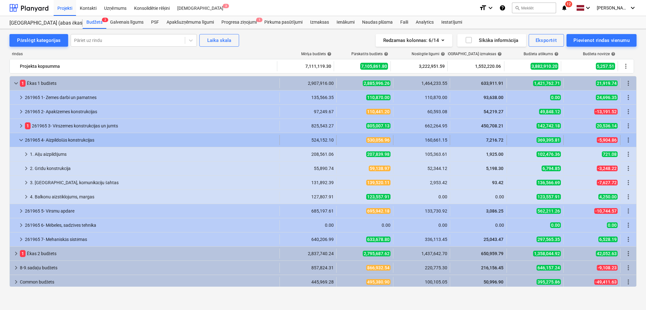
click at [17, 138] on span "keyboard_arrow_down" at bounding box center [21, 140] width 8 height 8
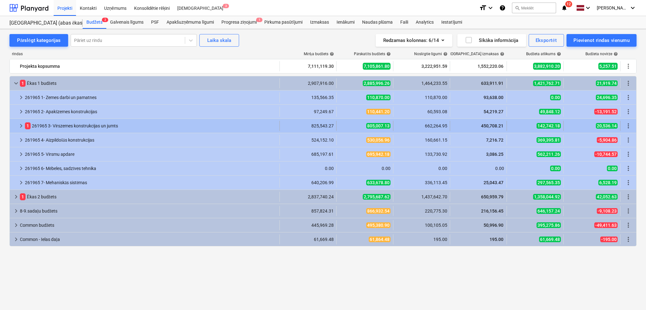
click at [20, 129] on span "keyboard_arrow_right" at bounding box center [21, 126] width 8 height 8
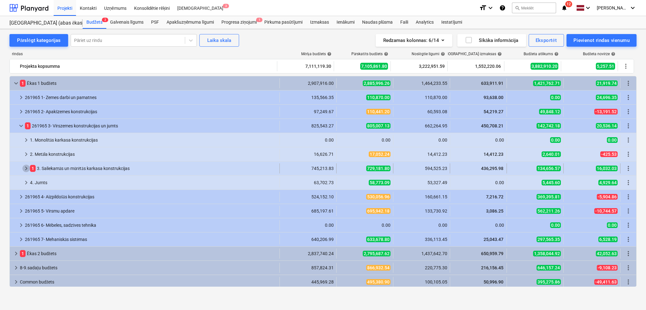
click at [22, 168] on span "keyboard_arrow_right" at bounding box center [26, 169] width 8 height 8
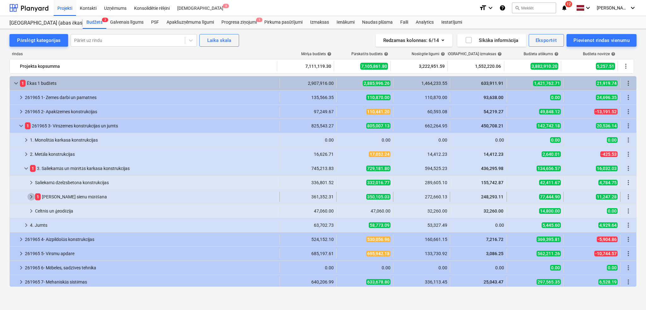
click at [32, 194] on span "keyboard_arrow_right" at bounding box center [31, 197] width 8 height 8
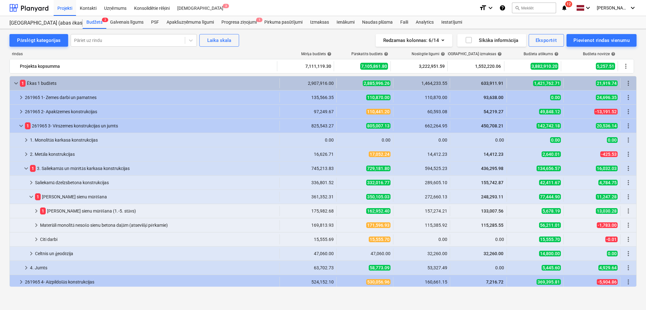
scroll to position [56, 0]
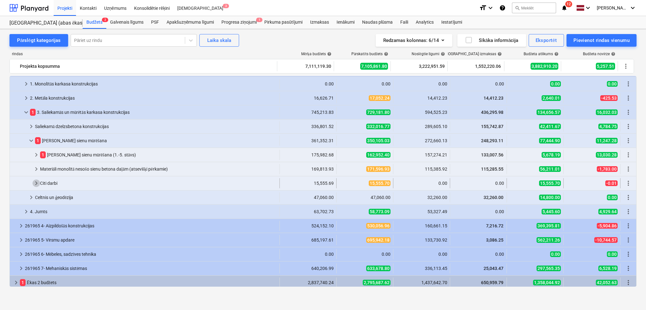
click at [33, 183] on span "keyboard_arrow_right" at bounding box center [36, 183] width 8 height 8
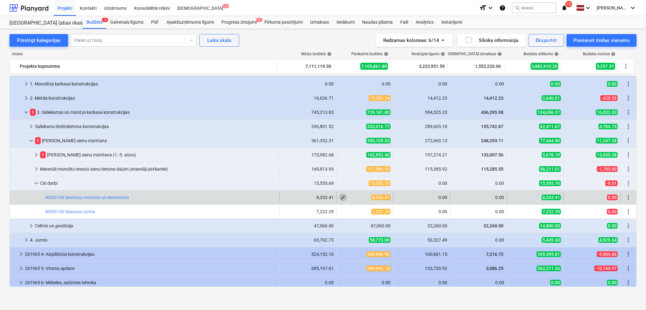
click at [342, 197] on span "edit" at bounding box center [342, 197] width 5 height 5
type textarea "x"
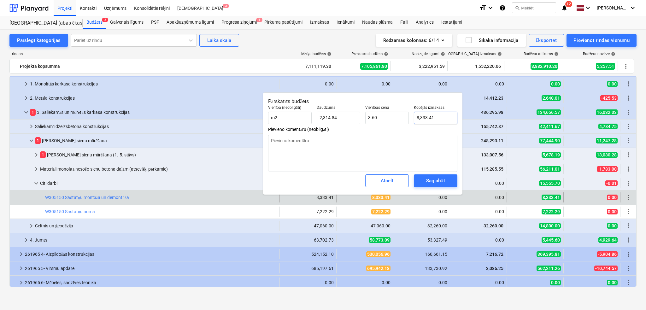
type input "8333.41"
click at [420, 118] on input "8333.41" at bounding box center [436, 118] width 44 height 13
type textarea "x"
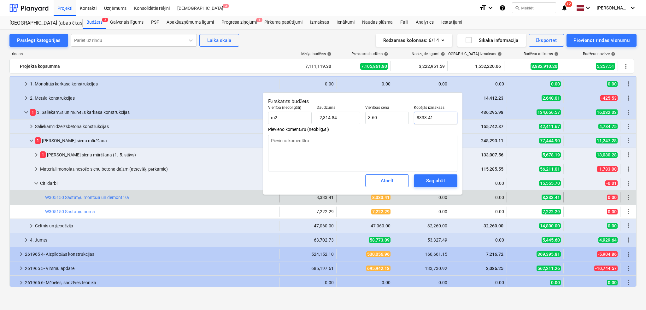
type input "0"
type input "0.00"
type input "0"
type textarea "x"
type input "0.00"
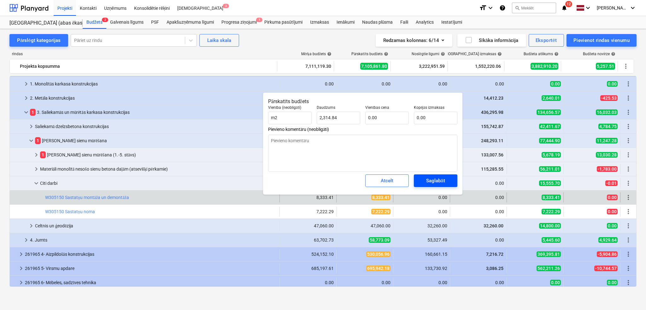
click at [433, 179] on div "Saglabāt" at bounding box center [435, 181] width 19 height 8
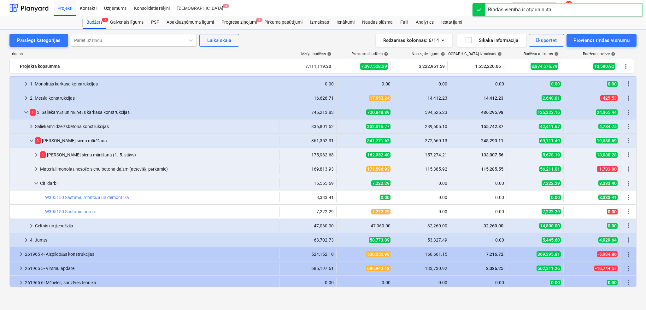
click at [344, 213] on button "edit" at bounding box center [343, 212] width 8 height 8
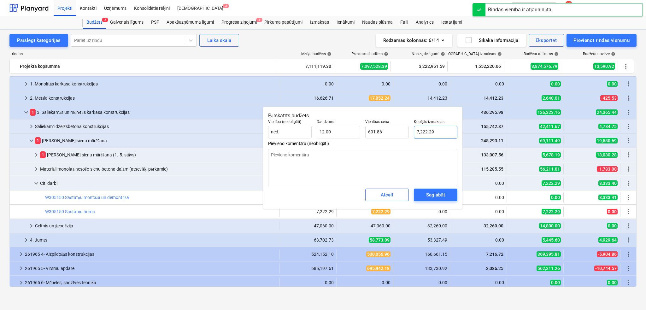
type textarea "x"
type input "7222.29"
click at [420, 135] on input "7222.29" at bounding box center [436, 132] width 44 height 13
type textarea "x"
type input "72022.29"
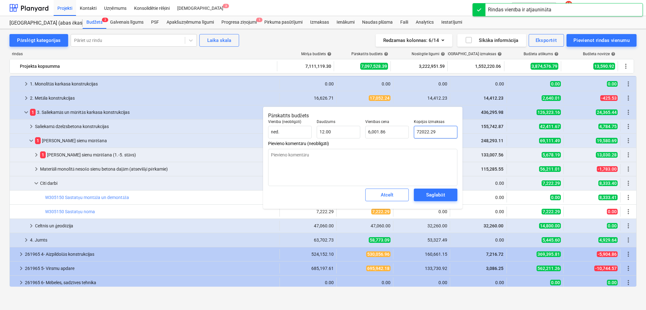
type input "6,001.86"
click at [421, 134] on input "72022.29" at bounding box center [436, 132] width 44 height 13
type textarea "x"
type input "0"
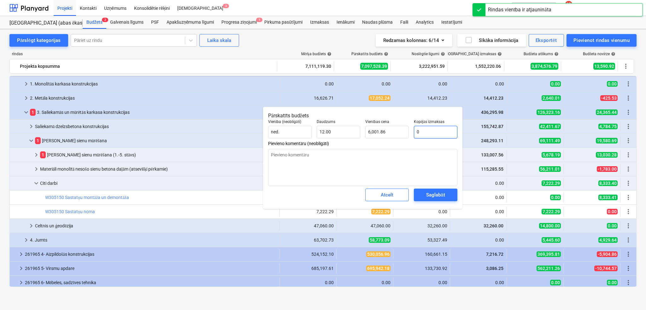
type input "0.00"
type input "0"
type textarea "x"
type input "0.00"
click at [428, 192] on div "Saglabāt" at bounding box center [435, 195] width 19 height 8
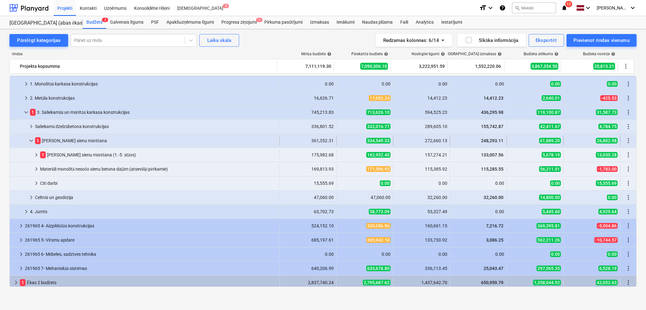
click at [32, 136] on div "keyboard_arrow_down" at bounding box center [31, 141] width 8 height 10
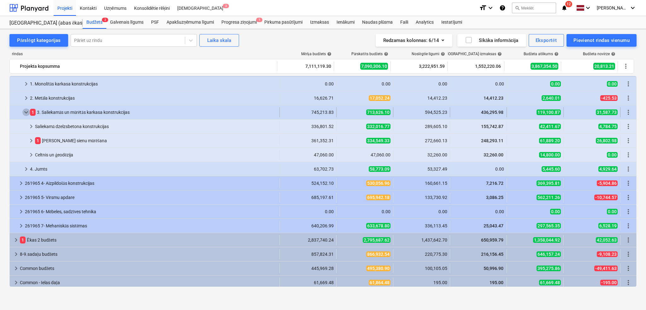
click at [28, 114] on span "keyboard_arrow_down" at bounding box center [26, 113] width 8 height 8
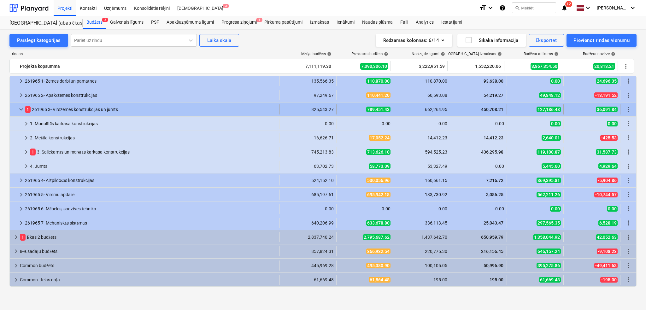
click at [17, 107] on div at bounding box center [14, 109] width 5 height 10
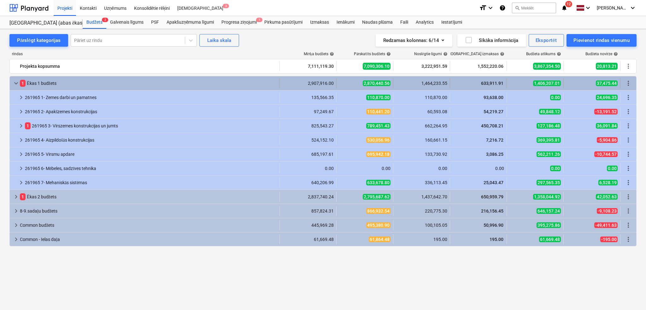
click at [14, 82] on span "keyboard_arrow_down" at bounding box center [16, 83] width 8 height 8
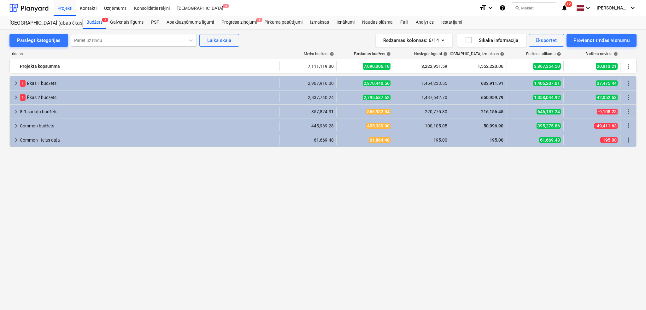
click at [14, 82] on span "keyboard_arrow_right" at bounding box center [16, 83] width 8 height 8
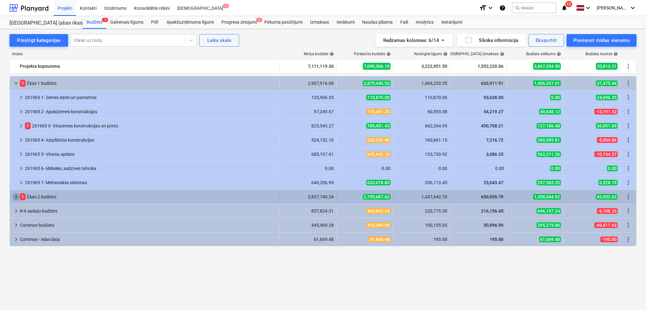
click at [13, 196] on span "keyboard_arrow_right" at bounding box center [16, 197] width 8 height 8
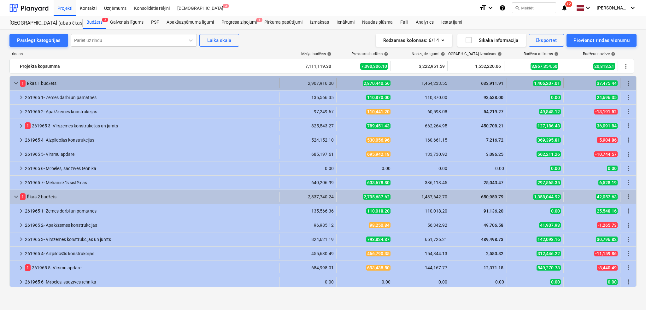
click at [16, 89] on div "keyboard_arrow_down 1 Ēkas 1 budžets 2,907,916.00 2,870,440.56 1,464,233.55 633…" at bounding box center [323, 83] width 626 height 14
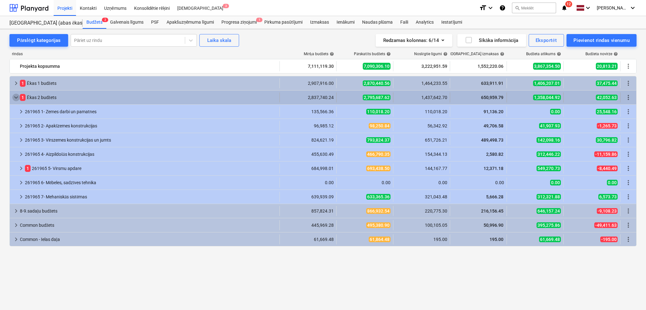
click at [12, 97] on span "keyboard_arrow_down" at bounding box center [16, 98] width 8 height 8
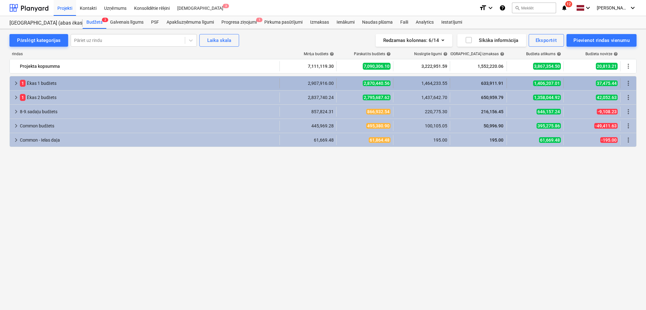
click at [15, 79] on div "keyboard_arrow_right" at bounding box center [16, 83] width 8 height 10
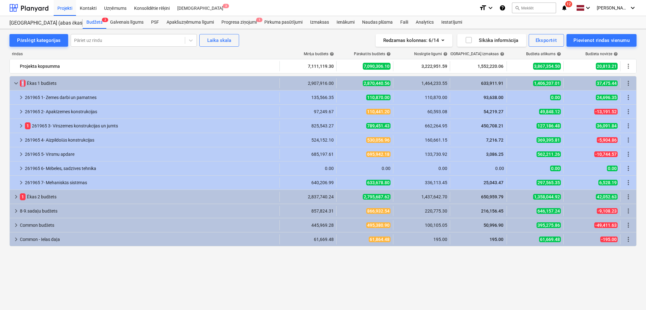
click at [15, 79] on div "keyboard_arrow_down" at bounding box center [16, 83] width 8 height 10
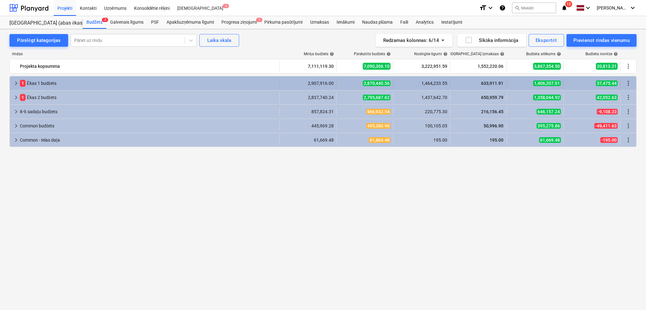
click at [12, 81] on div "keyboard_arrow_right 1 Ēkas 1 budžets" at bounding box center [145, 83] width 270 height 10
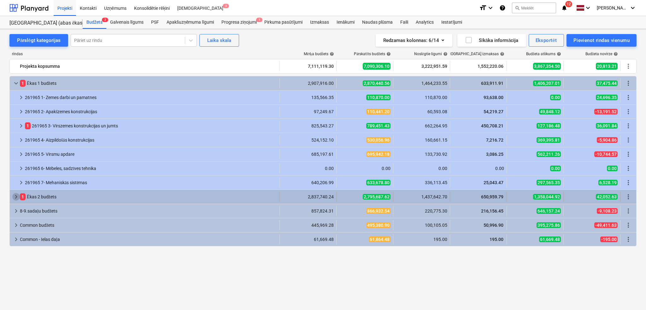
click at [12, 198] on span "keyboard_arrow_right" at bounding box center [16, 197] width 8 height 8
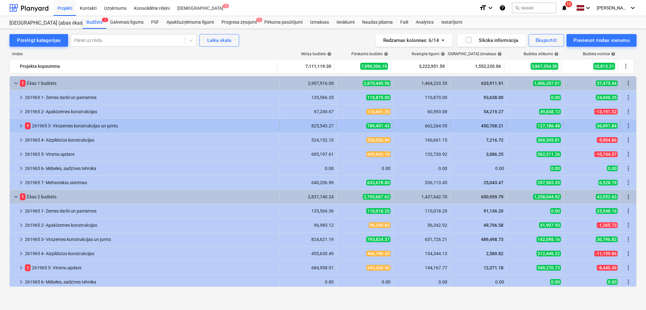
click at [15, 129] on div at bounding box center [14, 126] width 5 height 10
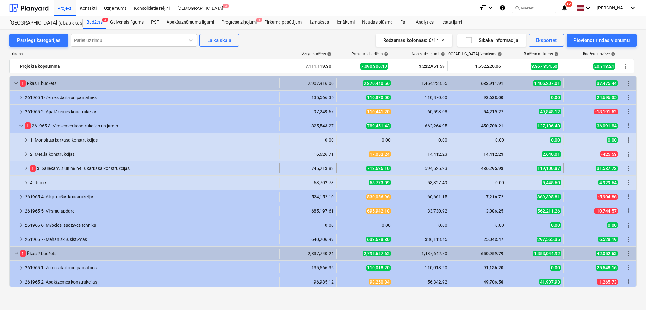
click at [24, 169] on span "keyboard_arrow_right" at bounding box center [26, 169] width 8 height 8
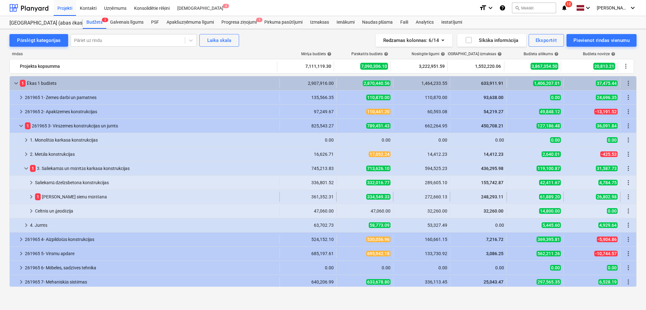
click at [32, 196] on span "keyboard_arrow_right" at bounding box center [31, 197] width 8 height 8
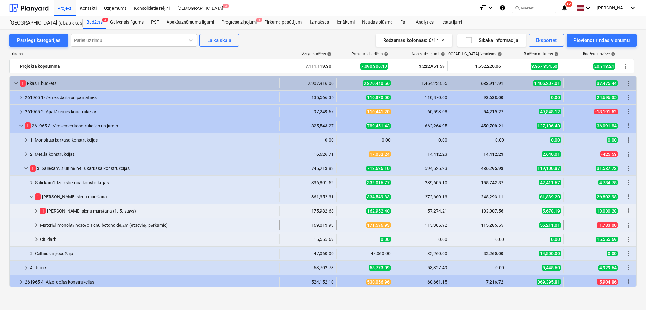
click at [38, 227] on span "keyboard_arrow_right" at bounding box center [36, 225] width 8 height 8
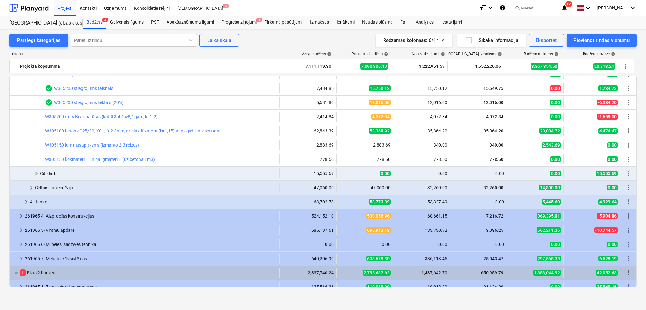
scroll to position [224, 0]
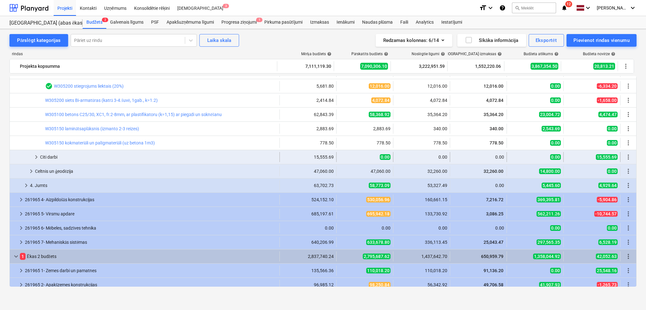
click at [38, 158] on span "keyboard_arrow_right" at bounding box center [36, 157] width 8 height 8
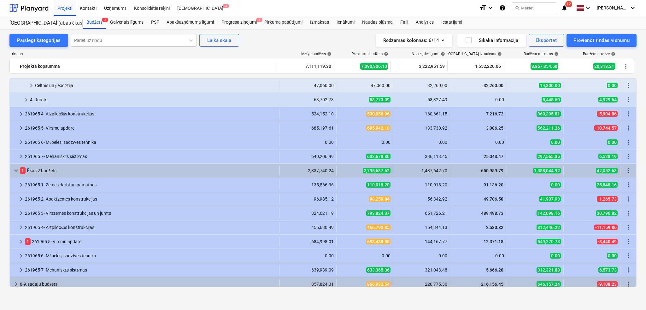
scroll to position [371, 0]
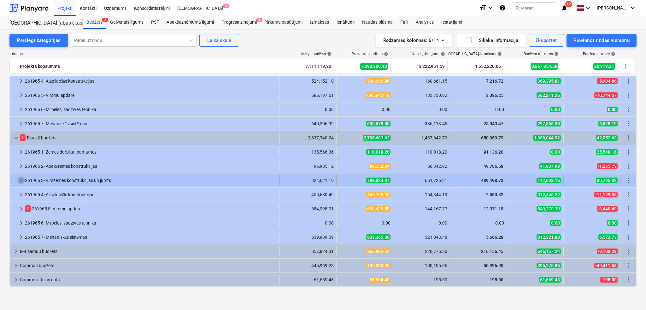
click at [18, 181] on span "keyboard_arrow_right" at bounding box center [21, 181] width 8 height 8
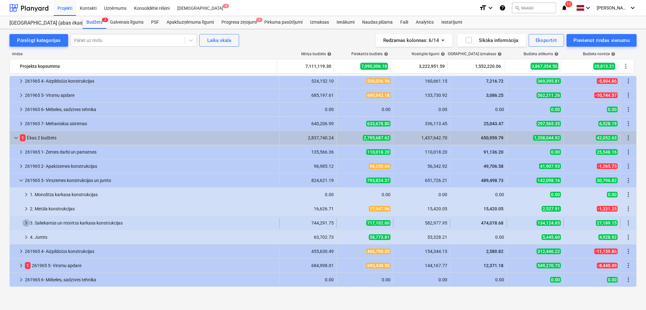
click at [27, 225] on span "keyboard_arrow_right" at bounding box center [26, 223] width 8 height 8
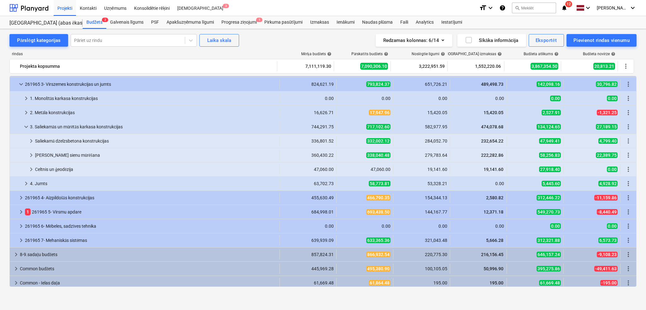
scroll to position [471, 0]
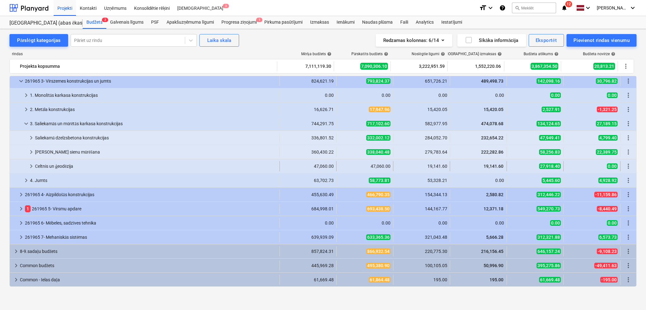
click at [29, 166] on span "keyboard_arrow_right" at bounding box center [31, 166] width 8 height 8
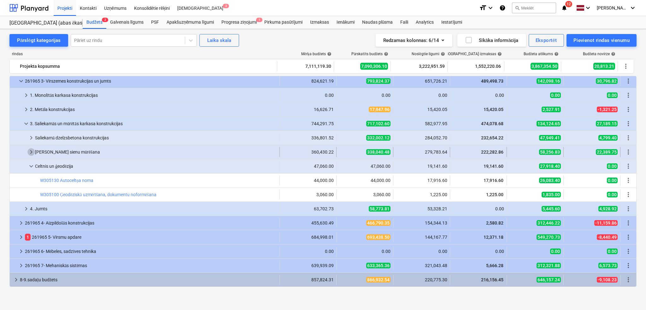
click at [30, 154] on span "keyboard_arrow_right" at bounding box center [31, 152] width 8 height 8
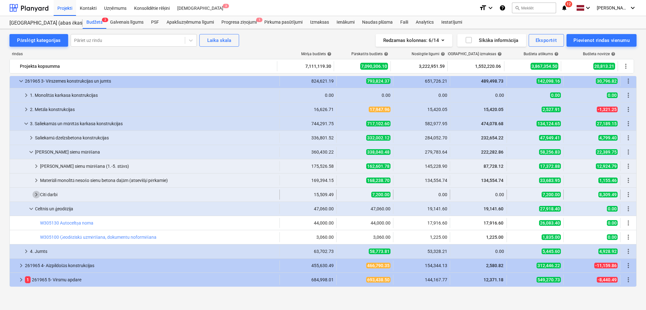
click at [37, 193] on span "keyboard_arrow_right" at bounding box center [36, 195] width 8 height 8
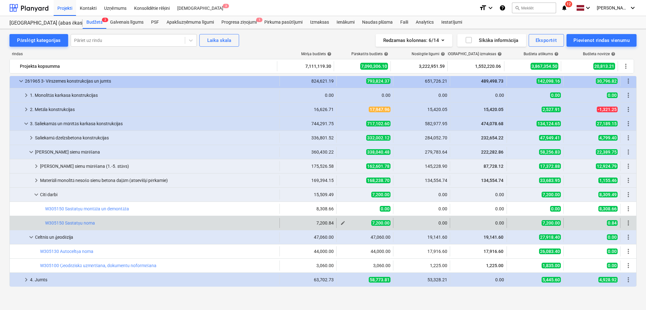
click at [340, 223] on span "edit" at bounding box center [342, 222] width 5 height 5
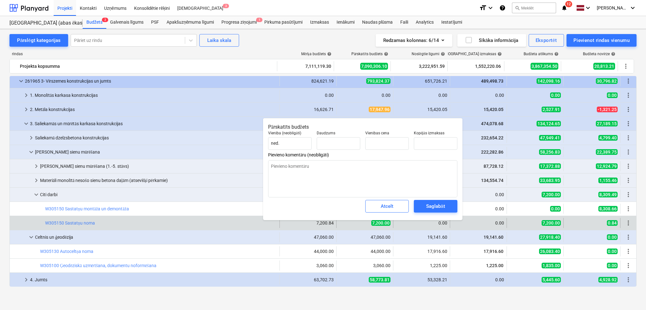
type textarea "x"
type input "12.00"
type input "600.00"
type input "7200"
click at [433, 142] on input "7200" at bounding box center [436, 143] width 44 height 13
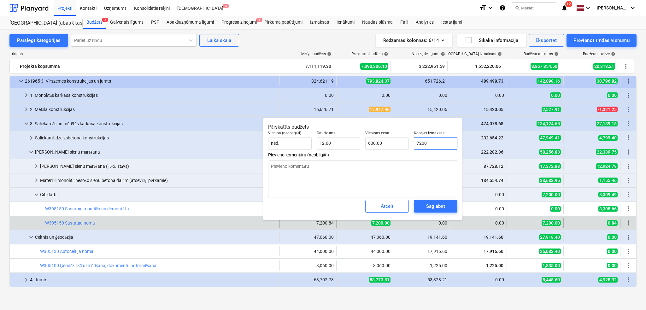
click at [433, 142] on input "7200" at bounding box center [436, 143] width 44 height 13
type textarea "x"
type input "0"
type input "0.00"
type input "0"
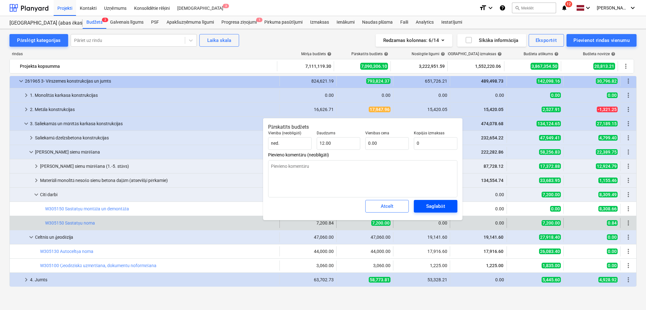
type textarea "x"
type input "0.00"
click at [432, 206] on div "Saglabāt" at bounding box center [435, 206] width 19 height 8
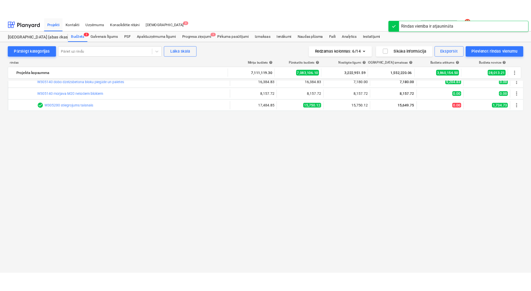
scroll to position [0, 0]
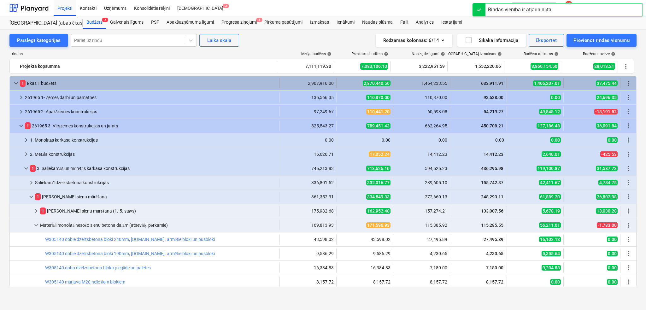
click at [18, 86] on span "keyboard_arrow_down" at bounding box center [16, 83] width 8 height 8
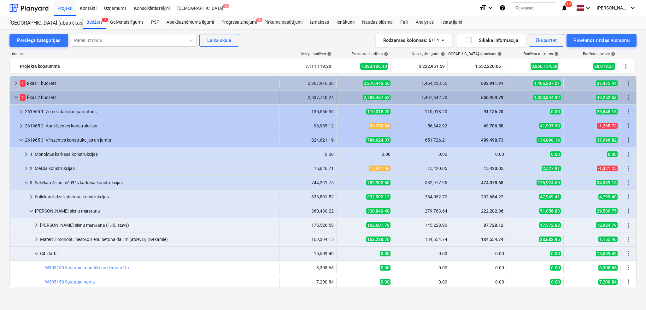
click at [15, 94] on span "keyboard_arrow_down" at bounding box center [16, 98] width 8 height 8
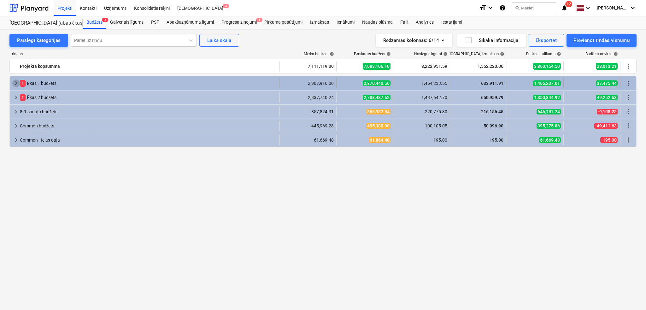
click at [16, 85] on span "keyboard_arrow_right" at bounding box center [16, 83] width 8 height 8
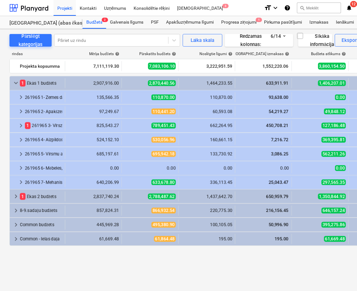
click at [17, 181] on span "keyboard_arrow_right" at bounding box center [21, 183] width 8 height 8
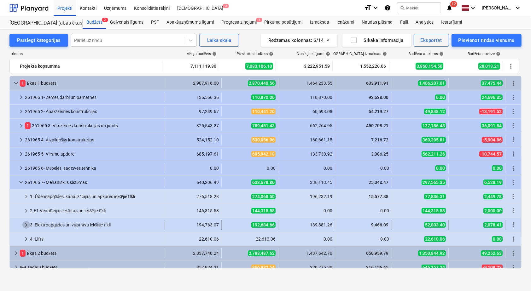
click at [26, 224] on span "keyboard_arrow_right" at bounding box center [26, 225] width 8 height 8
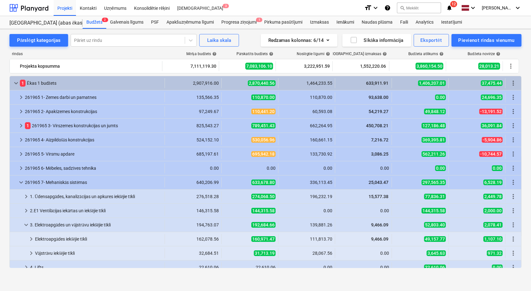
click at [26, 224] on span "keyboard_arrow_down" at bounding box center [26, 225] width 8 height 8
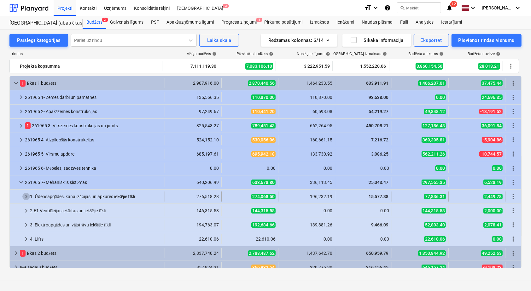
click at [29, 197] on span "keyboard_arrow_right" at bounding box center [26, 197] width 8 height 8
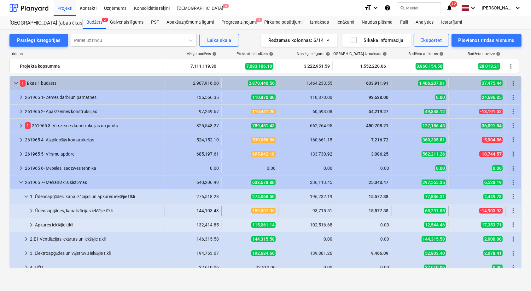
click at [29, 211] on span "keyboard_arrow_right" at bounding box center [31, 211] width 8 height 8
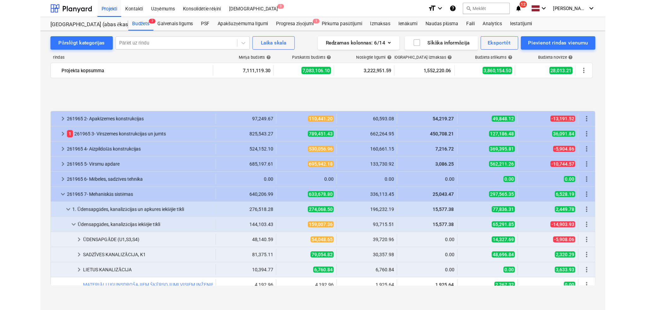
scroll to position [56, 0]
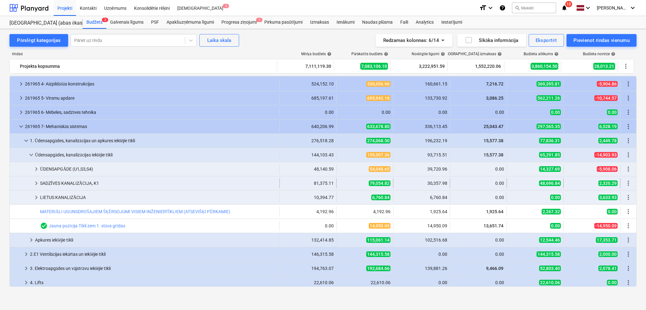
click at [38, 182] on span "keyboard_arrow_right" at bounding box center [36, 183] width 8 height 8
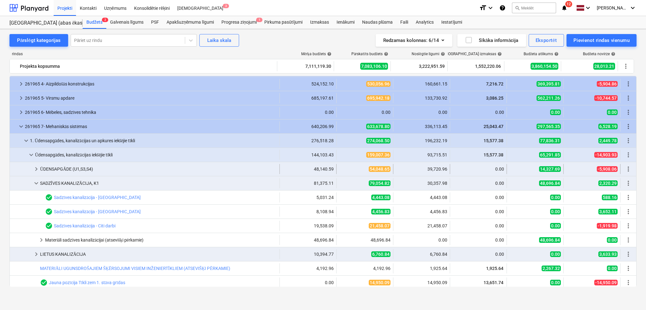
click at [37, 169] on span "keyboard_arrow_right" at bounding box center [36, 169] width 8 height 8
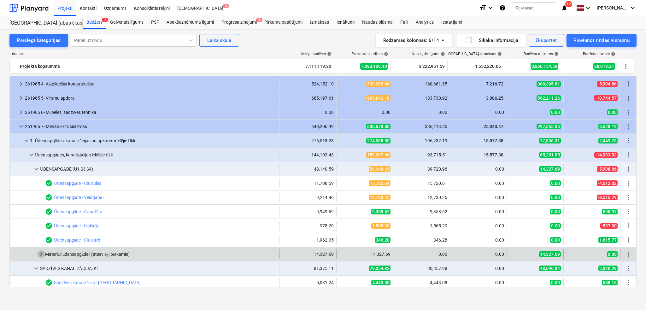
click at [39, 253] on span "keyboard_arrow_right" at bounding box center [42, 254] width 8 height 8
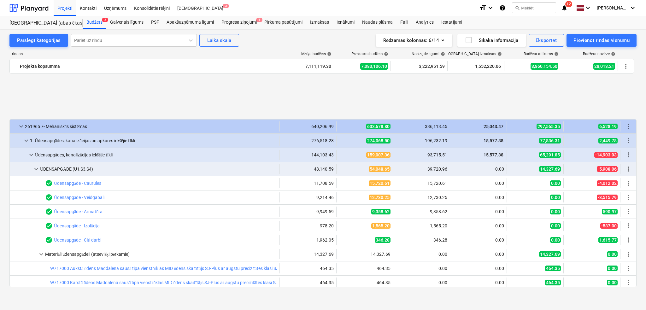
scroll to position [168, 0]
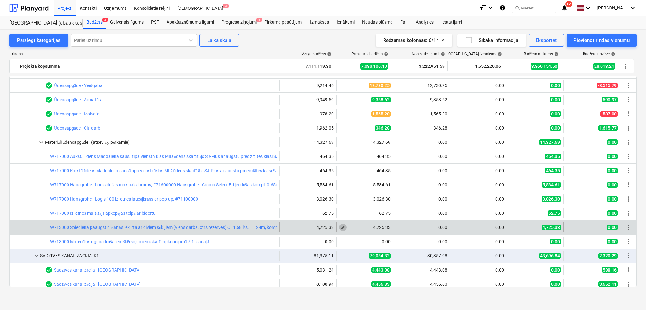
click at [344, 228] on button "edit" at bounding box center [343, 228] width 8 height 8
type textarea "x"
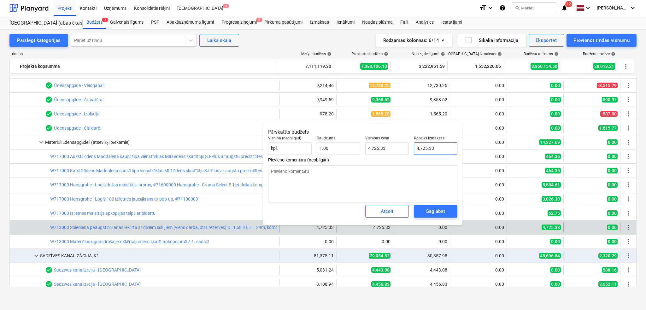
type input "4725.33"
click at [422, 147] on input "4725.33" at bounding box center [436, 148] width 44 height 13
type textarea "x"
type input "425.33"
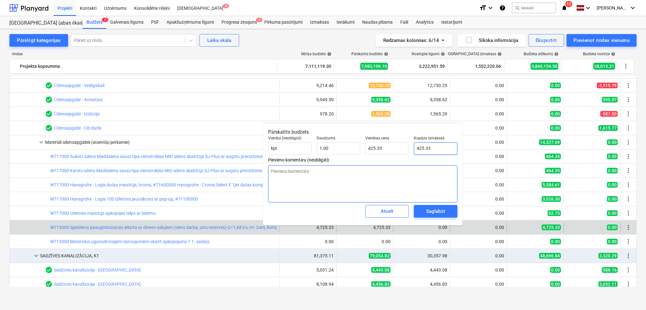
type textarea "x"
type input "4225.33"
type input "4,225.33"
type input "4225.33"
type textarea "x"
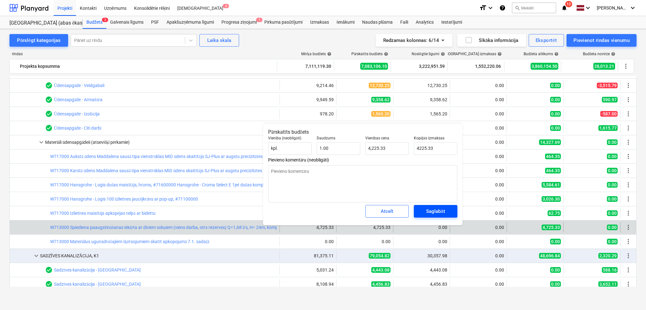
type input "4,225.33"
click at [426, 208] on div "Saglabāt" at bounding box center [435, 211] width 19 height 8
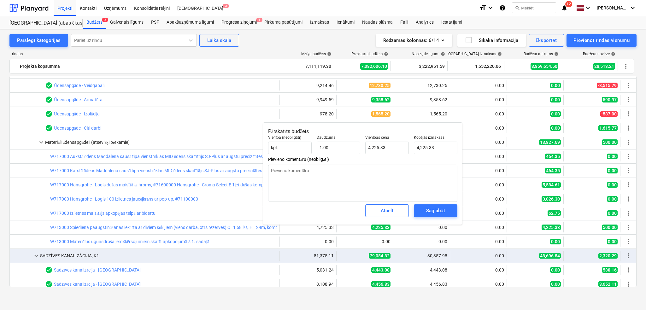
type textarea "x"
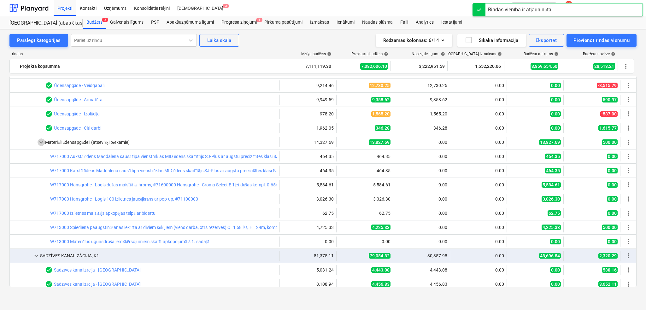
click at [44, 143] on span "keyboard_arrow_down" at bounding box center [42, 142] width 8 height 8
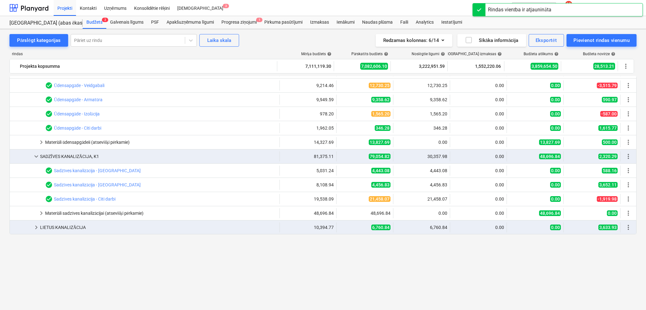
scroll to position [0, 0]
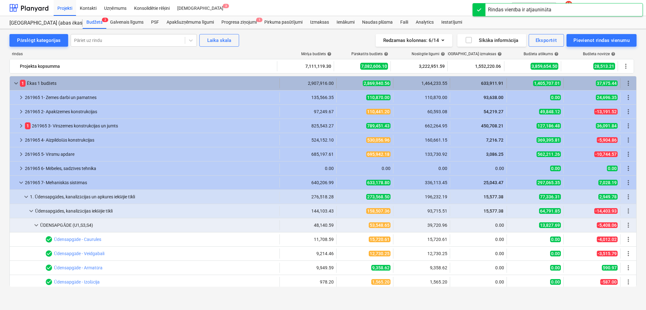
click at [12, 78] on div "keyboard_arrow_down" at bounding box center [16, 83] width 8 height 10
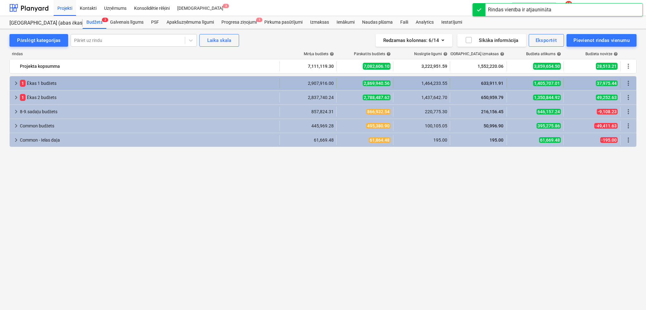
click at [12, 78] on div "keyboard_arrow_right" at bounding box center [16, 83] width 8 height 10
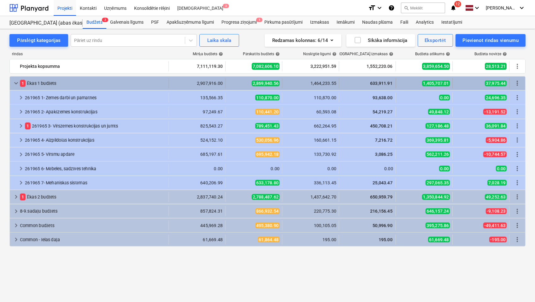
click at [17, 85] on span "keyboard_arrow_down" at bounding box center [16, 83] width 8 height 8
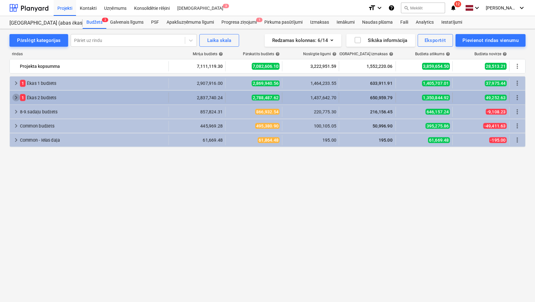
click at [15, 99] on span "keyboard_arrow_right" at bounding box center [16, 98] width 8 height 8
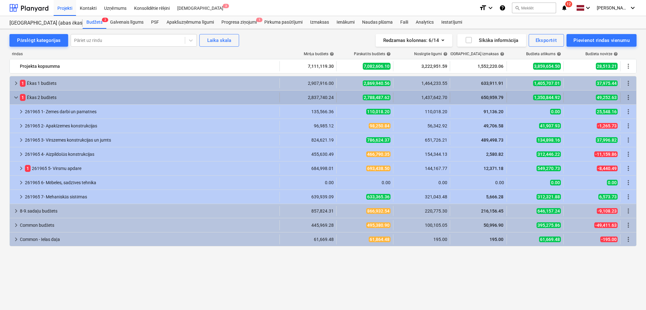
click at [14, 95] on span "keyboard_arrow_down" at bounding box center [16, 98] width 8 height 8
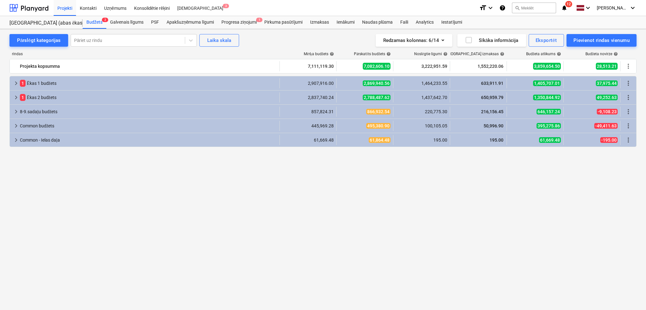
click at [566, 7] on icon "notifications" at bounding box center [564, 8] width 6 height 8
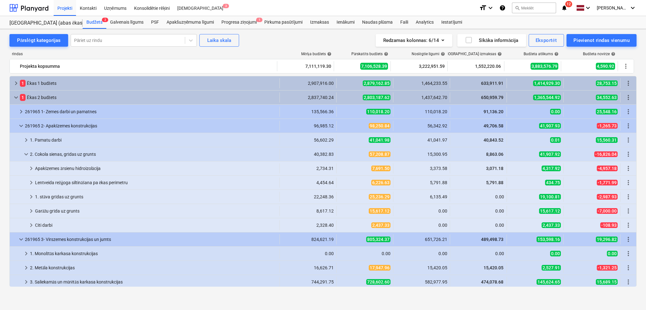
scroll to position [56, 0]
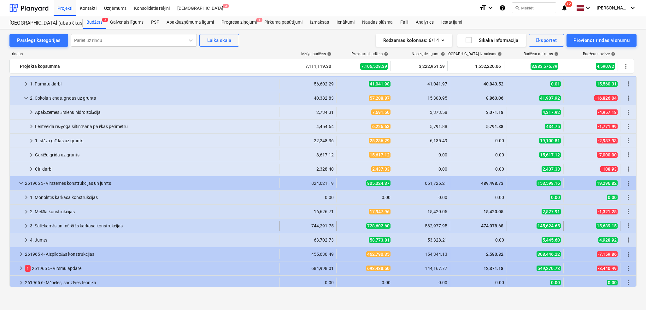
click at [25, 227] on span "keyboard_arrow_right" at bounding box center [26, 226] width 8 height 8
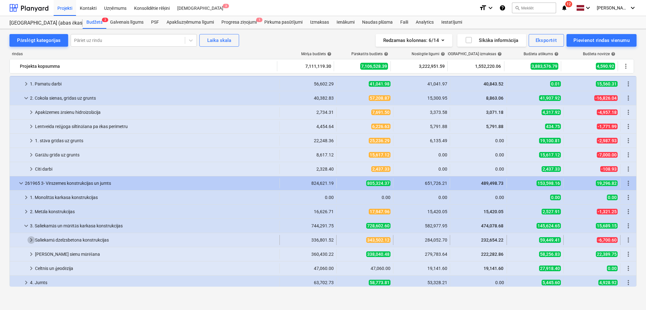
click at [30, 238] on span "keyboard_arrow_right" at bounding box center [31, 240] width 8 height 8
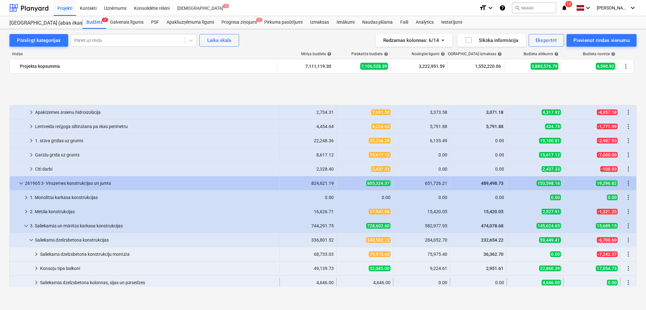
scroll to position [112, 0]
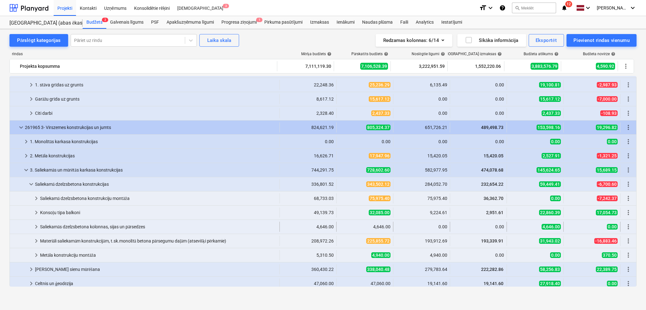
click at [37, 224] on span "keyboard_arrow_right" at bounding box center [36, 227] width 8 height 8
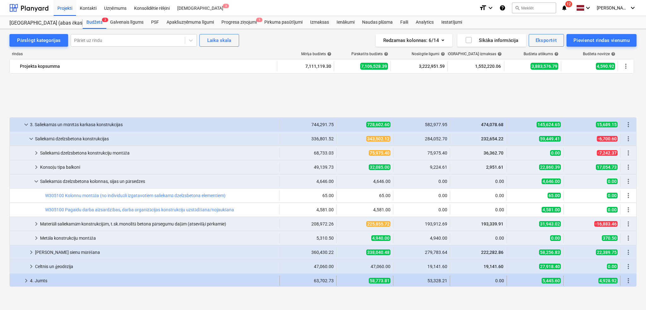
scroll to position [224, 0]
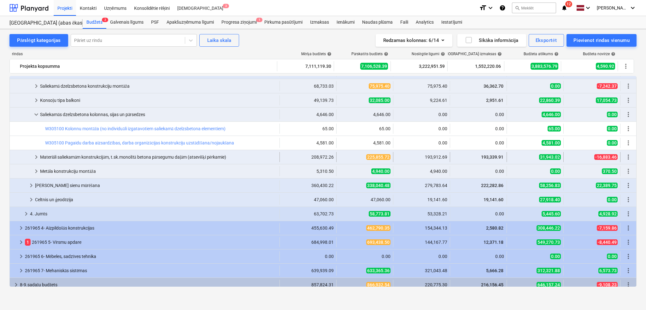
click at [39, 156] on span "keyboard_arrow_right" at bounding box center [36, 157] width 8 height 8
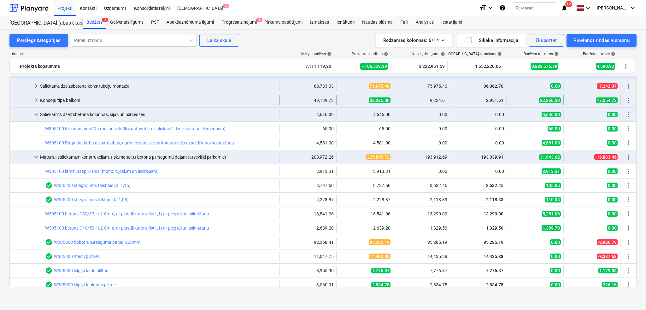
click at [36, 98] on span "keyboard_arrow_right" at bounding box center [36, 101] width 8 height 8
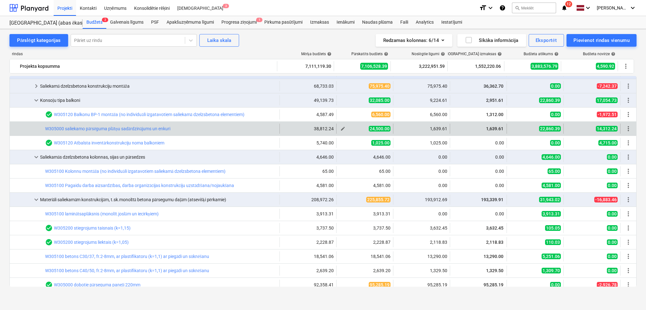
click at [343, 128] on span "edit" at bounding box center [342, 128] width 5 height 5
type textarea "x"
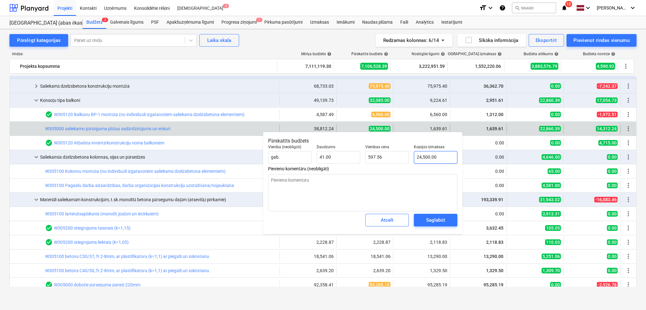
type input "24500"
drag, startPoint x: 440, startPoint y: 156, endPoint x: 415, endPoint y: 158, distance: 25.1
click at [415, 158] on input "24500" at bounding box center [436, 157] width 44 height 13
type textarea "x"
type input "1"
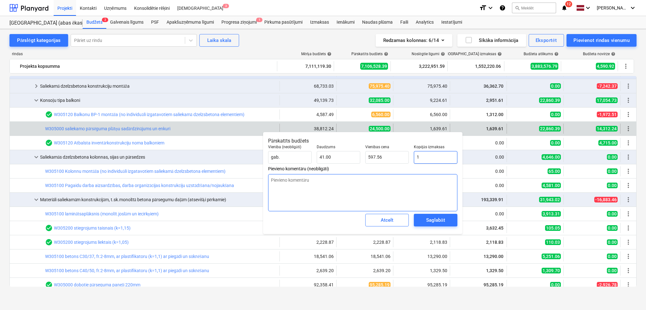
type input "0.02"
type textarea "x"
type input "17"
type input "0.41"
type textarea "x"
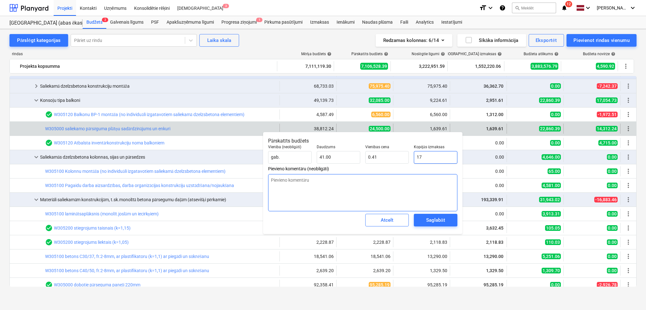
type input "170"
type input "4.15"
type textarea "x"
type input "1700"
type input "41.46"
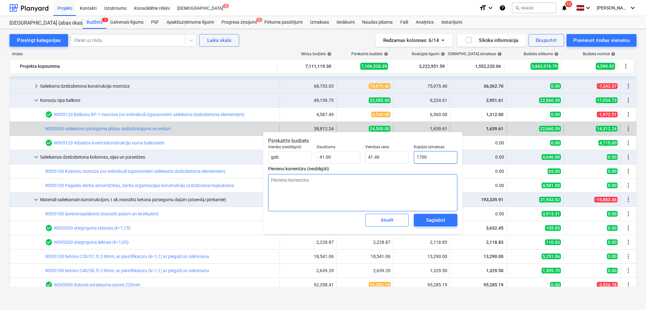
type textarea "x"
type input "17000"
type input "414.63"
click at [436, 221] on div "Saglabāt" at bounding box center [435, 220] width 19 height 8
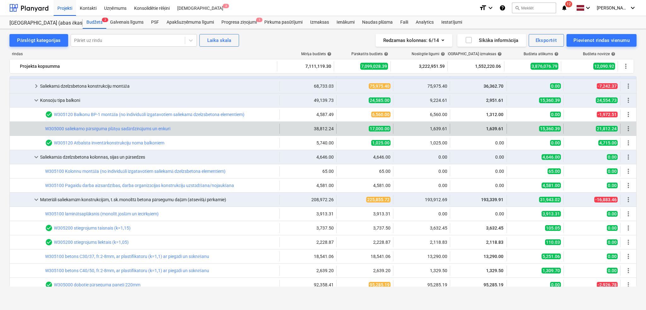
click at [339, 133] on div "edit 17,000.00" at bounding box center [364, 129] width 51 height 10
click at [342, 130] on span "edit" at bounding box center [342, 128] width 5 height 5
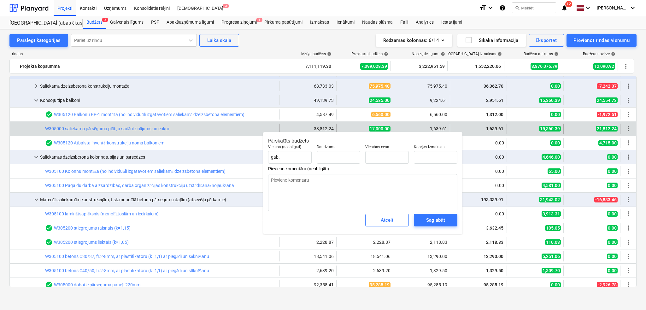
type textarea "x"
type input "41.00"
type input "414.63"
type input "17,000.00"
click at [430, 220] on div "Saglabāt" at bounding box center [435, 220] width 19 height 8
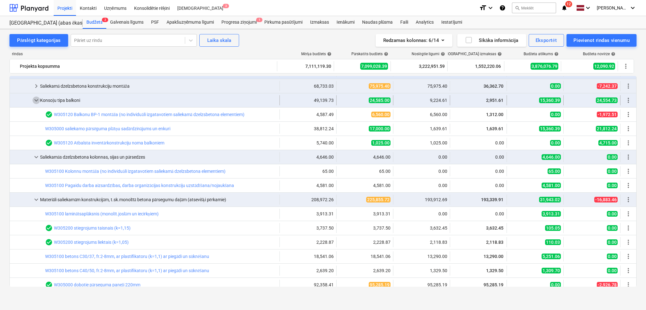
click at [38, 98] on span "keyboard_arrow_down" at bounding box center [36, 101] width 8 height 8
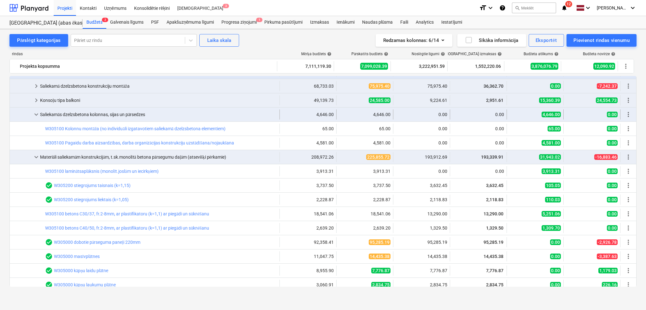
click at [35, 113] on span "keyboard_arrow_down" at bounding box center [36, 115] width 8 height 8
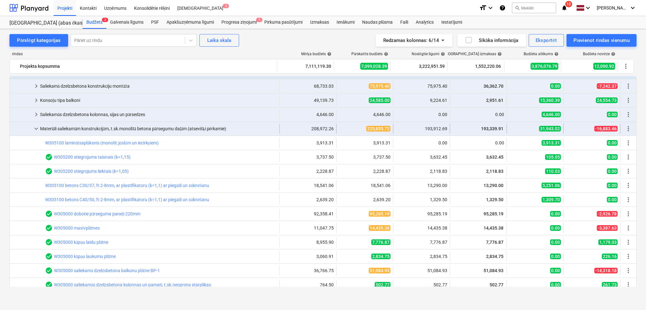
click at [42, 127] on div "Materiāli saliekamām konstrukcijām, t.sk.monolītā betona pārsegumu daļām (atsev…" at bounding box center [158, 129] width 237 height 10
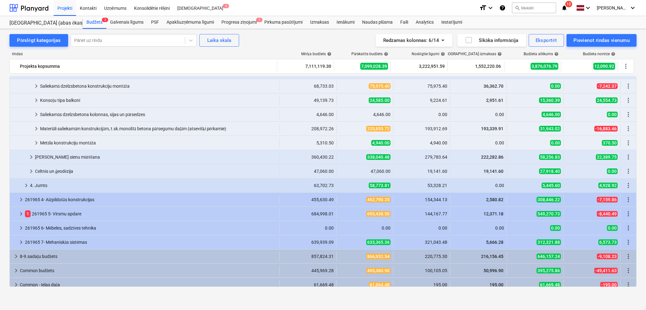
scroll to position [229, 0]
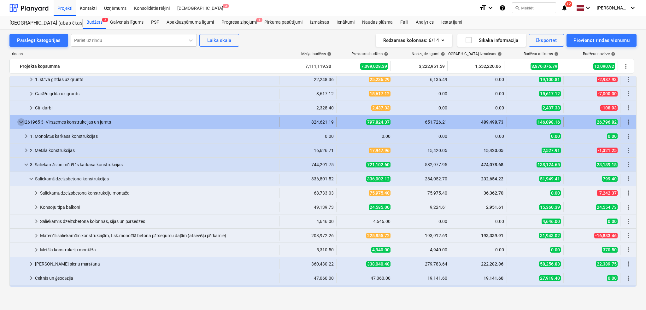
click at [21, 120] on span "keyboard_arrow_down" at bounding box center [21, 122] width 8 height 8
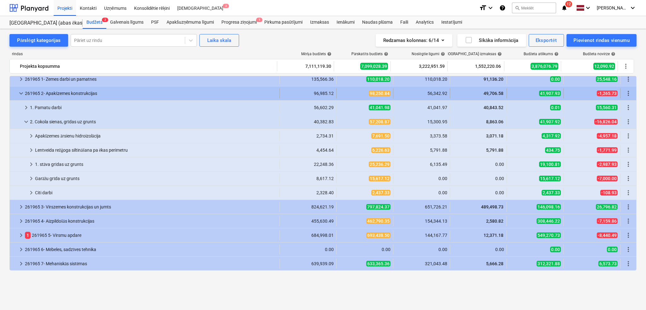
scroll to position [0, 0]
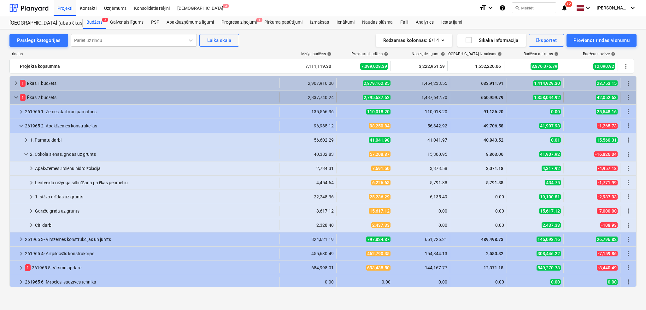
click at [18, 101] on span "keyboard_arrow_down" at bounding box center [16, 98] width 8 height 8
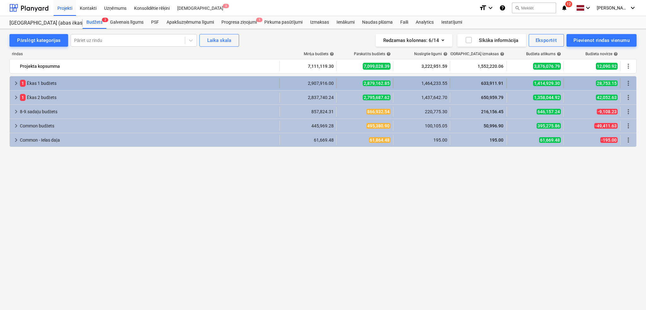
click at [17, 81] on span "keyboard_arrow_right" at bounding box center [16, 83] width 8 height 8
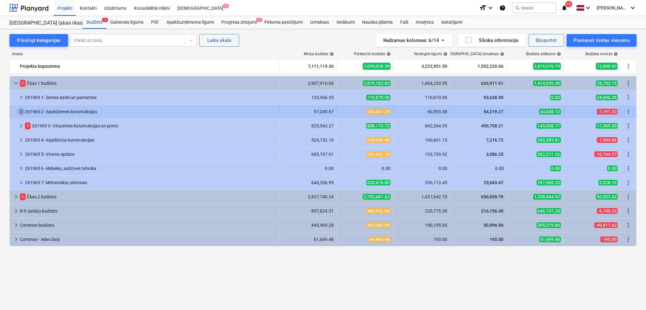
click at [22, 112] on span "keyboard_arrow_right" at bounding box center [21, 112] width 8 height 8
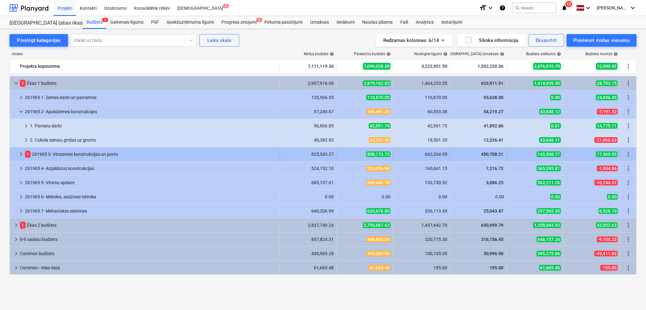
click at [22, 156] on span "keyboard_arrow_right" at bounding box center [21, 154] width 8 height 8
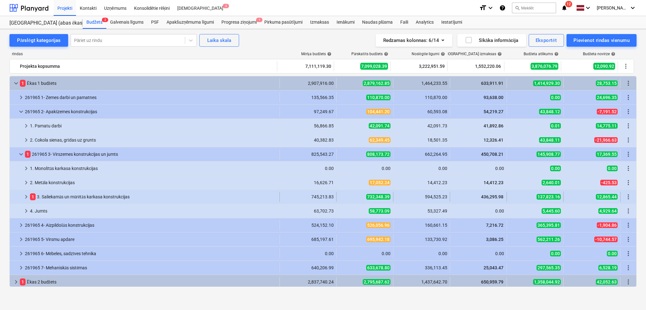
click at [26, 197] on span "keyboard_arrow_right" at bounding box center [26, 197] width 8 height 8
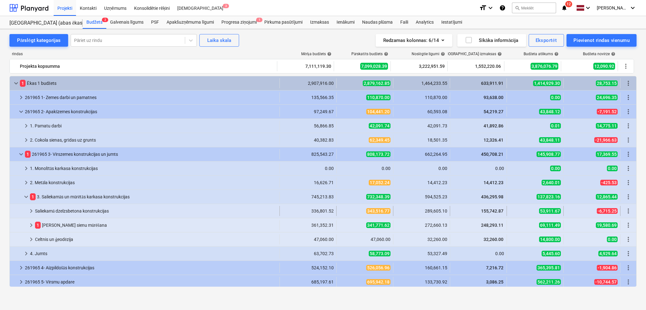
click at [32, 213] on span "keyboard_arrow_right" at bounding box center [31, 211] width 8 height 8
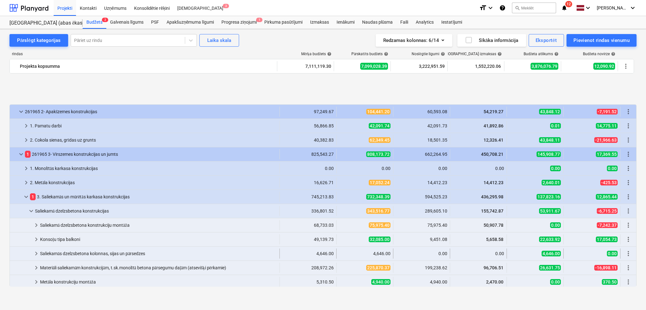
scroll to position [56, 0]
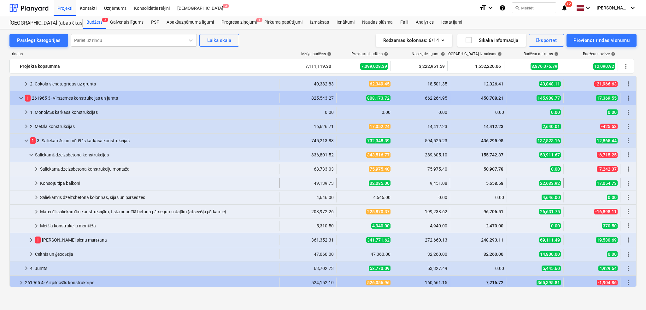
click at [31, 182] on div at bounding box center [22, 183] width 20 height 10
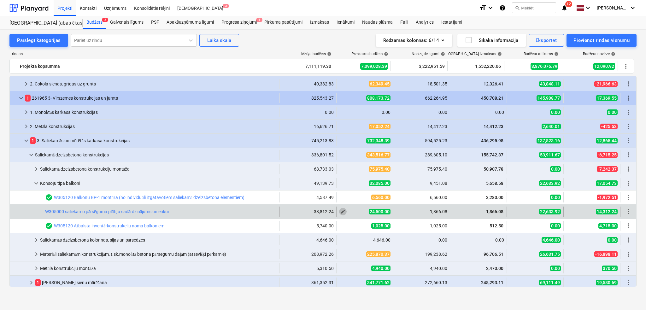
click at [340, 210] on span "edit" at bounding box center [342, 211] width 5 height 5
type textarea "x"
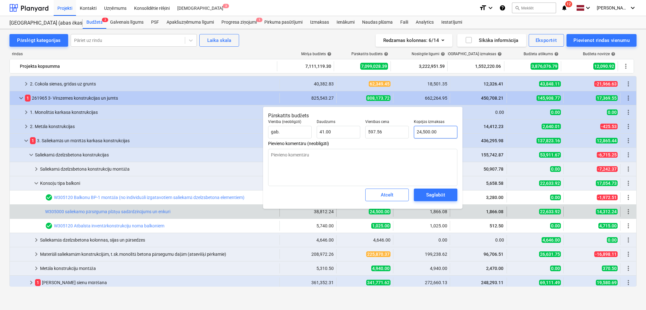
type input "24500"
drag, startPoint x: 440, startPoint y: 131, endPoint x: 413, endPoint y: 132, distance: 26.5
click at [413, 132] on div "Kopējās izmaksas 24500" at bounding box center [435, 129] width 49 height 24
type textarea "x"
type input "1"
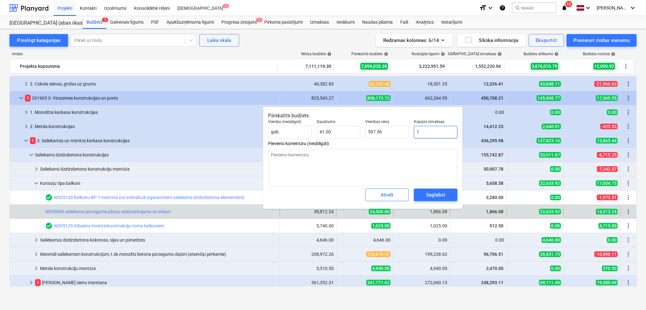
type input "0.02"
type textarea "x"
type input "17"
type input "0.41"
type textarea "x"
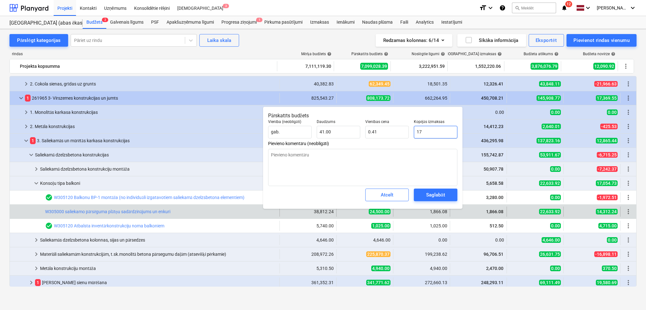
type input "170"
type input "4.15"
type textarea "x"
type input "1700"
type input "41.46"
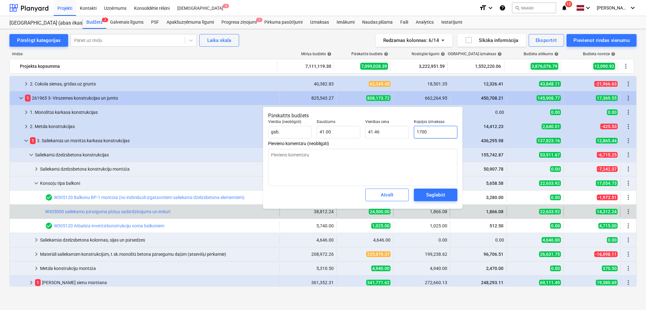
type textarea "x"
type input "17000"
type input "414.63"
type input "17000"
type textarea "x"
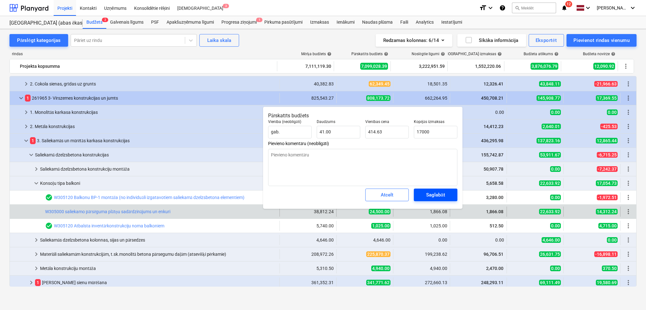
type input "17,000.00"
click at [426, 195] on div "Saglabāt" at bounding box center [435, 195] width 19 height 8
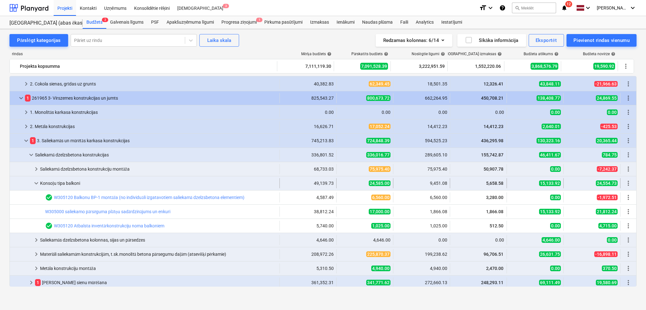
click at [34, 184] on span "keyboard_arrow_down" at bounding box center [36, 183] width 8 height 8
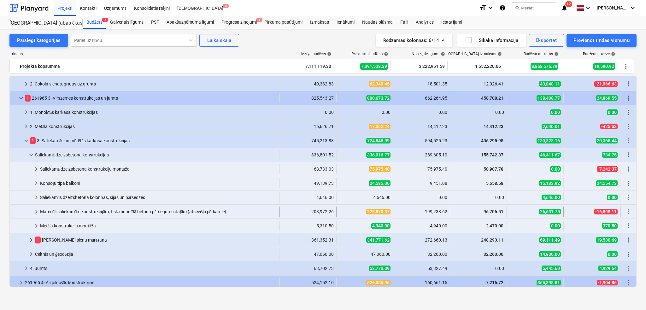
click at [32, 211] on div at bounding box center [22, 212] width 20 height 10
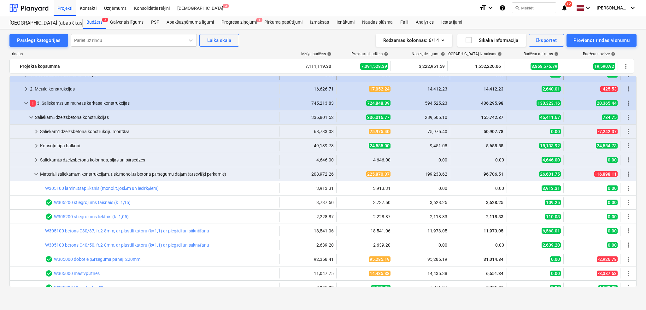
scroll to position [0, 0]
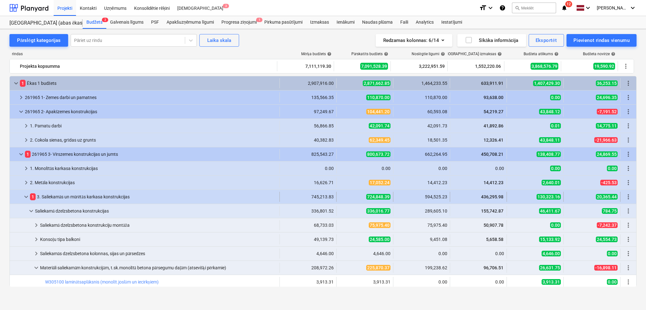
click at [27, 197] on span "keyboard_arrow_down" at bounding box center [26, 197] width 8 height 8
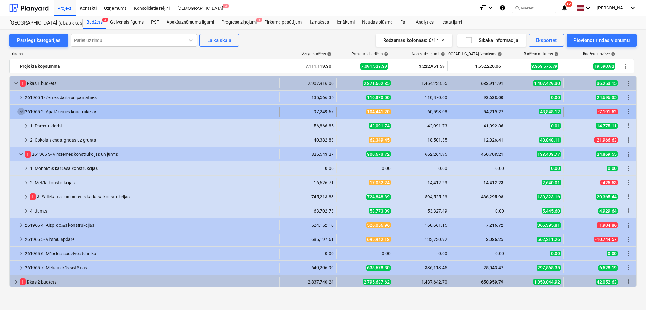
click at [24, 113] on span "keyboard_arrow_down" at bounding box center [21, 112] width 8 height 8
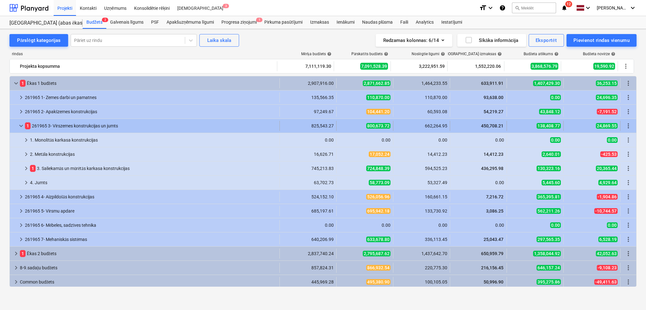
click at [17, 122] on span "keyboard_arrow_down" at bounding box center [21, 126] width 8 height 8
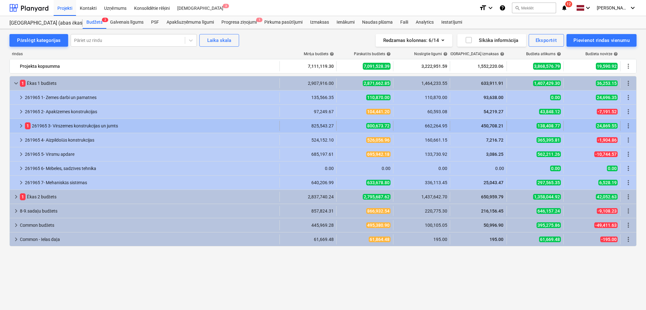
click at [17, 124] on div at bounding box center [14, 126] width 5 height 10
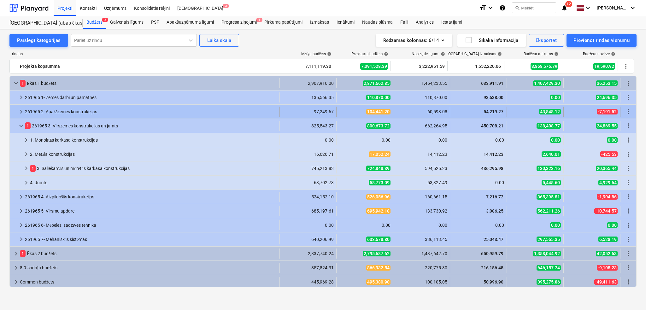
click at [22, 111] on span "keyboard_arrow_right" at bounding box center [21, 112] width 8 height 8
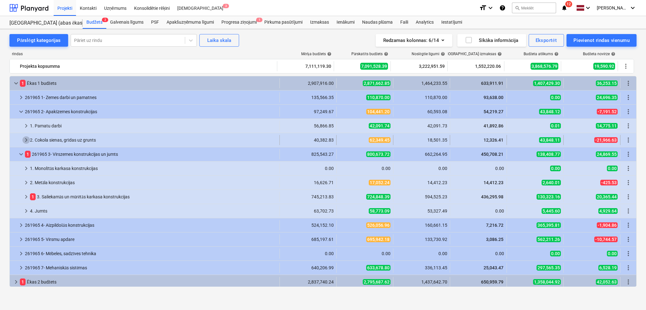
click at [26, 140] on span "keyboard_arrow_right" at bounding box center [26, 140] width 8 height 8
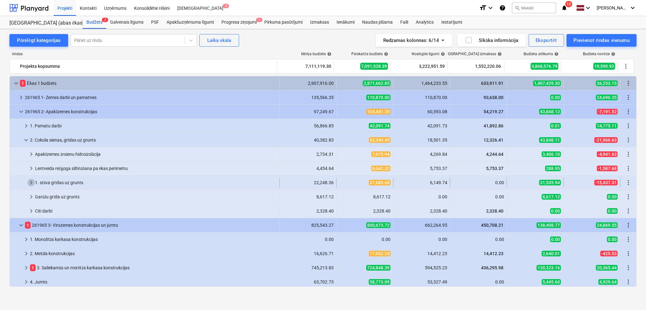
click at [32, 184] on span "keyboard_arrow_right" at bounding box center [31, 183] width 8 height 8
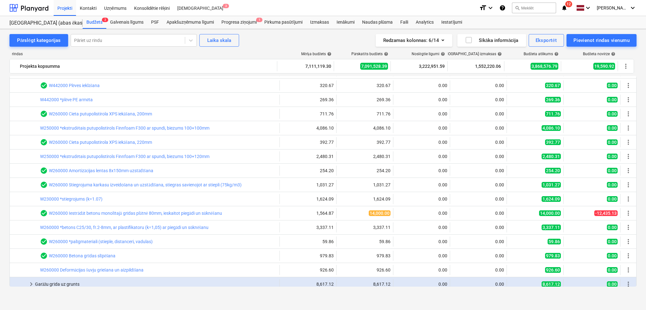
scroll to position [224, 0]
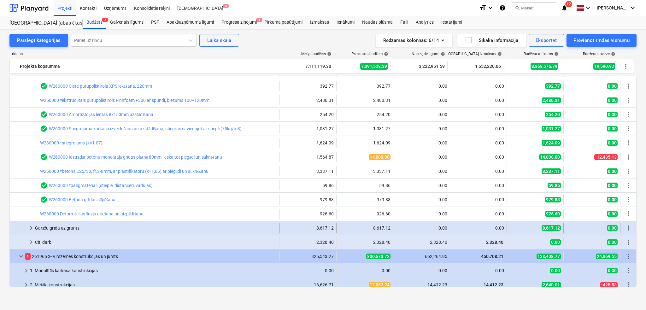
click at [32, 228] on span "keyboard_arrow_right" at bounding box center [31, 228] width 8 height 8
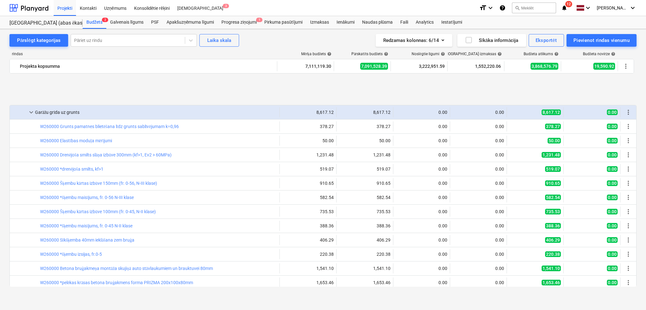
scroll to position [392, 0]
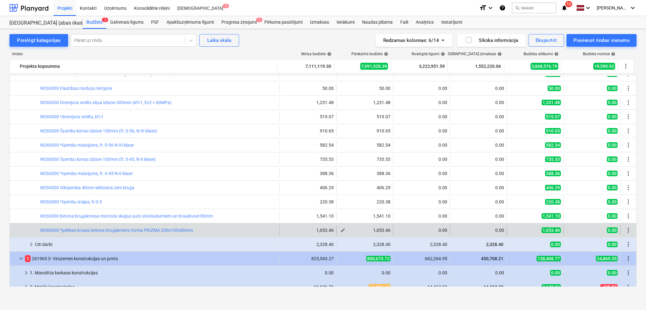
click at [342, 229] on span "edit" at bounding box center [342, 230] width 5 height 5
type textarea "x"
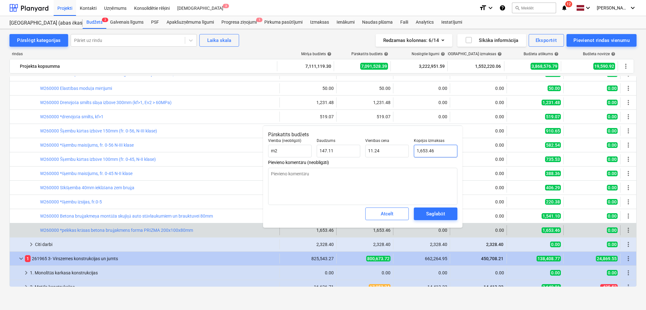
type input "1653.4602"
click at [416, 150] on input "1653.4602" at bounding box center [436, 151] width 44 height 13
type textarea "x"
type input "7653.4602"
type input "52.03"
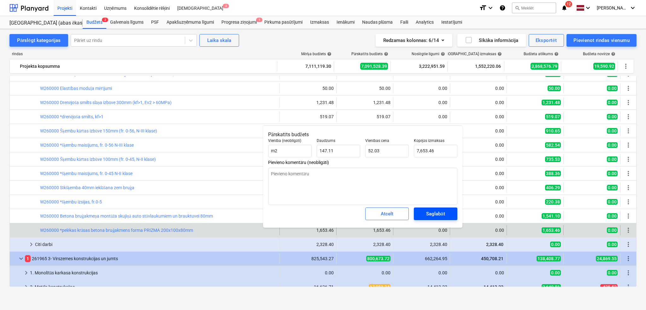
click at [438, 211] on div "Saglabāt" at bounding box center [435, 214] width 19 height 8
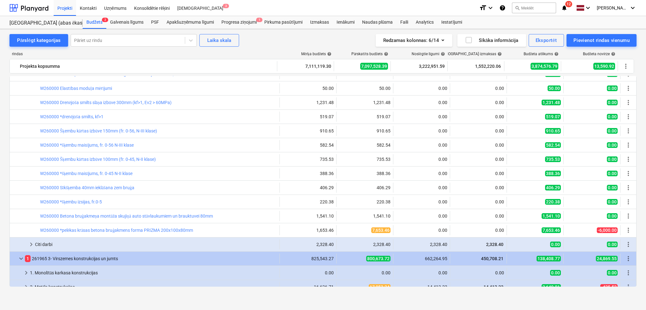
scroll to position [280, 0]
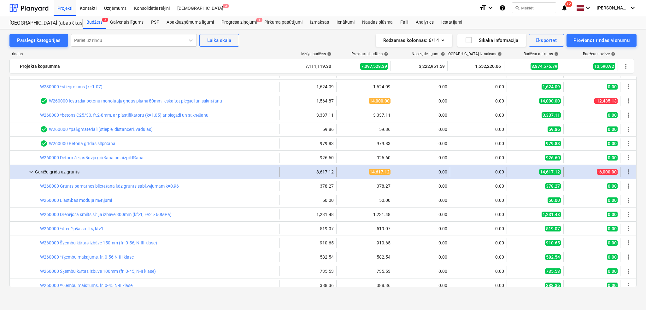
click at [33, 172] on span "keyboard_arrow_down" at bounding box center [31, 172] width 8 height 8
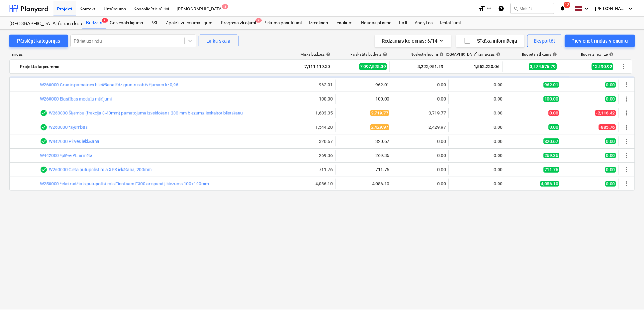
scroll to position [0, 0]
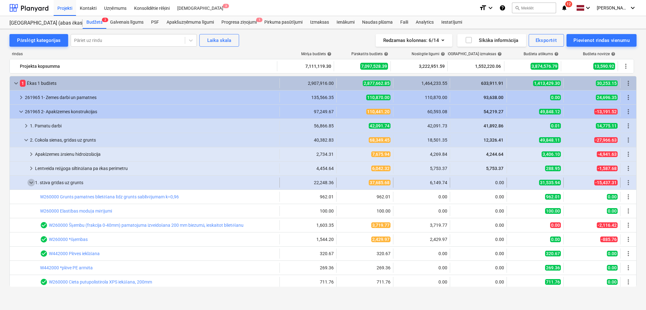
click at [28, 182] on span "keyboard_arrow_down" at bounding box center [31, 183] width 8 height 8
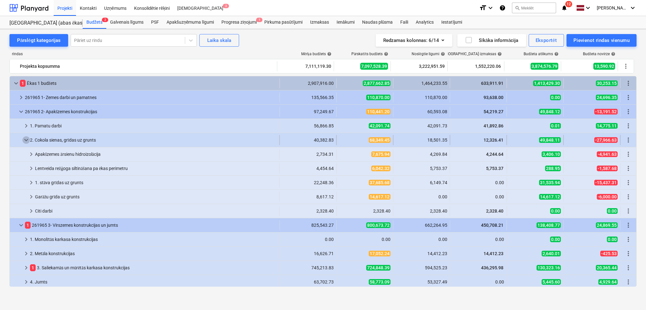
click at [25, 140] on span "keyboard_arrow_down" at bounding box center [26, 140] width 8 height 8
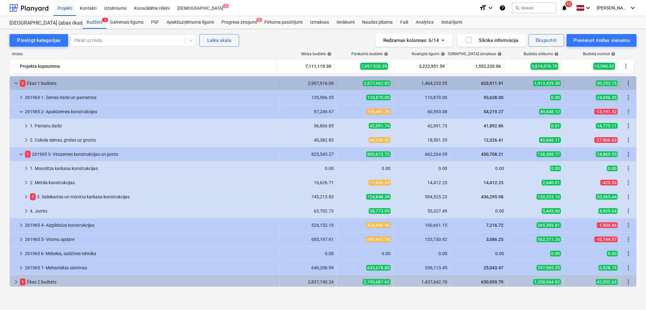
click at [14, 80] on span "keyboard_arrow_down" at bounding box center [16, 83] width 8 height 8
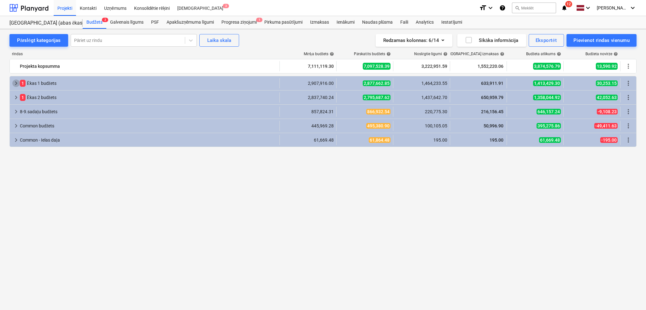
click at [14, 80] on span "keyboard_arrow_right" at bounding box center [16, 83] width 8 height 8
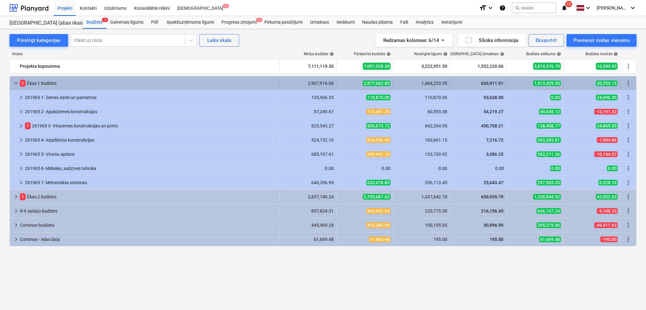
click at [14, 81] on span "keyboard_arrow_down" at bounding box center [16, 83] width 8 height 8
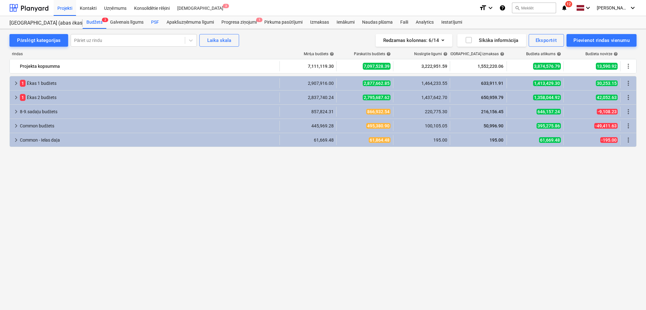
click at [153, 21] on div "PSF" at bounding box center [154, 22] width 15 height 13
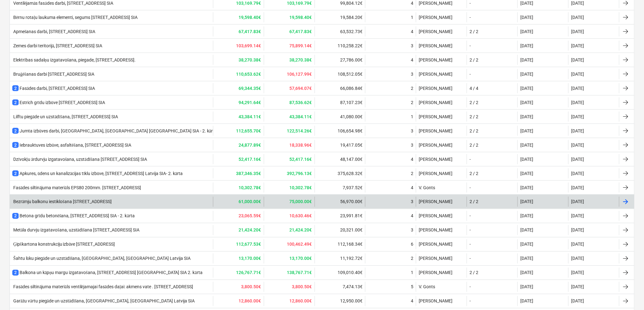
scroll to position [385, 0]
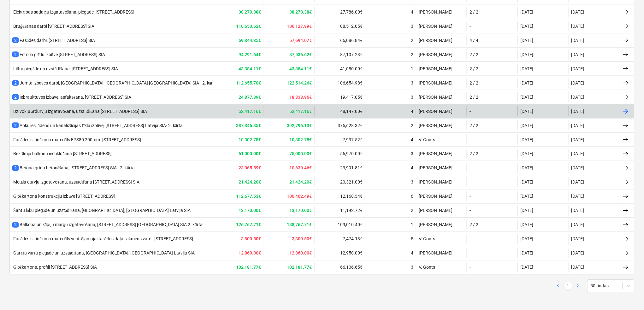
click at [80, 114] on div "Dzīvokļu ārdurvju izgatavošana, uzstādīšana [STREET_ADDRESS] SIA" at bounding box center [111, 111] width 203 height 10
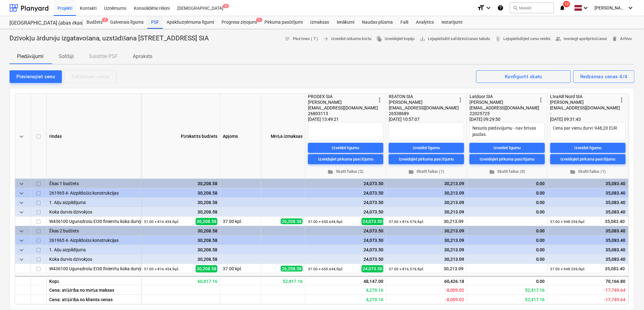
drag, startPoint x: 156, startPoint y: 19, endPoint x: 156, endPoint y: 23, distance: 3.8
click at [156, 20] on div "PSF" at bounding box center [154, 22] width 15 height 13
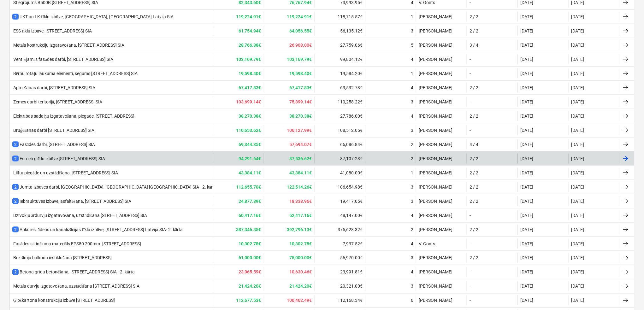
scroll to position [385, 0]
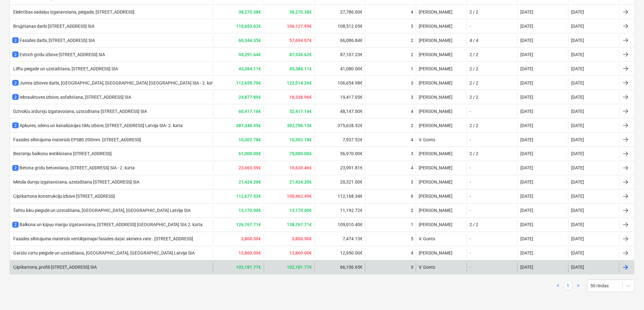
click at [97, 265] on div "Ģipškartons, profili [STREET_ADDRESS] SIA" at bounding box center [54, 267] width 85 height 5
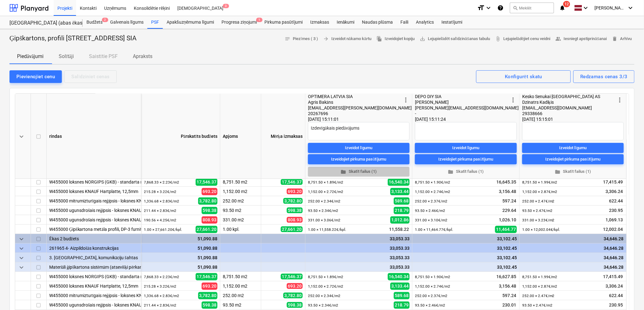
click at [356, 174] on span "folder Skatīt failus (1)" at bounding box center [358, 171] width 97 height 7
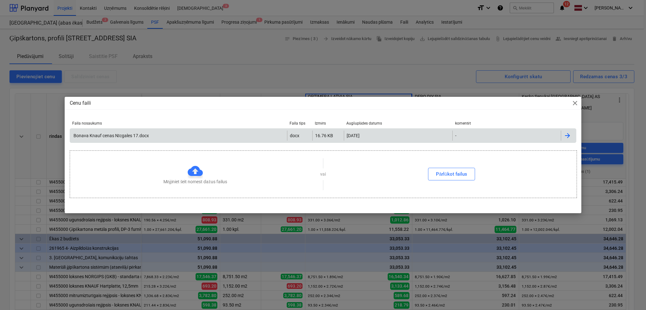
click at [95, 133] on div "Bonava Knauf cenas Nīcgales 17.docx" at bounding box center [111, 135] width 76 height 5
click at [575, 103] on span "close" at bounding box center [575, 103] width 8 height 8
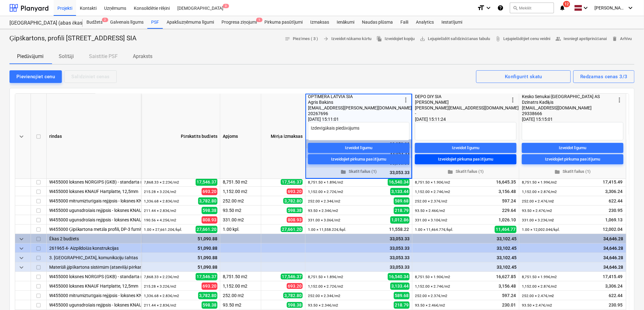
type textarea "x"
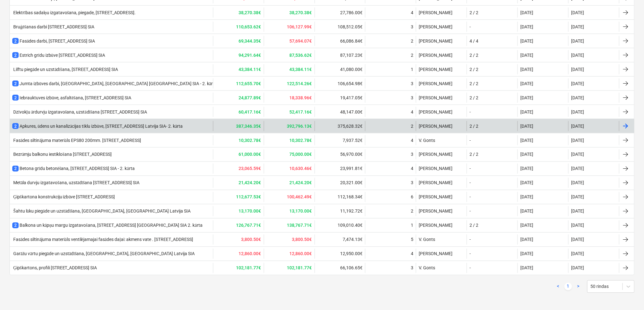
scroll to position [385, 0]
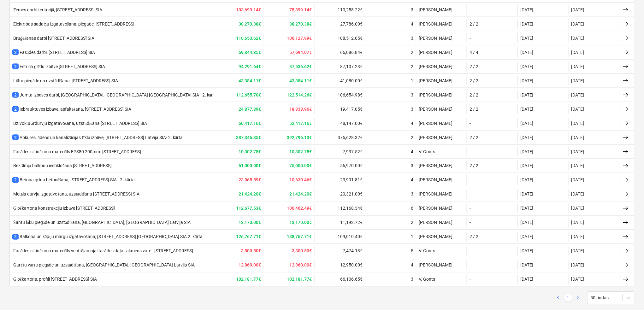
scroll to position [385, 0]
